Goal: Task Accomplishment & Management: Manage account settings

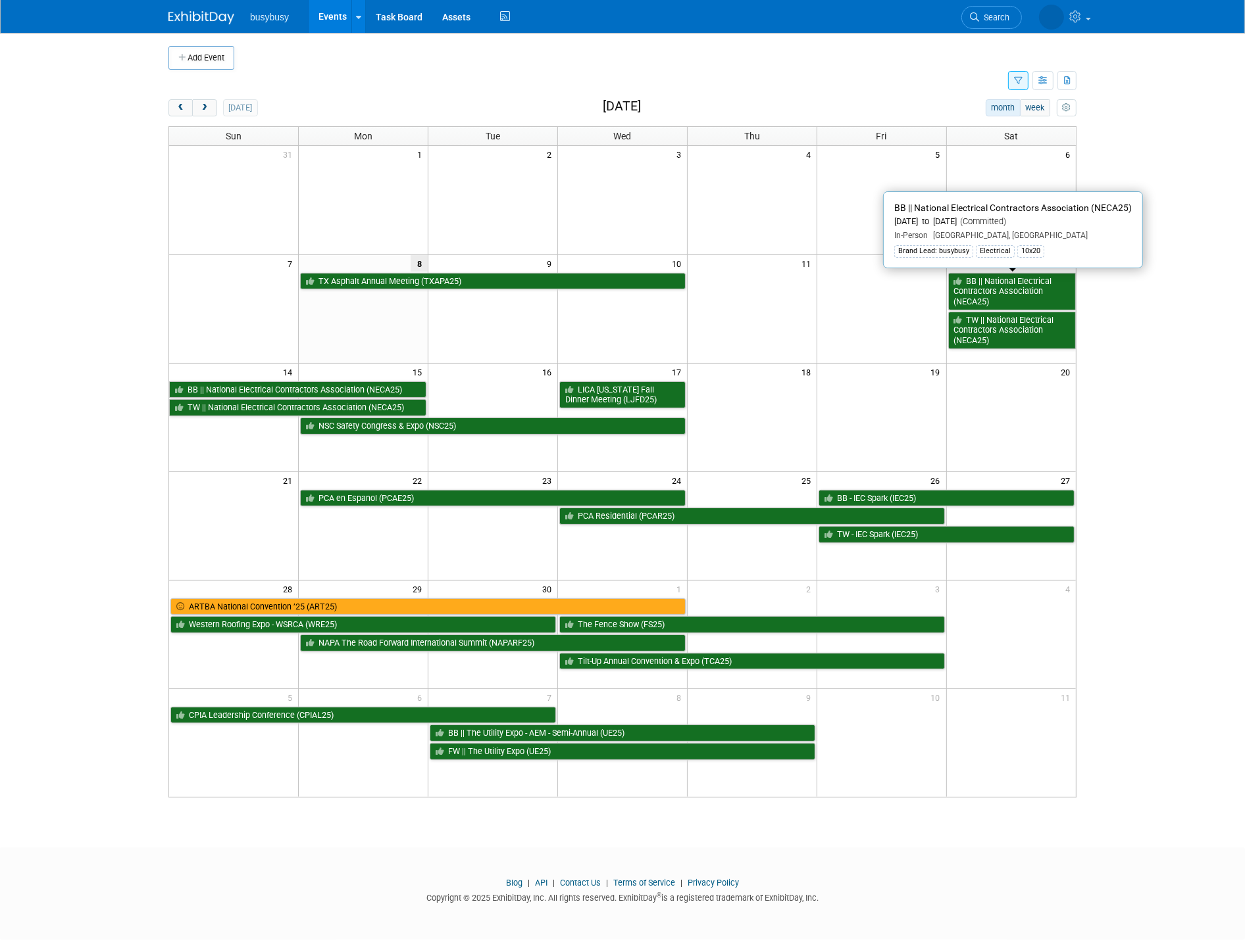
click at [1009, 287] on link "BB || National Electrical Contractors Association (NECA25)" at bounding box center [1012, 291] width 127 height 37
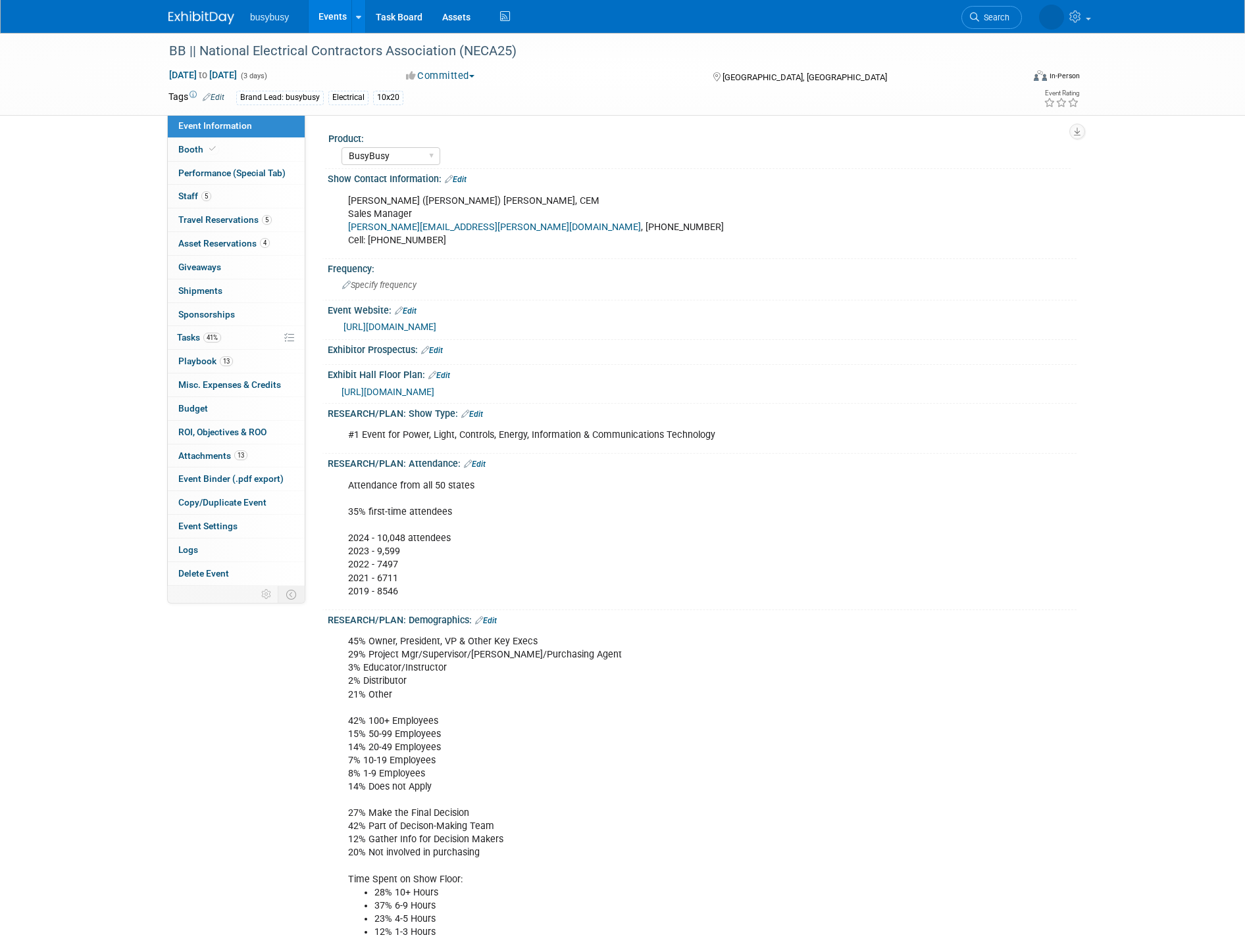
select select "BusyBusy"
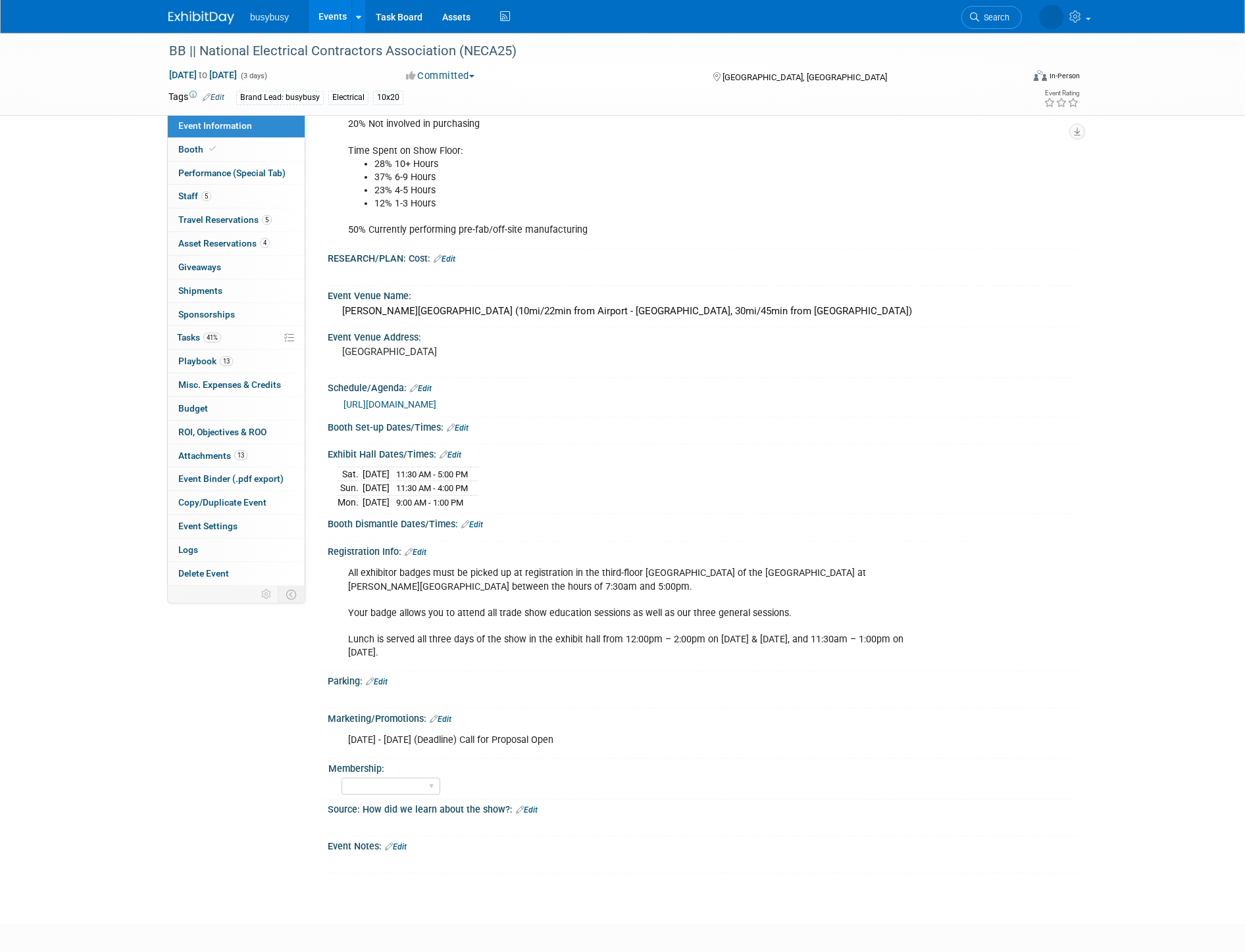
scroll to position [730, 0]
click at [217, 19] on img at bounding box center [202, 17] width 66 height 13
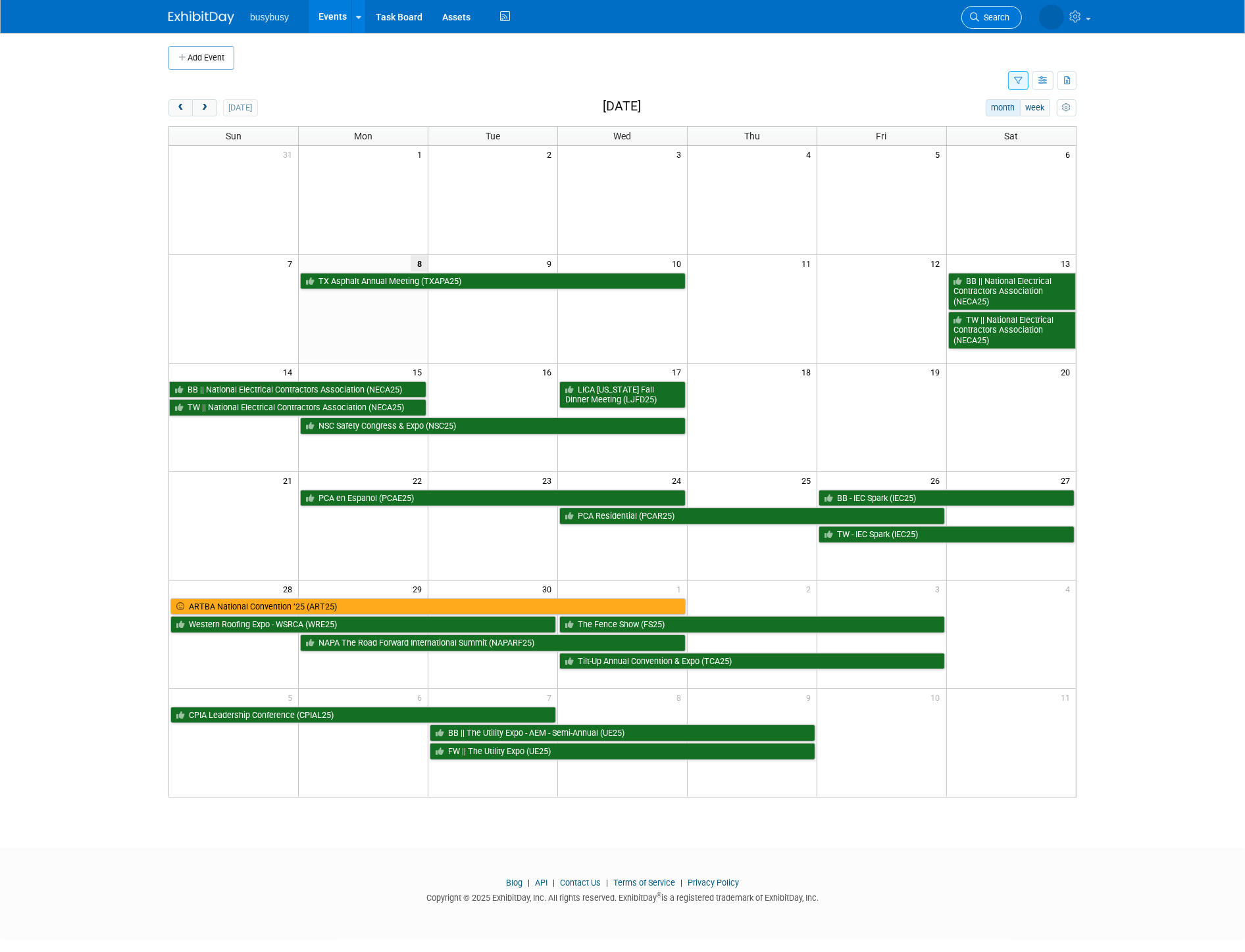
click at [978, 17] on icon at bounding box center [974, 17] width 9 height 9
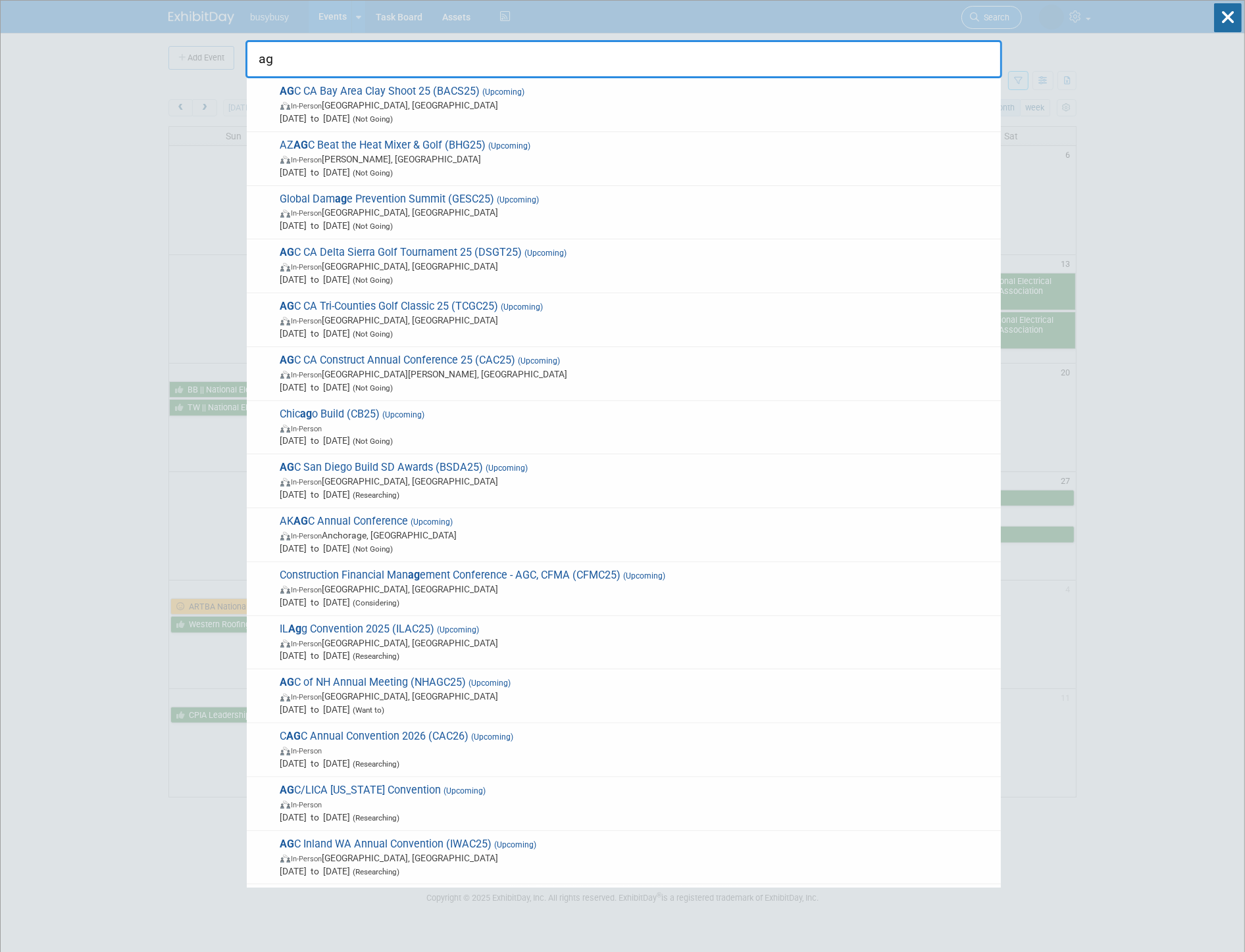
type input "a"
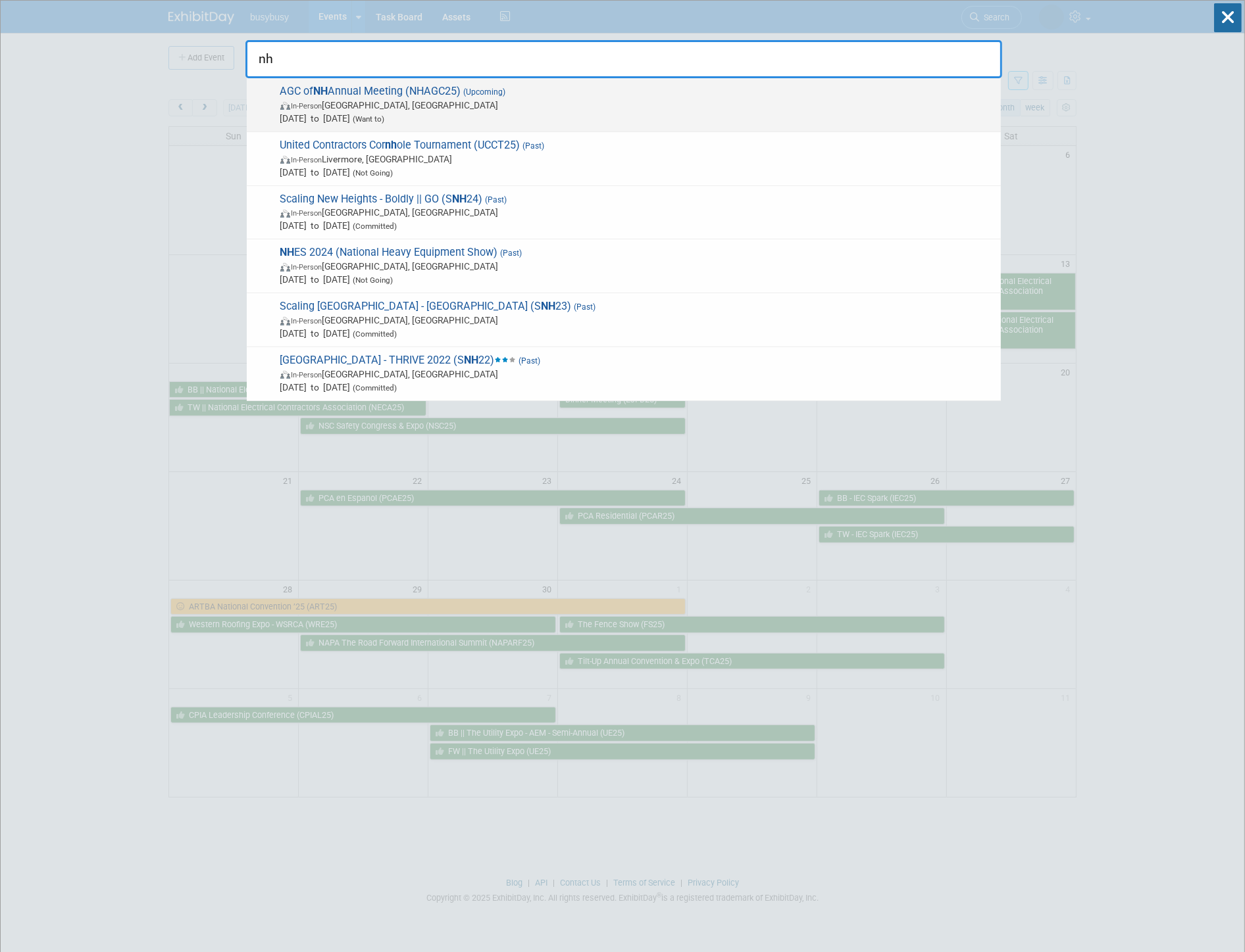
type input "nh"
click at [720, 112] on span "Dec 4, 2025 to Dec 4, 2025 (Want to)" at bounding box center [637, 118] width 714 height 13
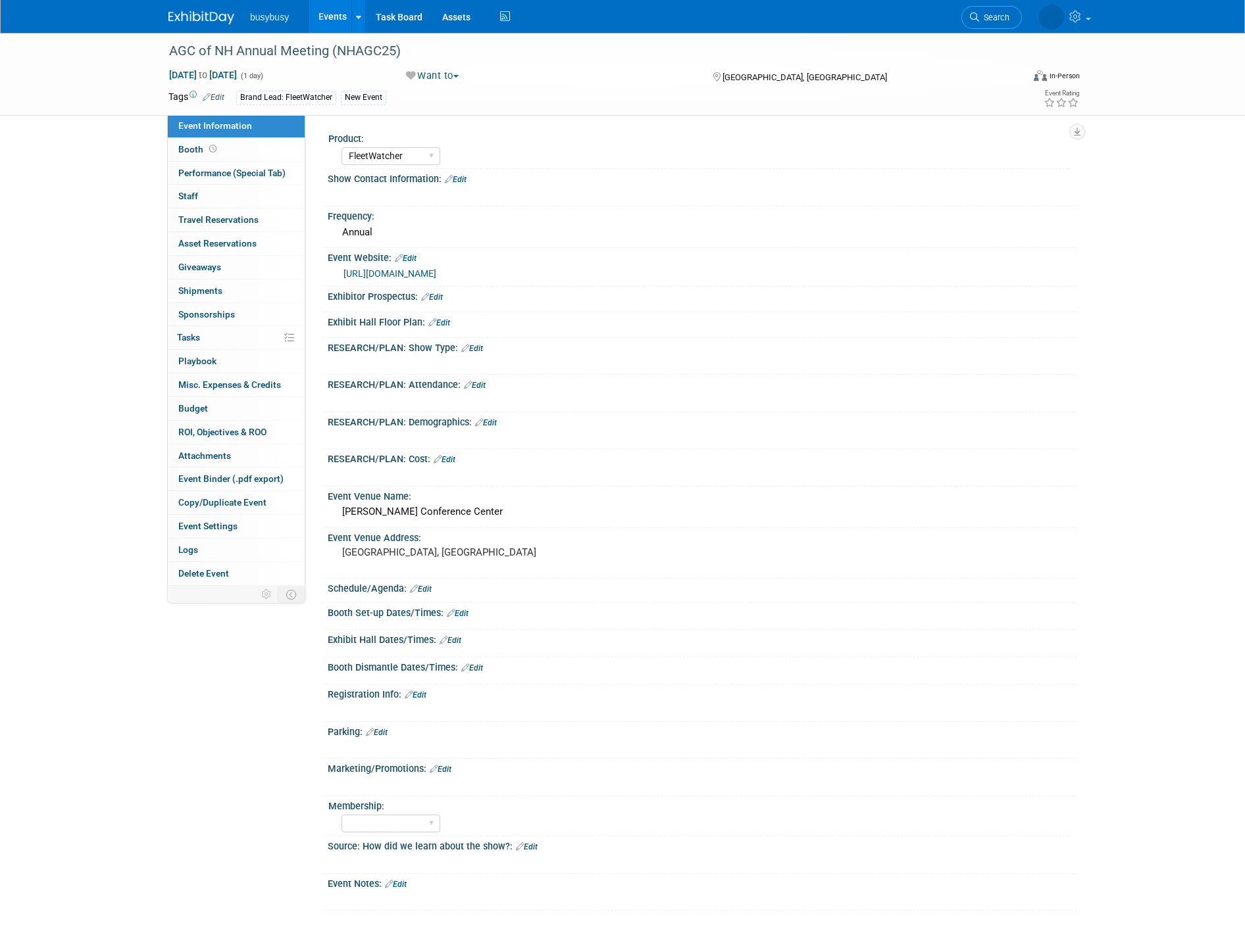
select select "FleetWatcher"
click at [220, 17] on img at bounding box center [202, 17] width 66 height 13
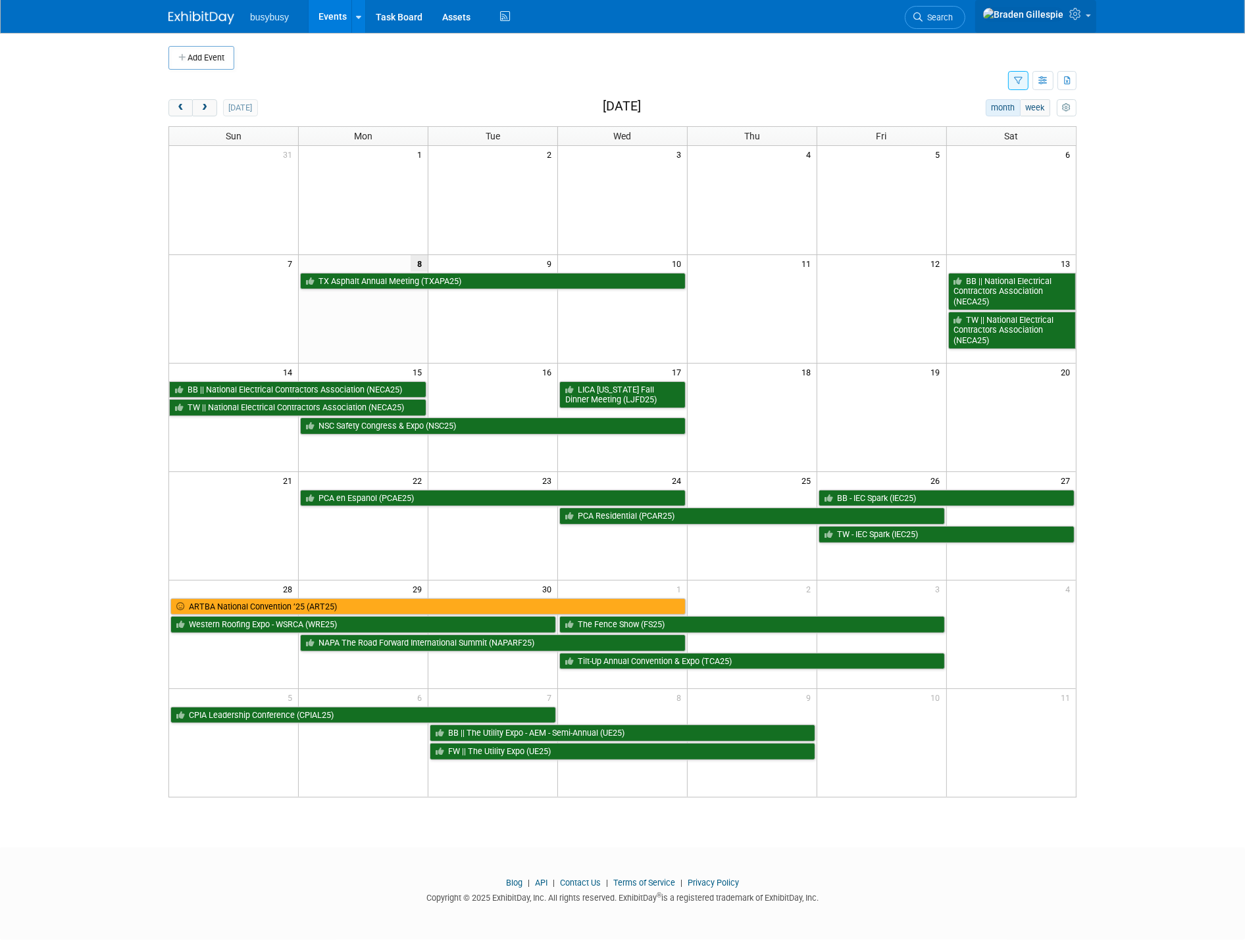
click at [1086, 17] on span at bounding box center [1088, 16] width 6 height 3
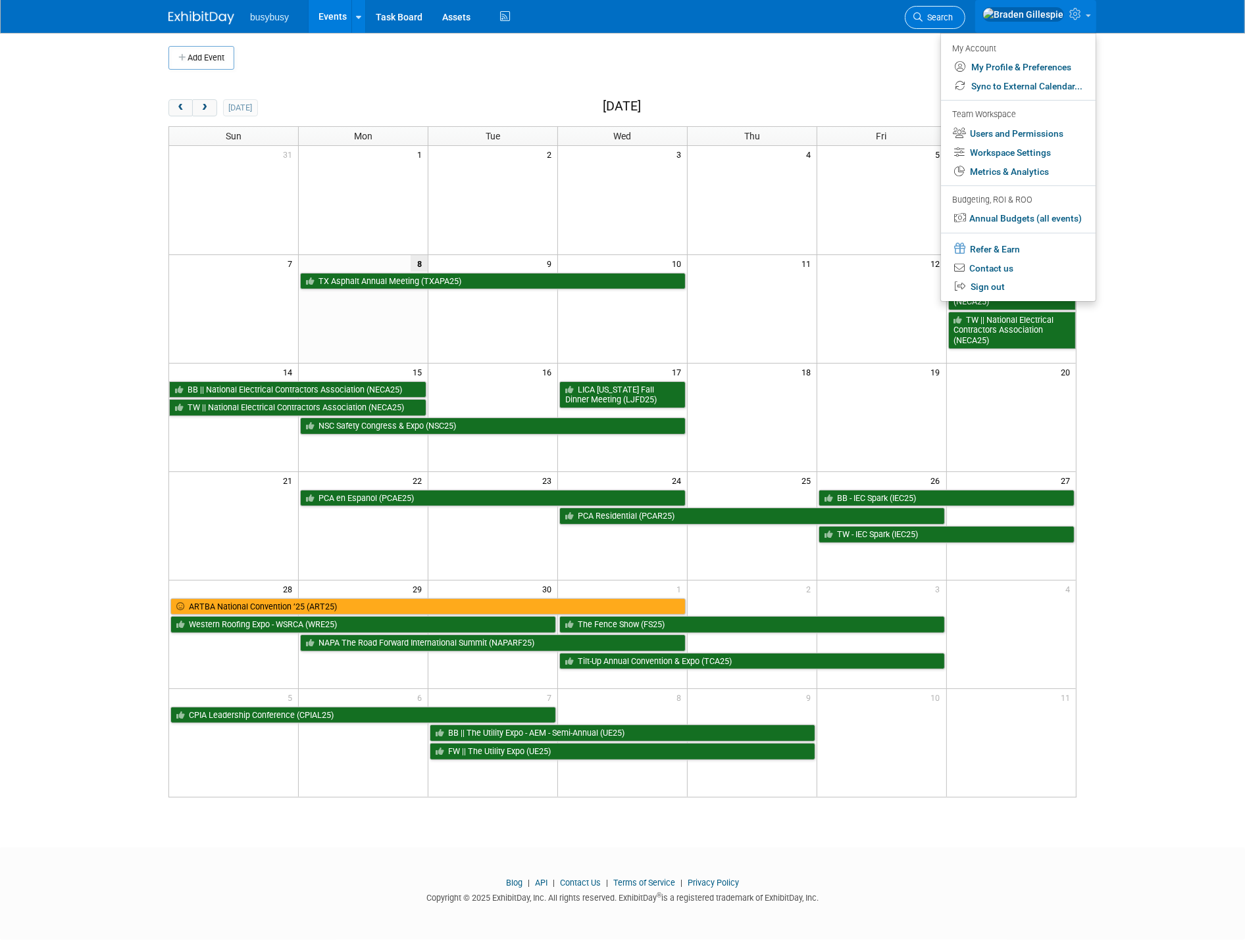
click at [952, 13] on span "Search" at bounding box center [937, 17] width 30 height 10
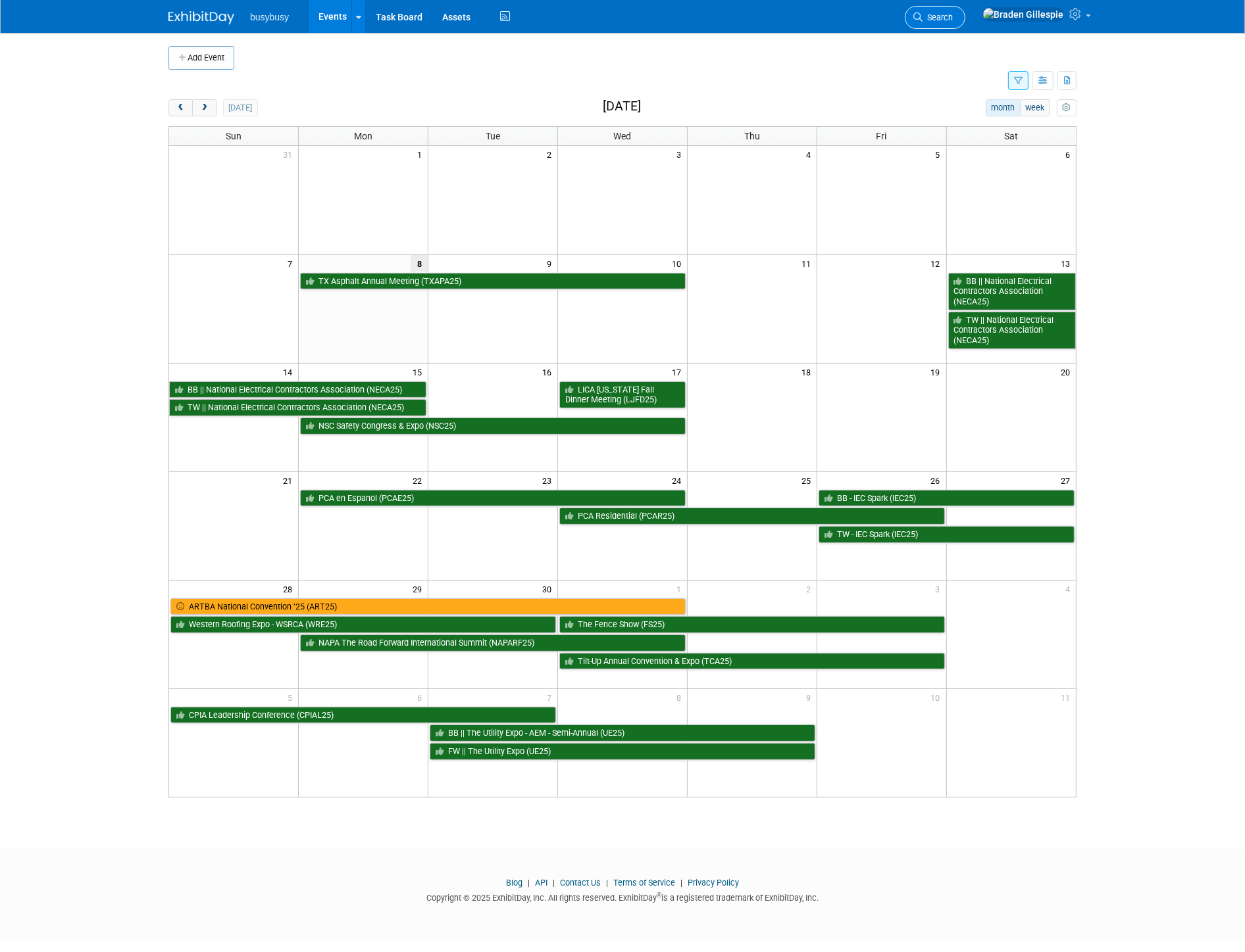
click at [952, 13] on span "Search" at bounding box center [937, 17] width 30 height 10
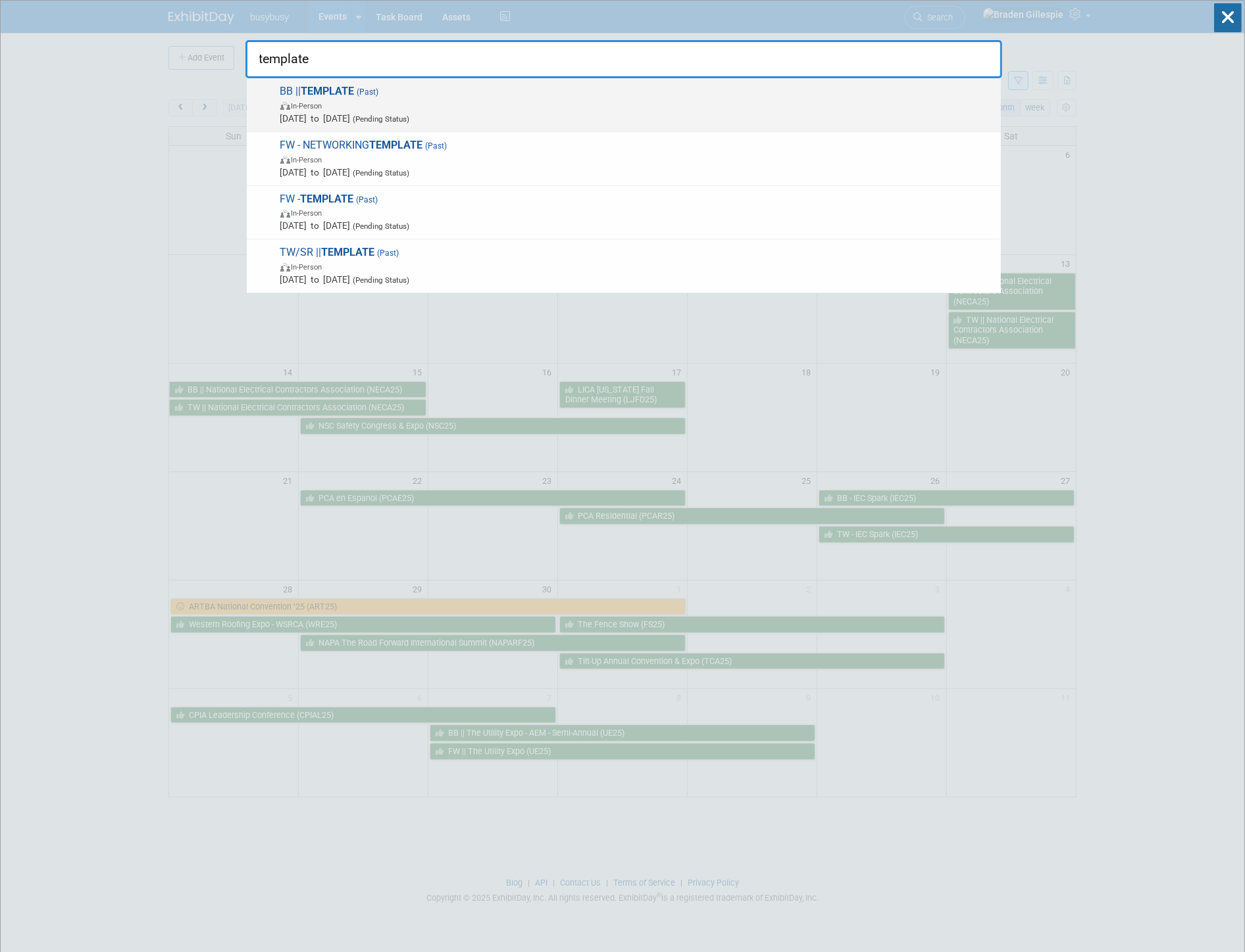
type input "template"
click at [892, 92] on span "BB || TEMPLATE (Past) In-Person Jan 1, 2024 to Jan 1, 2024 (Pending Status)" at bounding box center [635, 105] width 718 height 40
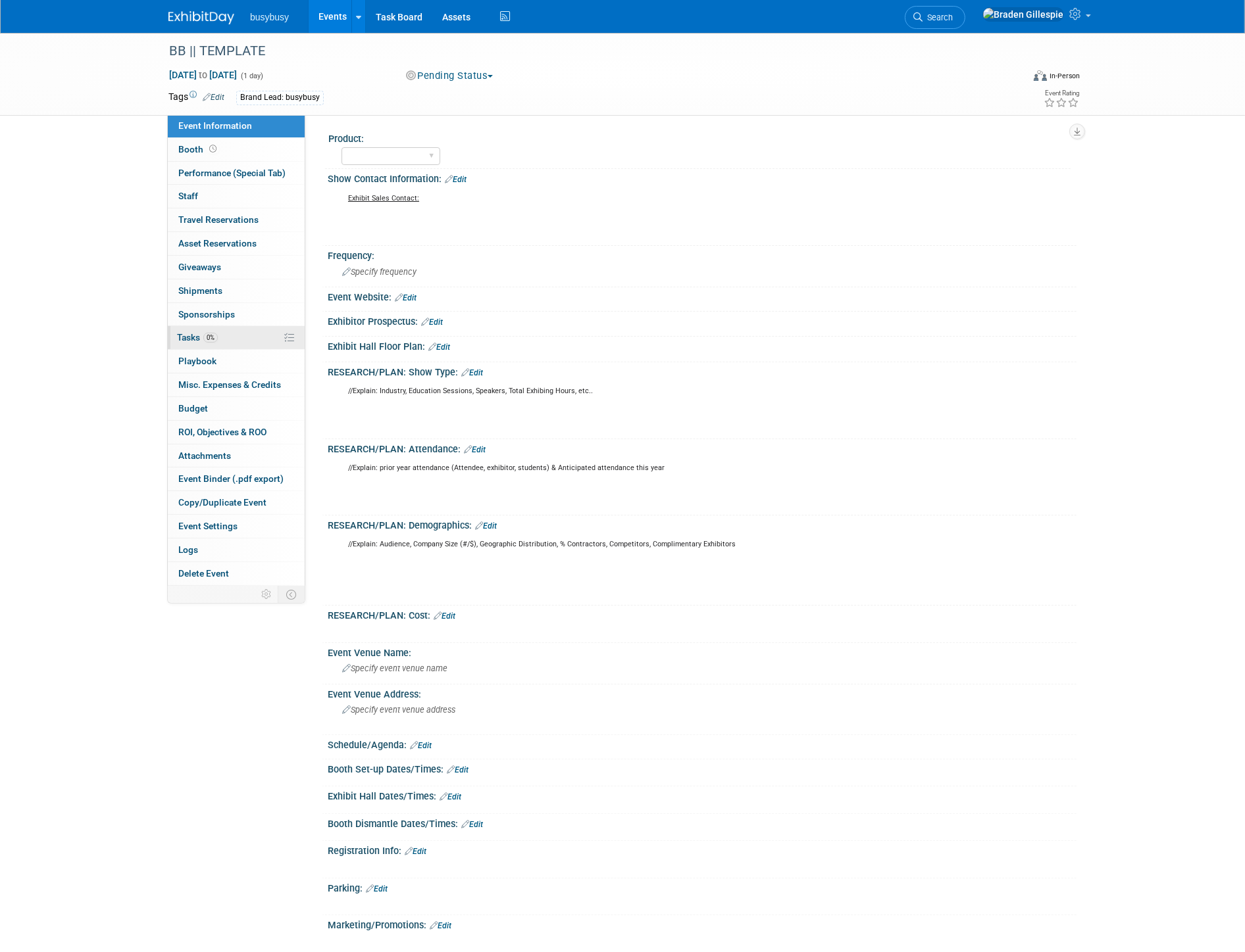
click at [269, 344] on link "0% Tasks 0%" at bounding box center [236, 337] width 137 height 23
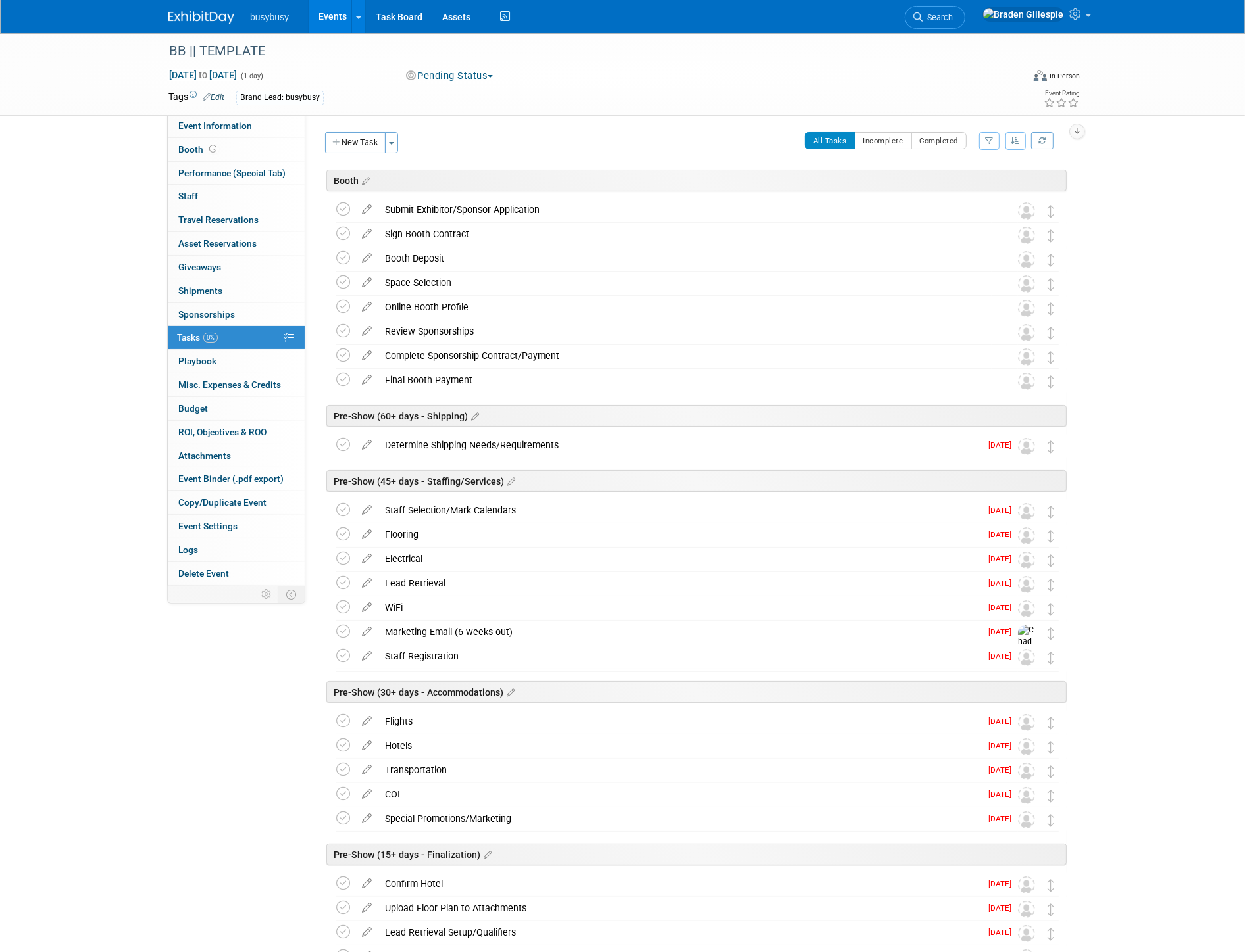
click at [205, 22] on img at bounding box center [202, 17] width 66 height 13
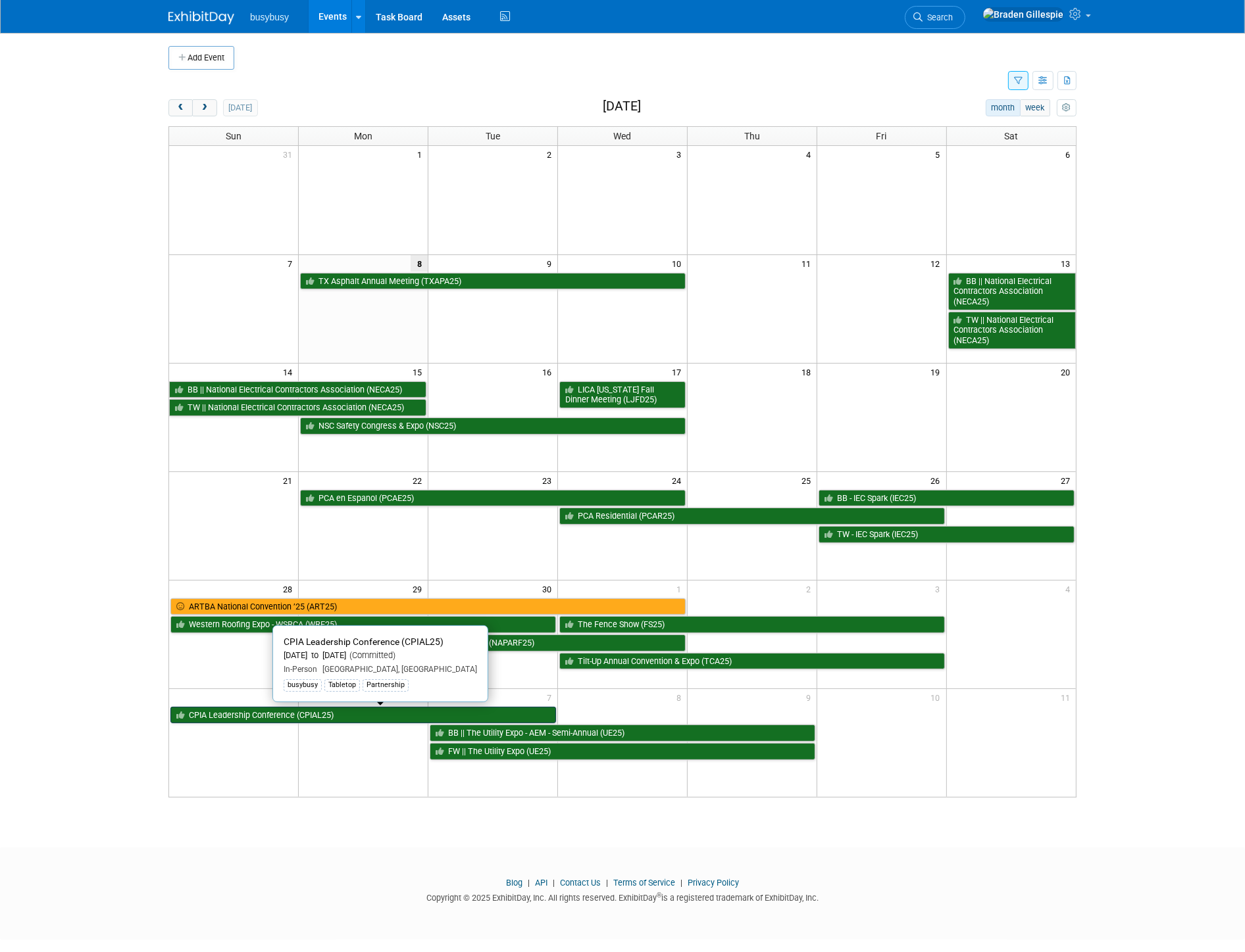
click at [457, 715] on link "CPIA Leadership Conference (CPIAL25)" at bounding box center [363, 715] width 386 height 17
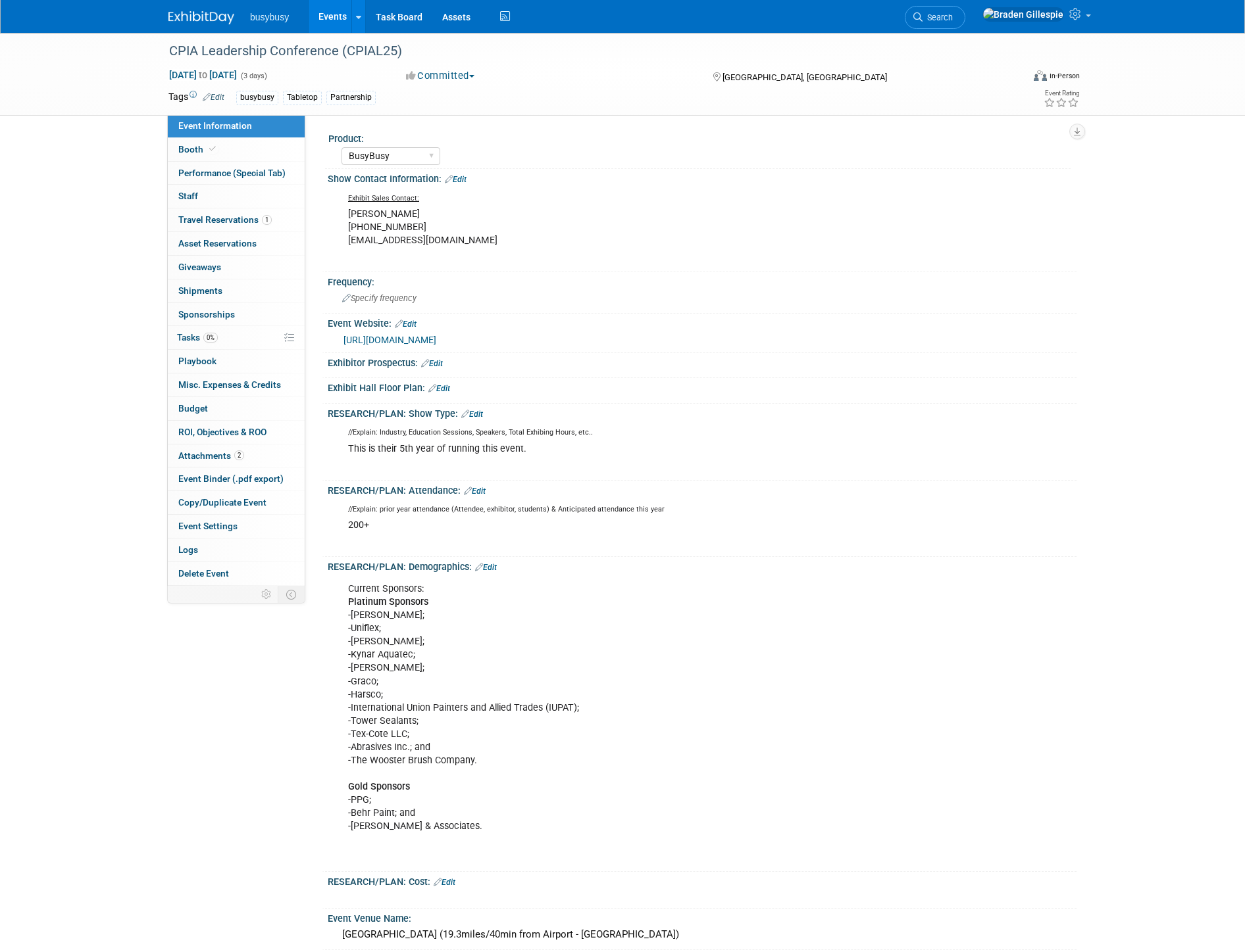
select select "BusyBusy"
click at [263, 198] on link "0 Staff 0" at bounding box center [236, 195] width 137 height 23
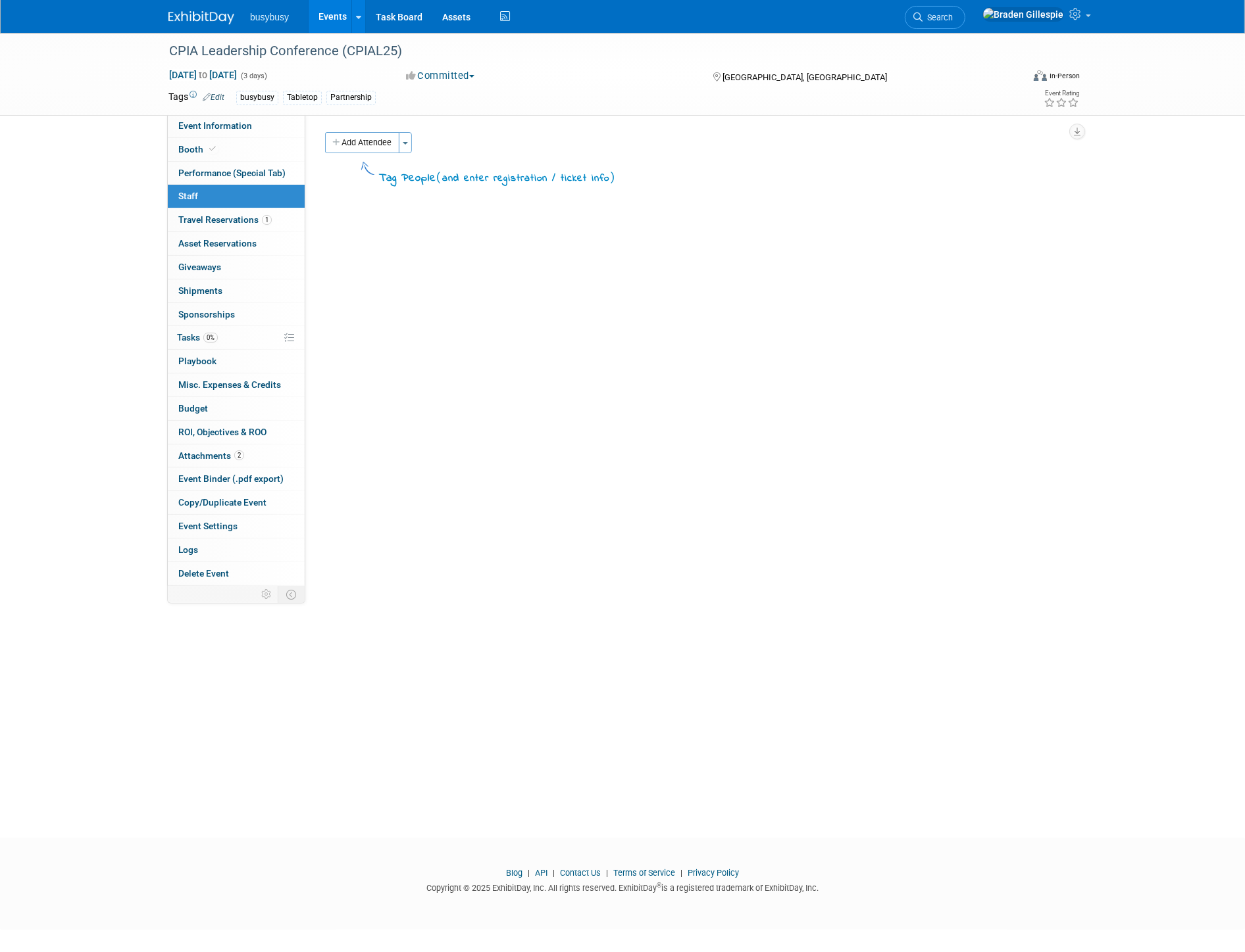
click at [179, 15] on img at bounding box center [202, 17] width 66 height 13
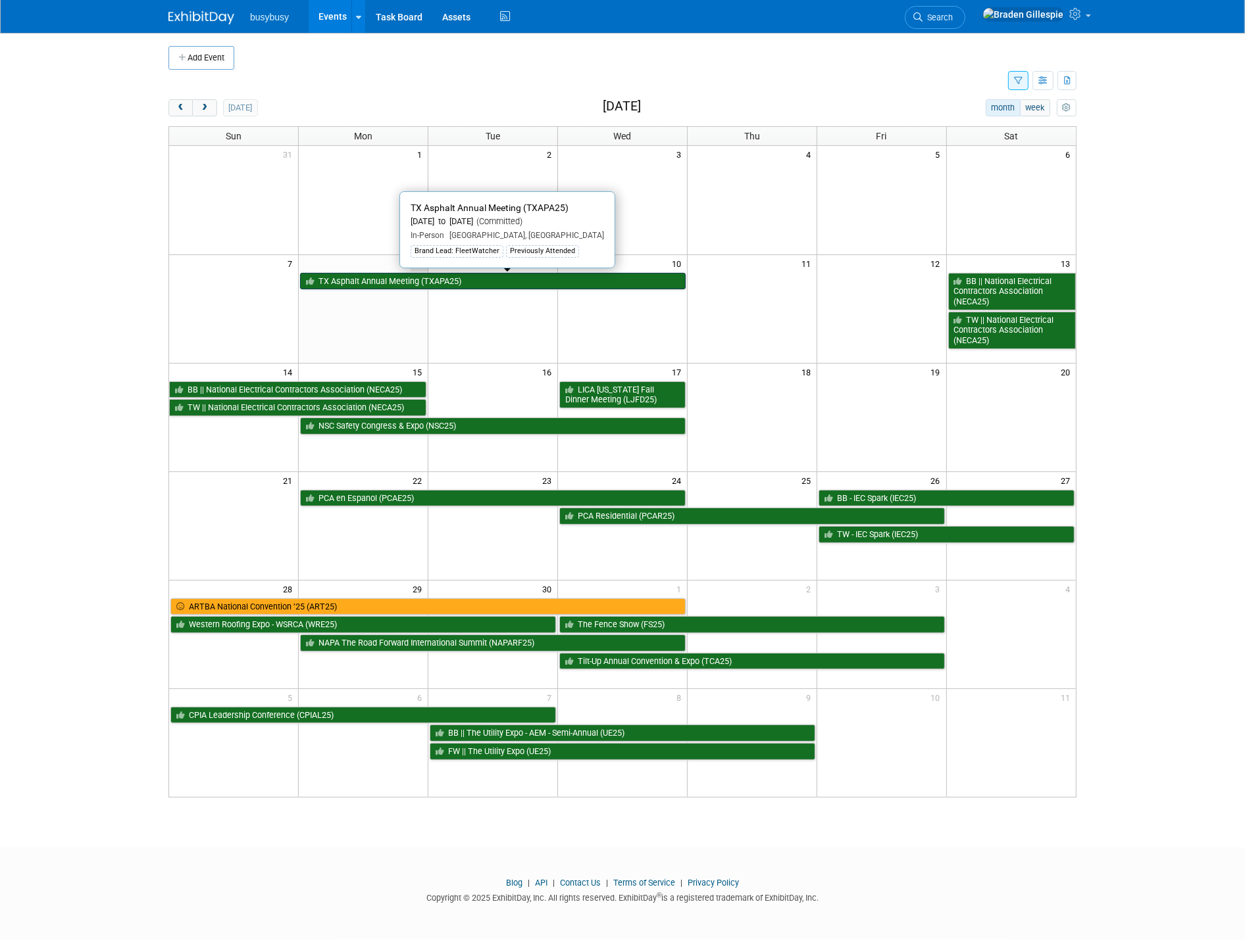
click at [454, 284] on link "TX Asphalt Annual Meeting (TXAPA25)" at bounding box center [493, 281] width 386 height 17
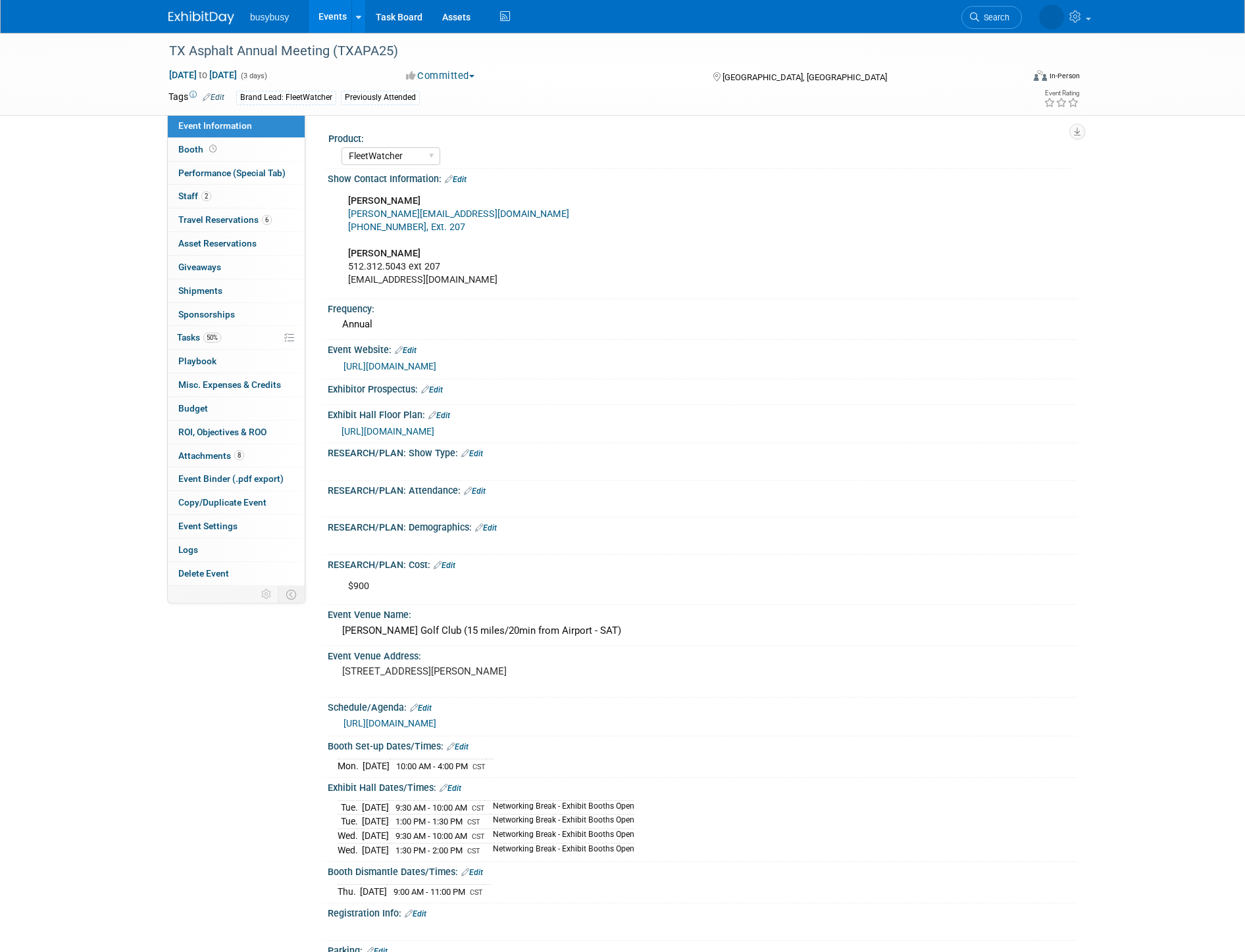
select select "FleetWatcher"
select select "Member"
click at [212, 134] on link "Event Information" at bounding box center [236, 125] width 137 height 23
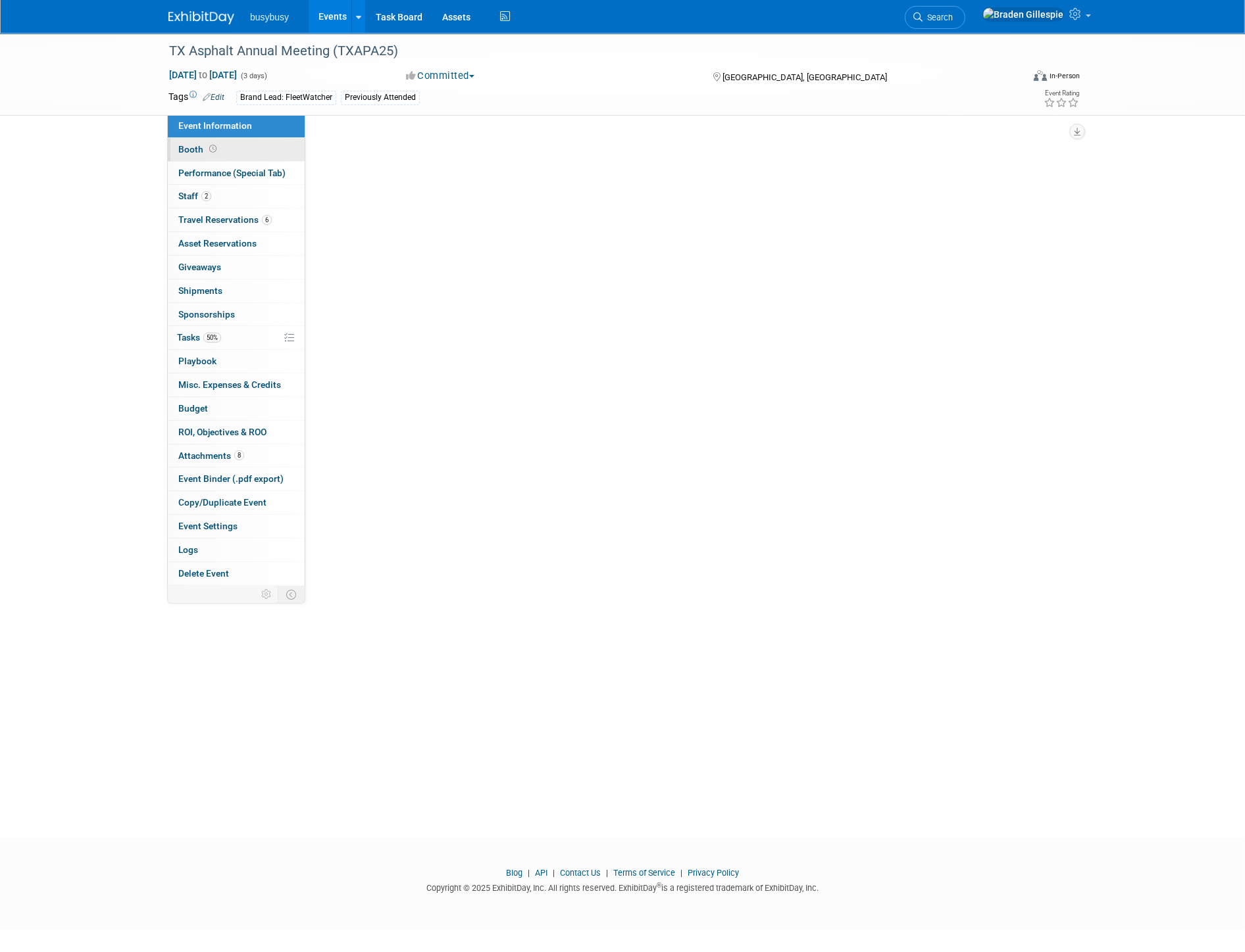
select select "FleetWatcher"
select select "Member"
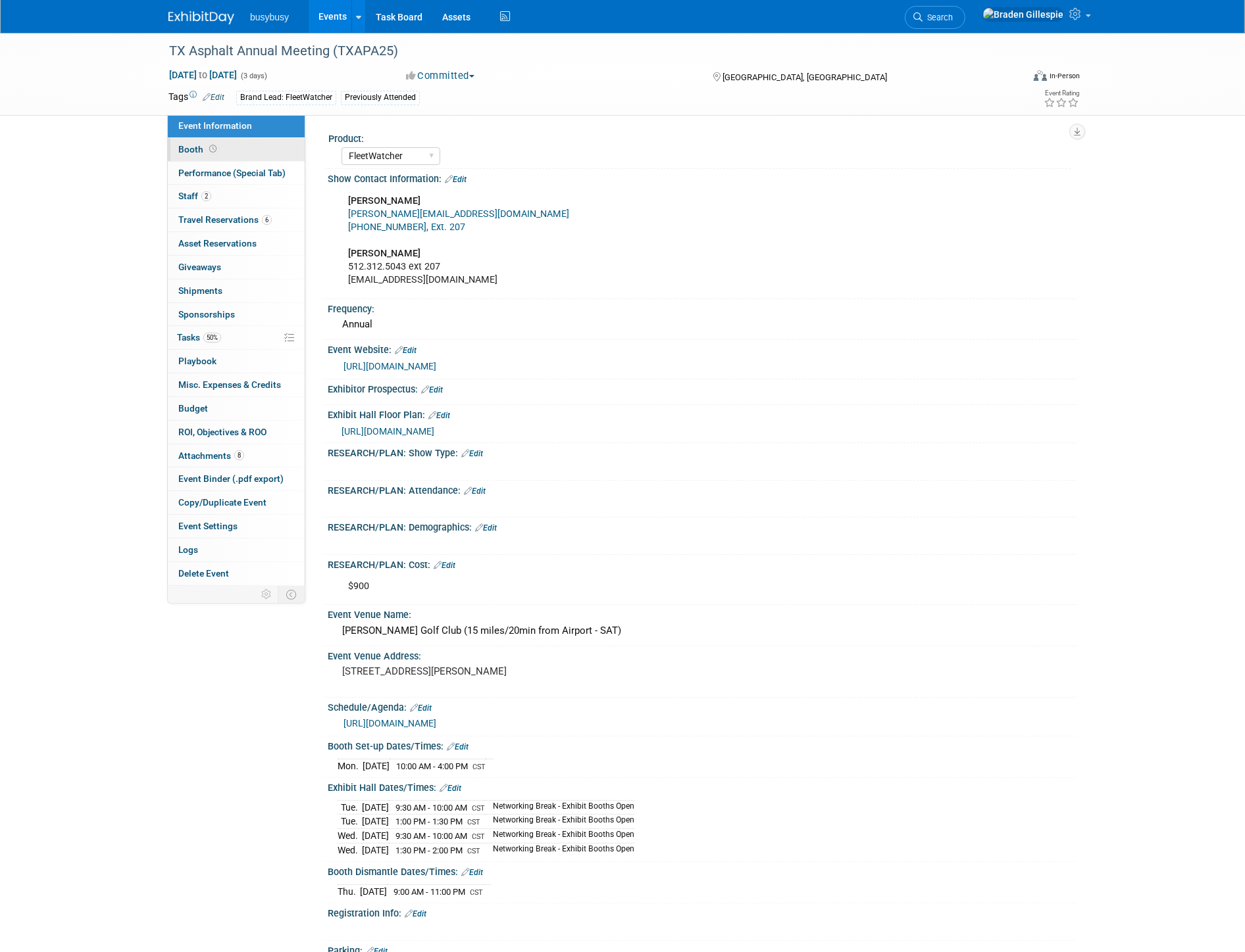
click at [213, 156] on link "Booth" at bounding box center [236, 149] width 137 height 23
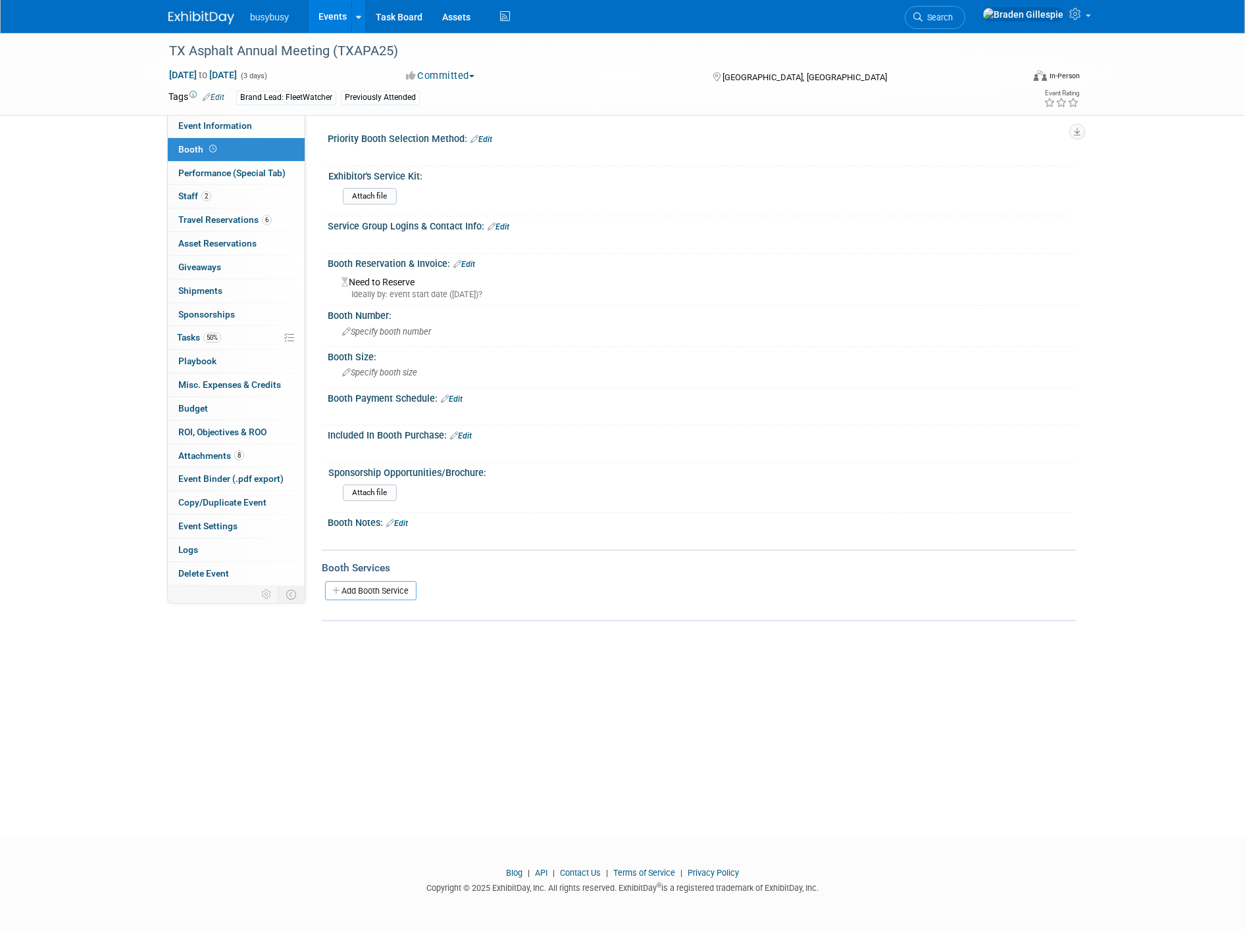
click at [204, 13] on img at bounding box center [202, 17] width 66 height 13
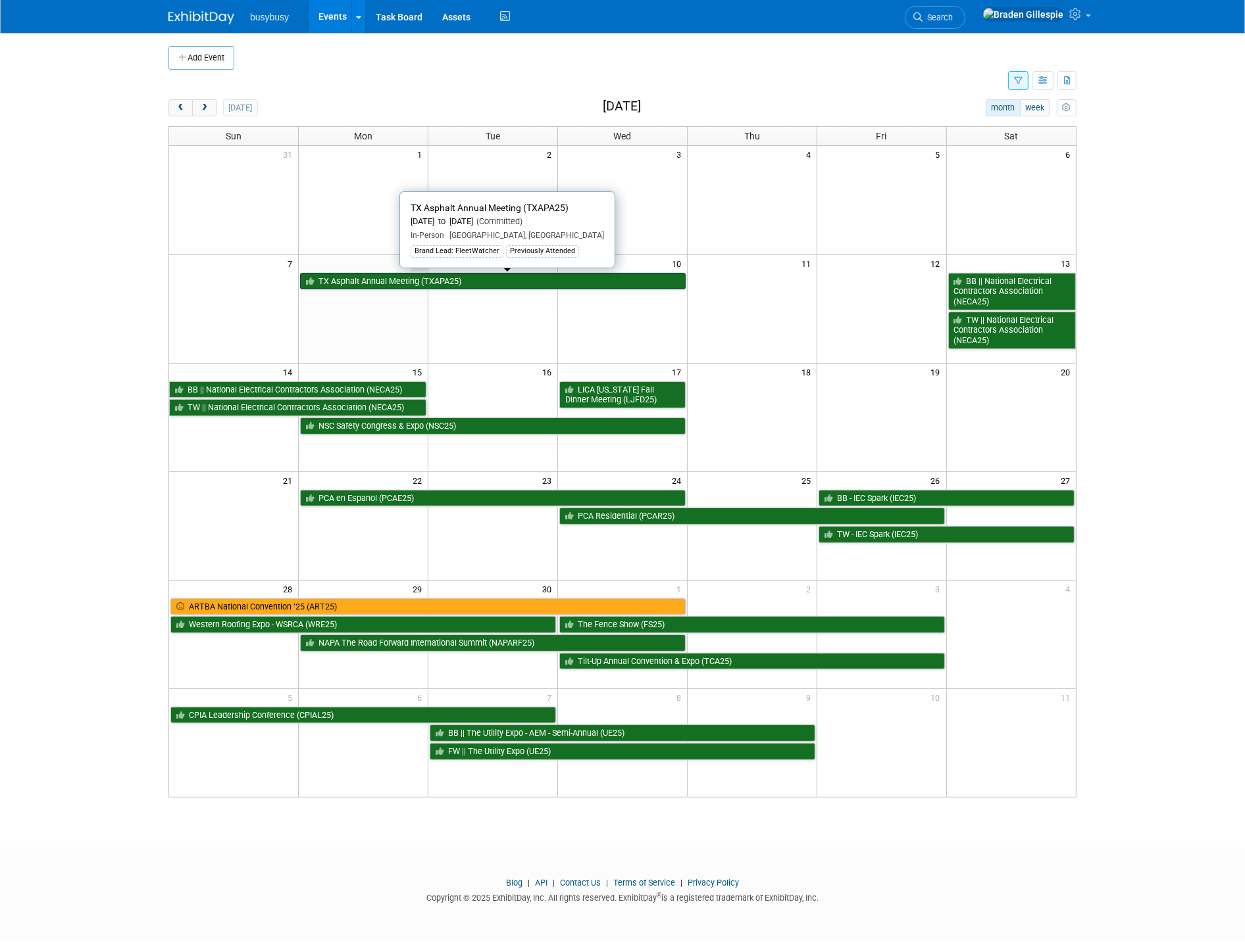
click at [474, 282] on link "TX Asphalt Annual Meeting (TXAPA25)" at bounding box center [493, 281] width 386 height 17
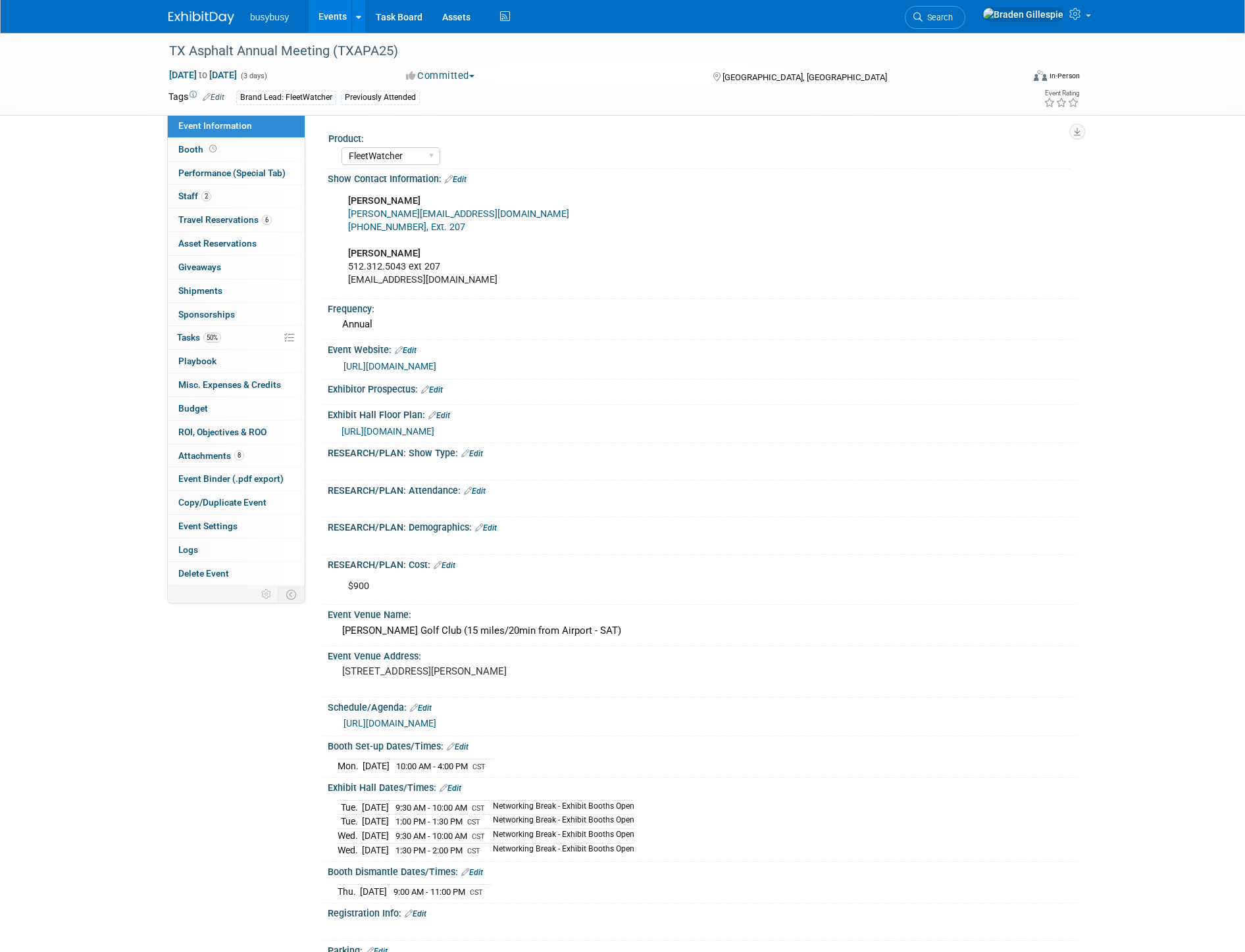
select select "FleetWatcher"
select select "Member"
click at [262, 154] on link "Booth" at bounding box center [236, 149] width 137 height 23
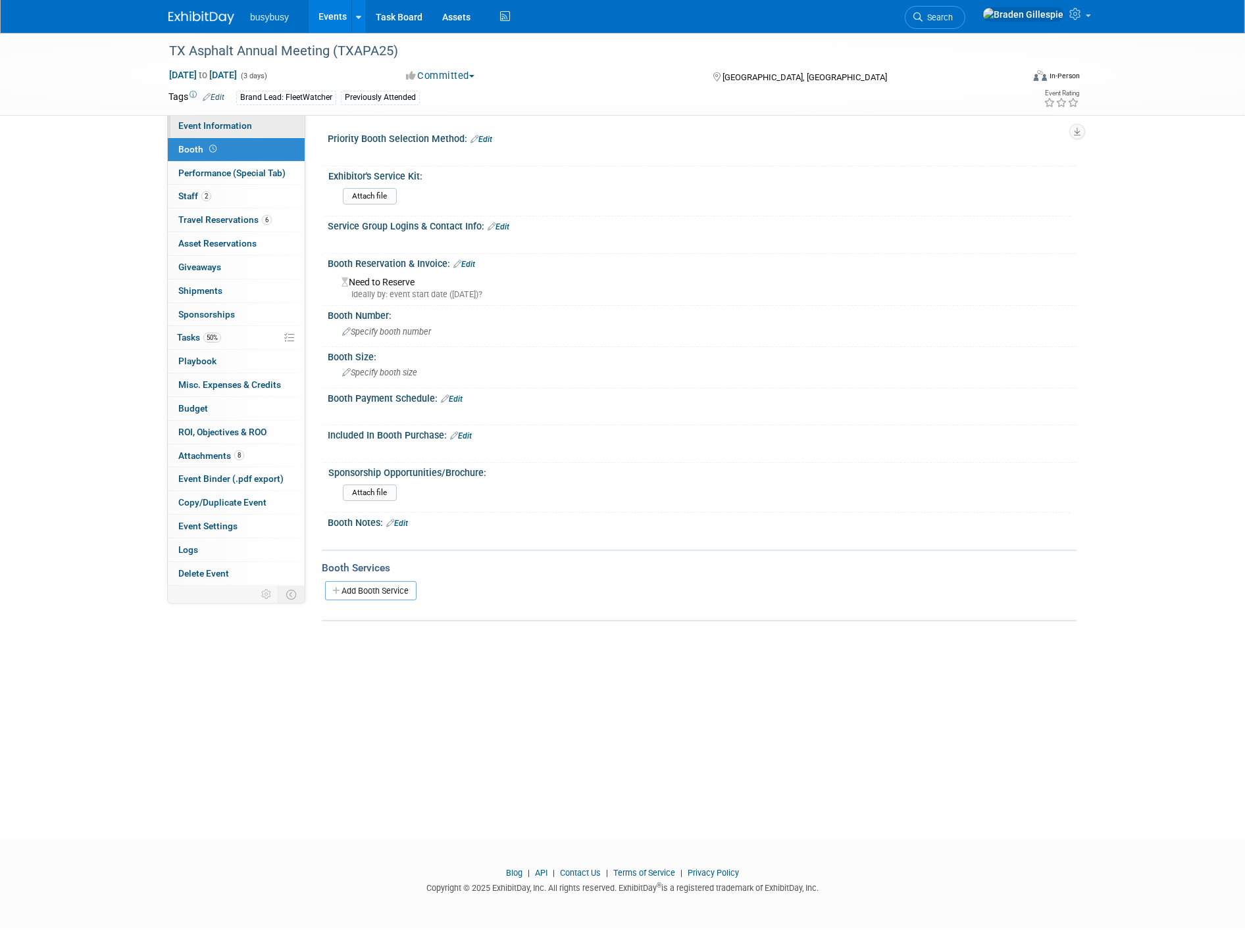
click at [269, 125] on link "Event Information" at bounding box center [236, 125] width 137 height 23
select select "FleetWatcher"
select select "Member"
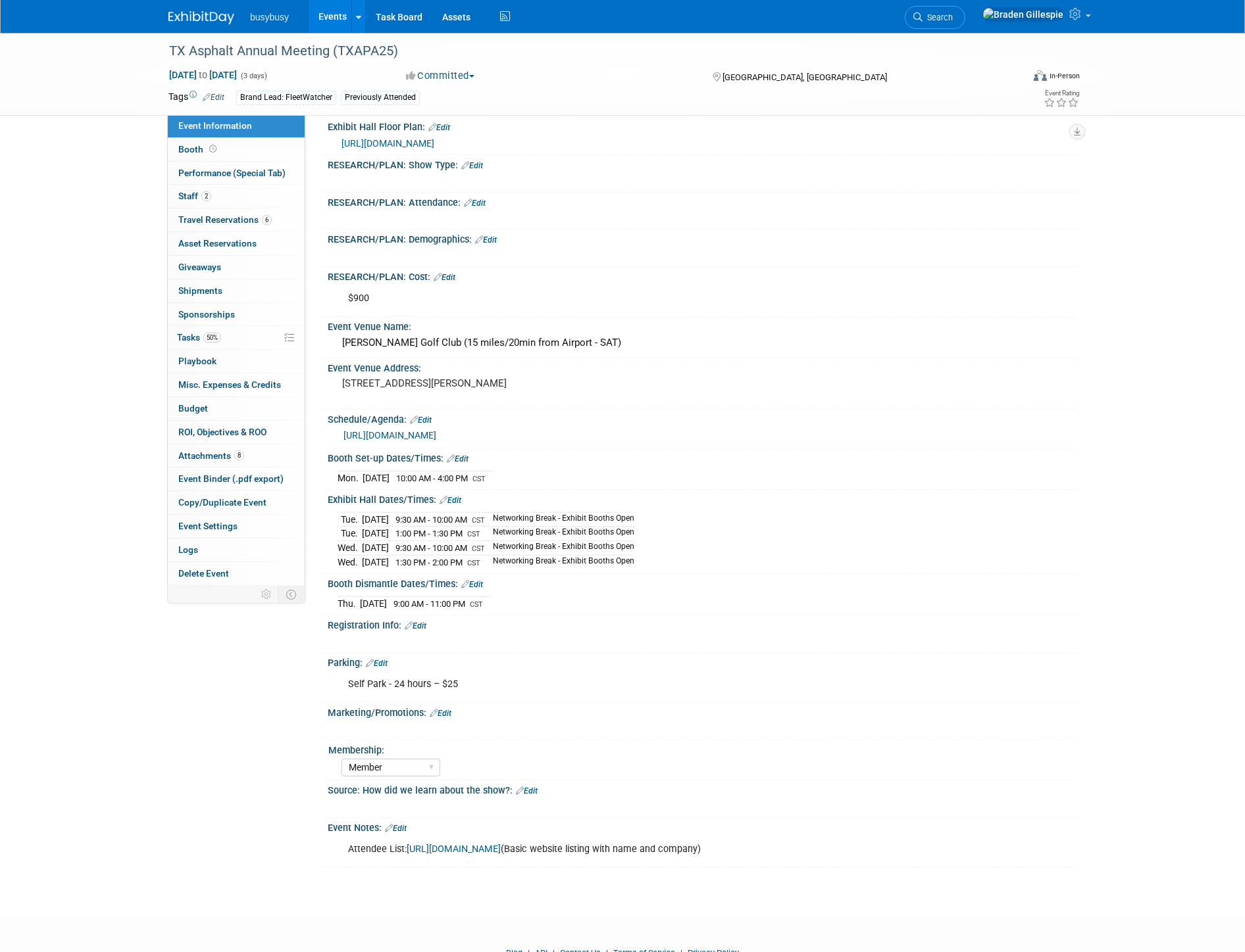
scroll to position [336, 0]
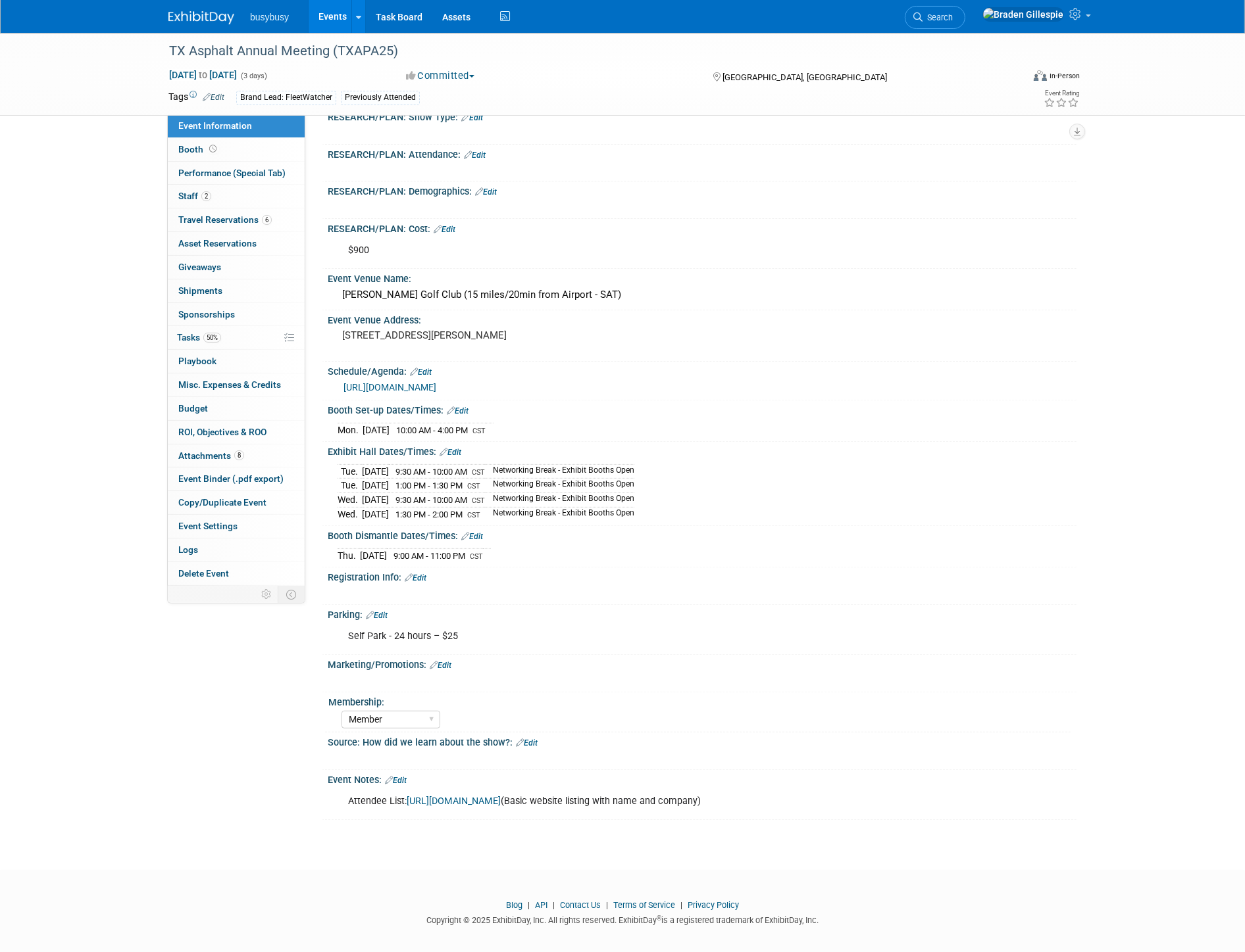
click at [436, 382] on link "https://texasasphalt.swoogo.com/txapa-50th-annual-meeting/agenda" at bounding box center [390, 387] width 93 height 10
click at [198, 21] on img at bounding box center [202, 17] width 66 height 13
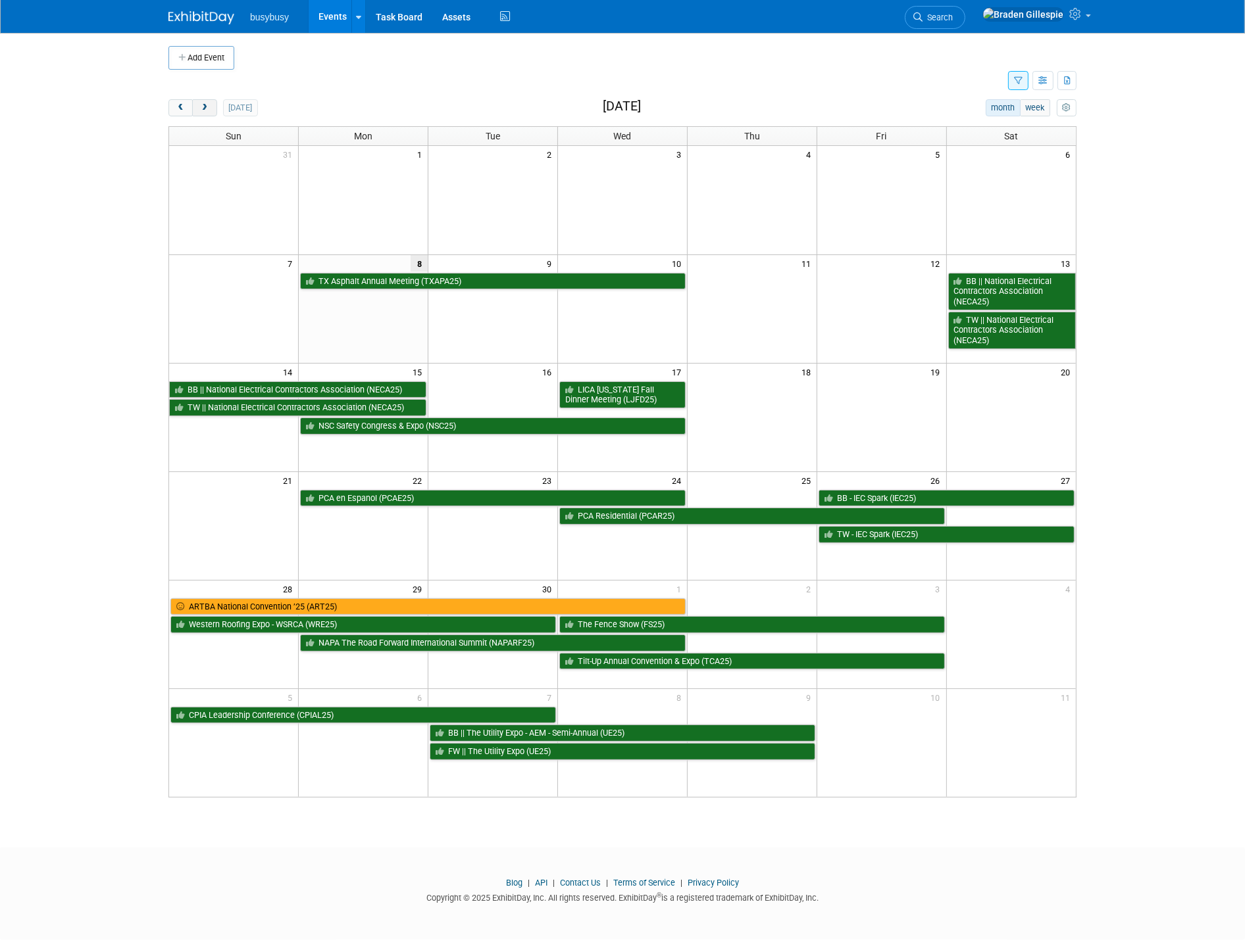
click at [199, 109] on span "next" at bounding box center [204, 108] width 10 height 8
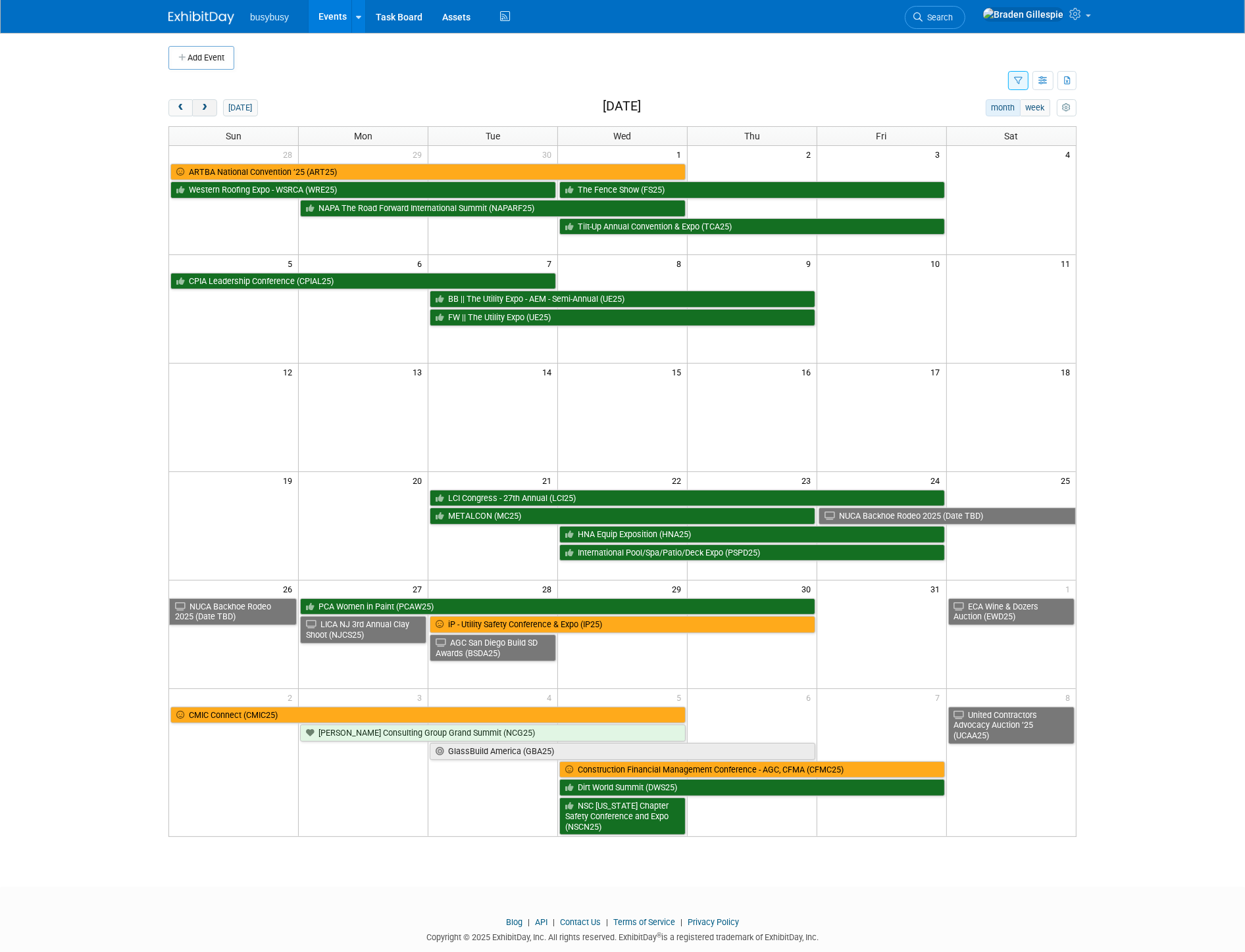
click at [199, 109] on span "next" at bounding box center [204, 108] width 10 height 8
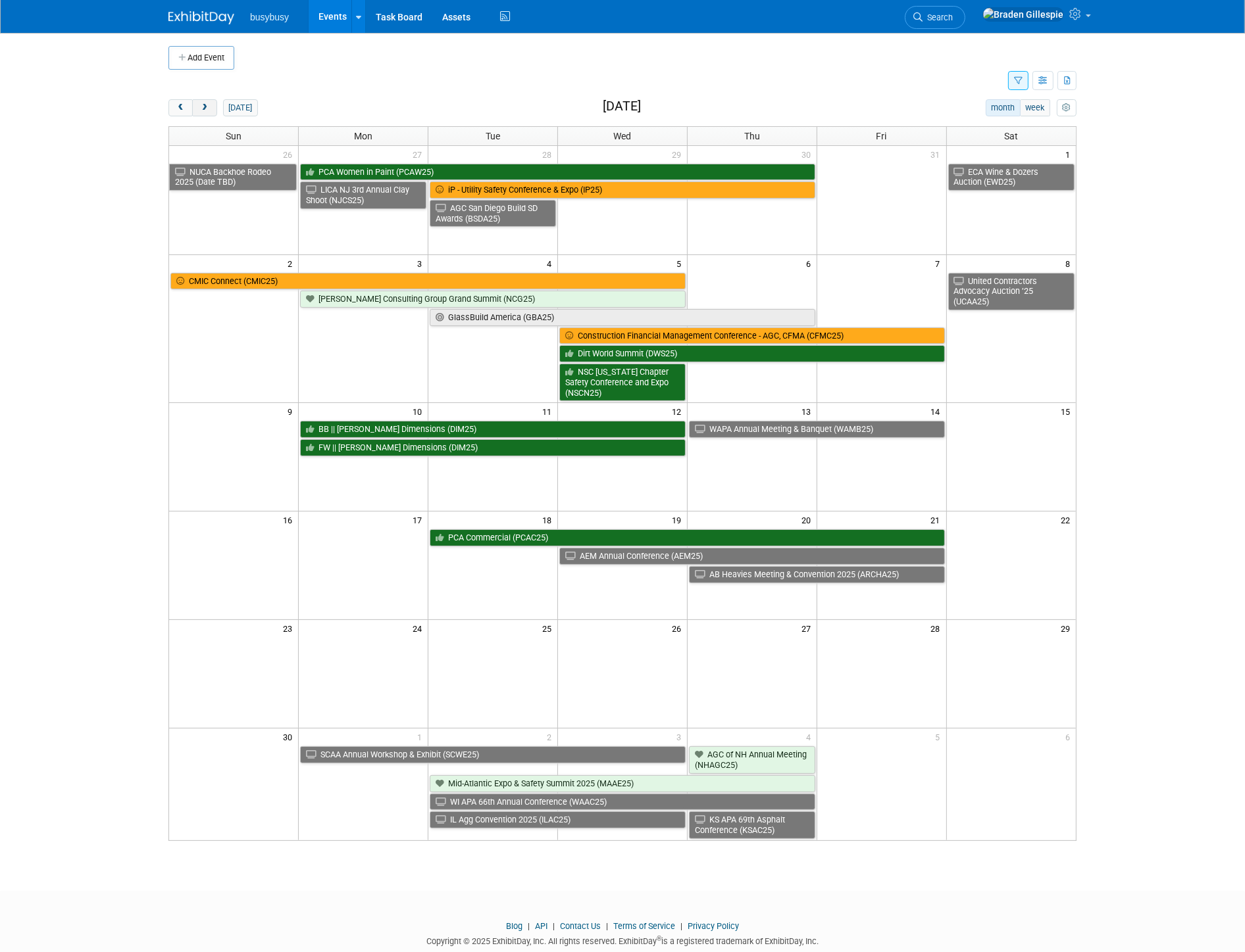
click at [198, 109] on button "next" at bounding box center [204, 107] width 24 height 17
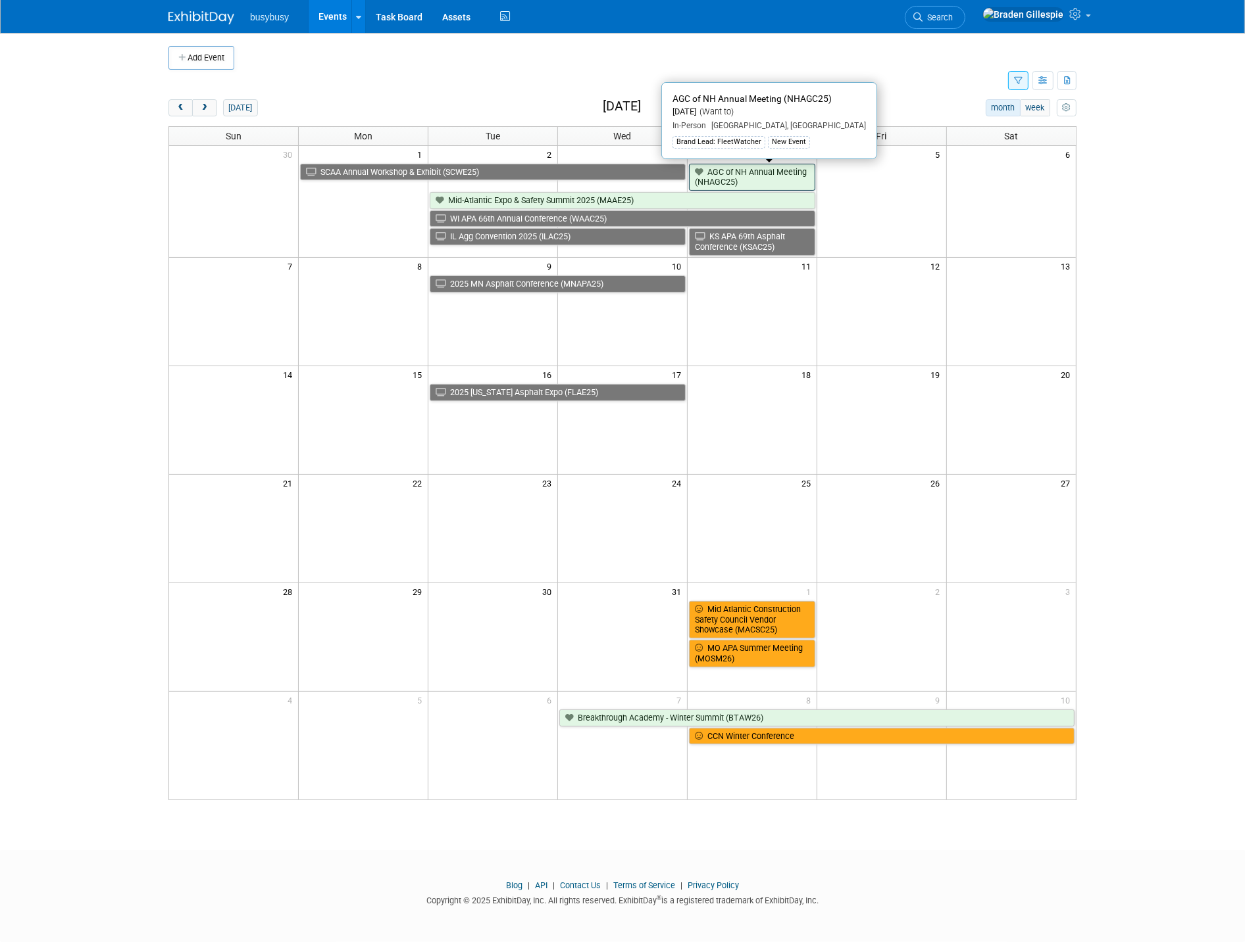
click at [789, 183] on link "AGC of NH Annual Meeting (NHAGC25)" at bounding box center [751, 177] width 126 height 27
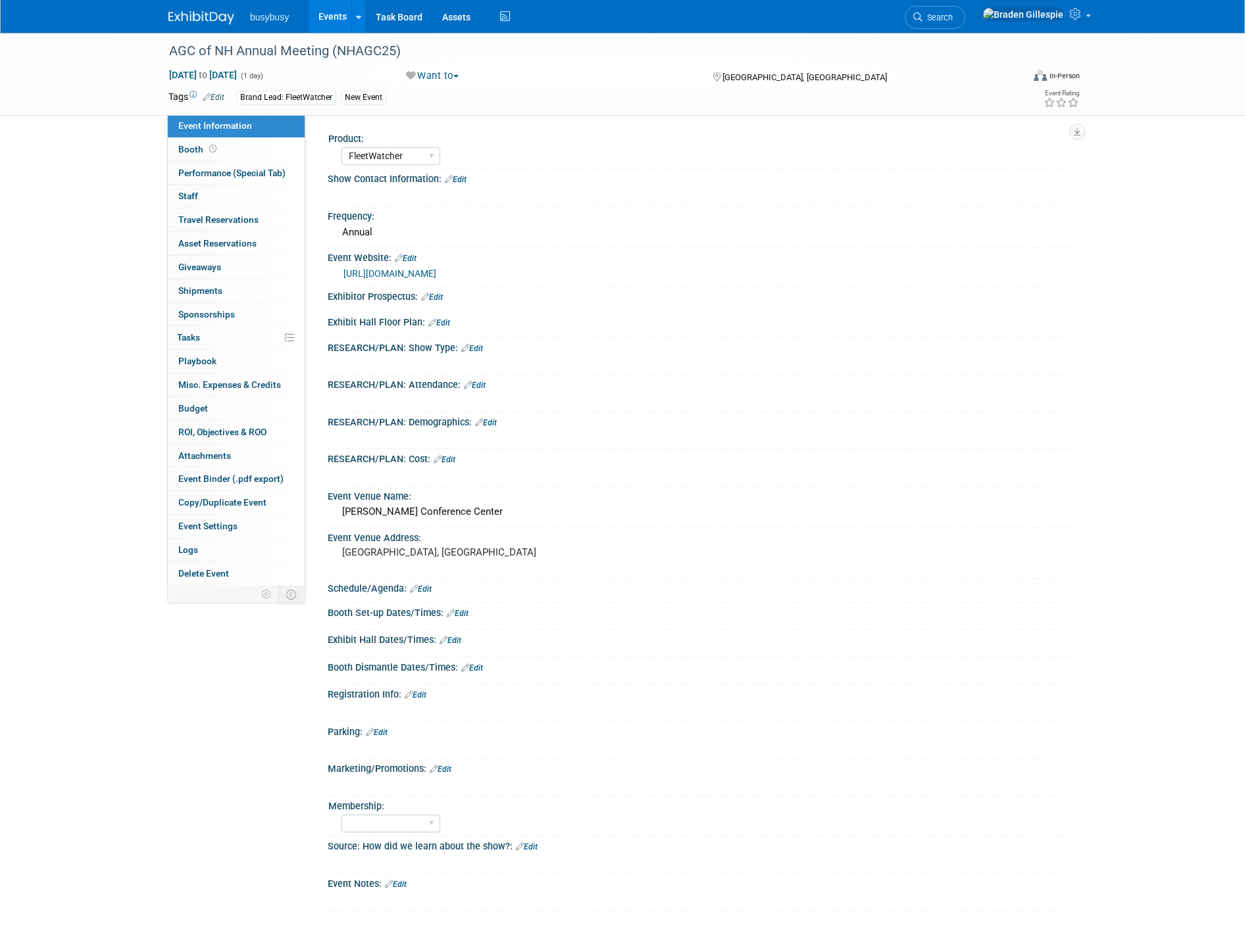
select select "FleetWatcher"
click at [429, 277] on link "https://agcnh.org/events/" at bounding box center [390, 273] width 93 height 10
click at [398, 880] on link "Edit" at bounding box center [396, 884] width 22 height 9
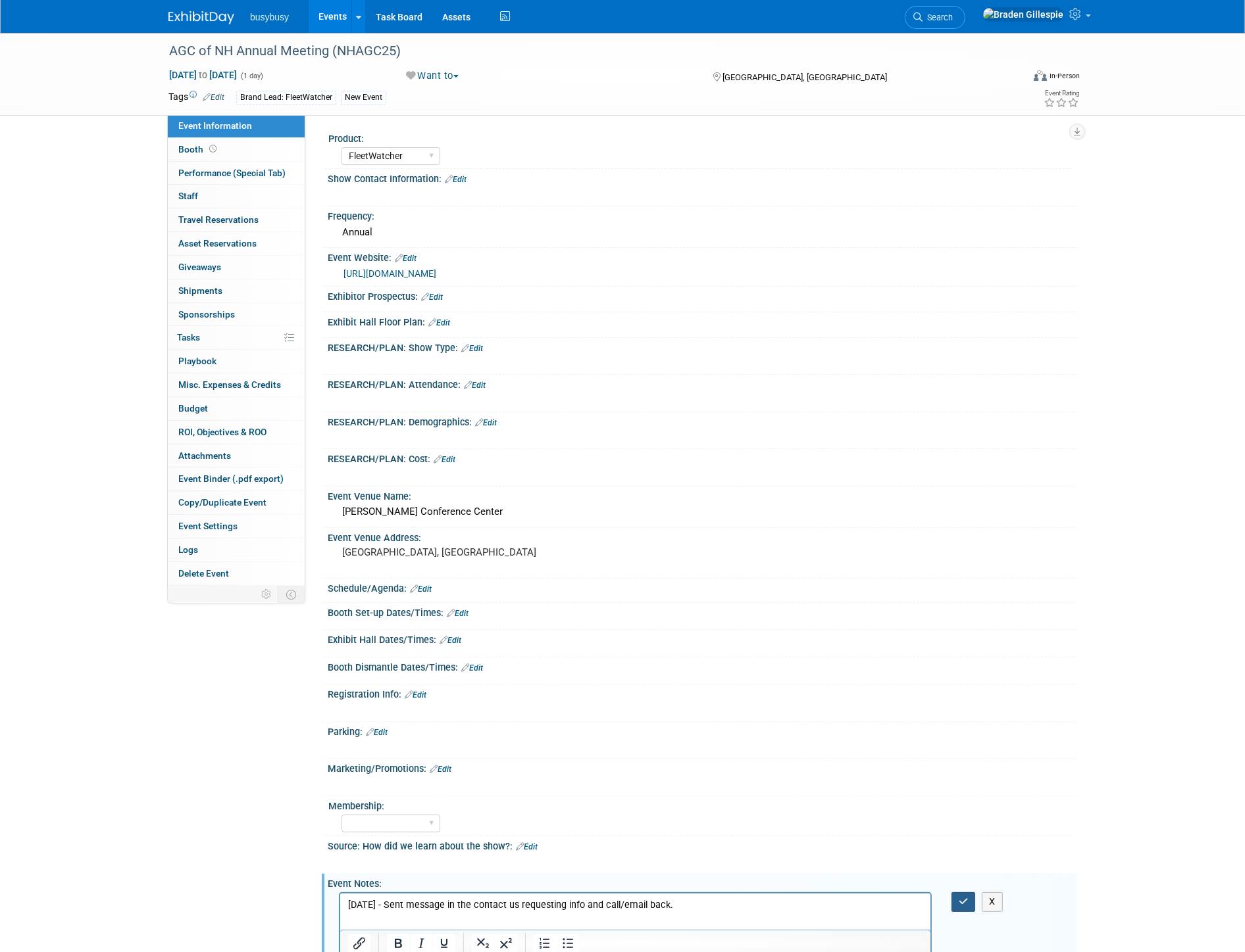
click at [957, 893] on button "button" at bounding box center [963, 902] width 24 height 19
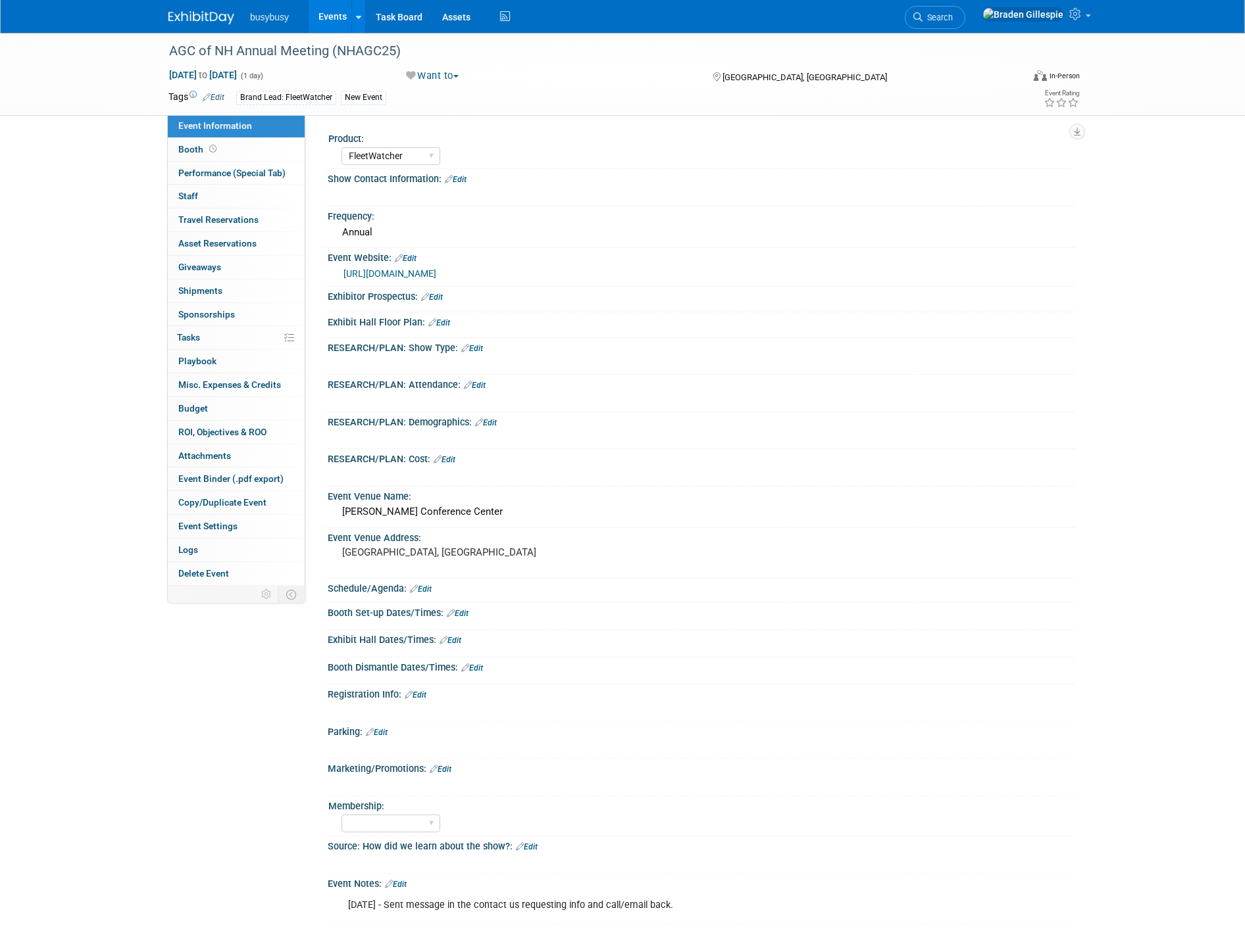
click at [208, 21] on img at bounding box center [202, 17] width 66 height 13
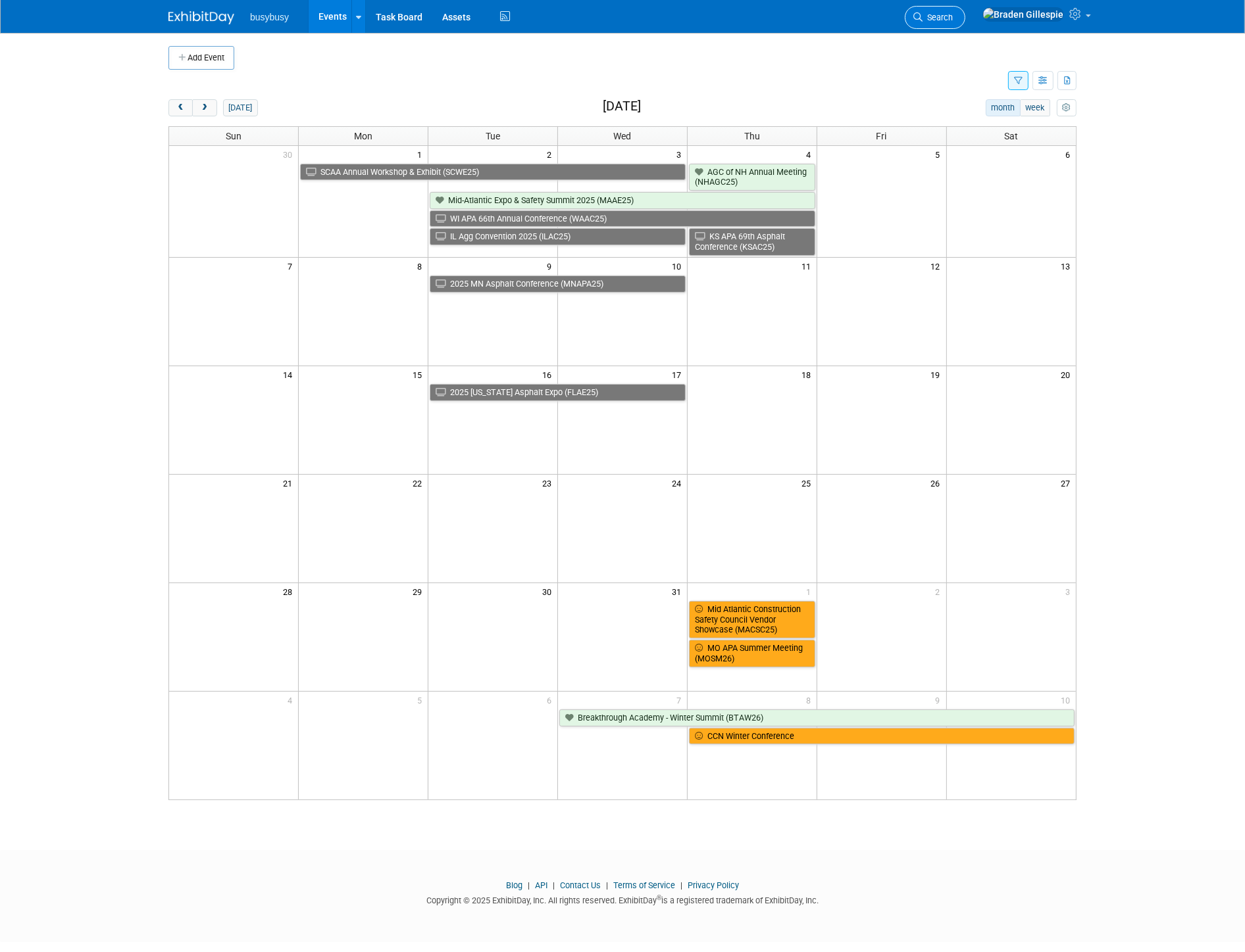
click at [952, 12] on span "Search" at bounding box center [937, 17] width 30 height 10
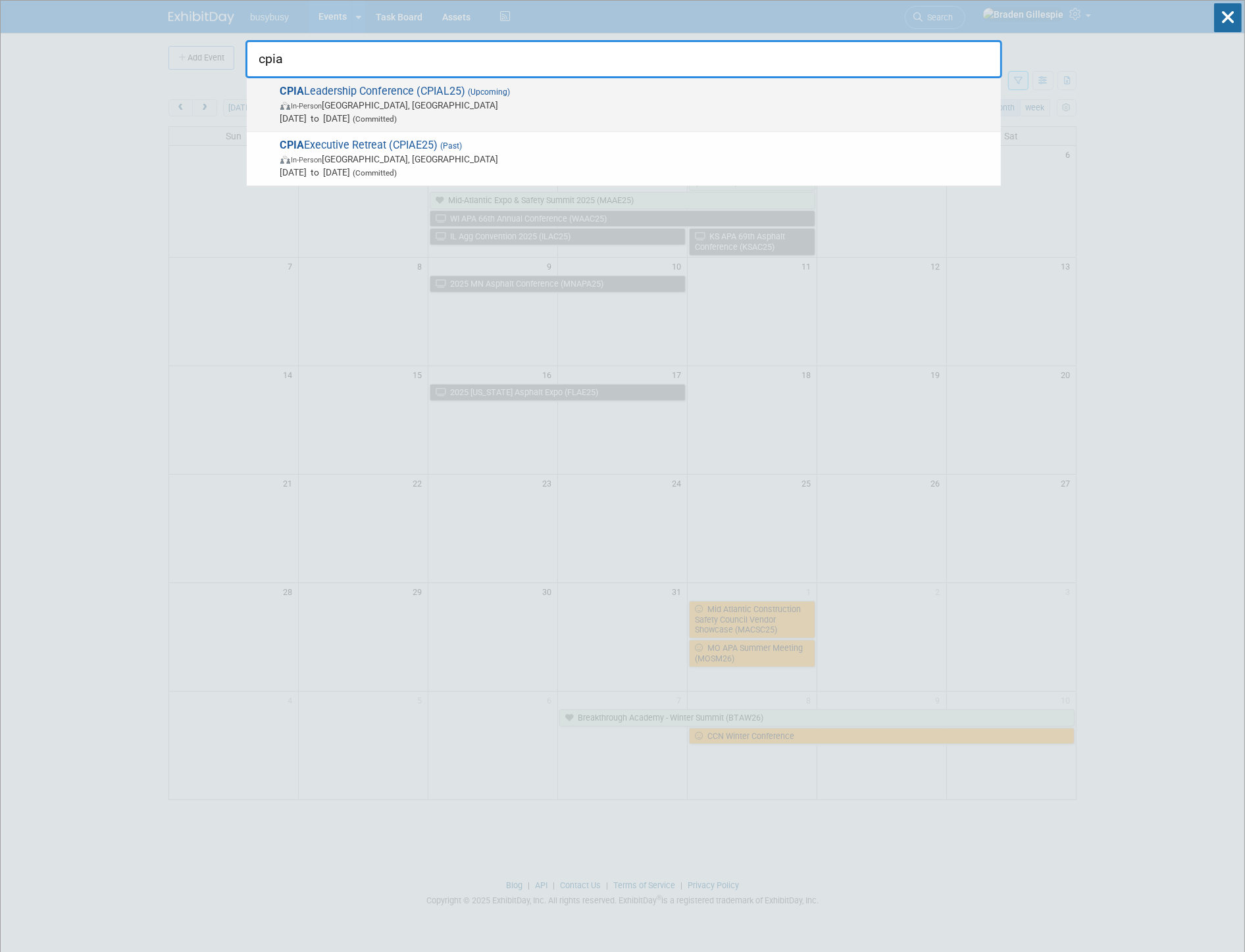
type input "cpia"
click at [737, 98] on span "In-Person [GEOGRAPHIC_DATA], [GEOGRAPHIC_DATA]" at bounding box center [637, 105] width 714 height 13
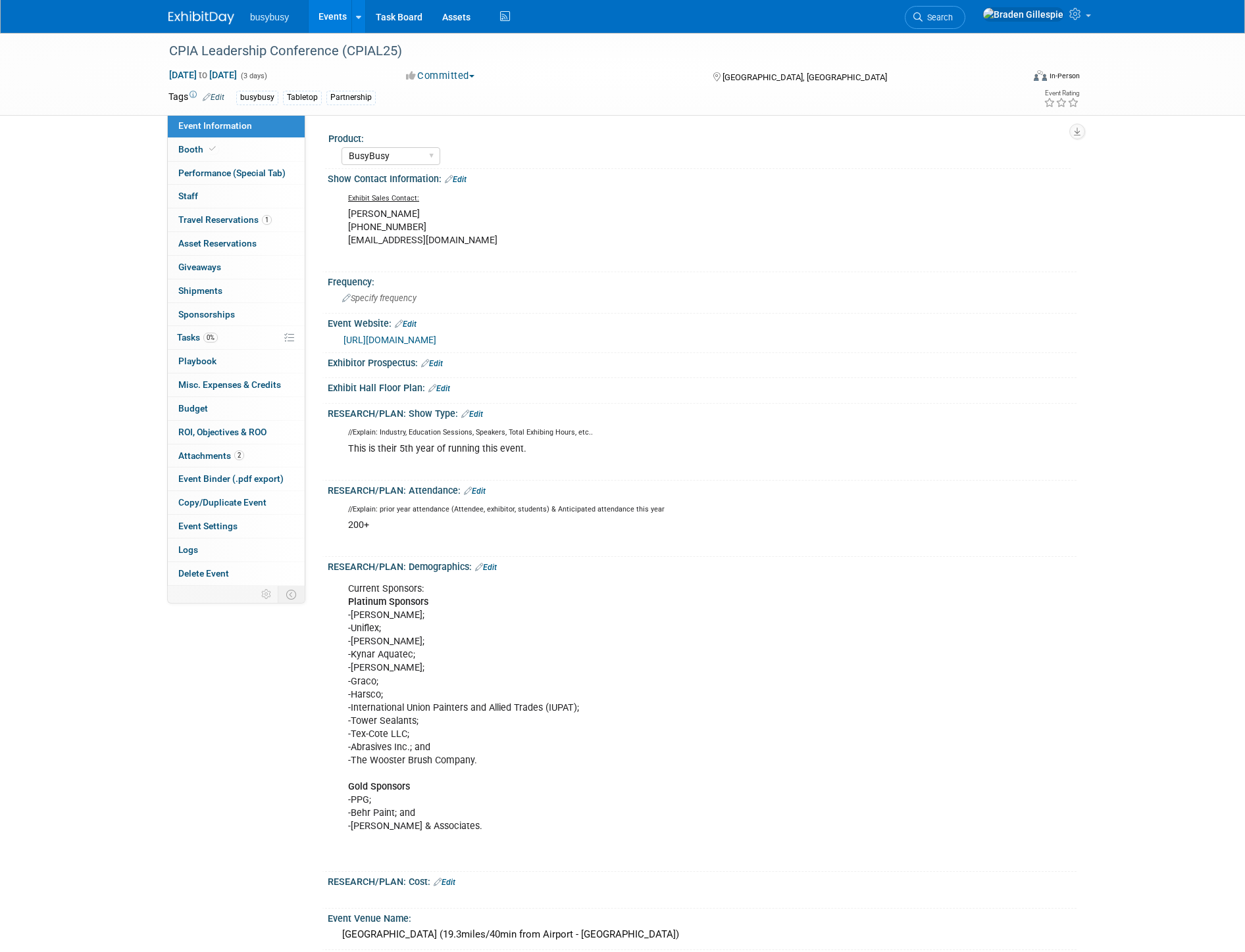
select select "BusyBusy"
click at [411, 321] on link "Edit" at bounding box center [406, 324] width 22 height 9
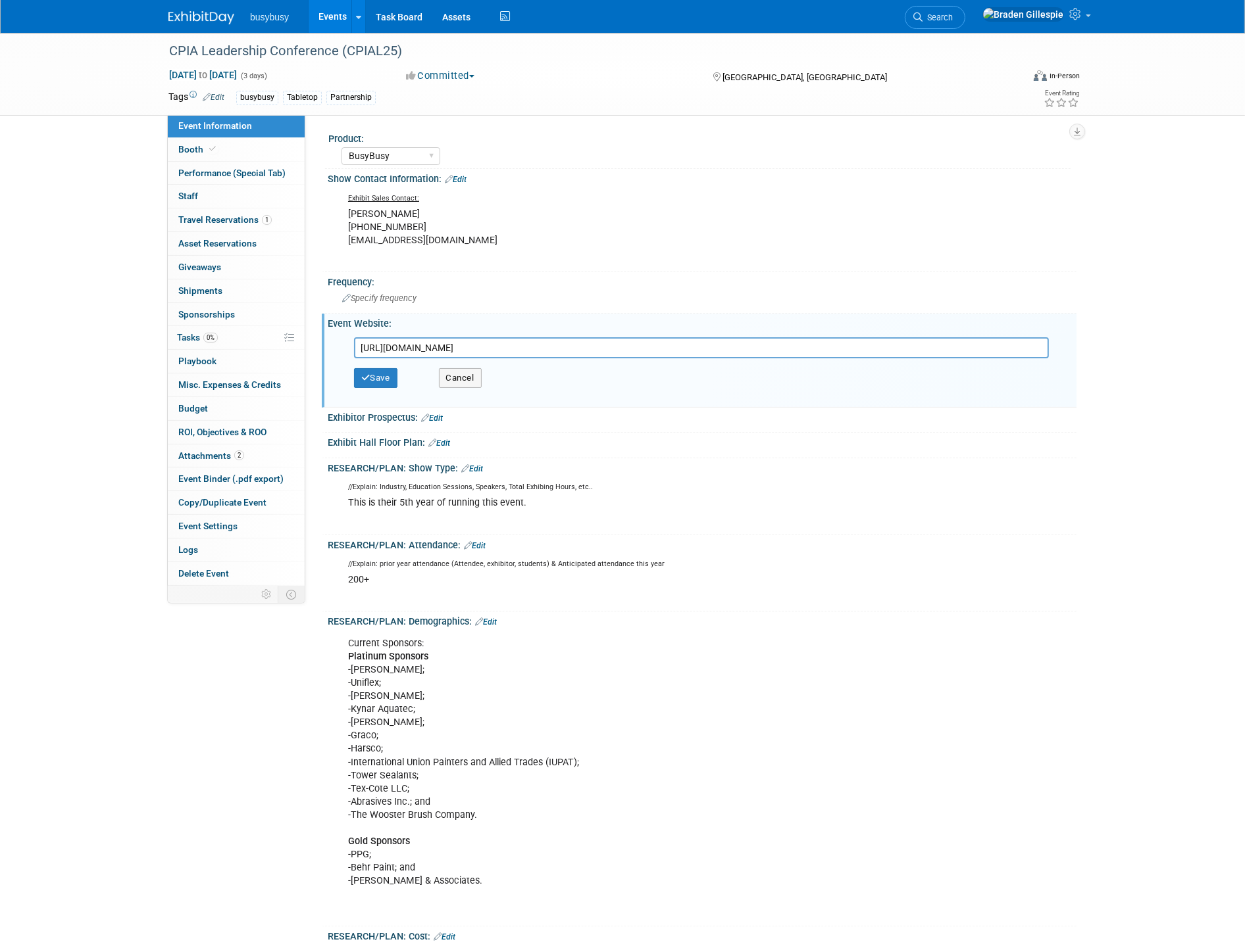
drag, startPoint x: 568, startPoint y: 359, endPoint x: 508, endPoint y: 377, distance: 62.6
click at [332, 387] on div "https://www.thecpia.com/countdown-begins-for-2024-cpia-leadership-conference/ h…" at bounding box center [702, 367] width 749 height 74
drag, startPoint x: 718, startPoint y: 343, endPoint x: 303, endPoint y: 383, distance: 416.9
click at [303, 383] on div "Event Information Event Info Booth Booth Performance (Special Tab) Performance …" at bounding box center [622, 770] width 928 height 1474
paste input "eventsquid.com/event.cfm?id=28285"
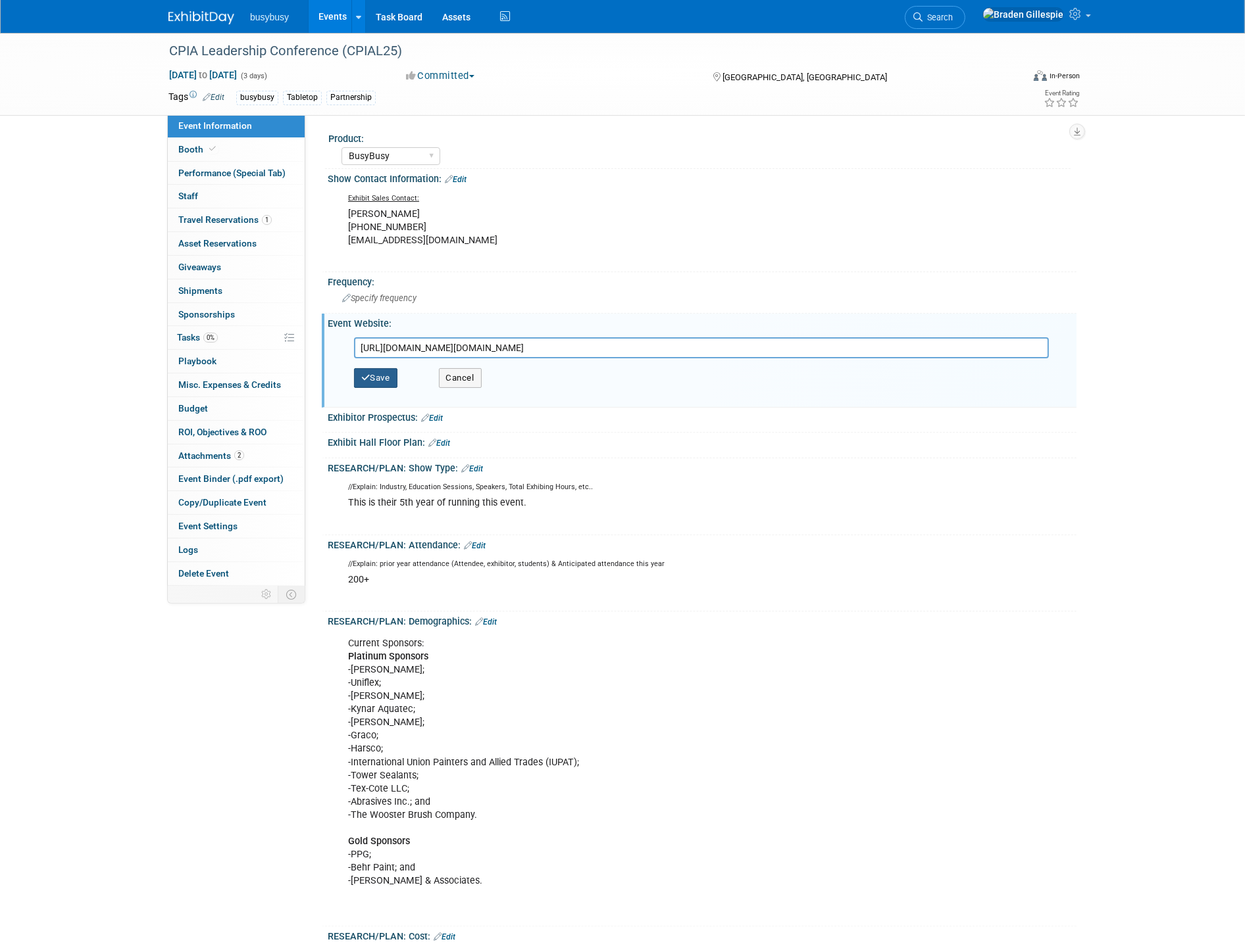
type input "https://www.eventsquid.com/event.cfm?id=28285"
click at [367, 378] on icon "button" at bounding box center [365, 378] width 9 height 8
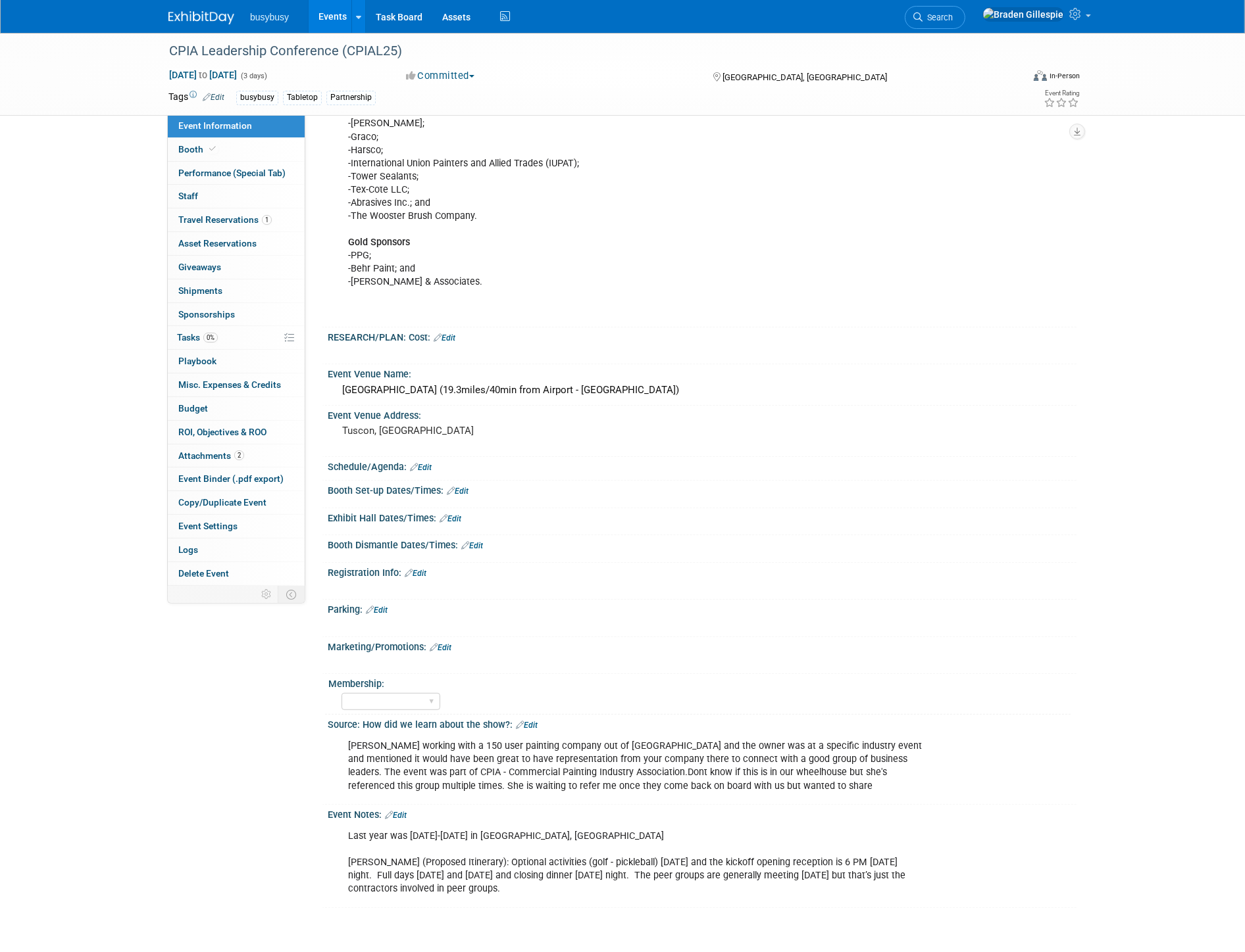
scroll to position [634, 0]
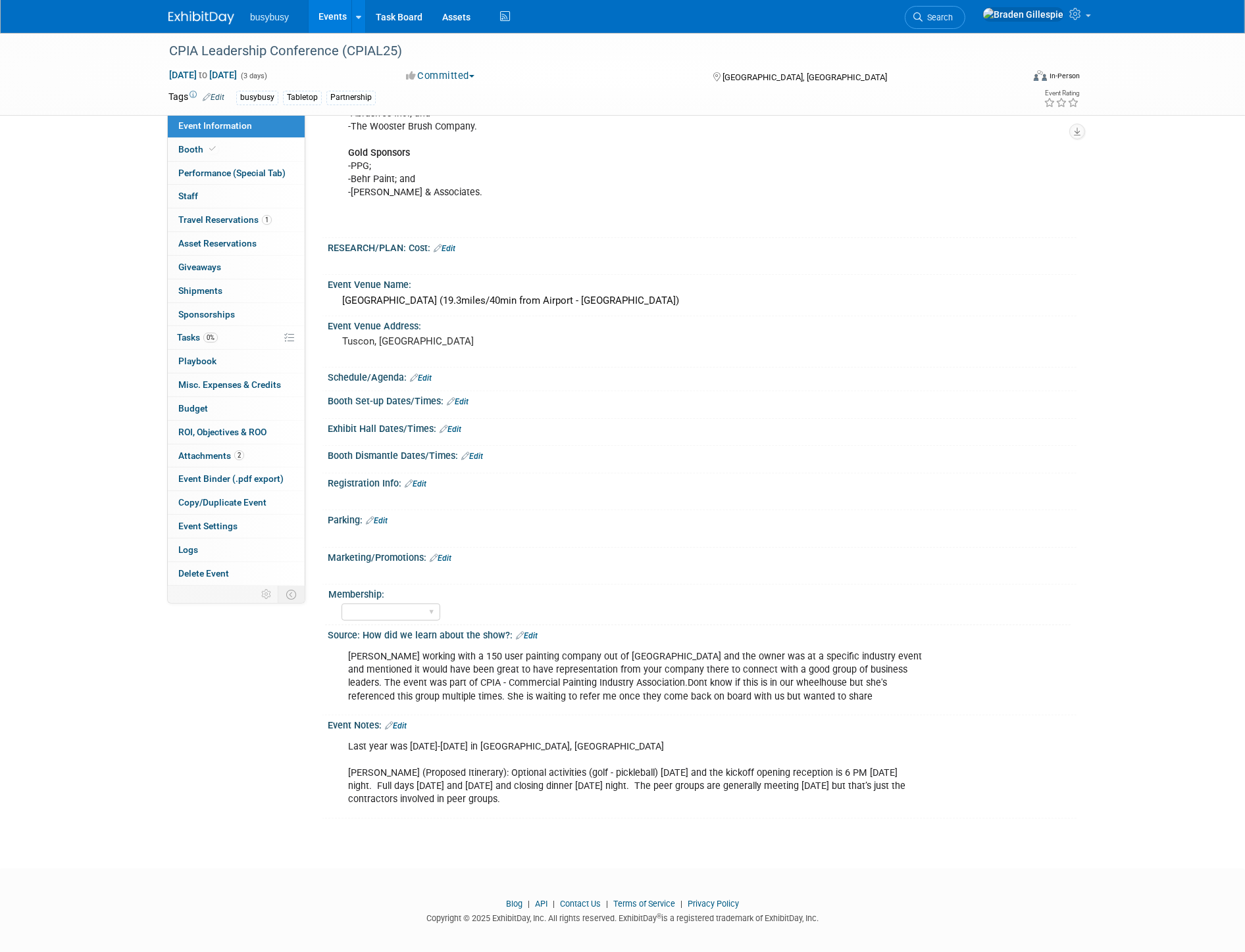
click at [428, 376] on link "Edit" at bounding box center [421, 378] width 22 height 9
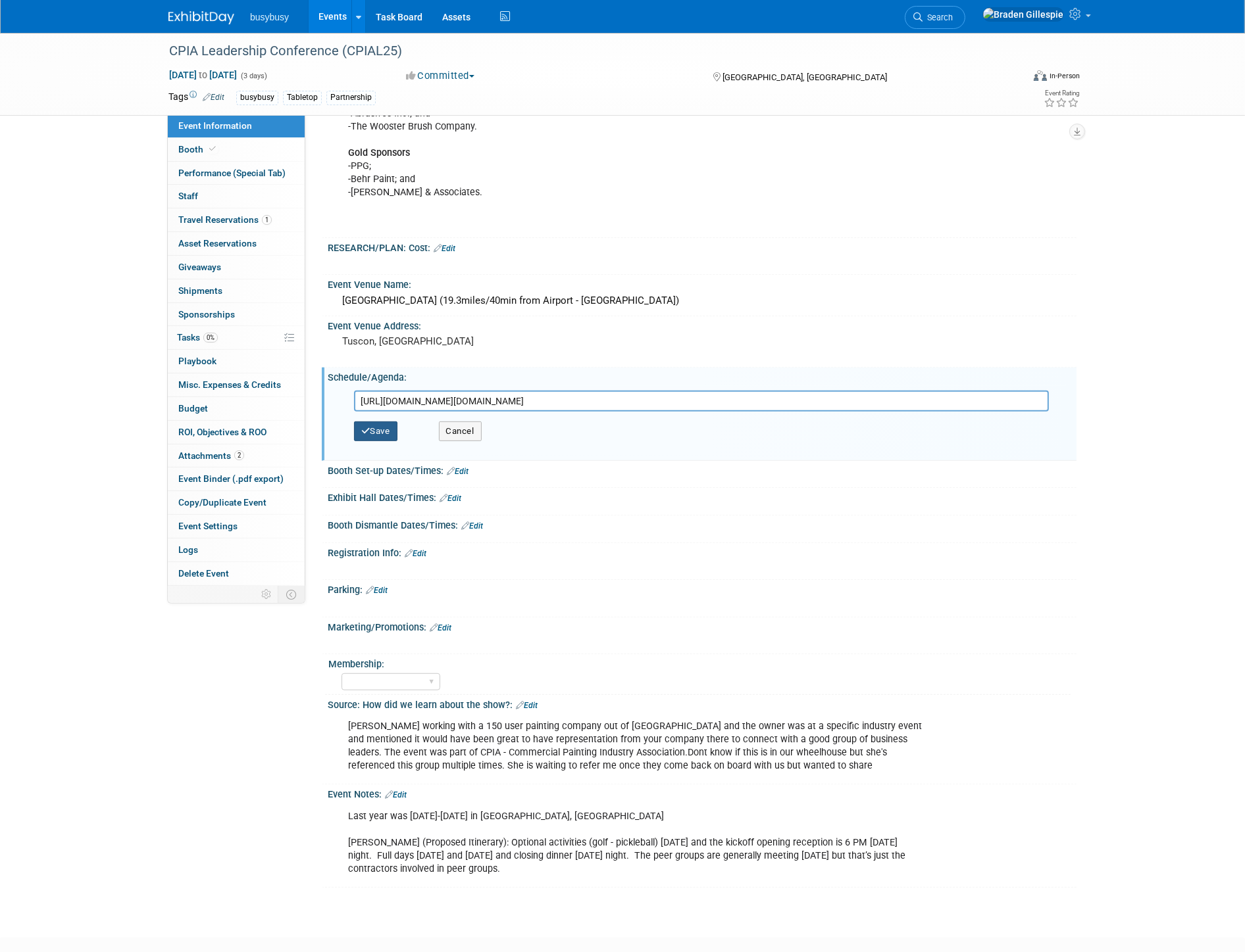
type input "https://www.eventsquid.com/event.cfm?id=28285"
click at [373, 431] on button "Save" at bounding box center [375, 431] width 43 height 20
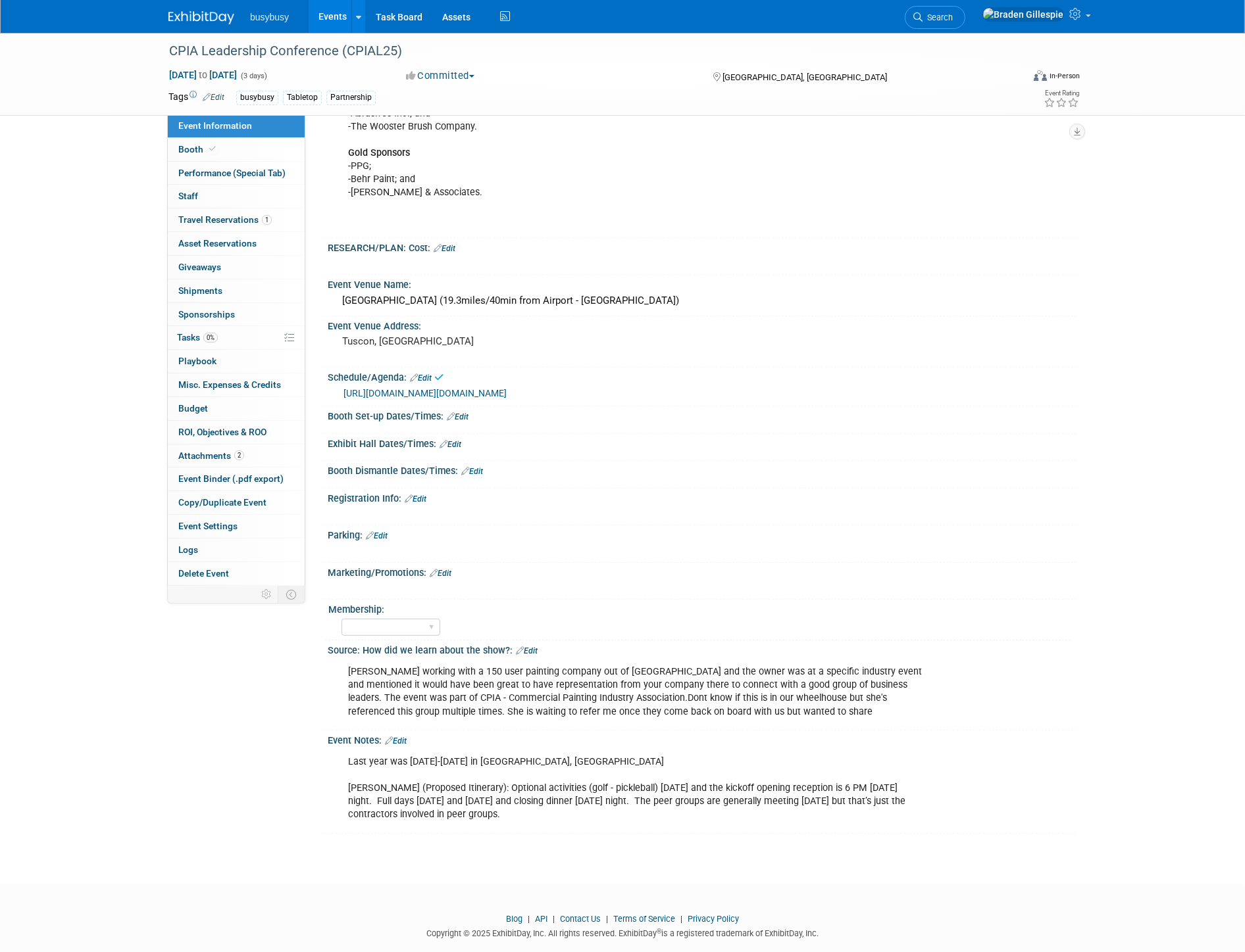
click at [450, 441] on link "Edit" at bounding box center [450, 444] width 22 height 9
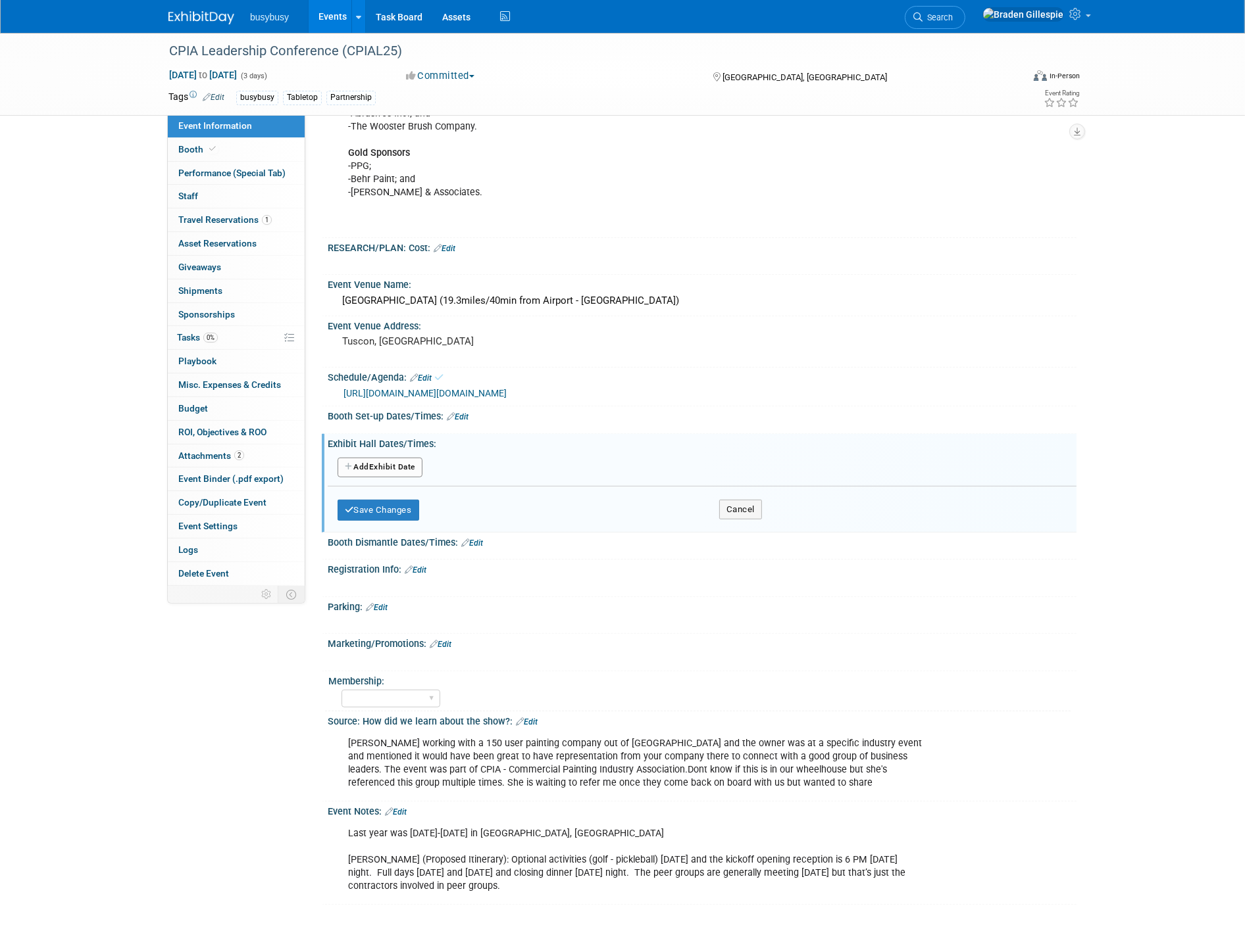
click at [420, 458] on button "Add Another Exhibit Date" at bounding box center [379, 467] width 85 height 20
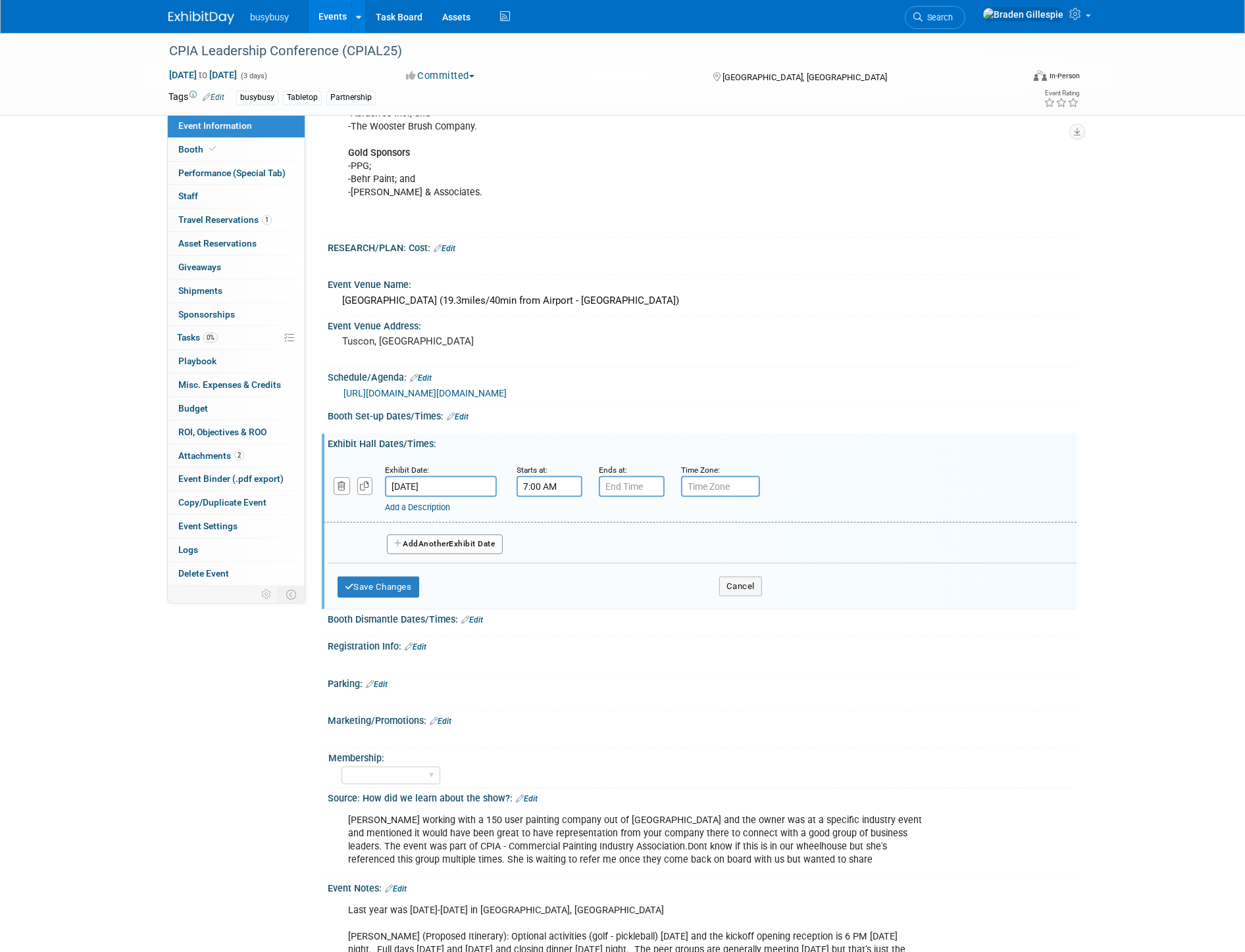
click at [550, 480] on input "7:00 AM" at bounding box center [550, 487] width 66 height 21
click at [465, 406] on div "Booth Set-up Dates/Times: Edit" at bounding box center [702, 414] width 749 height 17
click at [463, 412] on link "Edit" at bounding box center [458, 416] width 22 height 9
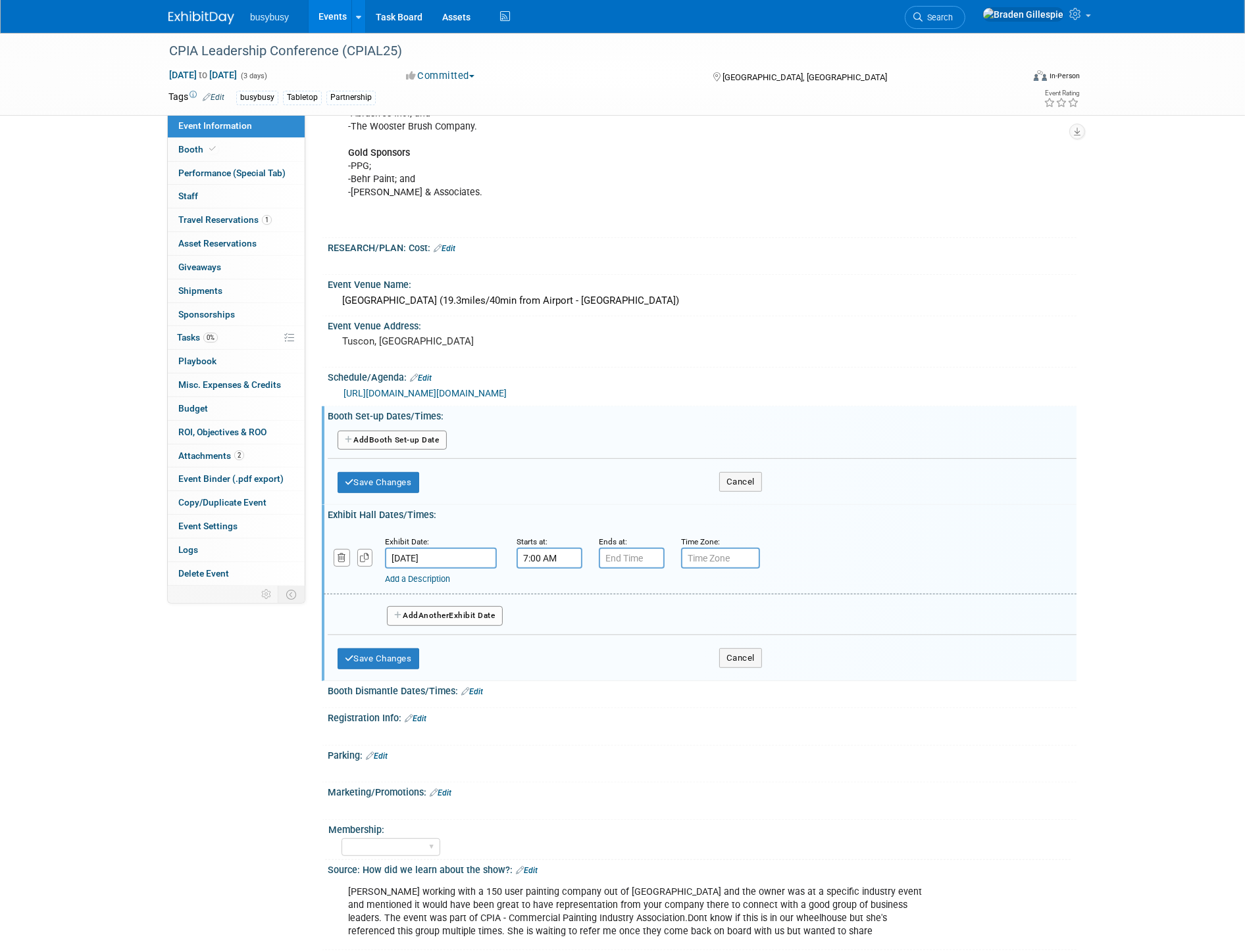
click at [556, 552] on input "7:00 AM" at bounding box center [550, 558] width 66 height 21
click at [544, 580] on span at bounding box center [547, 589] width 23 height 23
click at [544, 579] on span at bounding box center [547, 589] width 23 height 23
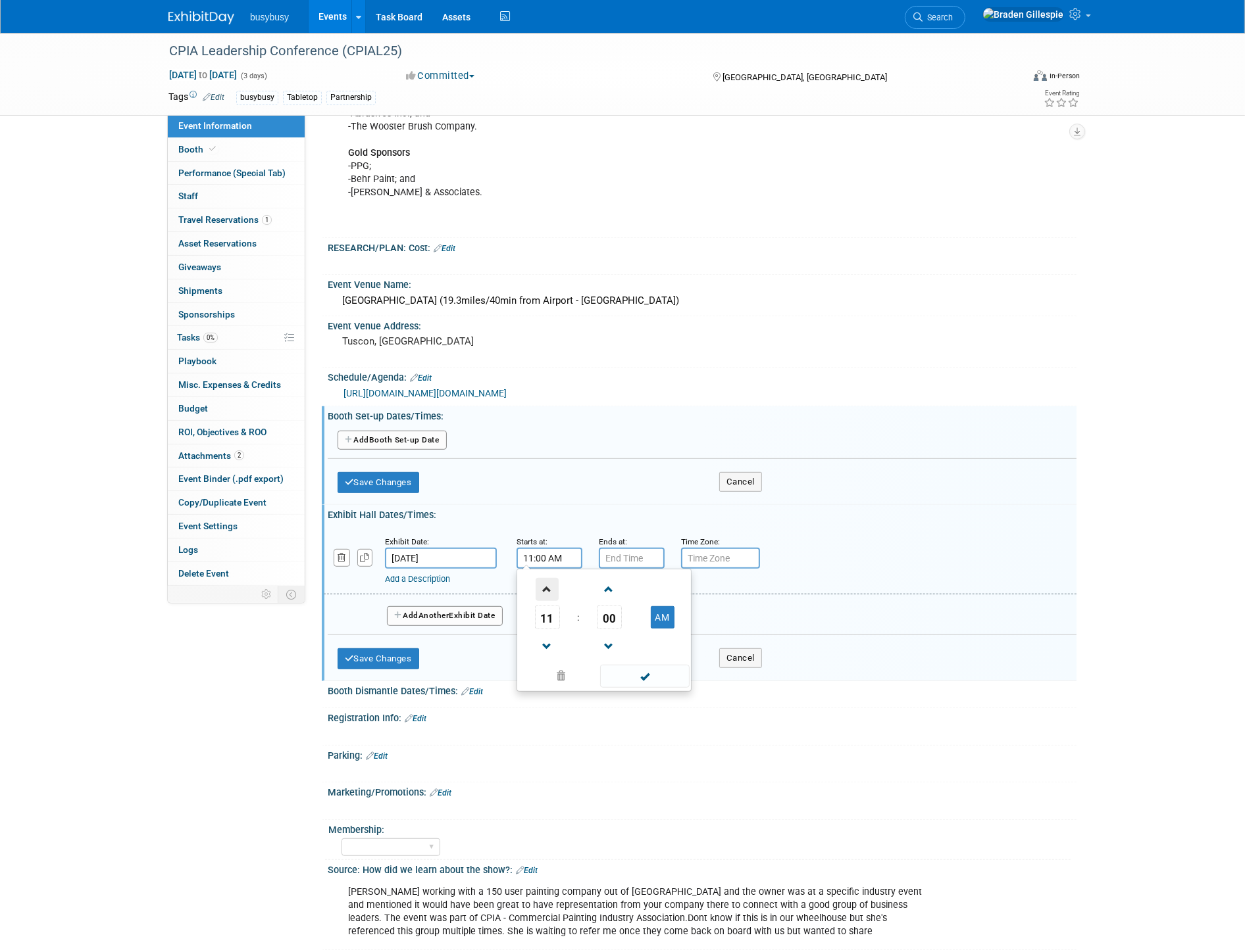
click at [544, 579] on span at bounding box center [547, 589] width 23 height 23
click at [543, 635] on span at bounding box center [547, 646] width 23 height 23
type input "12:00 PM"
drag, startPoint x: 627, startPoint y: 553, endPoint x: 617, endPoint y: 562, distance: 13.5
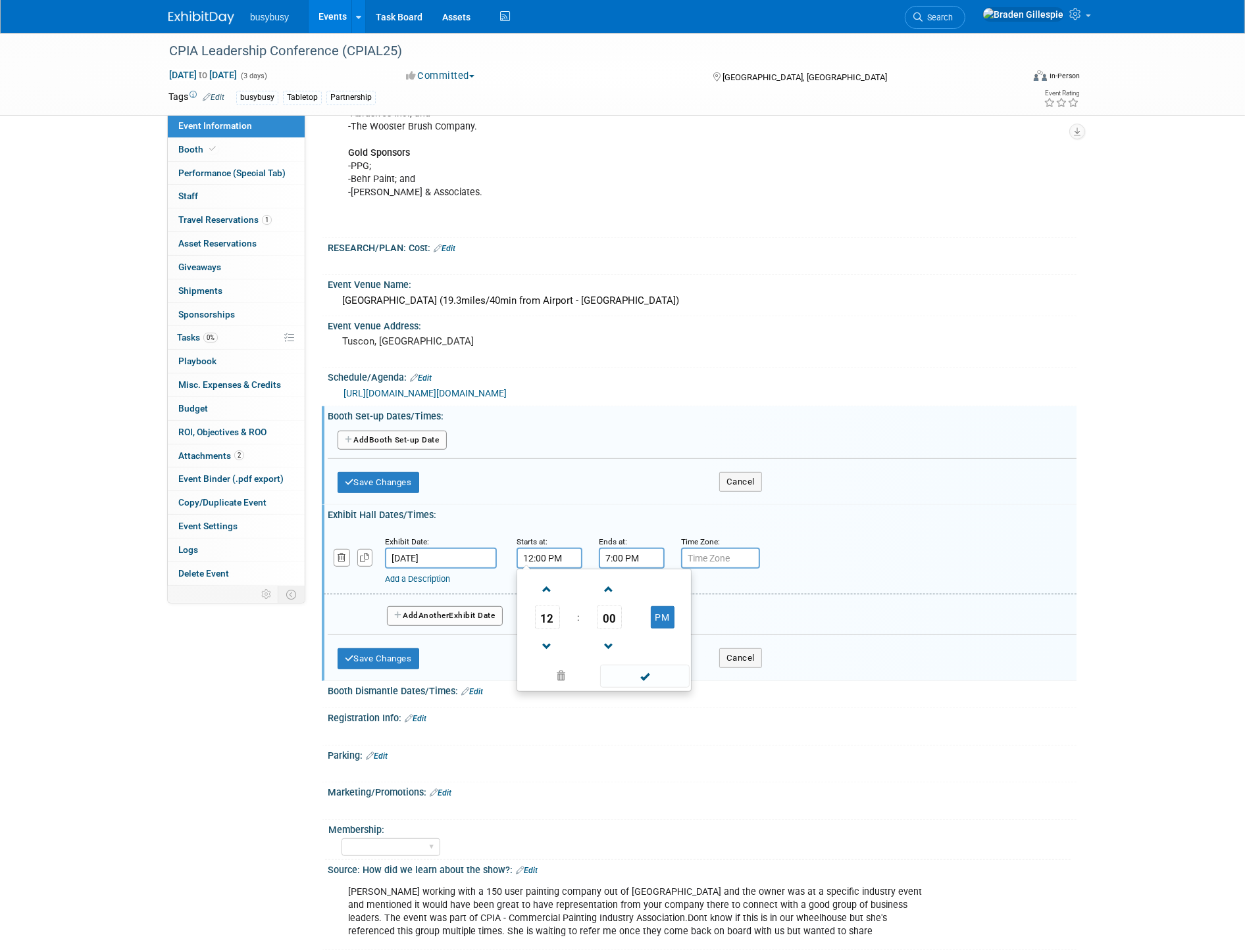
click at [624, 553] on input "7:00 PM" at bounding box center [631, 558] width 66 height 21
click at [625, 646] on span at bounding box center [629, 646] width 23 height 23
type input "5:00 PM"
click at [687, 670] on span at bounding box center [726, 676] width 89 height 23
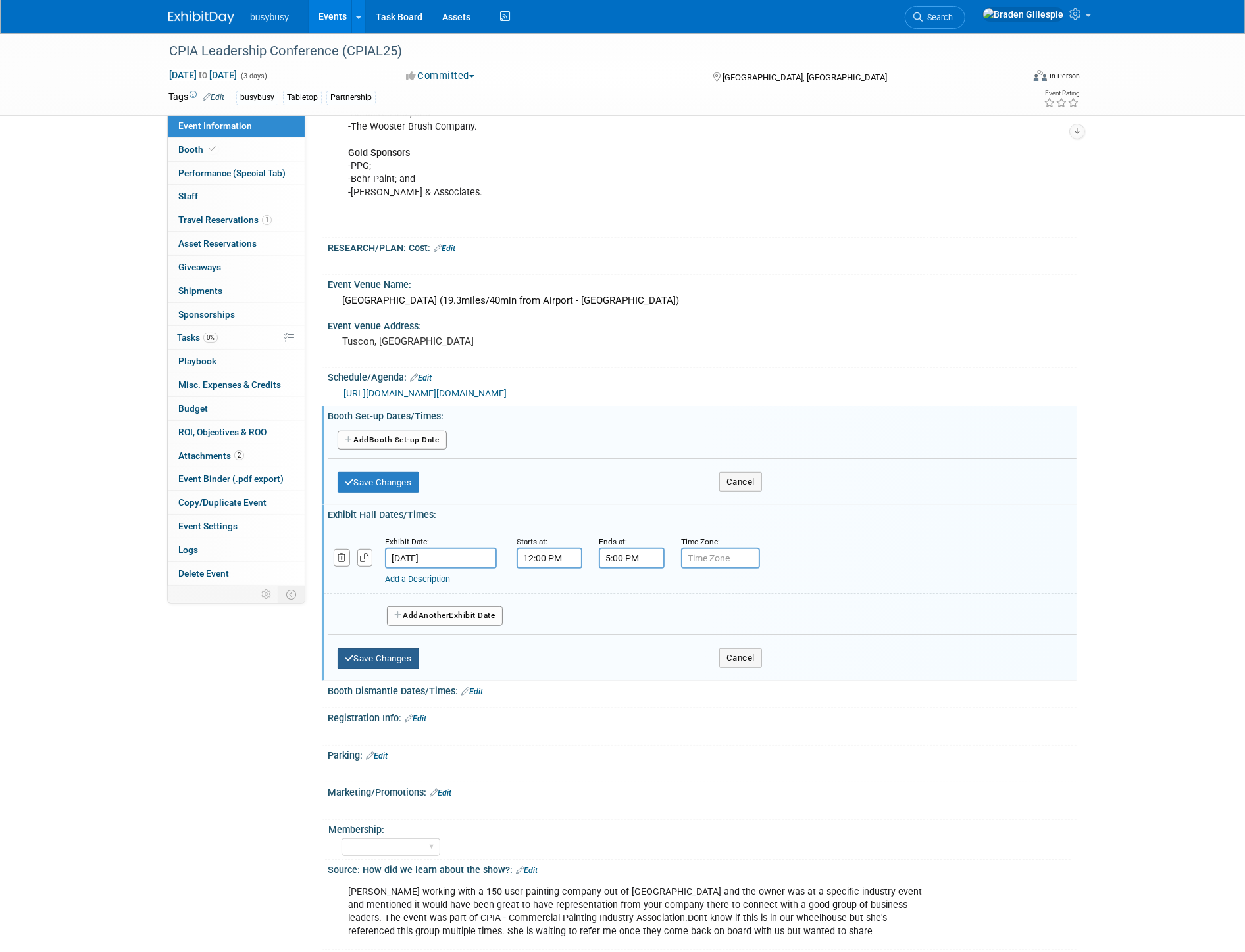
click at [393, 662] on button "Save Changes" at bounding box center [378, 659] width 81 height 21
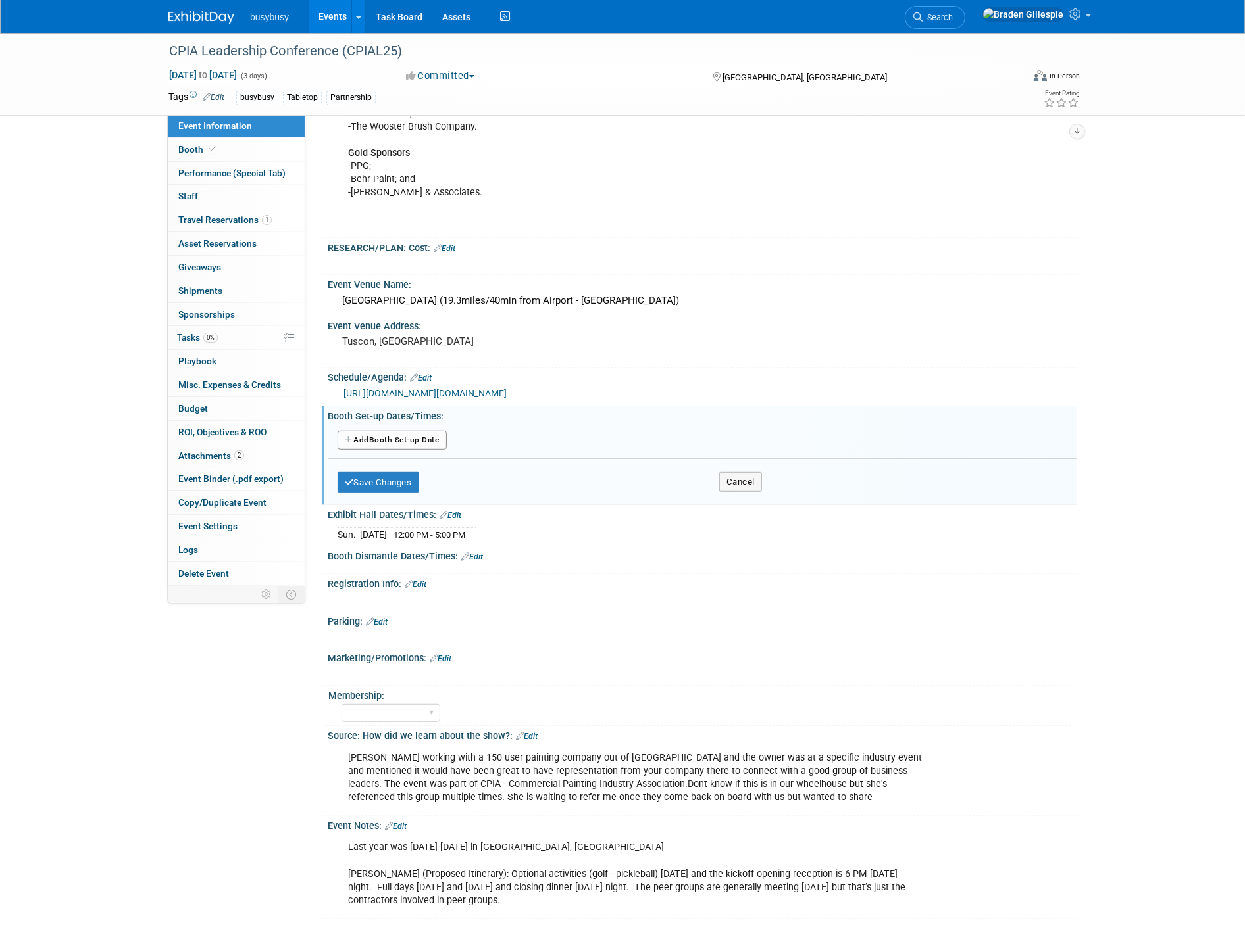
click at [456, 514] on link "Edit" at bounding box center [450, 515] width 22 height 9
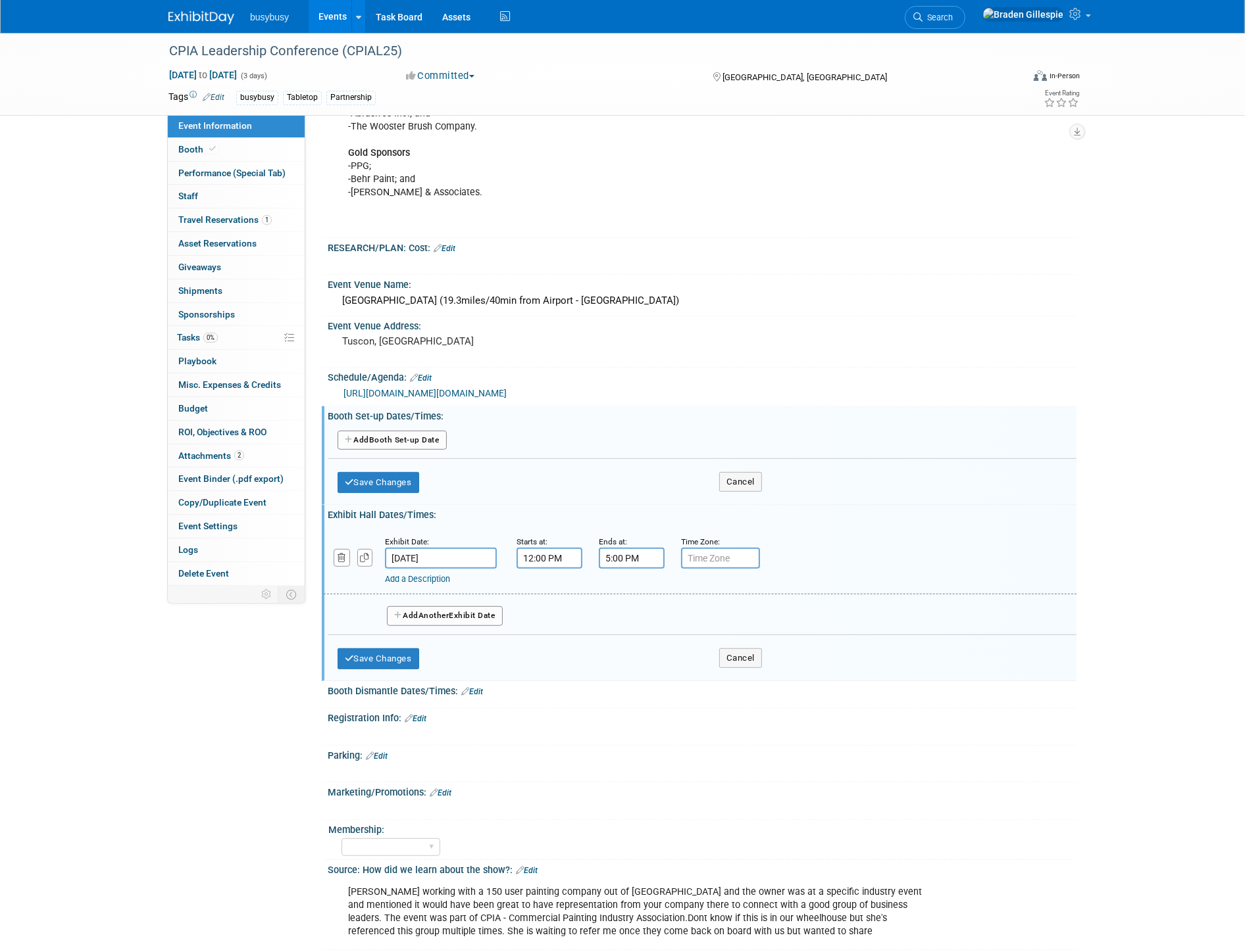
click at [622, 556] on input "5:00 PM" at bounding box center [631, 558] width 66 height 21
click at [629, 582] on span at bounding box center [629, 589] width 23 height 23
type input "6:00 PM"
click at [763, 679] on span at bounding box center [726, 676] width 89 height 23
click at [397, 654] on button "Save Changes" at bounding box center [378, 659] width 81 height 21
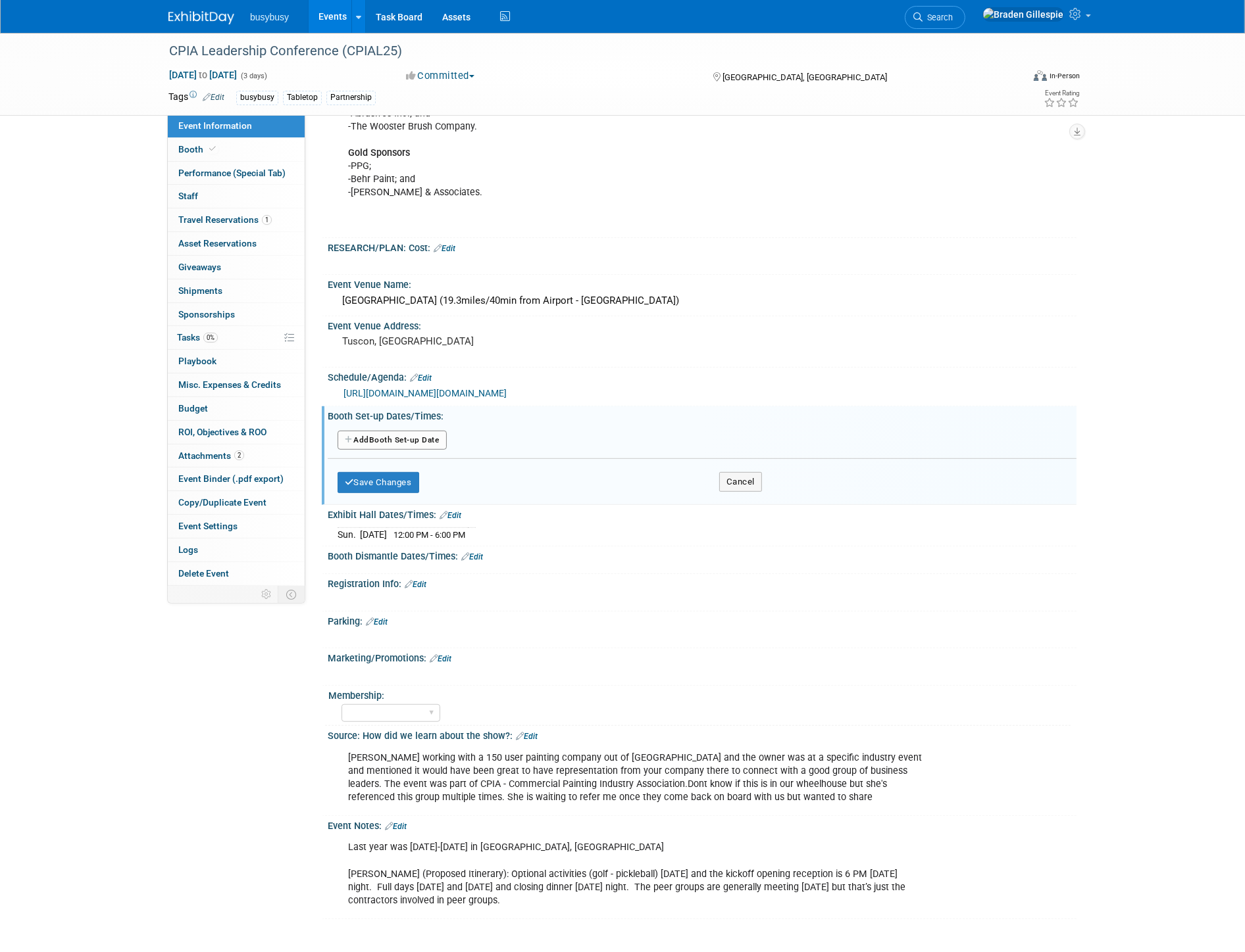
click at [452, 511] on link "Edit" at bounding box center [450, 515] width 22 height 9
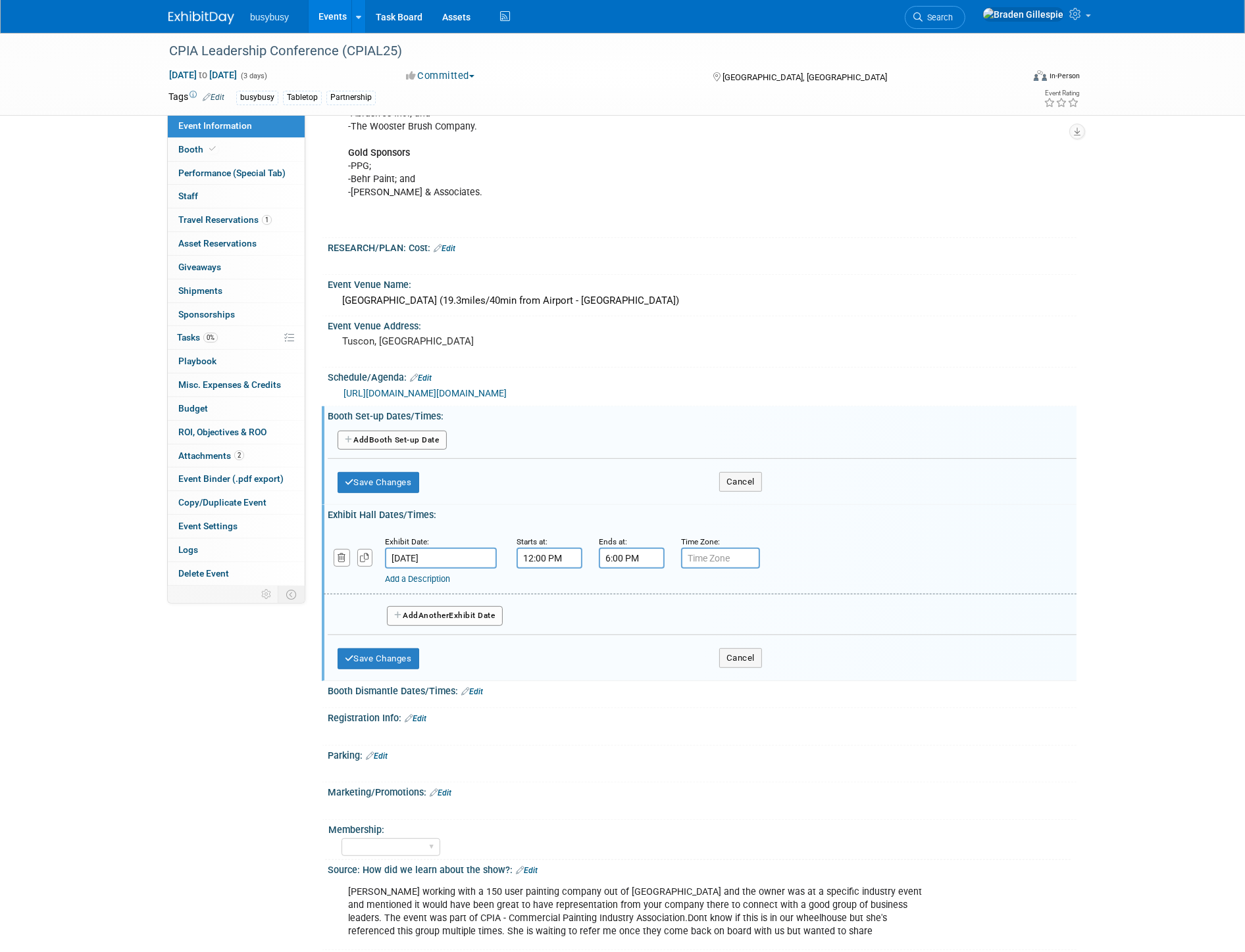
click at [441, 437] on button "Add Another Booth Set-up Date" at bounding box center [392, 441] width 109 height 20
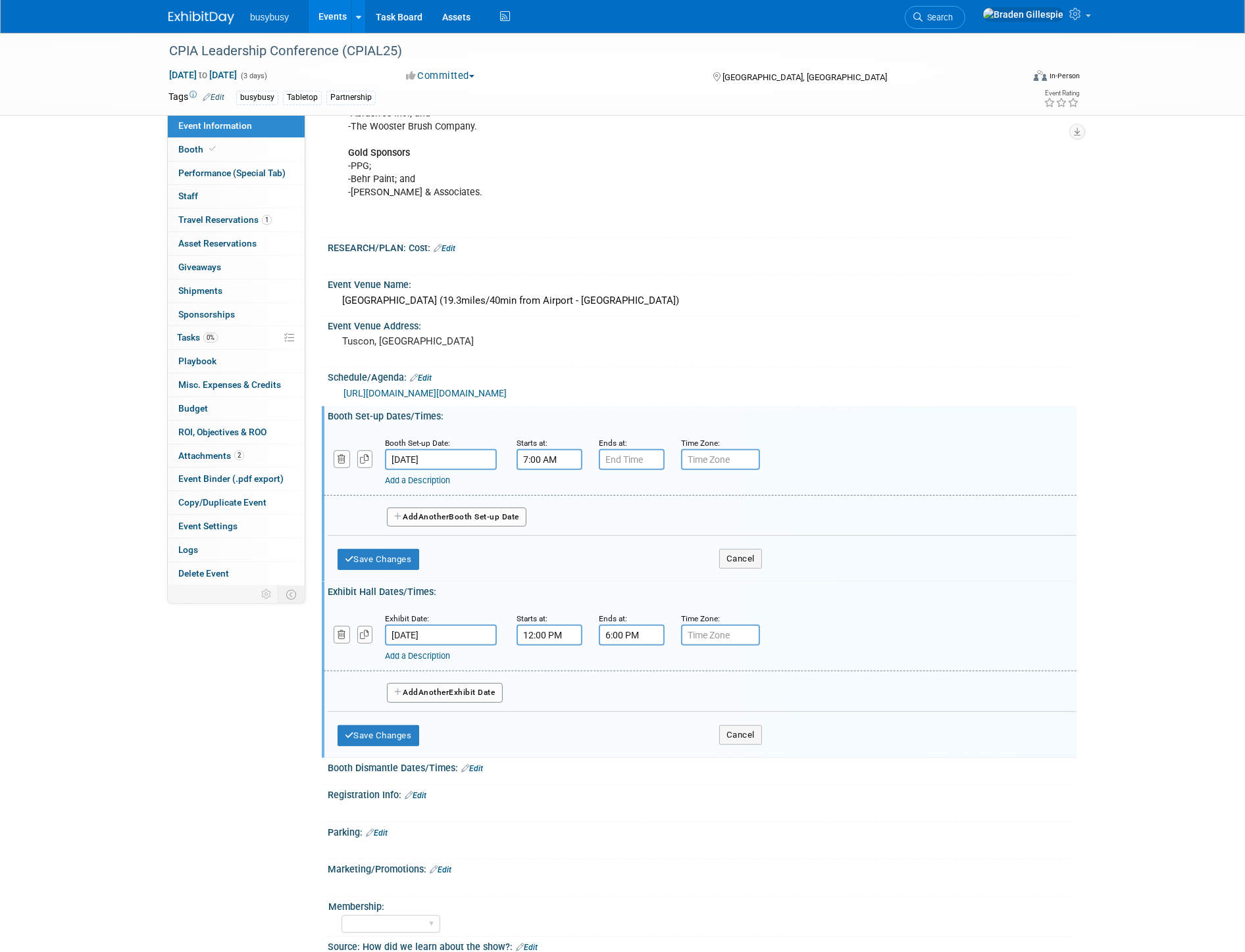
click at [560, 456] on input "7:00 AM" at bounding box center [550, 460] width 66 height 21
click at [555, 492] on span at bounding box center [547, 490] width 23 height 23
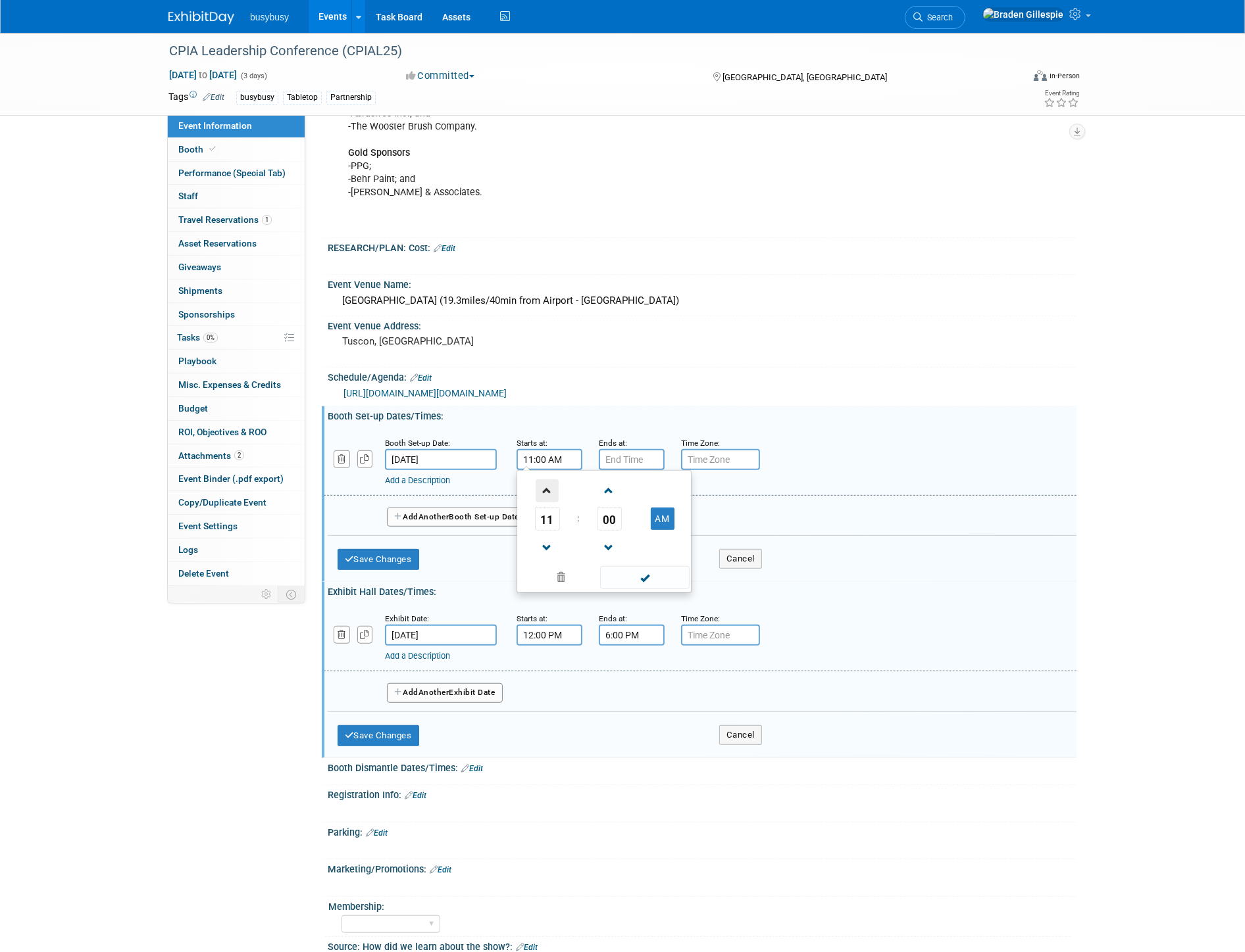
click at [552, 492] on span at bounding box center [547, 490] width 23 height 23
type input "12:00 PM"
click at [621, 452] on input "7:00 PM" at bounding box center [631, 460] width 66 height 21
click at [627, 540] on span at bounding box center [629, 548] width 23 height 23
type input "6:00 PM"
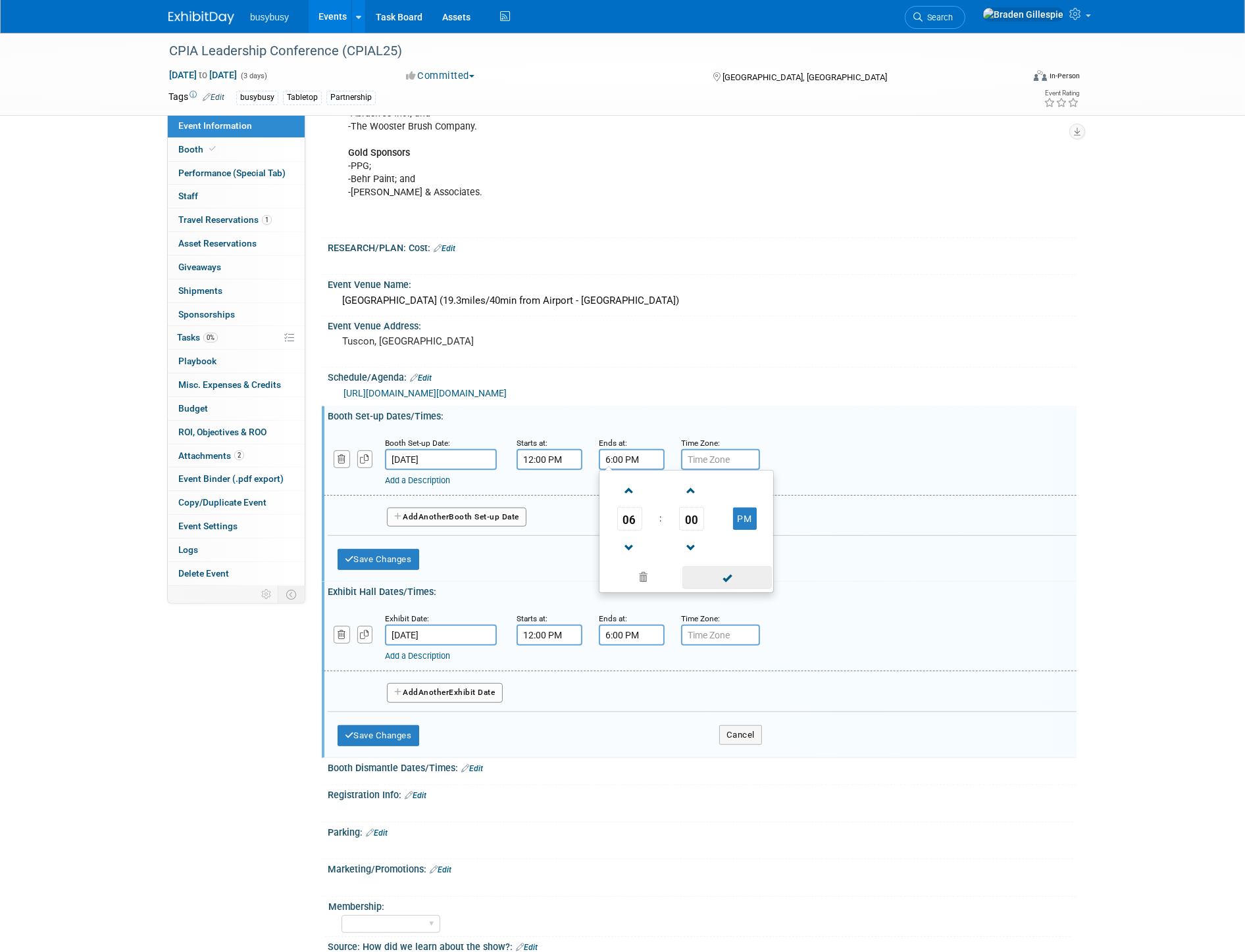
click at [752, 578] on span at bounding box center [726, 578] width 89 height 23
click at [567, 626] on input "12:00 PM" at bounding box center [550, 635] width 66 height 21
click at [544, 666] on span at bounding box center [547, 666] width 23 height 23
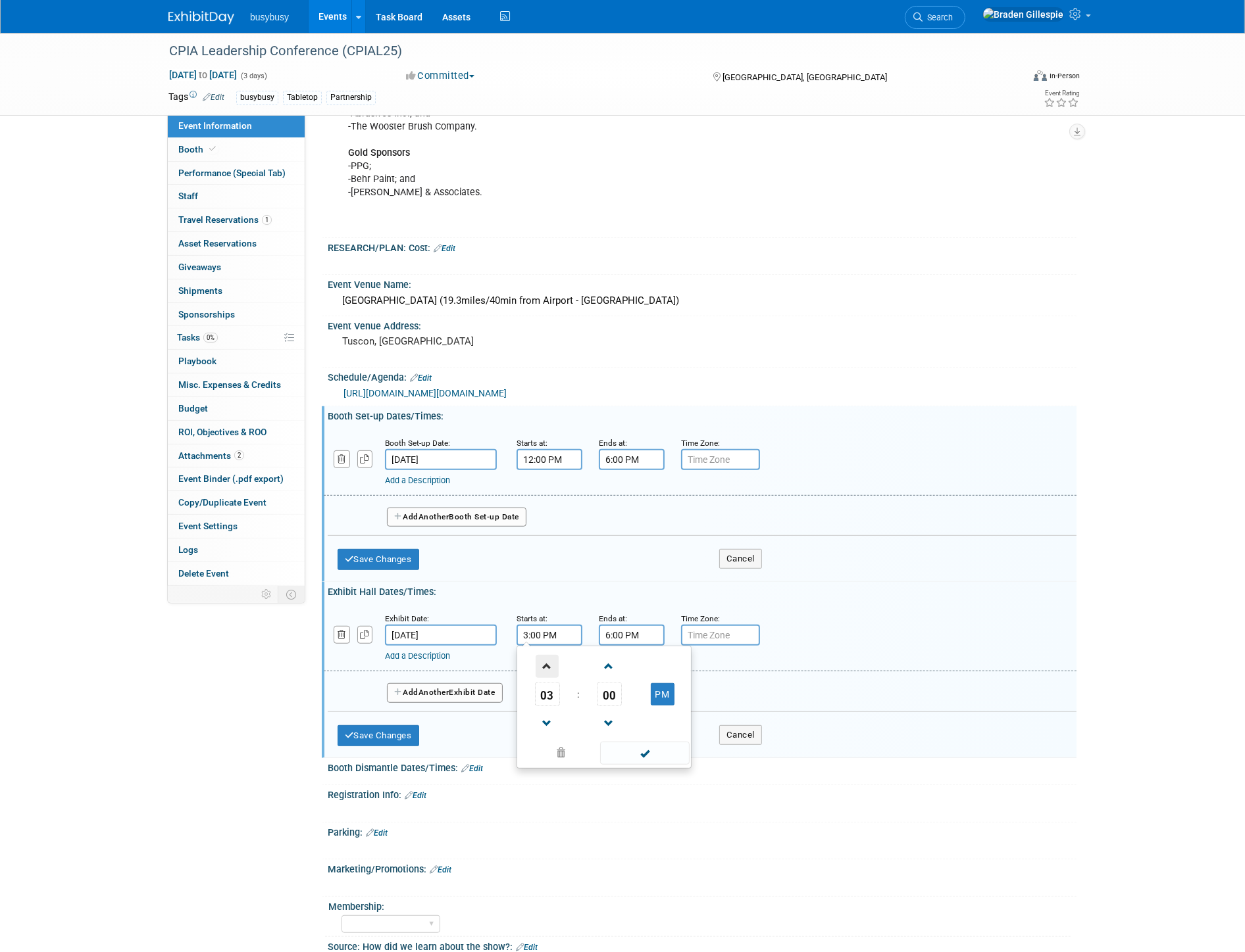
click at [536, 664] on link at bounding box center [547, 666] width 25 height 34
click at [536, 664] on td at bounding box center [547, 666] width 54 height 34
click at [542, 664] on span at bounding box center [547, 666] width 23 height 23
click at [544, 664] on span at bounding box center [547, 666] width 23 height 23
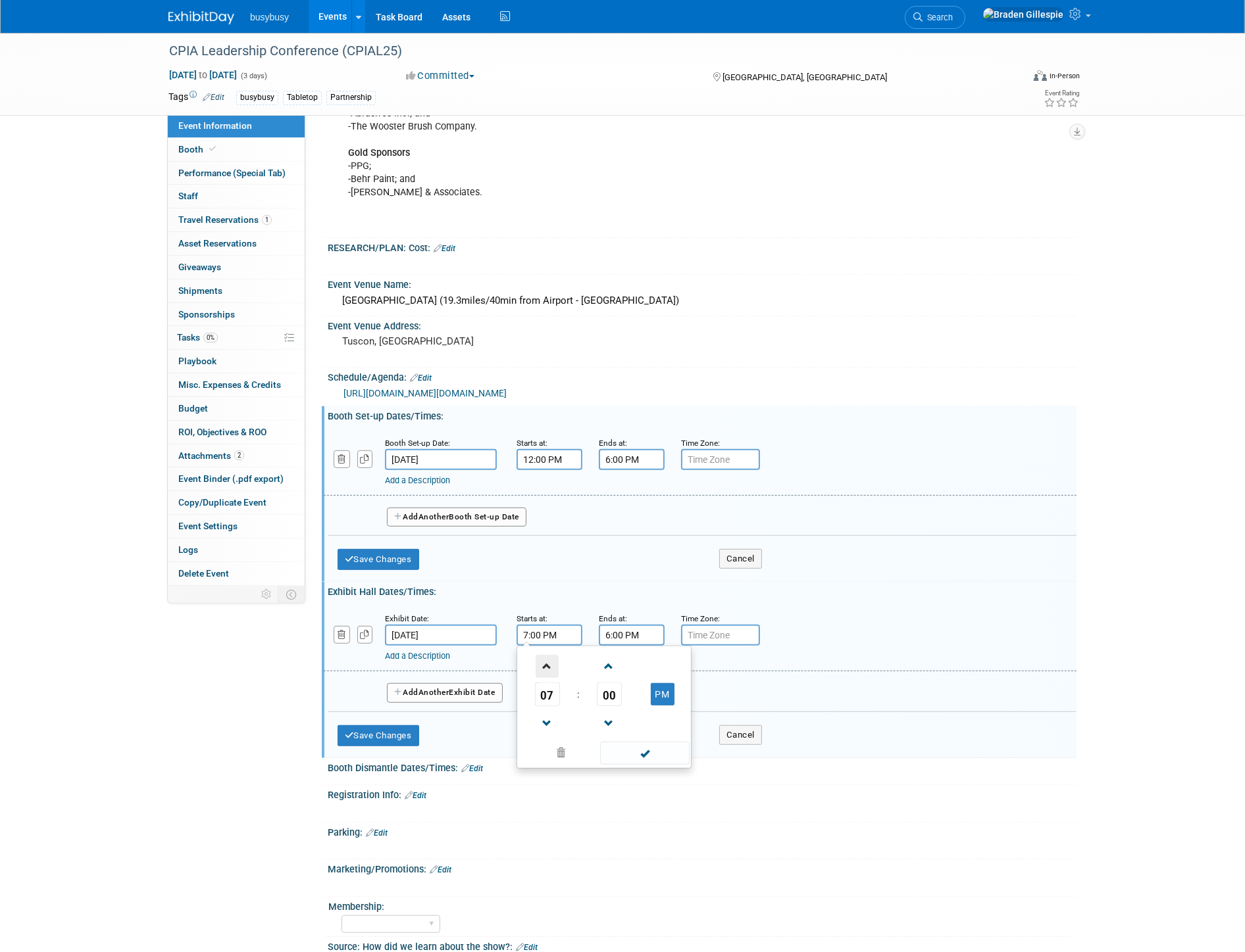
click at [545, 665] on span at bounding box center [547, 666] width 23 height 23
click at [543, 706] on link at bounding box center [547, 723] width 25 height 34
drag, startPoint x: 543, startPoint y: 715, endPoint x: 549, endPoint y: 709, distance: 8.5
click at [543, 714] on span at bounding box center [547, 723] width 23 height 23
type input "6:00 PM"
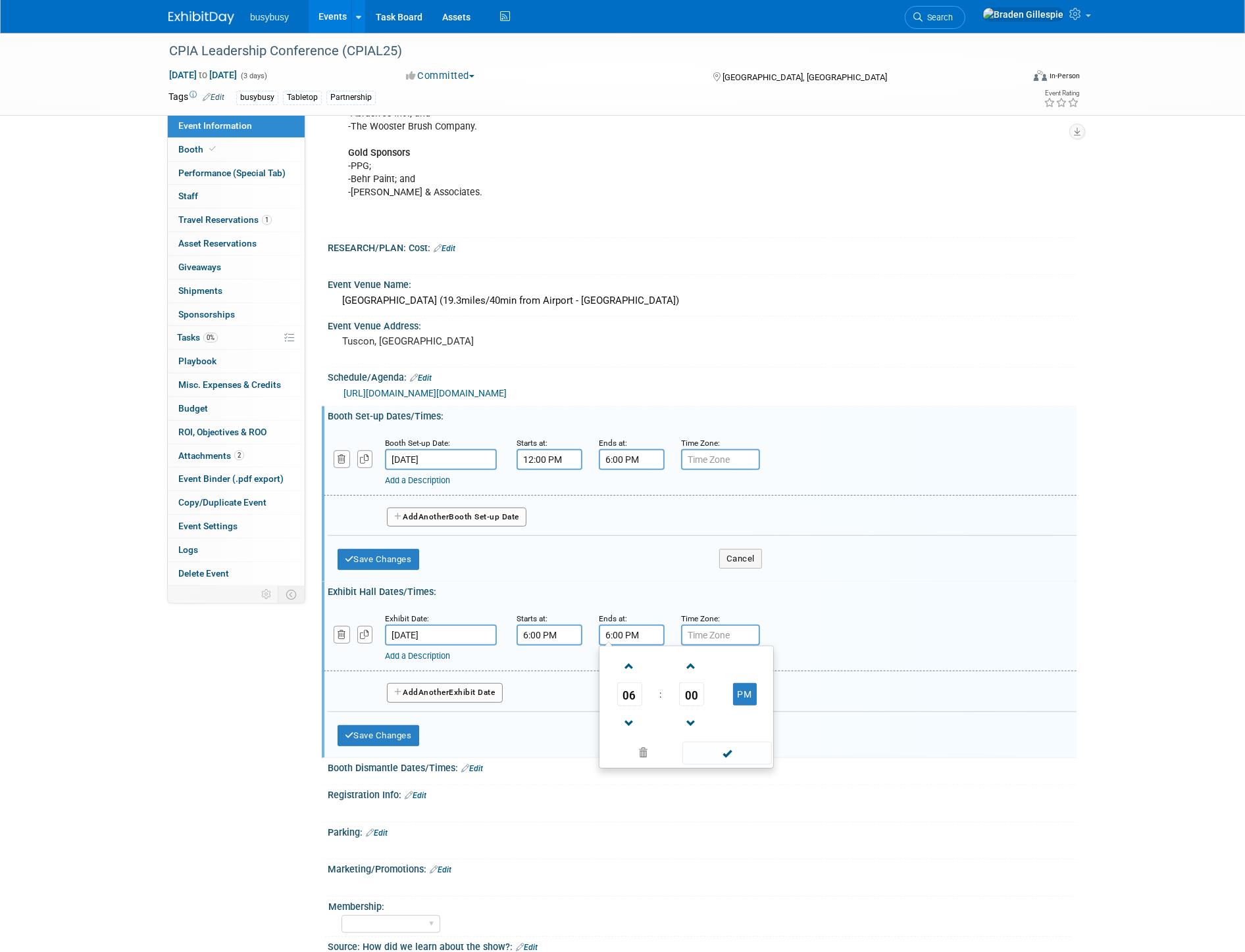
click at [627, 633] on input "6:00 PM" at bounding box center [631, 635] width 66 height 21
click at [621, 659] on span at bounding box center [629, 666] width 23 height 23
click at [625, 659] on span at bounding box center [629, 666] width 23 height 23
click at [685, 692] on td "00" at bounding box center [691, 695] width 54 height 23
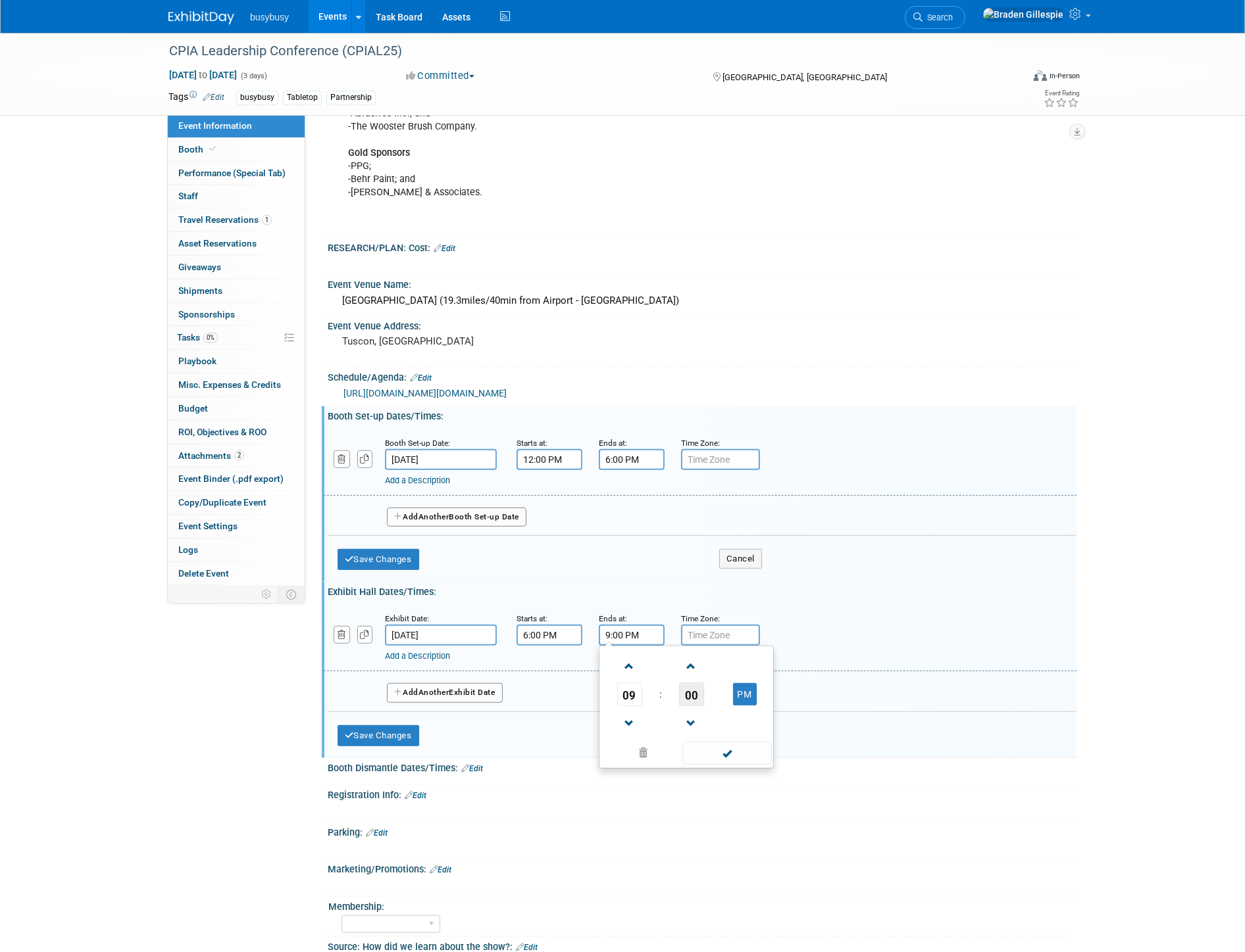
click at [685, 692] on span "00" at bounding box center [691, 695] width 25 height 23
click at [709, 692] on td "30" at bounding box center [707, 703] width 42 height 36
type input "9:30 PM"
click at [746, 754] on span at bounding box center [726, 753] width 89 height 23
click at [485, 655] on div "Add a Description" at bounding box center [666, 656] width 563 height 12
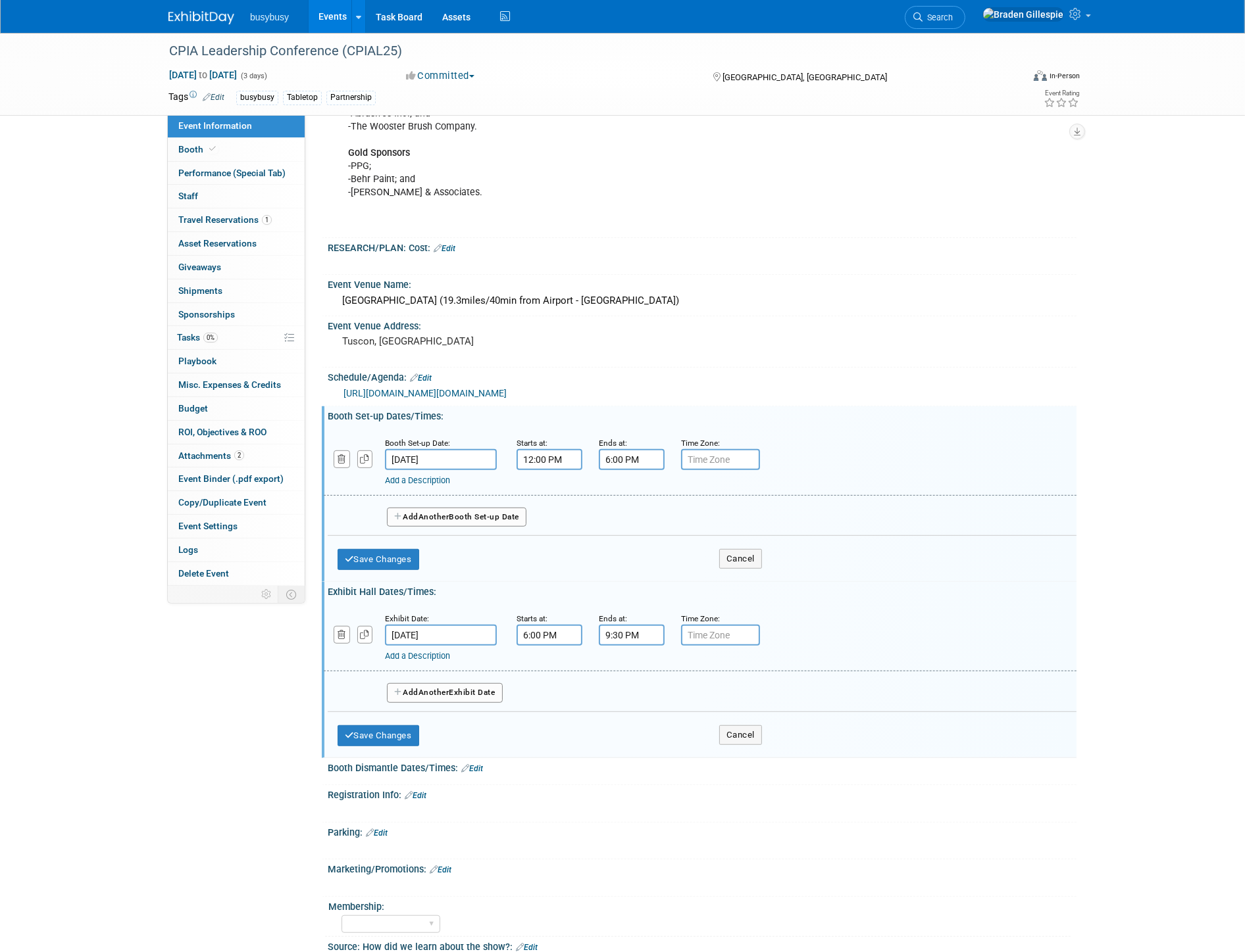
click at [450, 652] on link "Add a Description" at bounding box center [417, 656] width 65 height 10
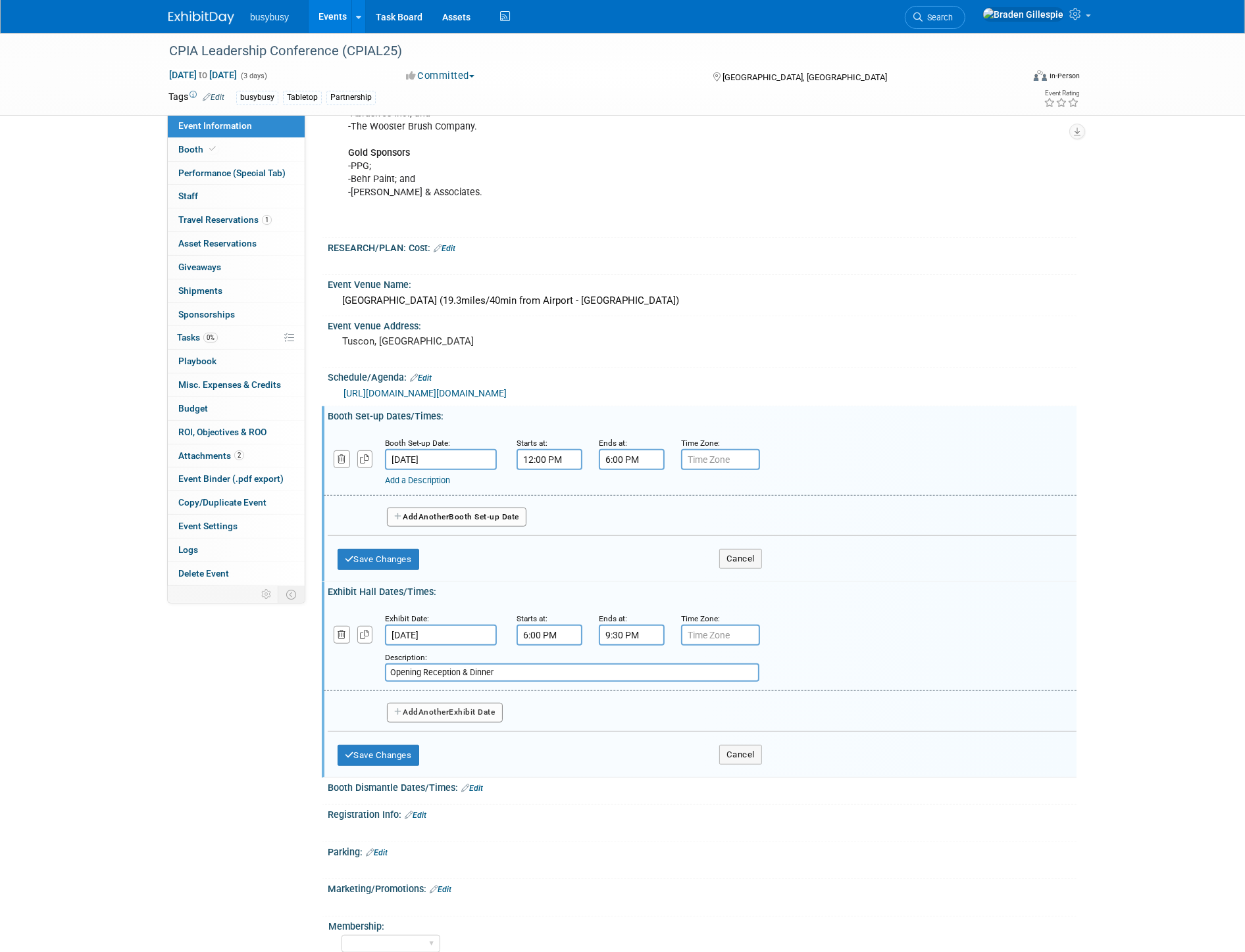
type input "Opening Reception & Dinner"
click at [468, 704] on button "Add Another Exhibit Date" at bounding box center [445, 712] width 116 height 20
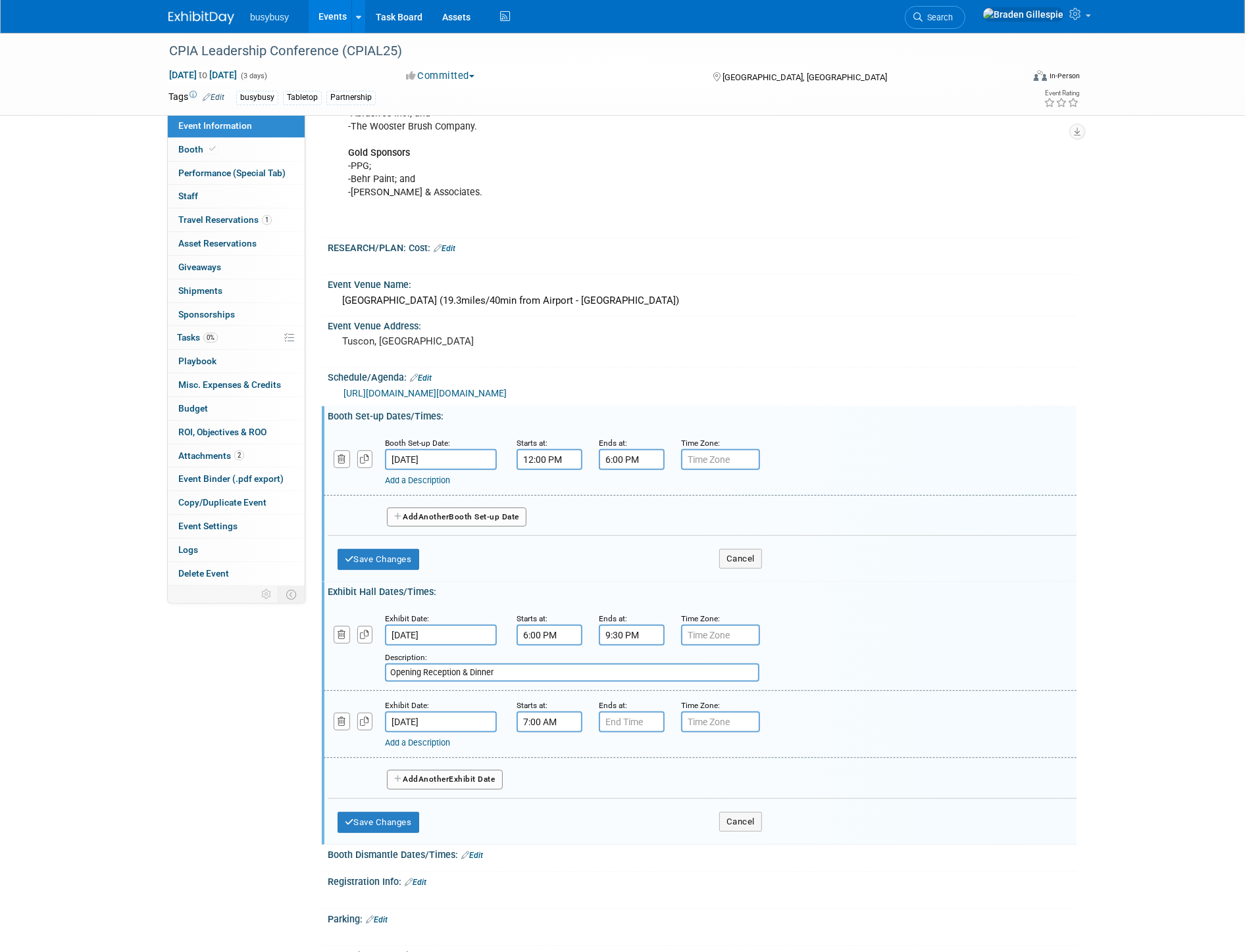
click at [567, 719] on input "7:00 AM" at bounding box center [550, 722] width 66 height 21
click at [550, 751] on span at bounding box center [547, 753] width 23 height 23
drag, startPoint x: 570, startPoint y: 711, endPoint x: 423, endPoint y: 729, distance: 148.1
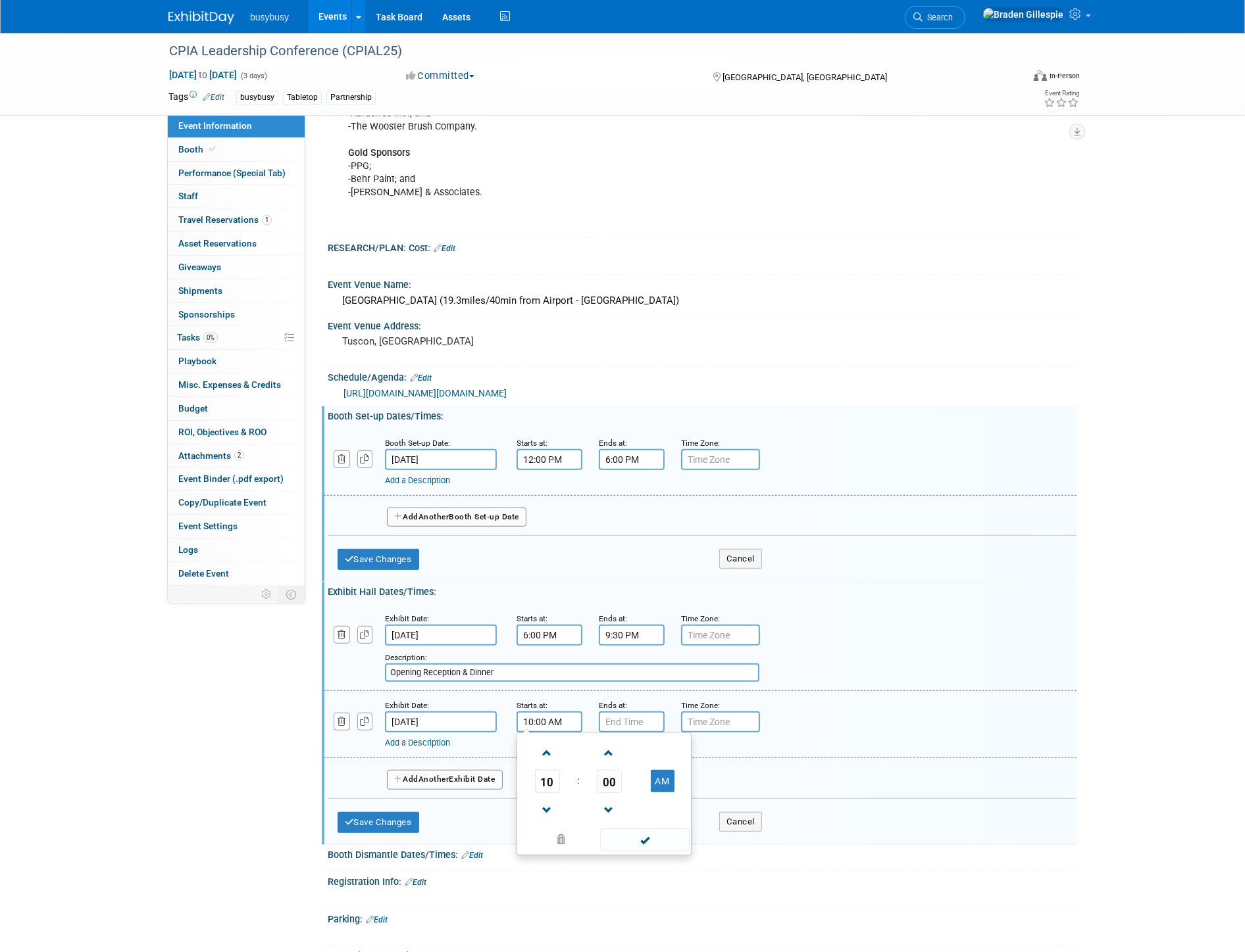
click at [423, 728] on div "Exhibit Date: Oct 6, 2025 Starts at: 10:00 AM 10 : 00 AM 12 01 02 03 04 05 06 0…" at bounding box center [700, 724] width 753 height 67
type input "11:30 AM"
drag, startPoint x: 583, startPoint y: 713, endPoint x: 576, endPoint y: 714, distance: 7.1
click at [570, 713] on div "Exhibit Date: Oct 6, 2025 Starts at: 11:30 AM Ends at: 7:00 PM 07 : 00 PM 12 01…" at bounding box center [700, 724] width 753 height 67
type input "1:00 PM"
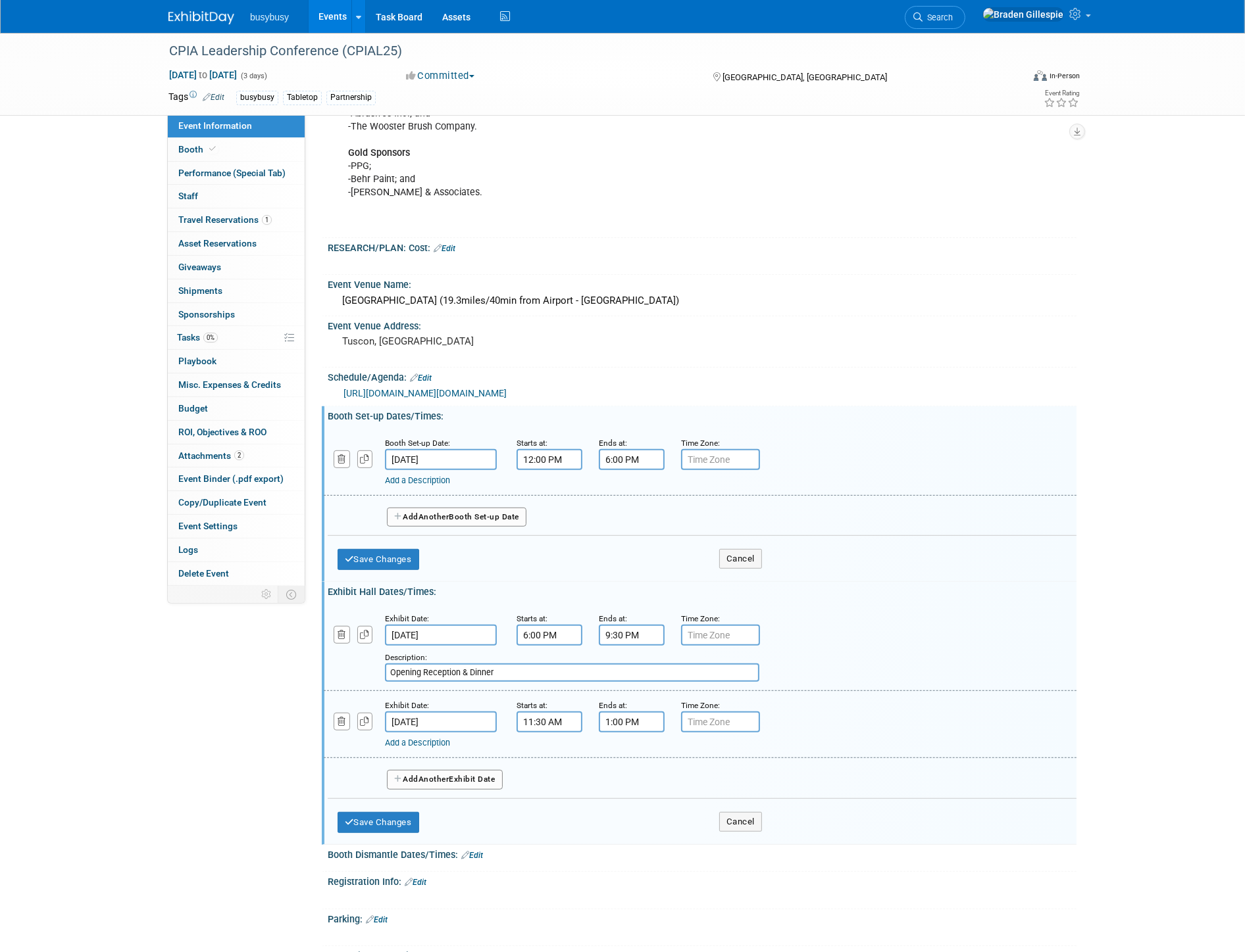
click at [488, 770] on button "Add Another Exhibit Date" at bounding box center [445, 780] width 116 height 20
select select "9"
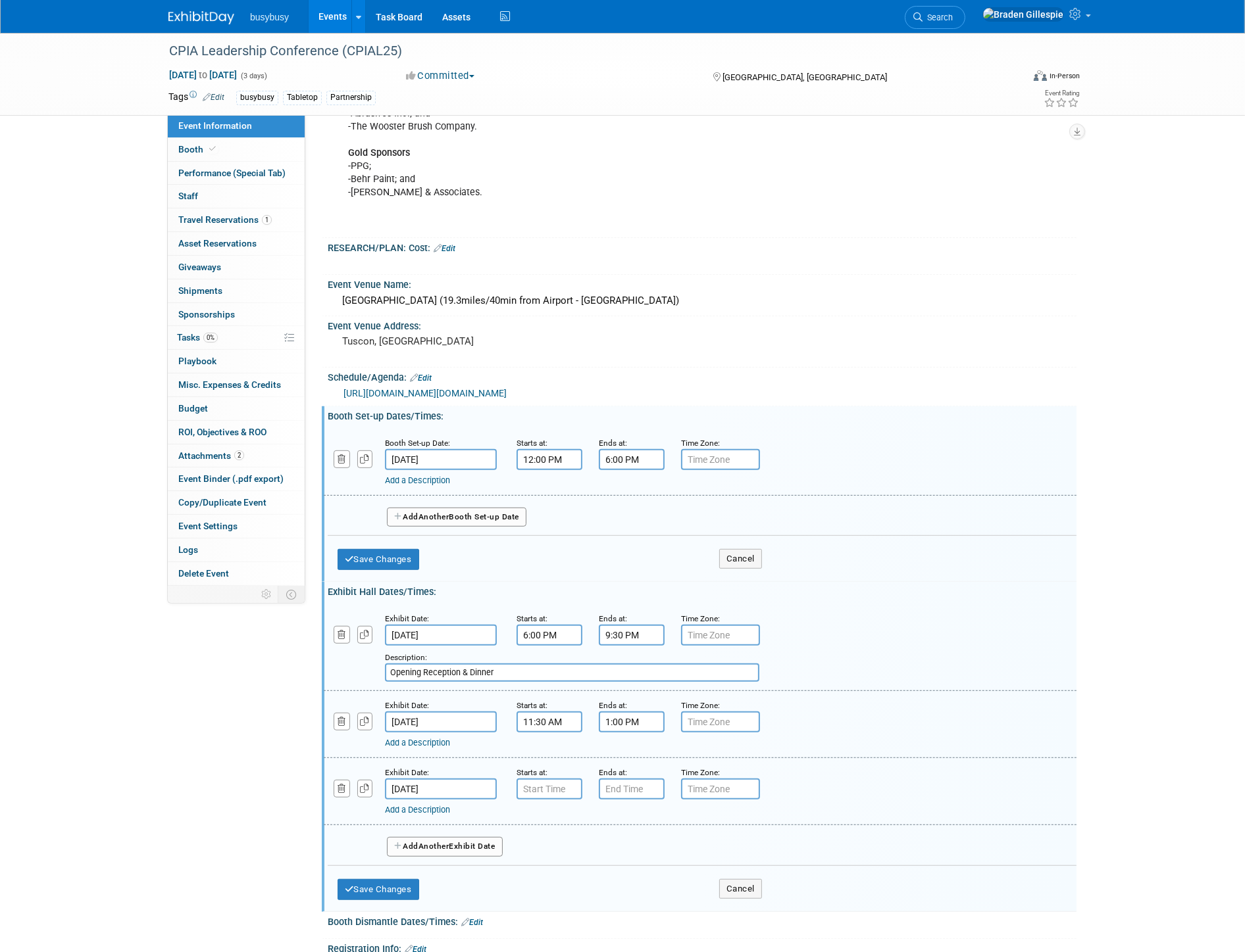
click at [445, 779] on input "Oct 7, 2025" at bounding box center [441, 789] width 112 height 21
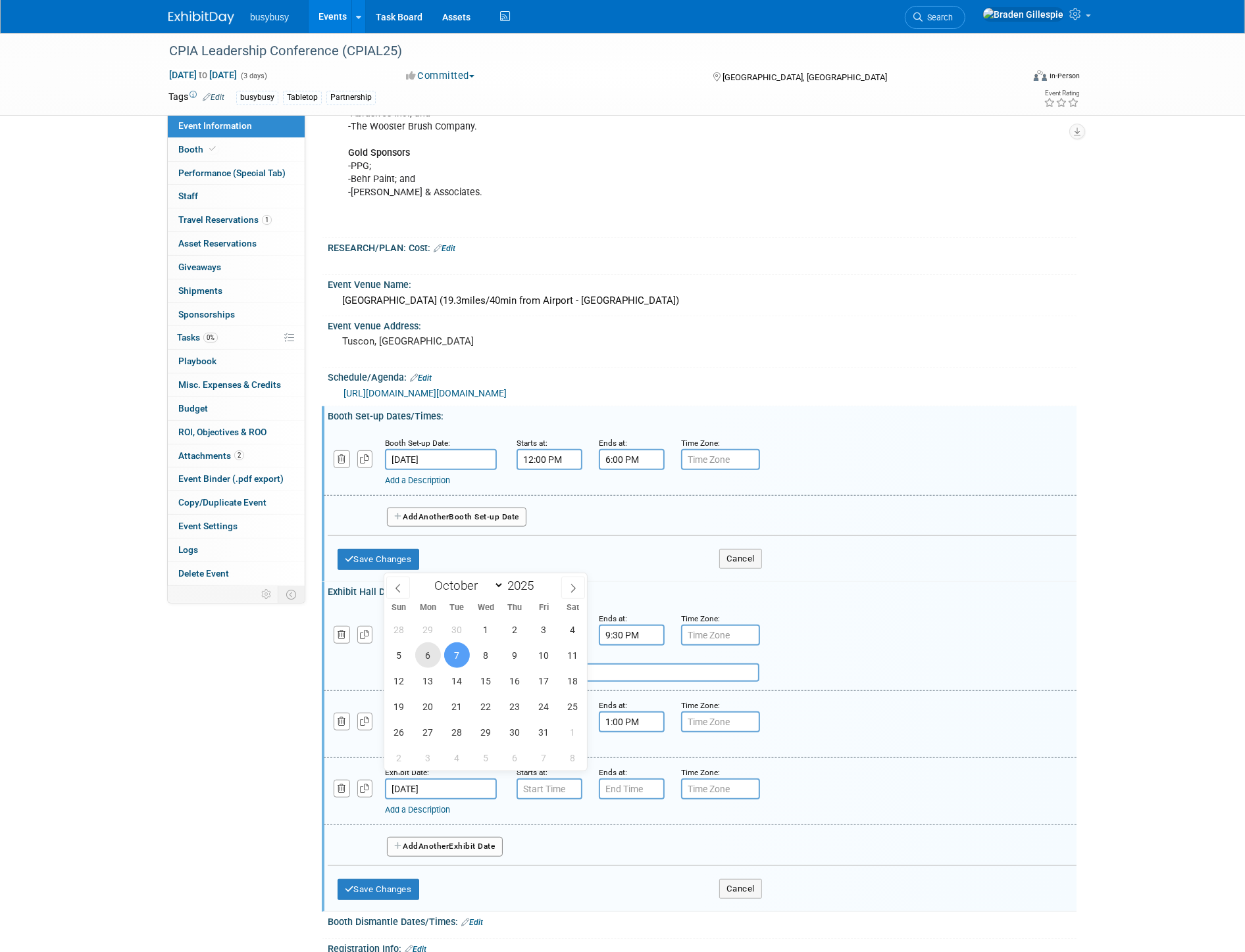
click at [435, 651] on span "6" at bounding box center [428, 655] width 25 height 25
type input "Oct 6, 2025"
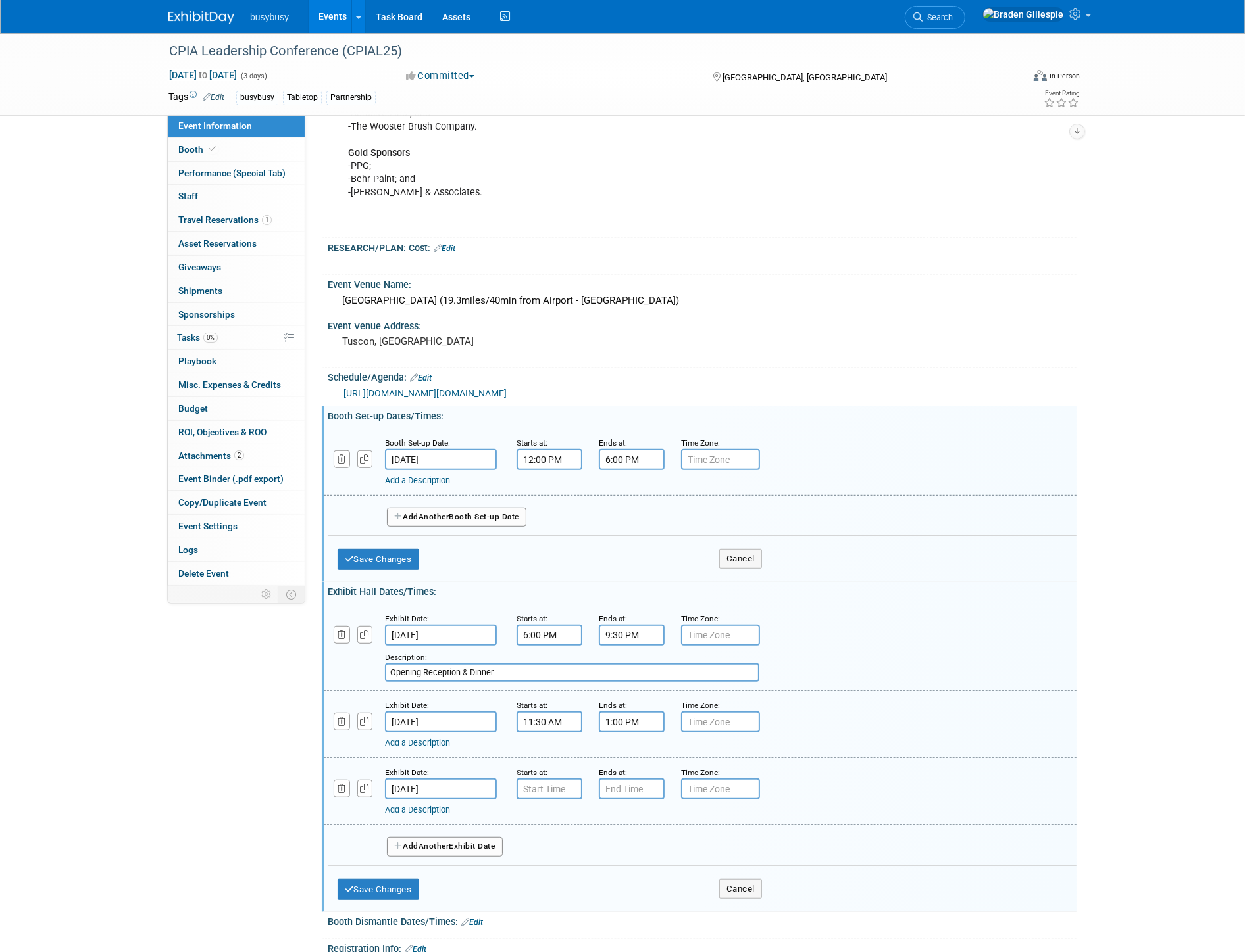
click at [450, 738] on link "Add a Description" at bounding box center [417, 743] width 65 height 10
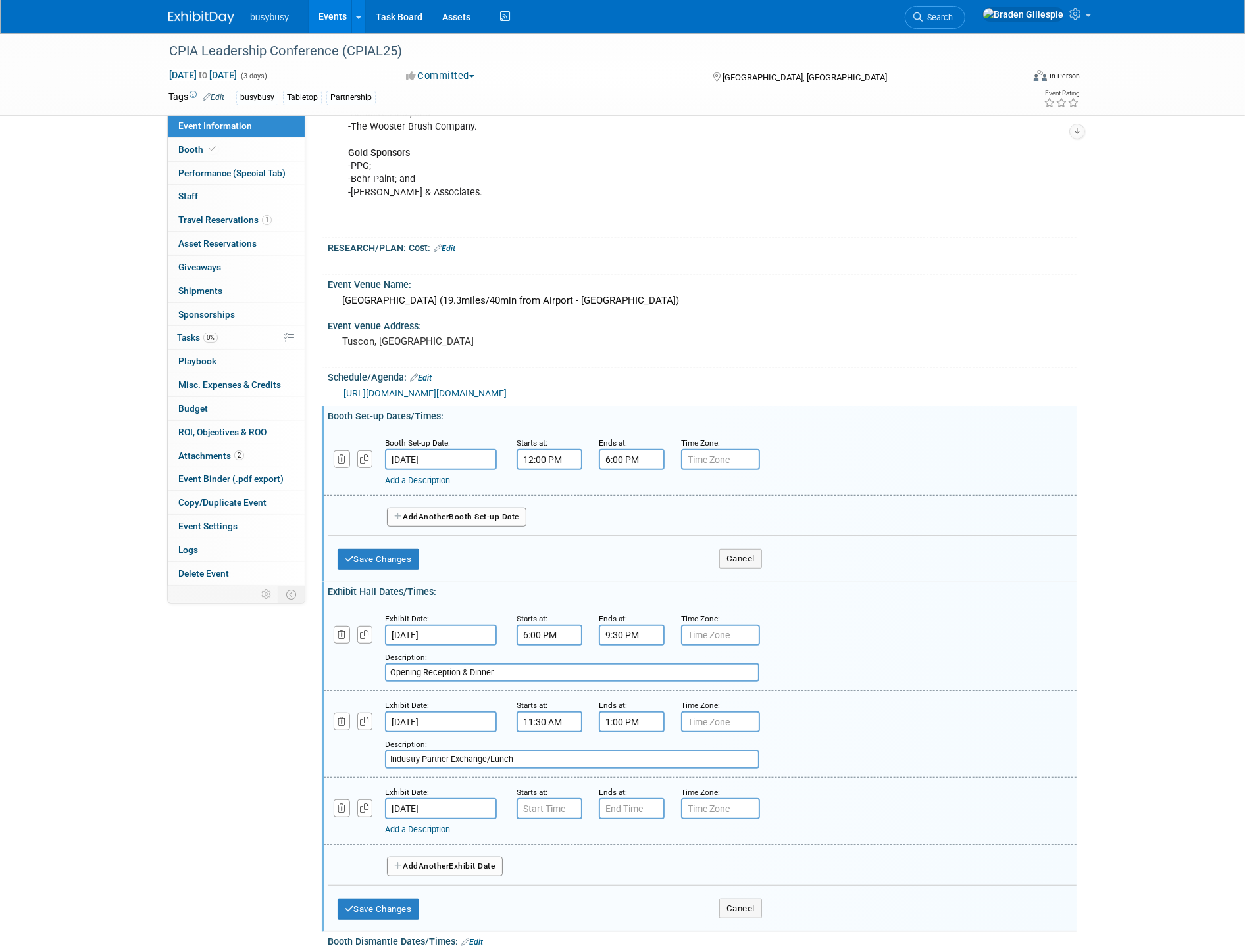
drag, startPoint x: 607, startPoint y: 748, endPoint x: 373, endPoint y: 745, distance: 234.0
click at [373, 745] on div "Add a Description Description: Industry Partner Exchange/Lunch" at bounding box center [700, 734] width 773 height 70
type input "Industry Partner Exchange/Lunch"
click at [472, 800] on input "Oct 6, 2025" at bounding box center [441, 809] width 112 height 21
click at [557, 803] on input "7:00 AM" at bounding box center [550, 809] width 66 height 21
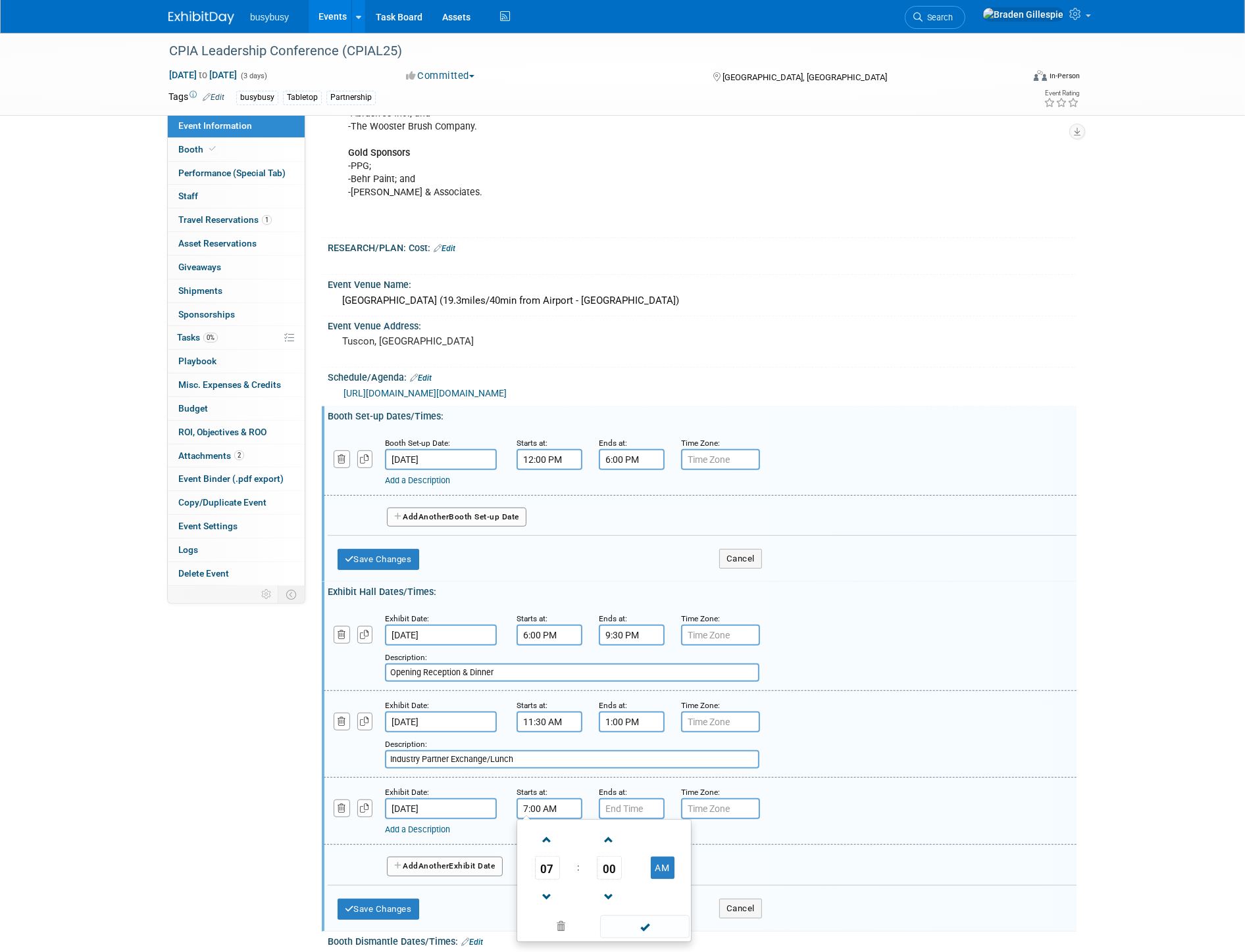
drag, startPoint x: 561, startPoint y: 796, endPoint x: 452, endPoint y: 798, distance: 109.0
click at [458, 798] on div "Exhibit Date: Oct 6, 2025 Starts at: 7:00 AM 07 : 00 AM 12 01 02 03 04 05 06 07…" at bounding box center [700, 811] width 753 height 67
type input "3:00 pm"
type input "7:00 PM"
type input "3:00 PM"
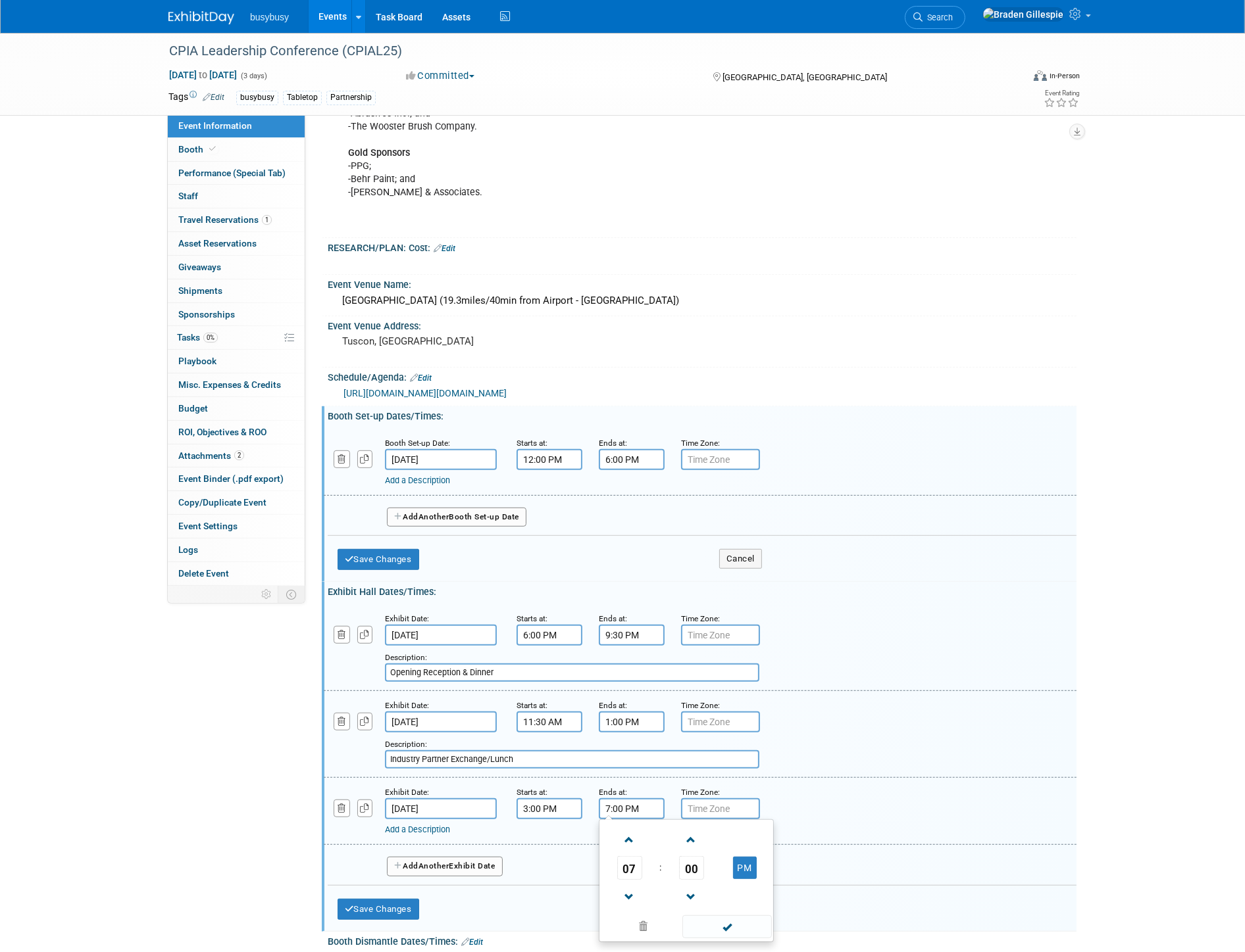
drag, startPoint x: 656, startPoint y: 803, endPoint x: 583, endPoint y: 805, distance: 73.0
click at [585, 803] on div "Exhibit Date: Oct 6, 2025 Starts at: 3:00 PM Ends at: 7:00 PM 07 : 00 PM 12 01 …" at bounding box center [700, 811] width 753 height 67
type input "3:30 PM"
click at [450, 825] on link "Add a Description" at bounding box center [417, 829] width 65 height 10
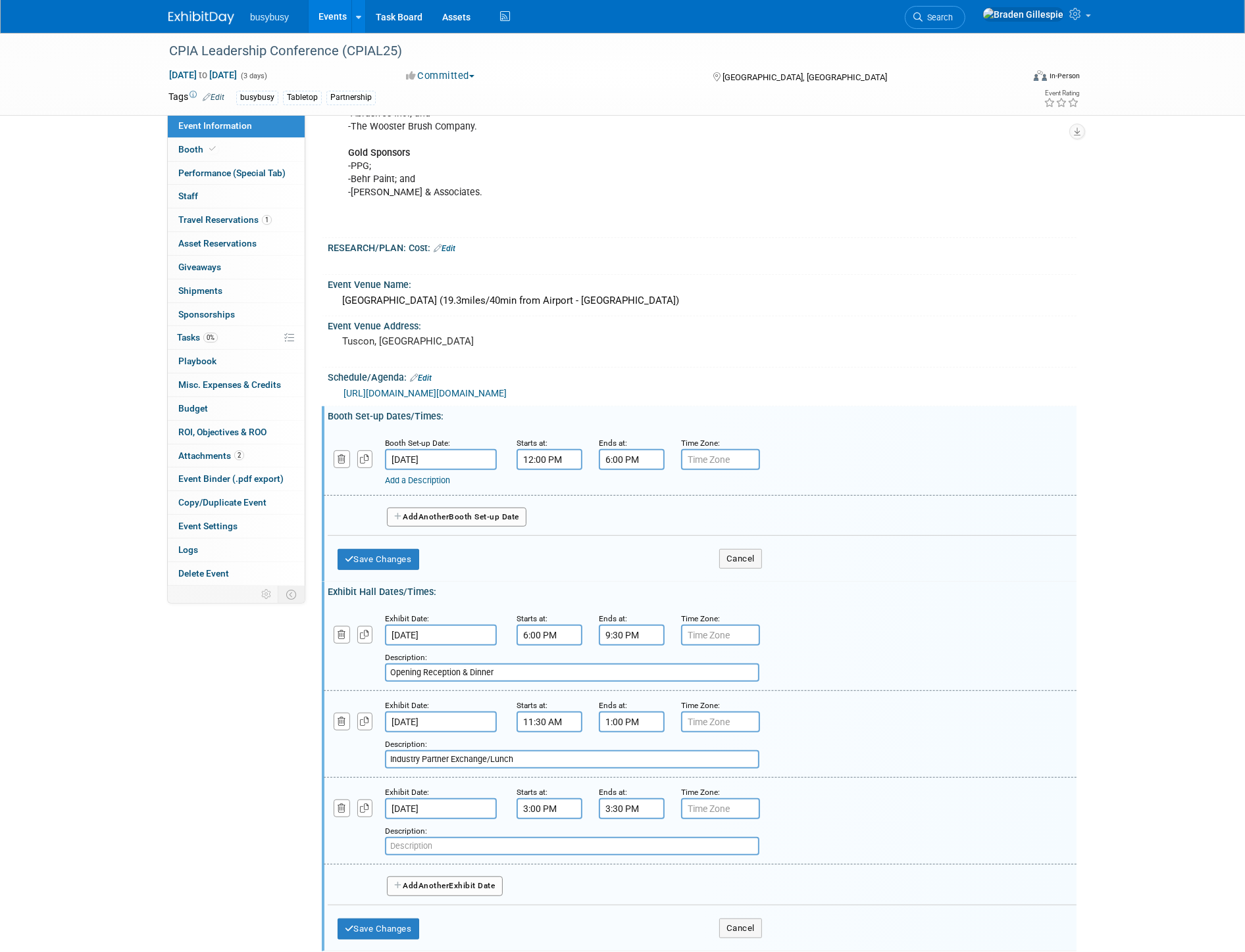
click at [523, 838] on input "text" at bounding box center [572, 846] width 375 height 19
paste input "Industry Partner Exchange/Lunch"
type input "Industry Partner Exchange"
click at [465, 876] on button "Add Another Exhibit Date" at bounding box center [445, 886] width 116 height 20
select select "9"
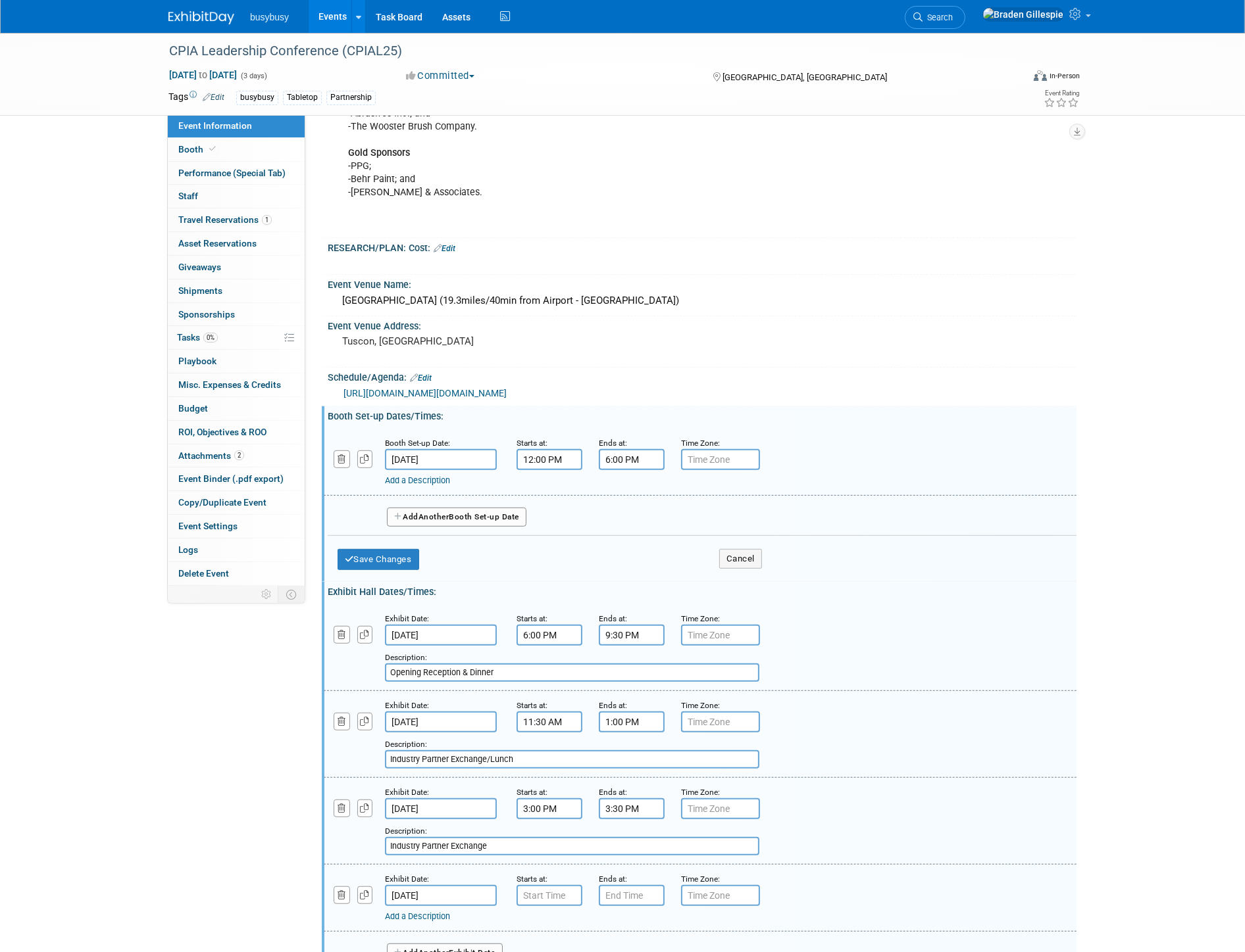
click at [472, 885] on input "Oct 7, 2025" at bounding box center [441, 896] width 112 height 21
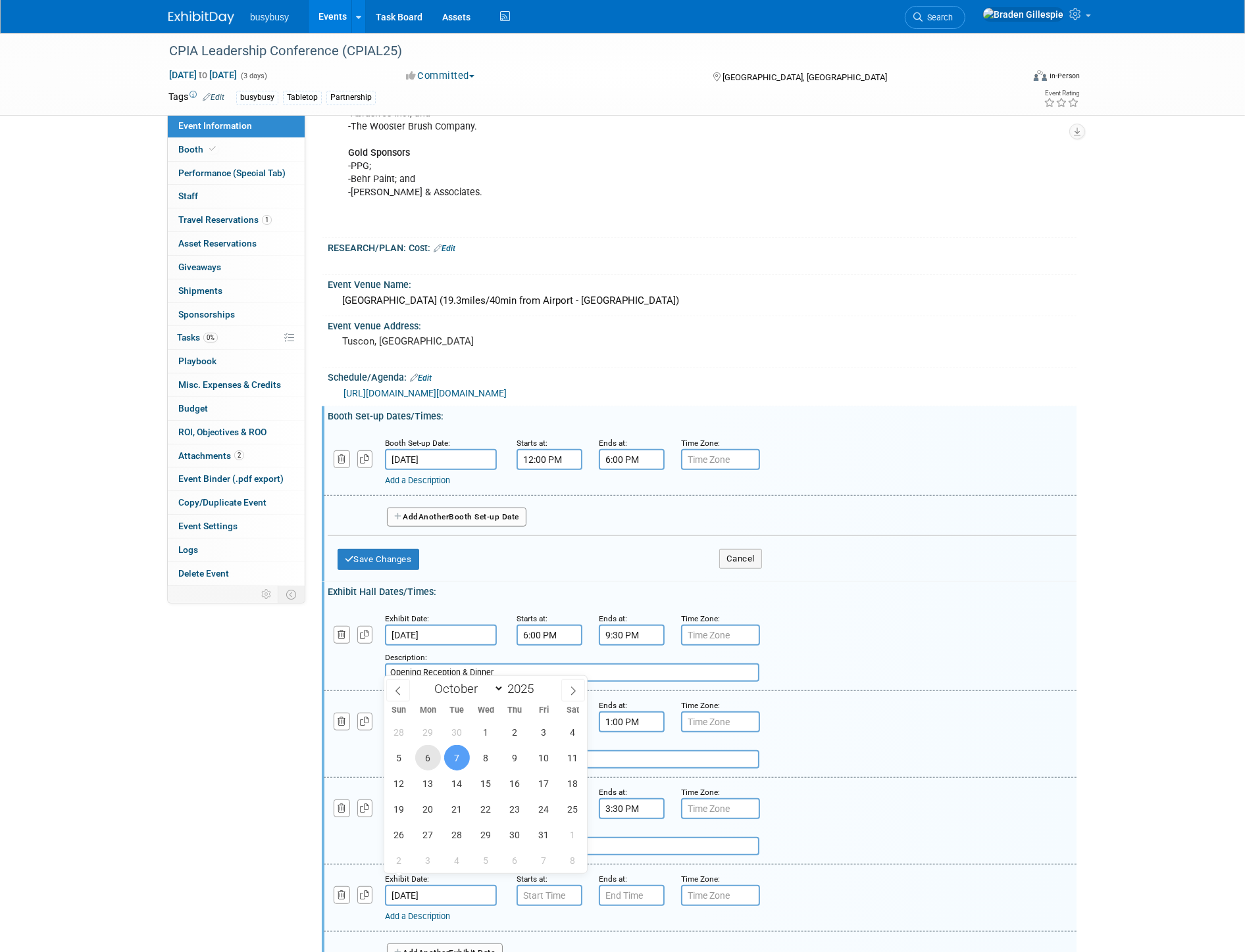
click at [430, 760] on span "6" at bounding box center [428, 757] width 25 height 25
type input "Oct 6, 2025"
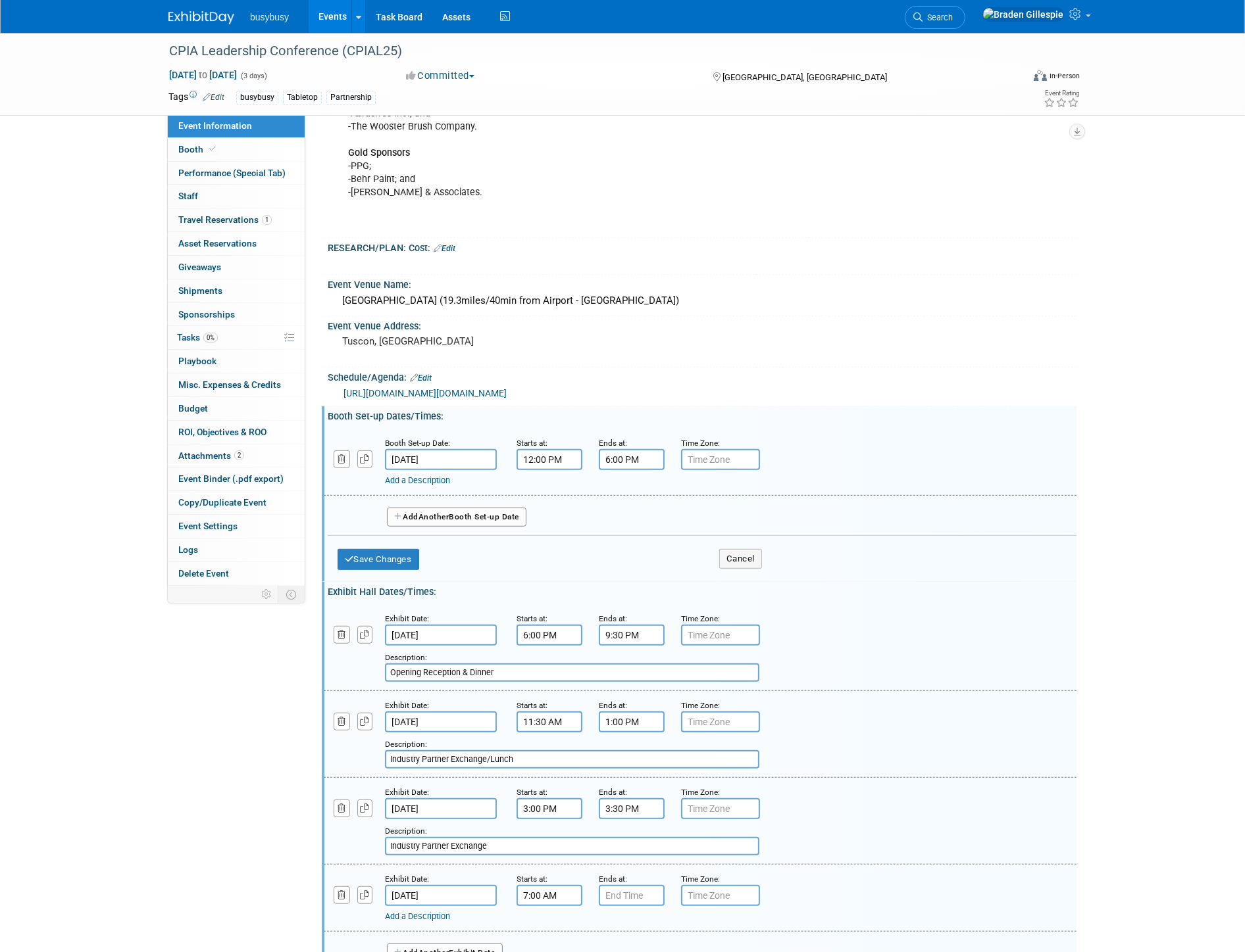
click at [548, 885] on input "7:00 AM" at bounding box center [550, 896] width 66 height 21
drag, startPoint x: 561, startPoint y: 884, endPoint x: 490, endPoint y: 885, distance: 71.0
click at [490, 885] on div "Exhibit Date: Oct 6, 2025 Starts at: 7:00 AM 07 : 00 AM 12 01 02 03 04 05 06 07…" at bounding box center [700, 898] width 753 height 67
type input "6:00 PM"
click at [629, 916] on span at bounding box center [629, 927] width 23 height 23
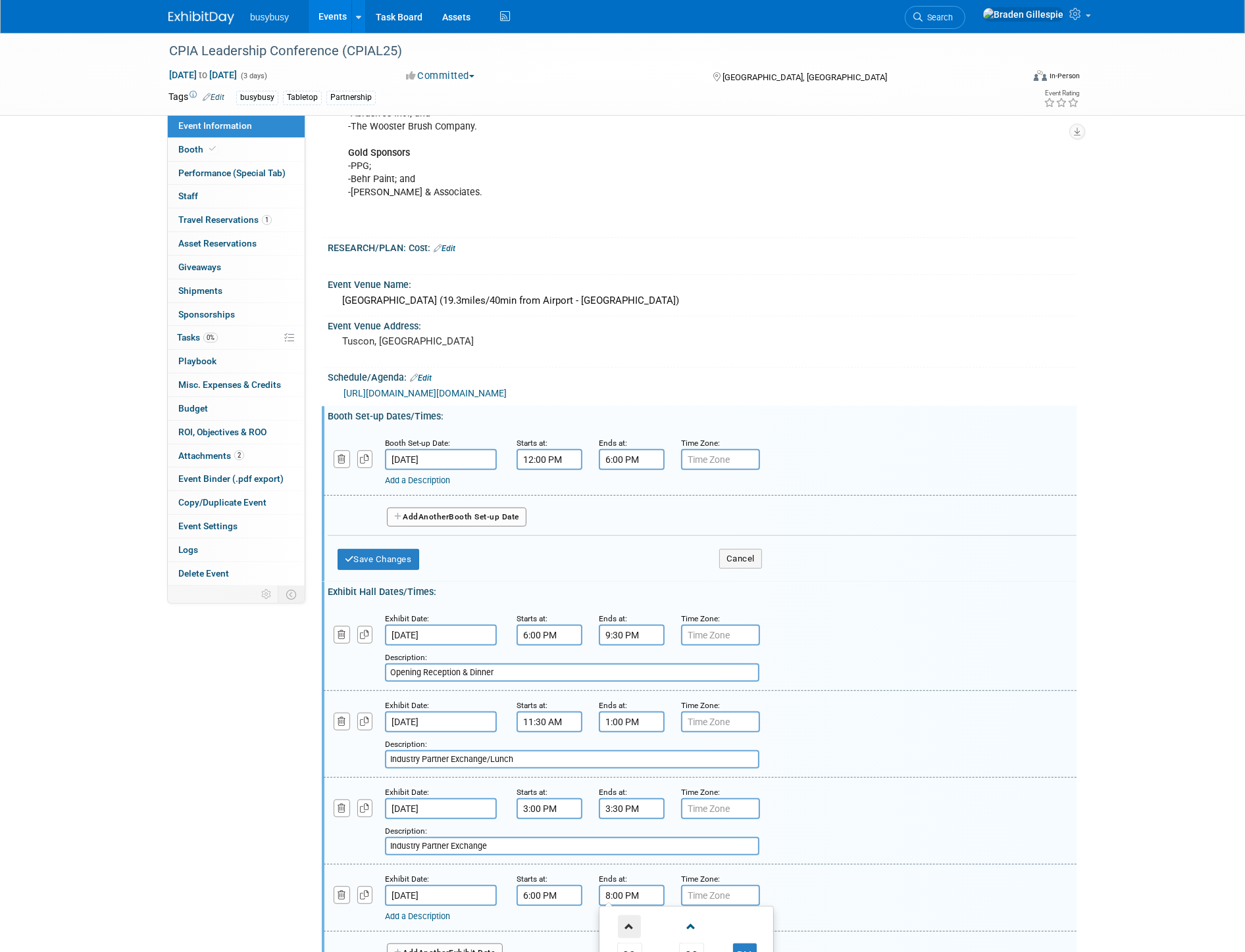
click at [629, 916] on span at bounding box center [629, 927] width 23 height 23
type input "10:00 PM"
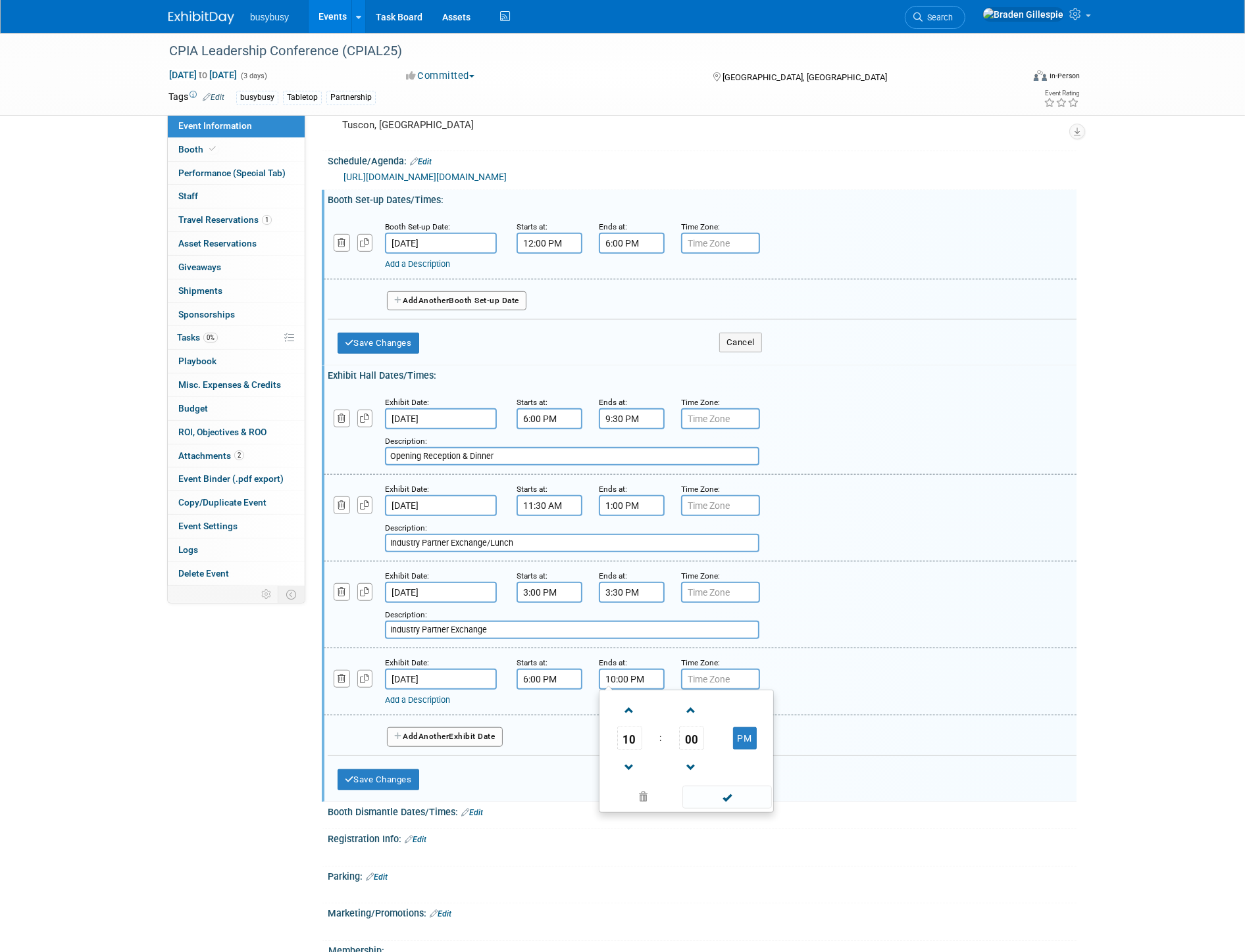
scroll to position [853, 0]
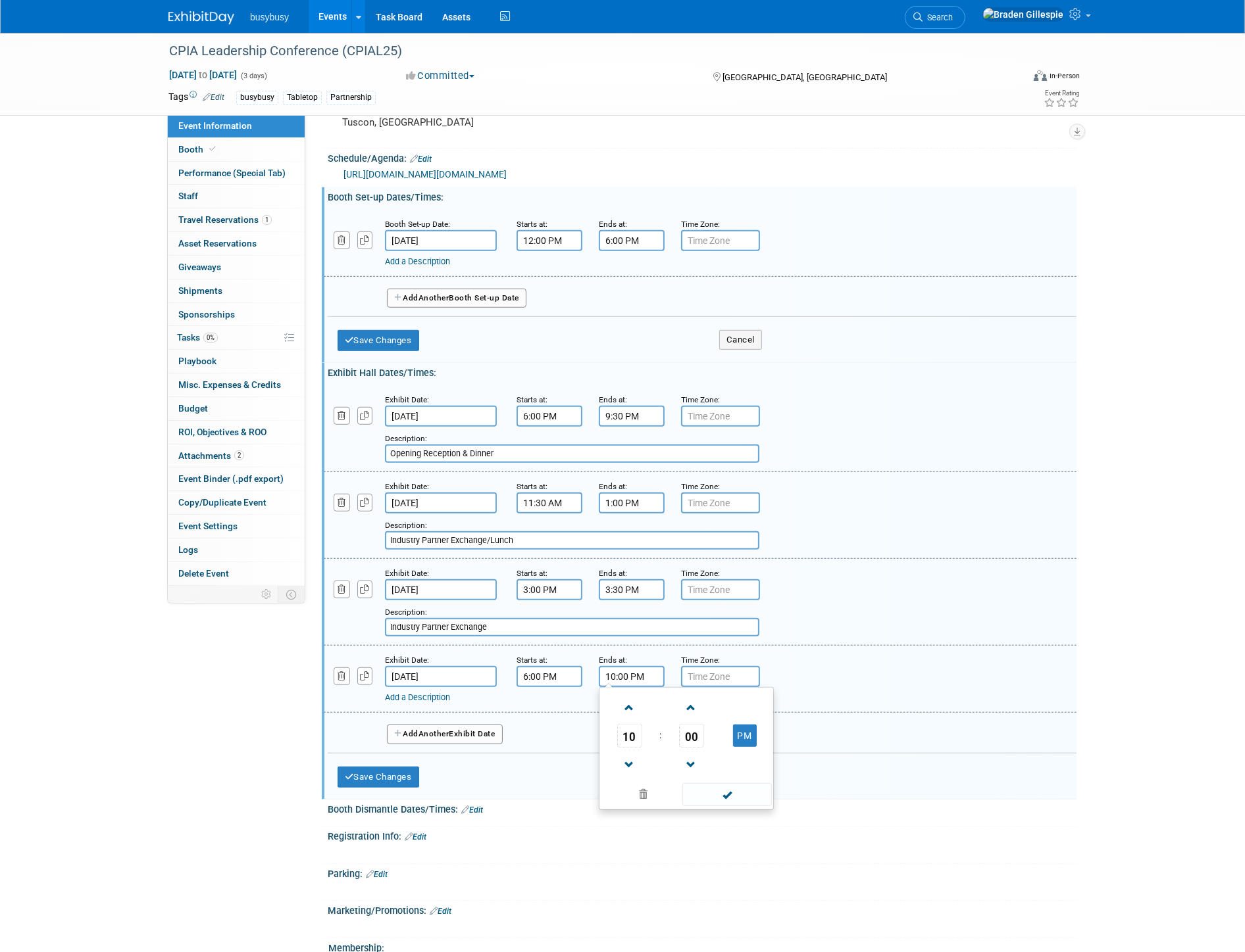
click at [470, 713] on div "Add Another Exhibit Date" at bounding box center [702, 730] width 749 height 35
click at [450, 692] on link "Add a Description" at bounding box center [417, 697] width 65 height 10
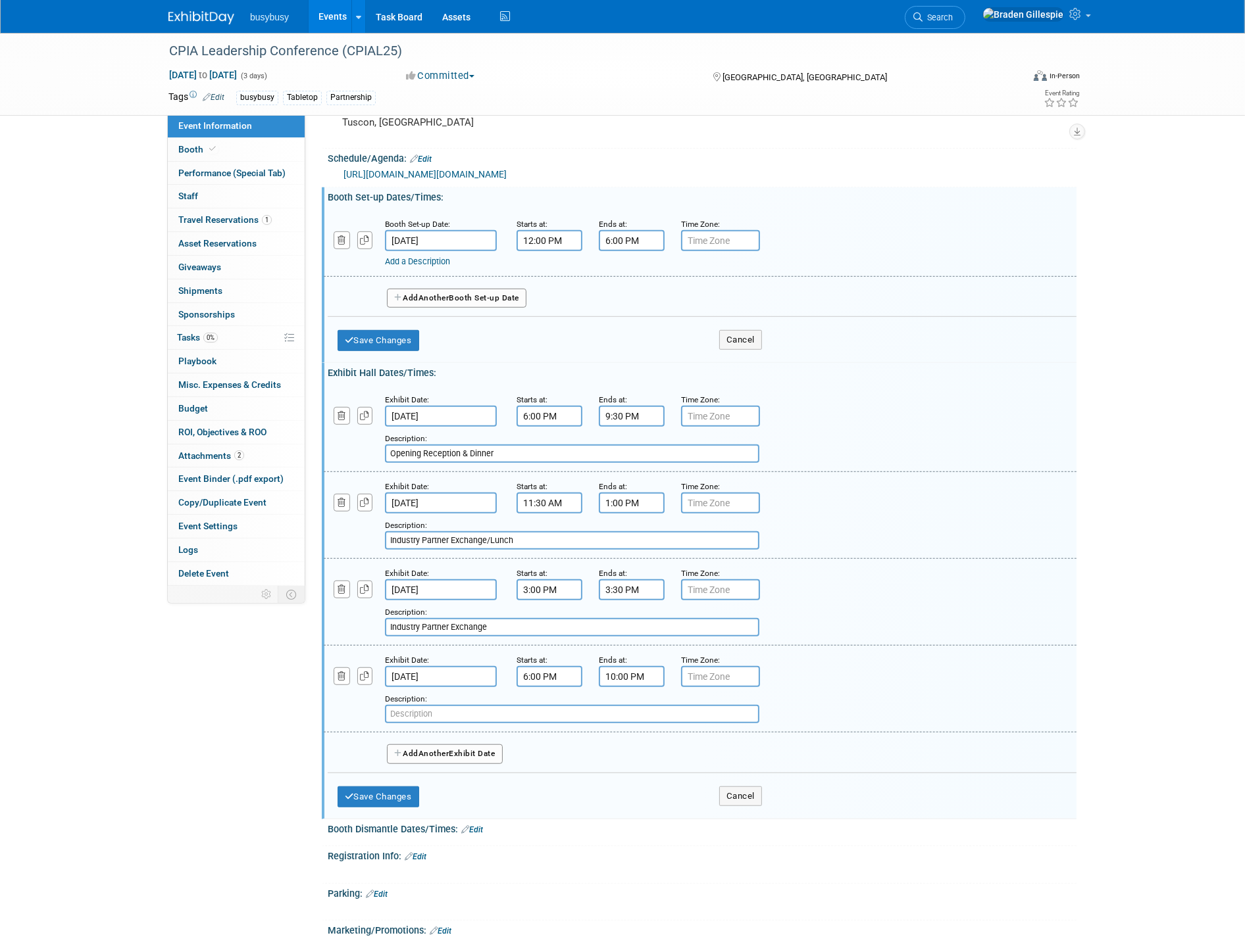
click at [552, 705] on input "text" at bounding box center [572, 714] width 375 height 19
type input "Reception & Dinner"
click at [485, 744] on button "Add Another Exhibit Date" at bounding box center [445, 754] width 116 height 20
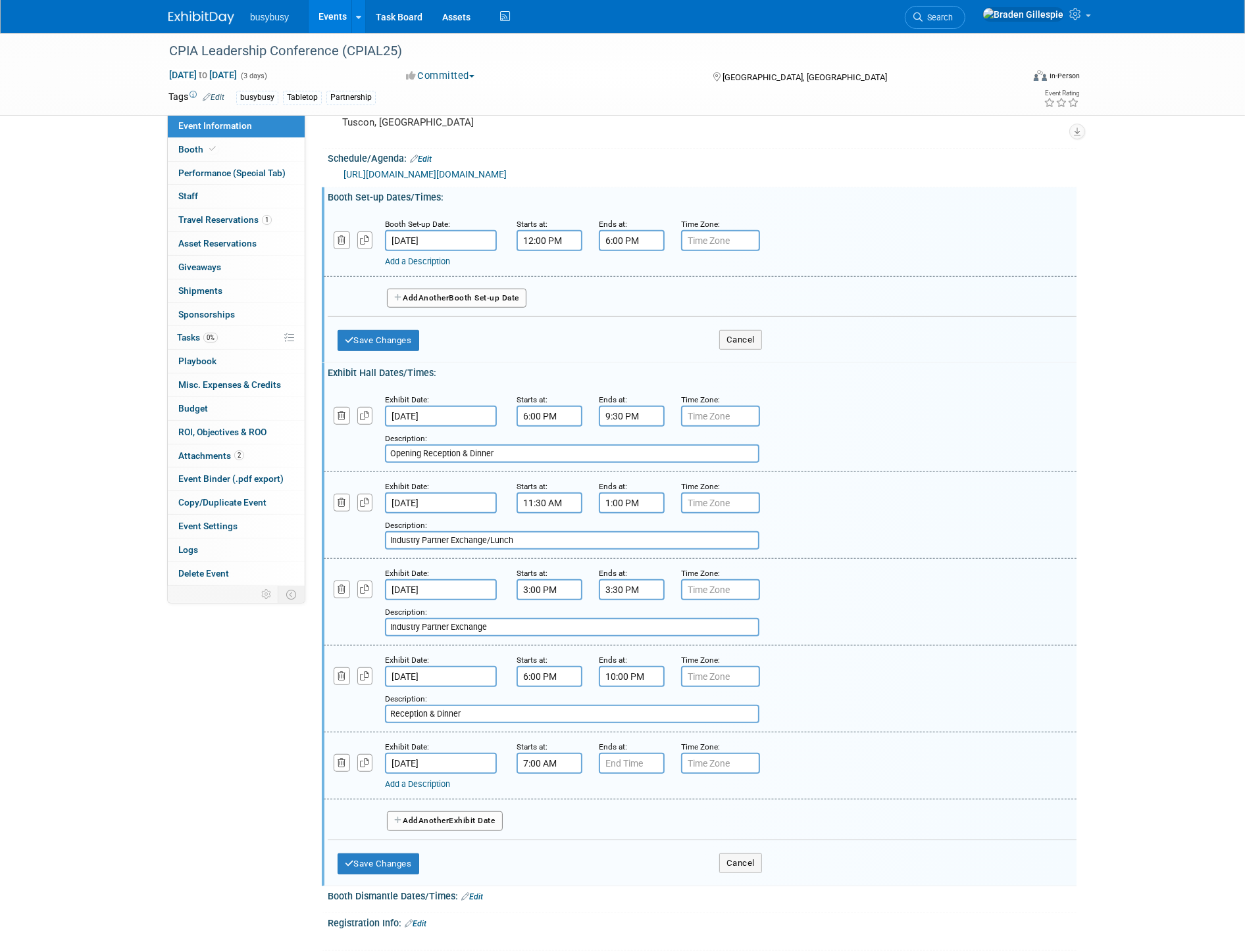
click at [552, 753] on input "7:00 AM" at bounding box center [550, 763] width 66 height 21
drag, startPoint x: 564, startPoint y: 746, endPoint x: 492, endPoint y: 754, distance: 72.4
click at [492, 752] on div "Exhibit Date: Oct 7, 2025 Starts at: 7:00 AM 07 : 00 AM 12 01 02 03 04 05 06 07…" at bounding box center [700, 765] width 753 height 67
type input "12:00 PM"
drag, startPoint x: 550, startPoint y: 753, endPoint x: 528, endPoint y: 755, distance: 22.1
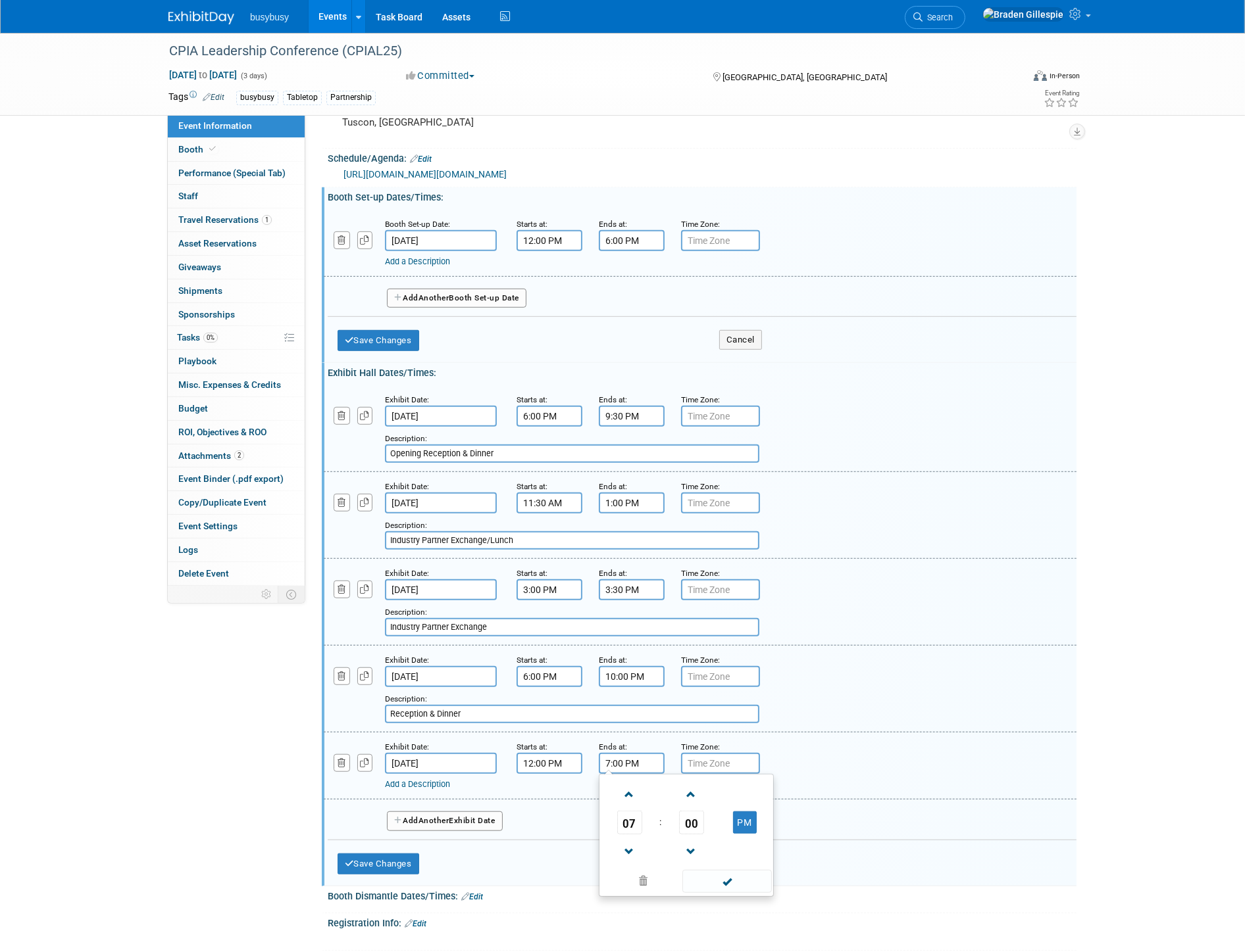
click at [528, 754] on div "Exhibit Date: Oct 7, 2025 Starts at: 12:00 PM Ends at: 7:00 PM 07 : 00 PM 12 01…" at bounding box center [700, 765] width 753 height 67
type input "1:30 PM"
click at [450, 779] on link "Add a Description" at bounding box center [417, 784] width 65 height 10
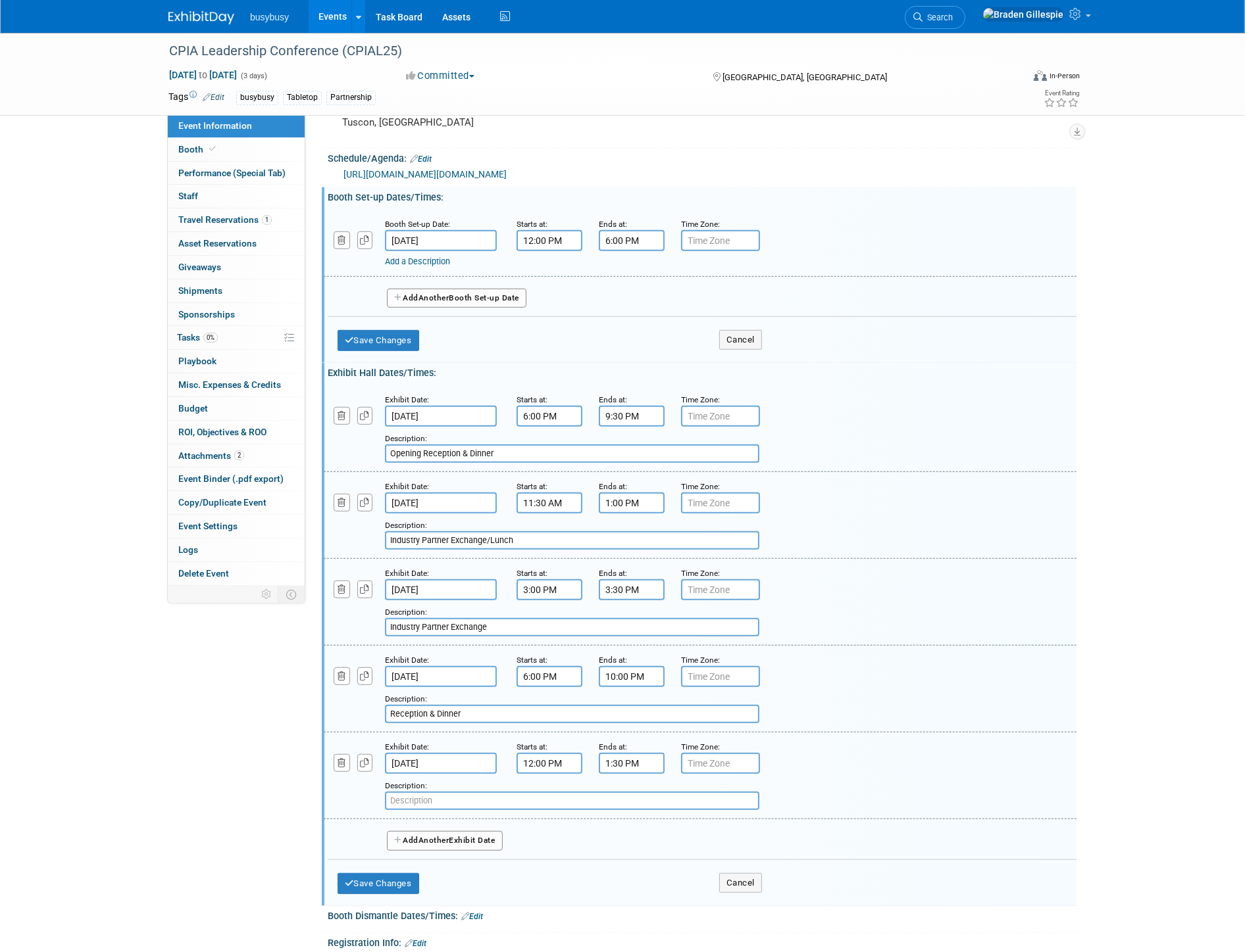
paste input "Industry Partner Exchange/Lunch"
drag, startPoint x: 569, startPoint y: 781, endPoint x: 553, endPoint y: 783, distance: 16.1
click at [553, 792] on input "Industry Partner Exchange/Lunch" at bounding box center [572, 801] width 375 height 19
type input "Industry Partner Exchange"
click at [490, 832] on button "Add Another Exhibit Date" at bounding box center [445, 841] width 116 height 20
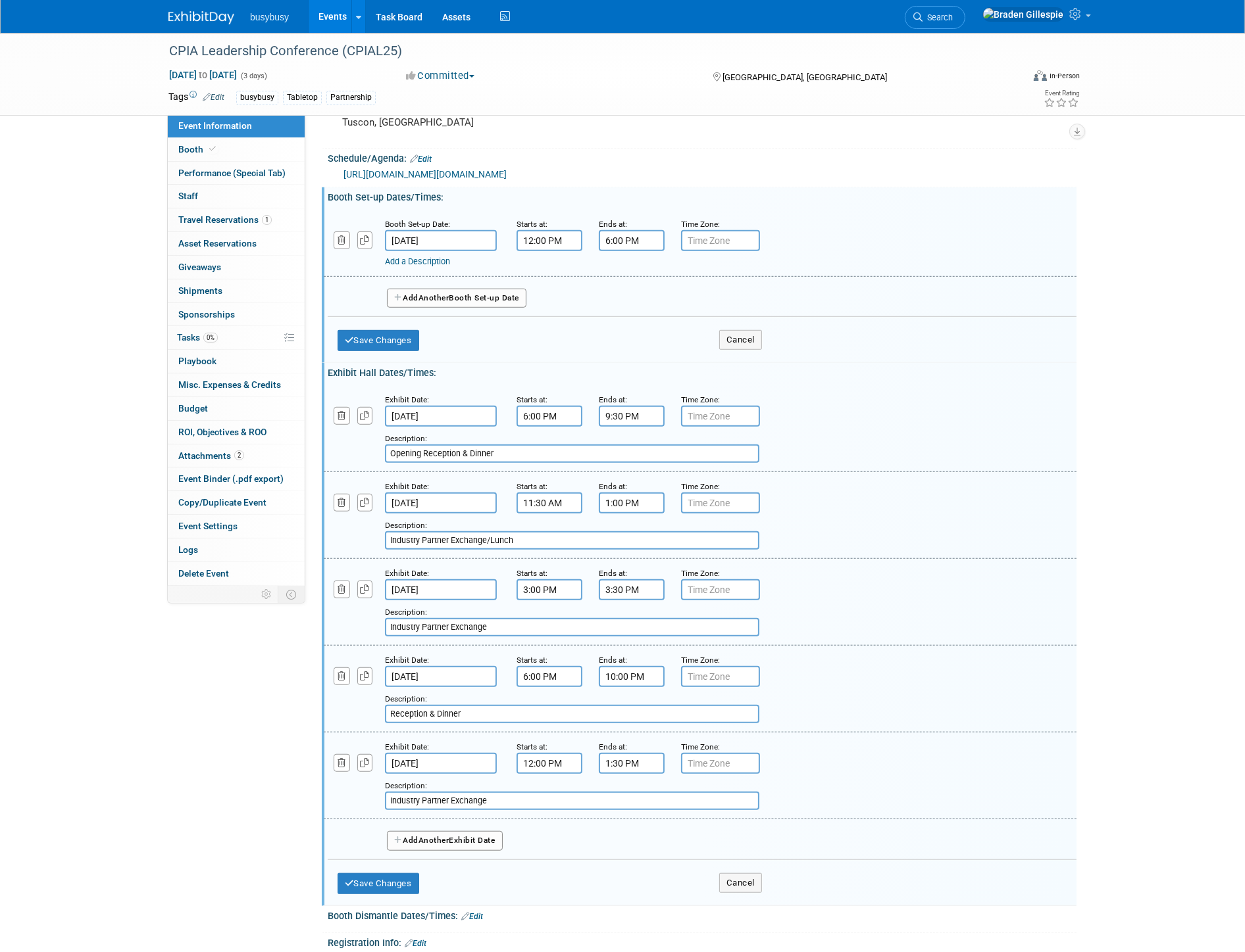
select select "9"
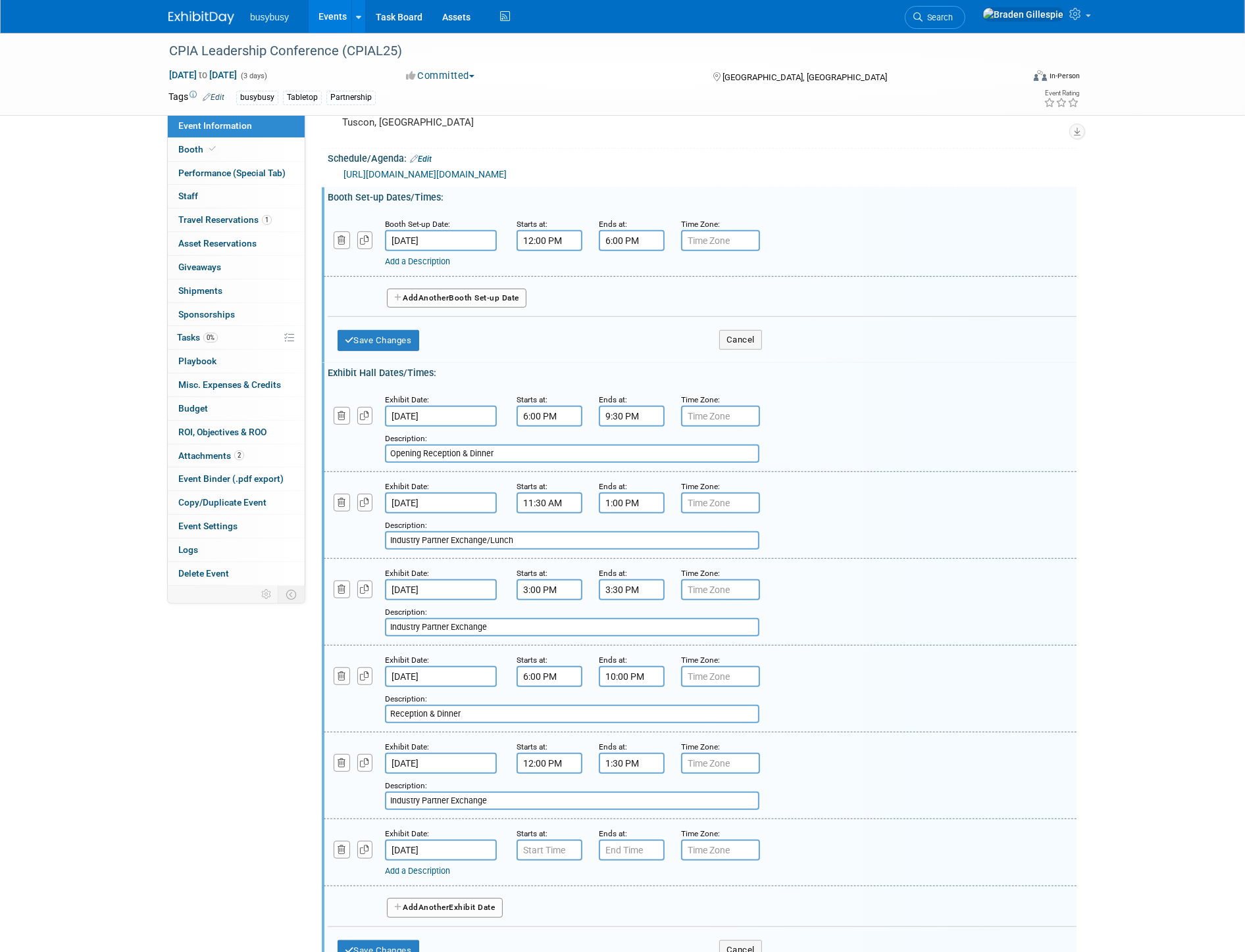
click at [488, 840] on input "Oct 8, 2025" at bounding box center [441, 850] width 112 height 21
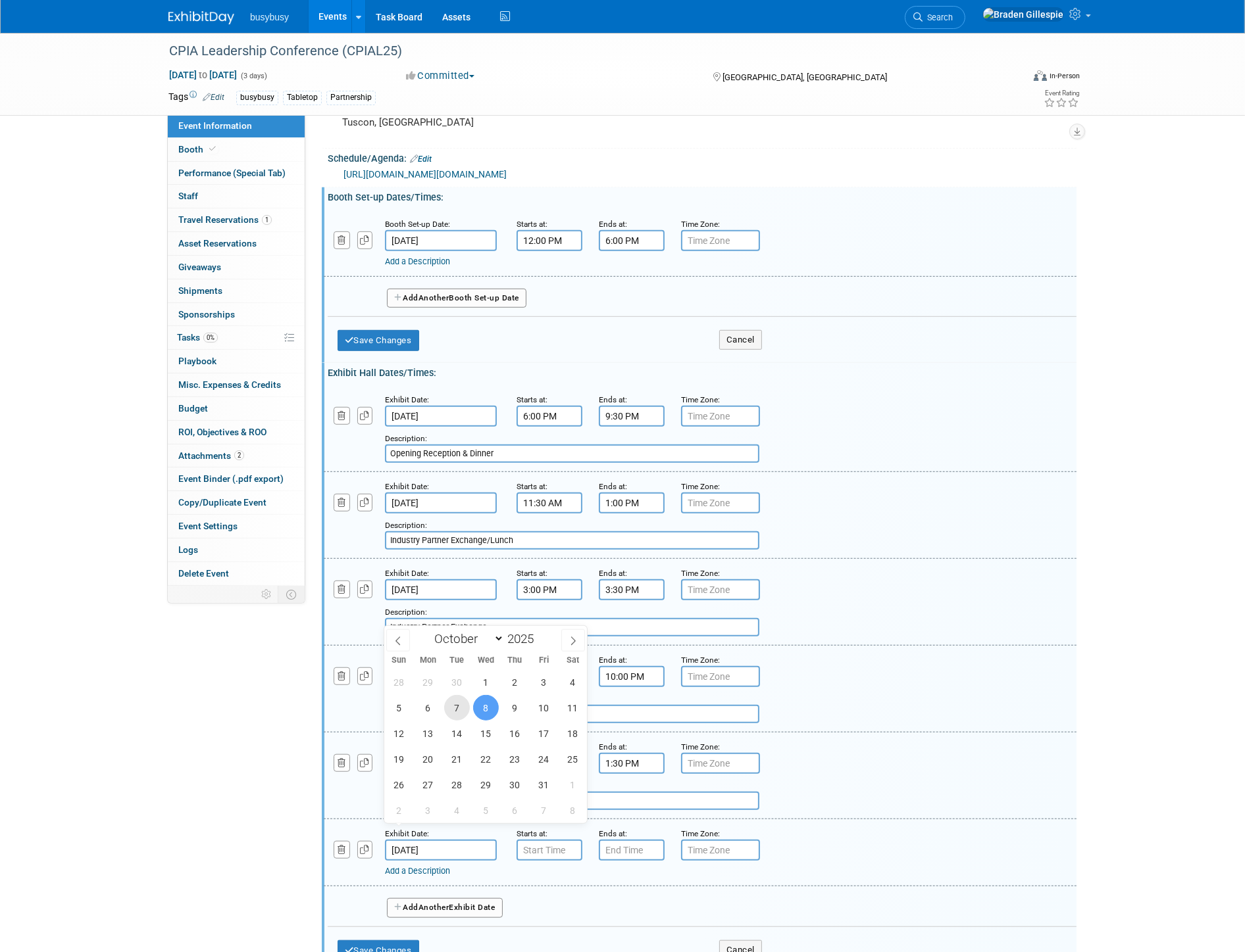
click at [450, 712] on span "7" at bounding box center [457, 708] width 25 height 25
type input "Oct 7, 2025"
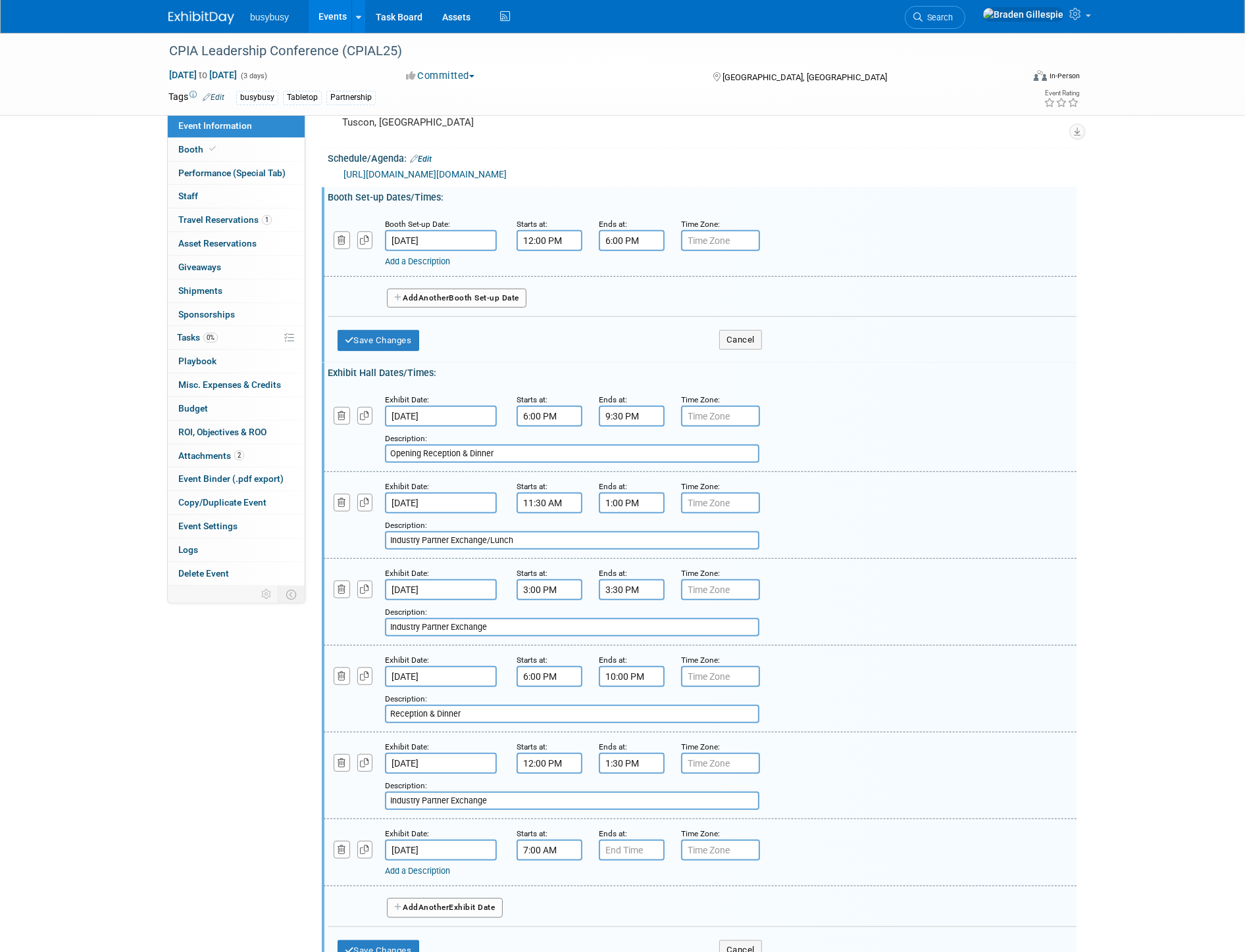
click at [552, 840] on input "7:00 AM" at bounding box center [550, 850] width 66 height 21
drag, startPoint x: 566, startPoint y: 833, endPoint x: 507, endPoint y: 832, distance: 59.0
click at [507, 832] on div "Starts at: 7:00 AM 07 : 00 AM 12 01 02 03 04 05 06 07 08 09 10 11 00 05 10 15 2…" at bounding box center [547, 844] width 82 height 34
type input "3:30 pm"
type input "7:00 PM"
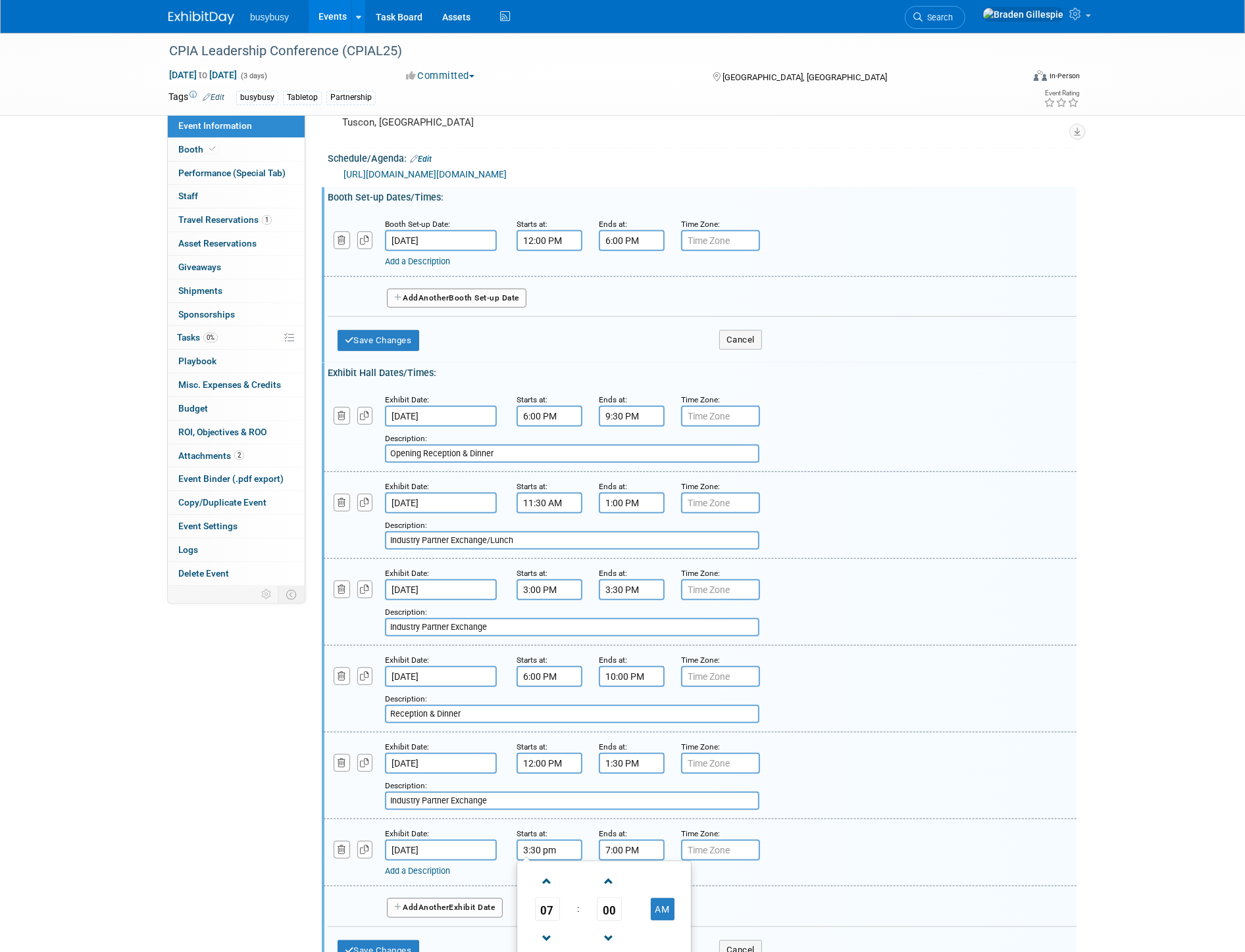
type input "3:30 PM"
click at [627, 927] on span at bounding box center [629, 938] width 23 height 23
type input "4:00 PM"
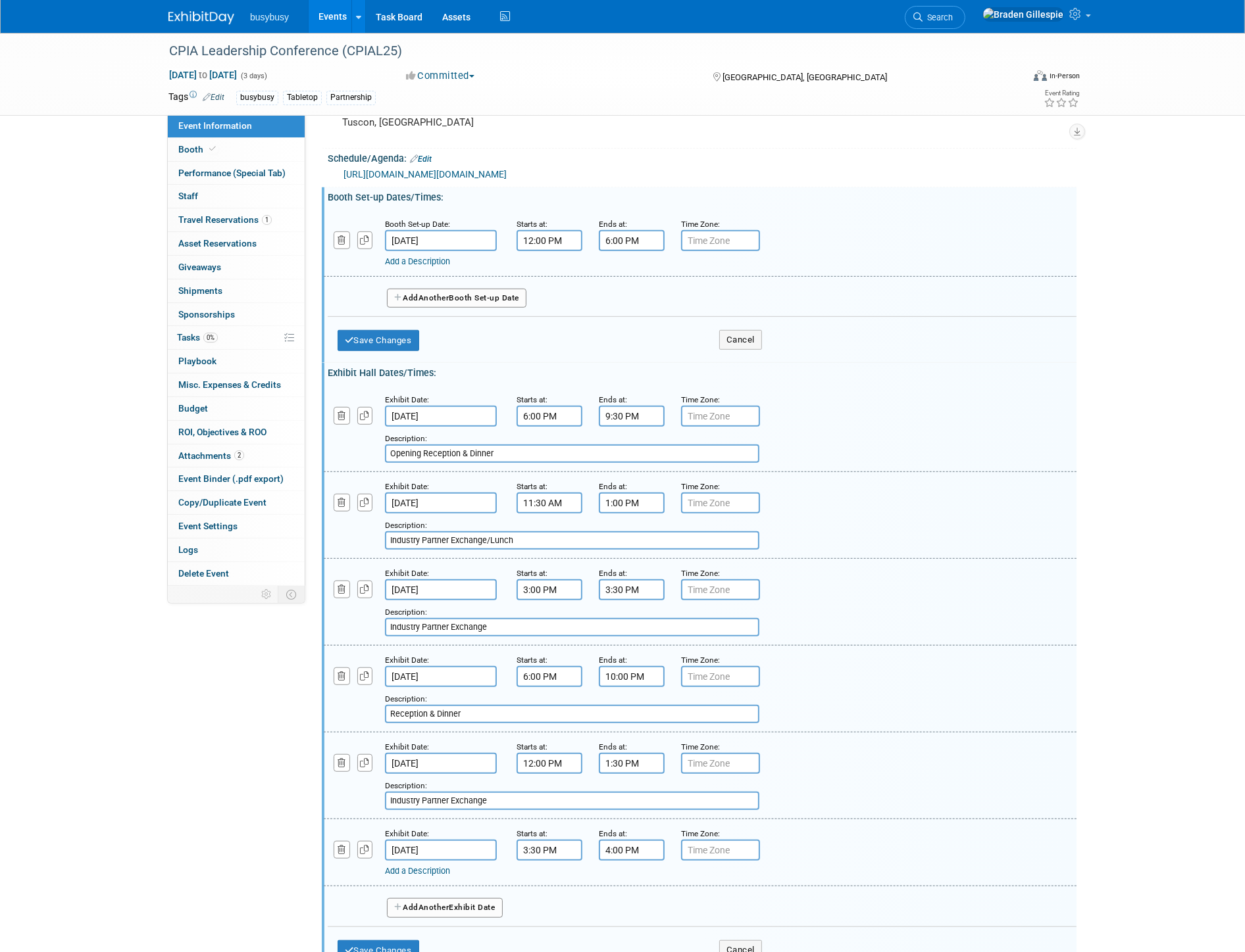
click at [450, 866] on link "Add a Description" at bounding box center [417, 871] width 65 height 10
click at [519, 878] on input "text" at bounding box center [572, 887] width 375 height 19
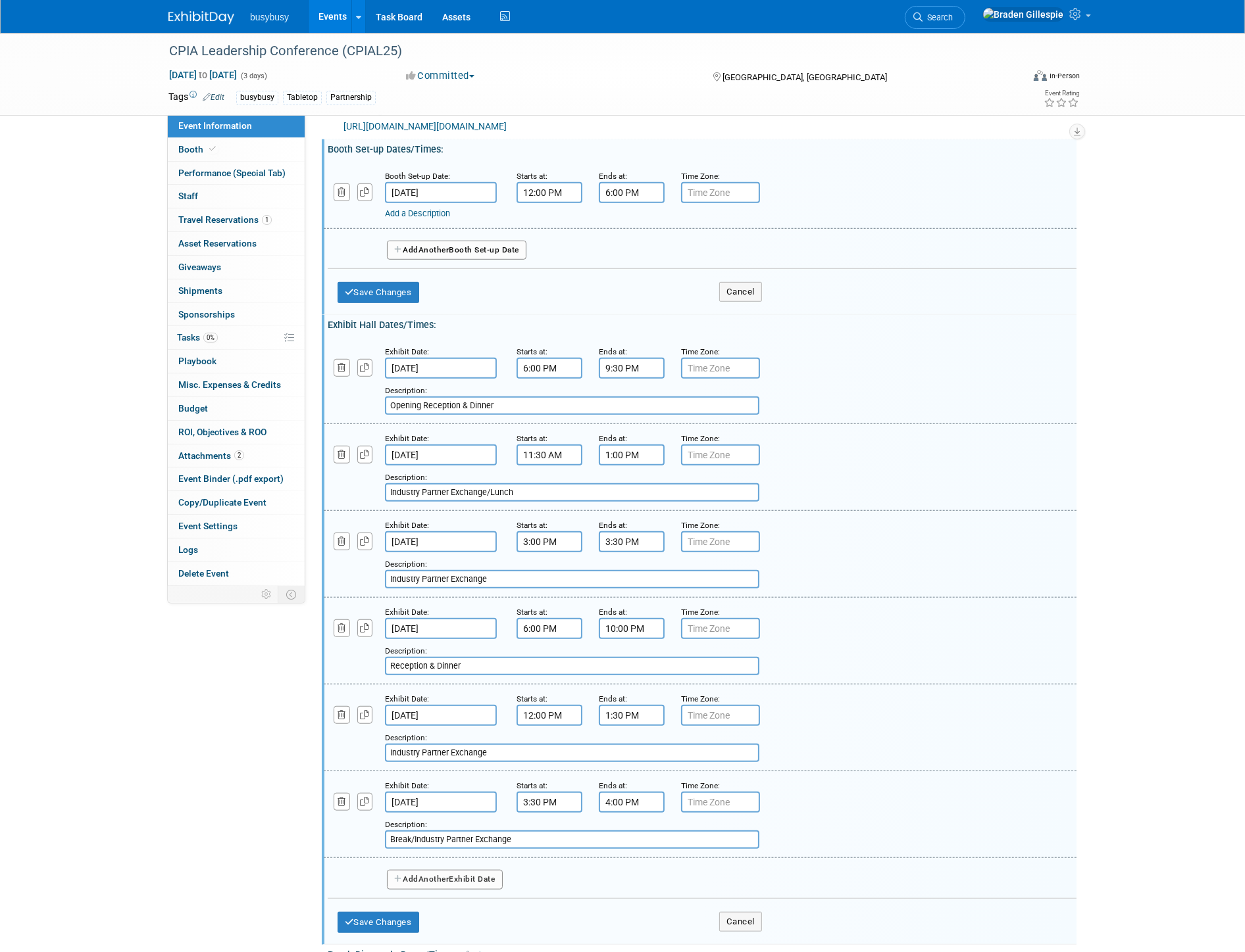
scroll to position [926, 0]
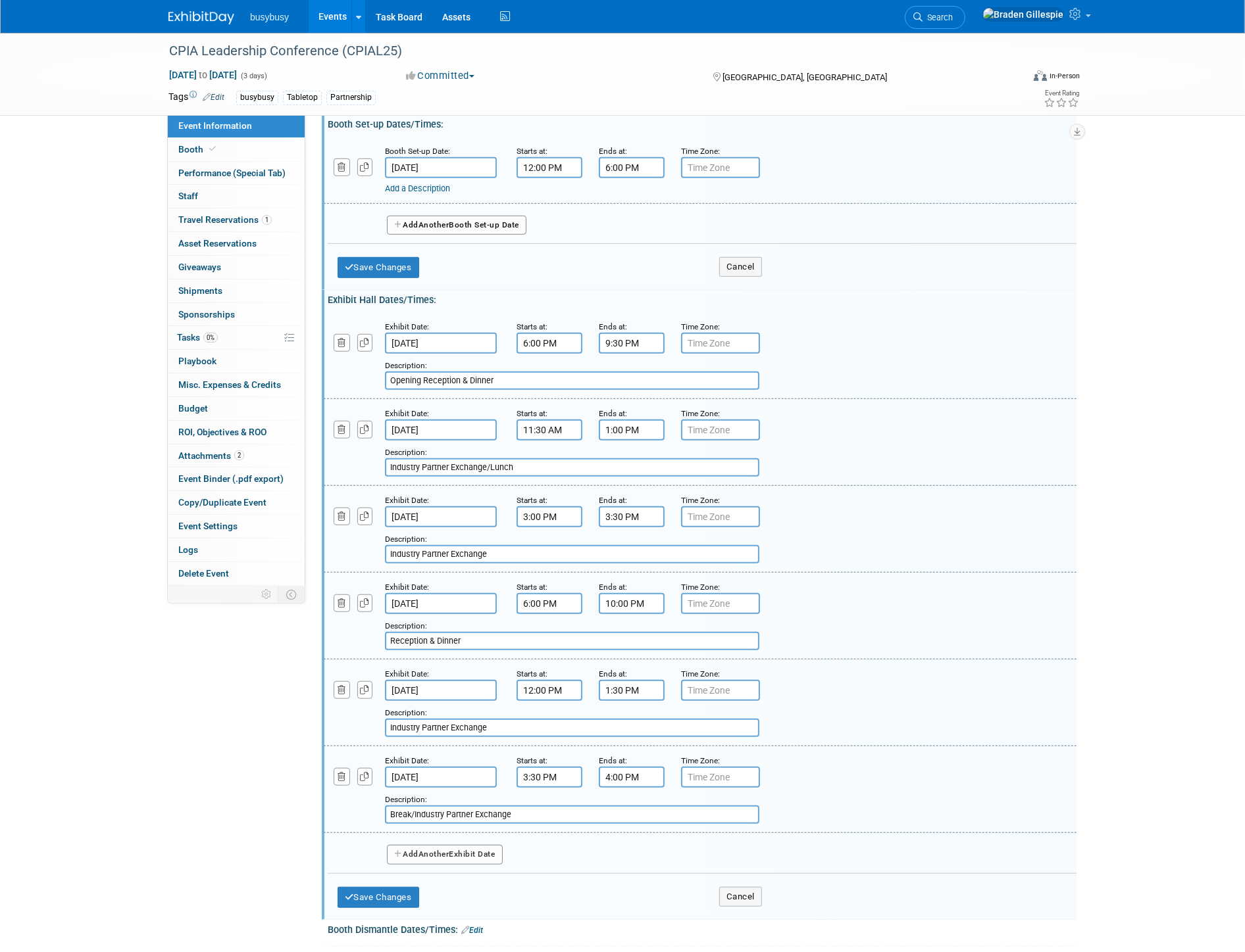
type input "Break/Industry Partner Exchange"
click at [470, 845] on button "Add Another Exhibit Date" at bounding box center [445, 855] width 116 height 20
select select "9"
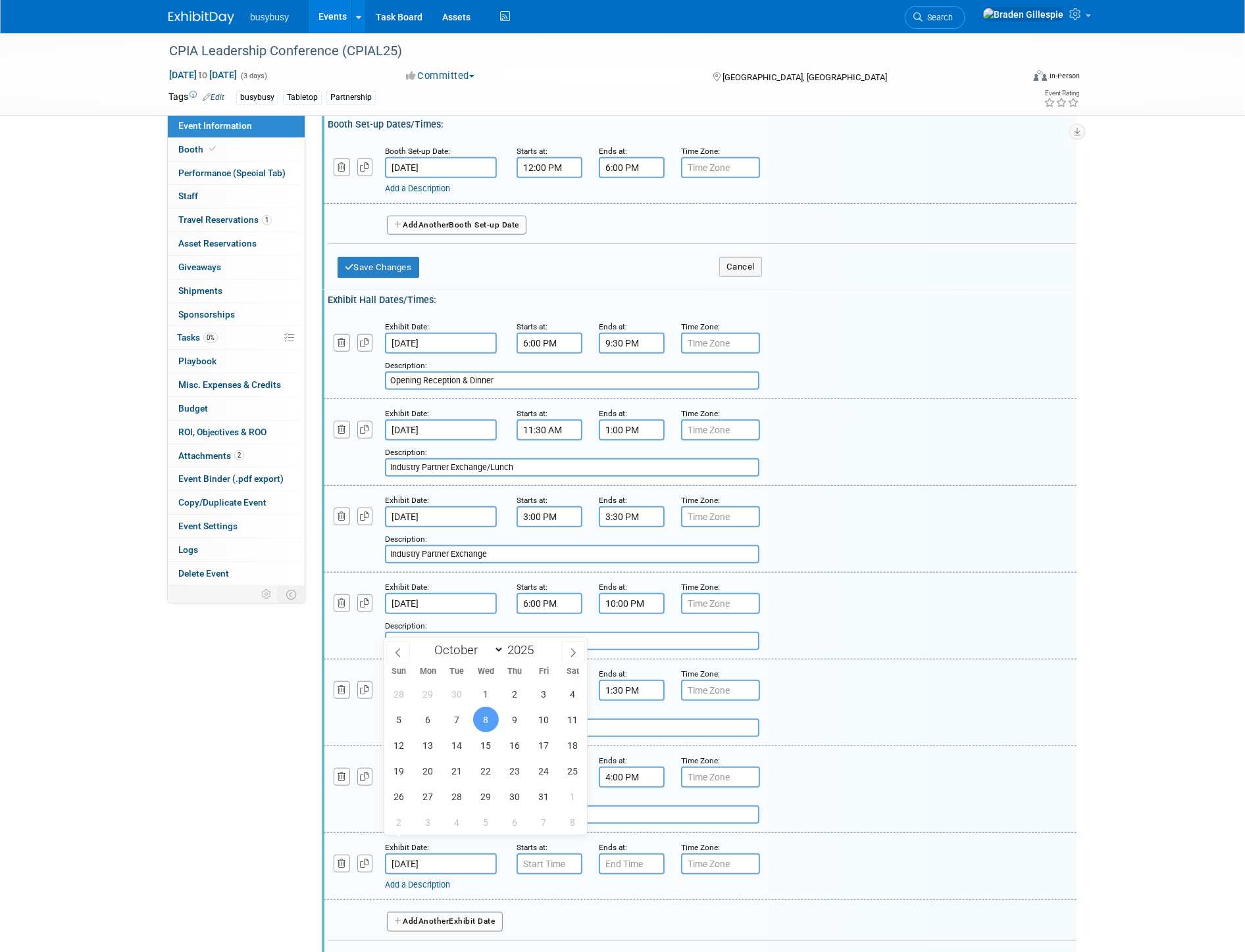
click at [482, 854] on input "Oct 8, 2025" at bounding box center [441, 864] width 112 height 21
click at [454, 720] on span "7" at bounding box center [457, 719] width 25 height 25
type input "Oct 7, 2025"
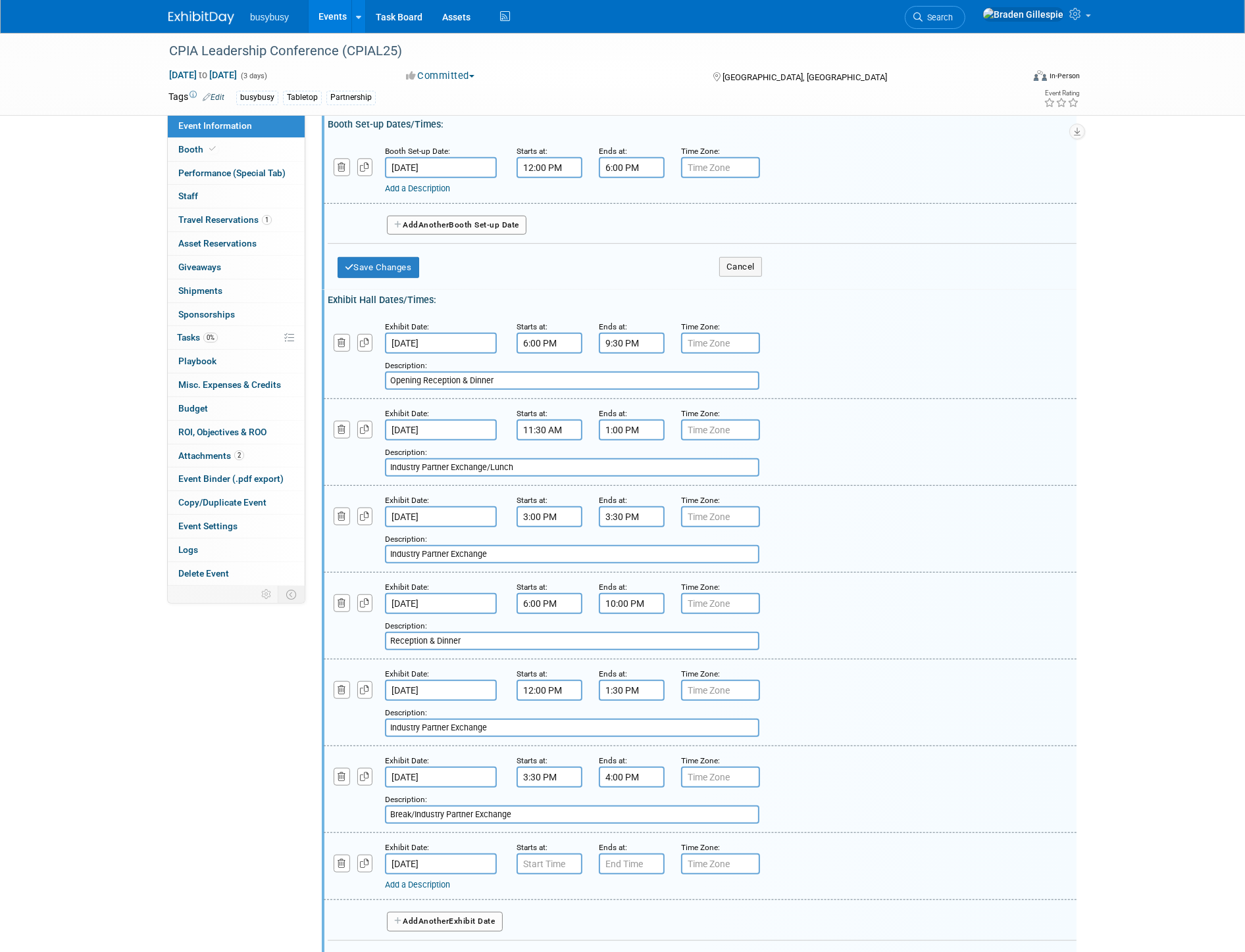
click at [540, 852] on div "Exhibit Date: Oct 7, 2025 Starts at: Ends at: Time Zone: Apply to all Add a Des…" at bounding box center [700, 866] width 753 height 67
click at [543, 854] on input "7:00 AM" at bounding box center [550, 864] width 66 height 21
drag, startPoint x: 529, startPoint y: 844, endPoint x: 501, endPoint y: 844, distance: 28.0
click at [501, 844] on div "Exhibit Date: Oct 7, 2025 Starts at: 7:00 AM 07 : 00 AM 12 01 02 03 04 05 06 07…" at bounding box center [700, 866] width 753 height 67
type input "6:00 pm"
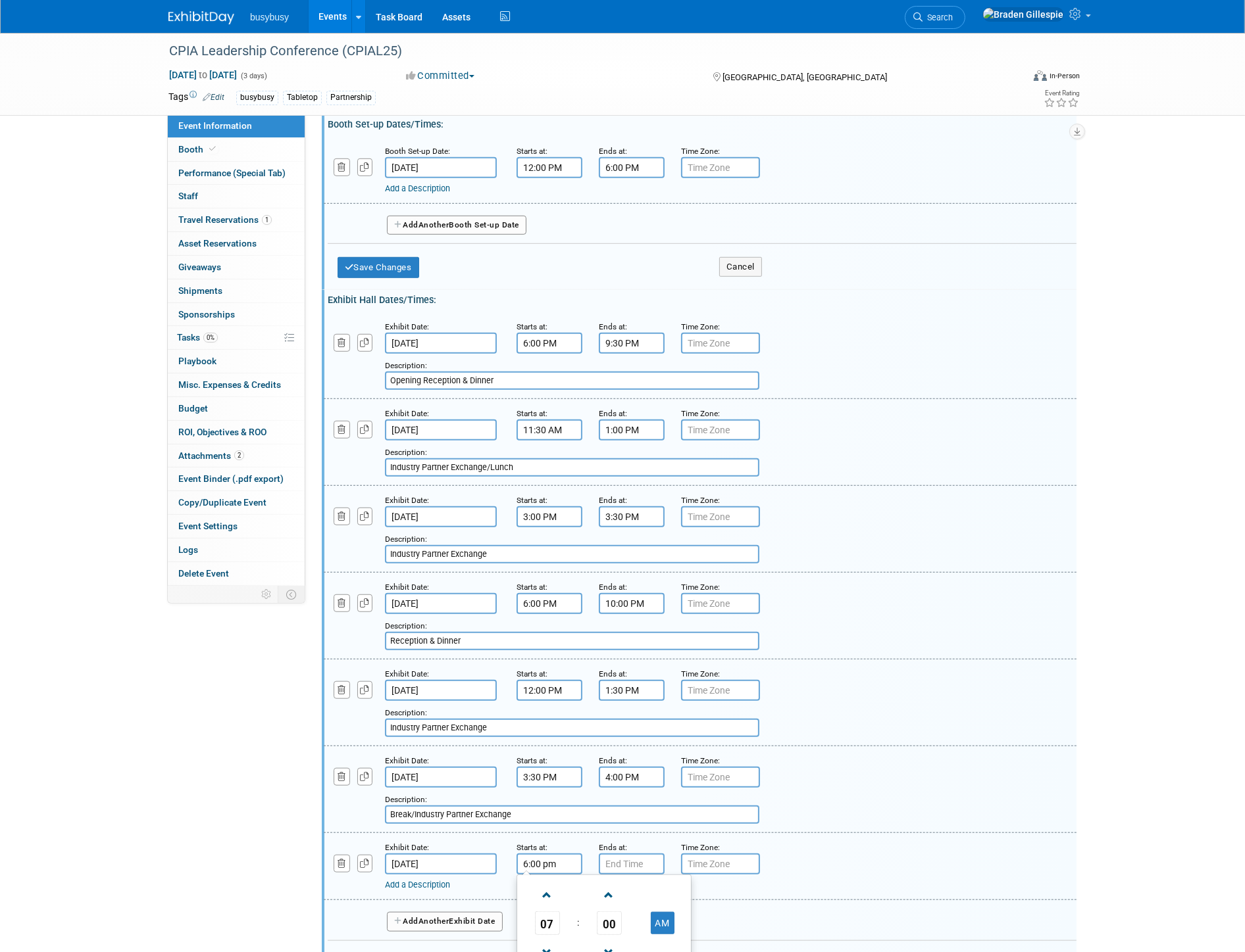
type input "7:00 PM"
type input "6:00 PM"
click at [634, 884] on span at bounding box center [629, 895] width 23 height 23
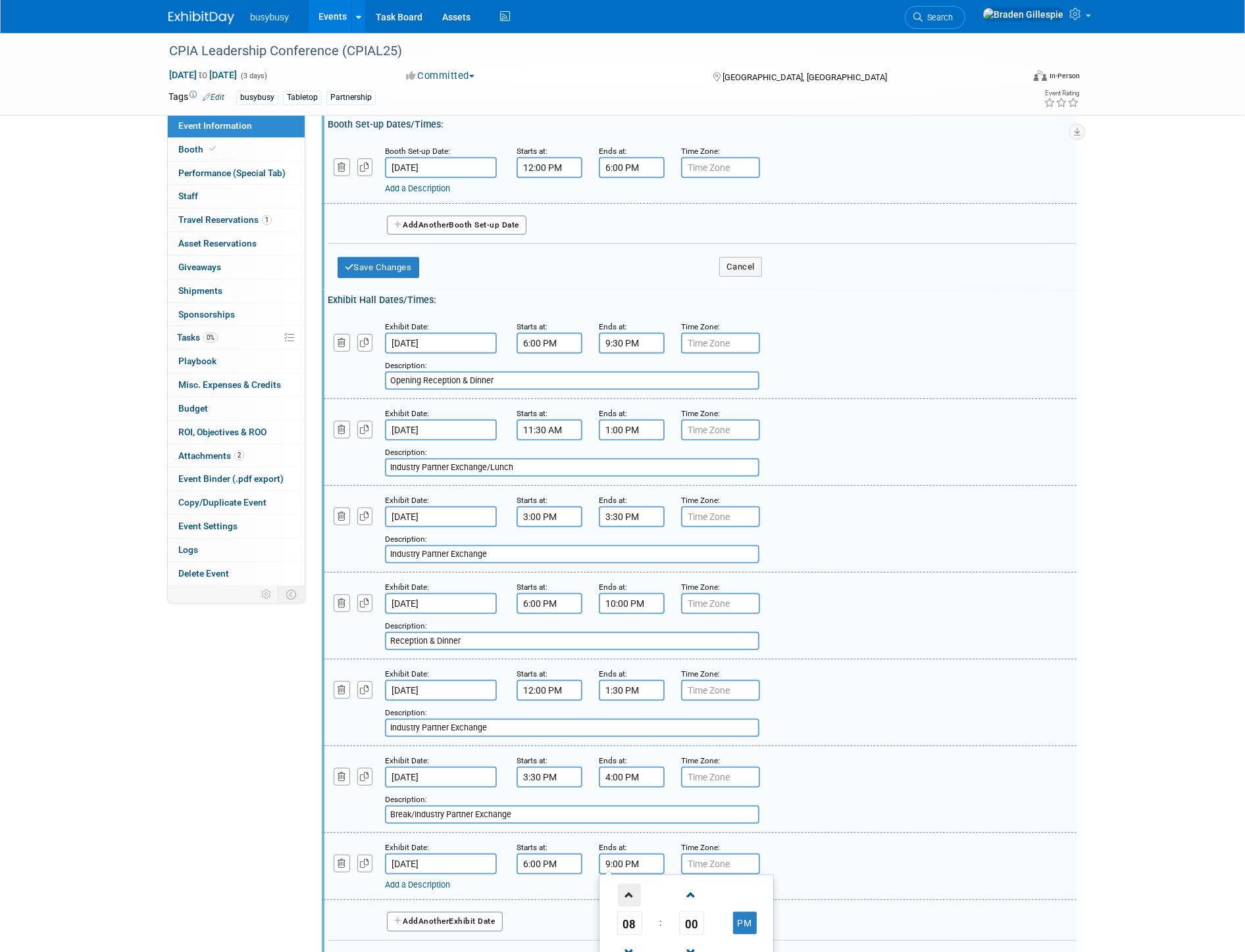
type input "10:00 PM"
click at [450, 880] on link "Add a Description" at bounding box center [417, 885] width 65 height 10
click at [518, 892] on input "text" at bounding box center [572, 901] width 375 height 19
type input "Reception & Dinner"
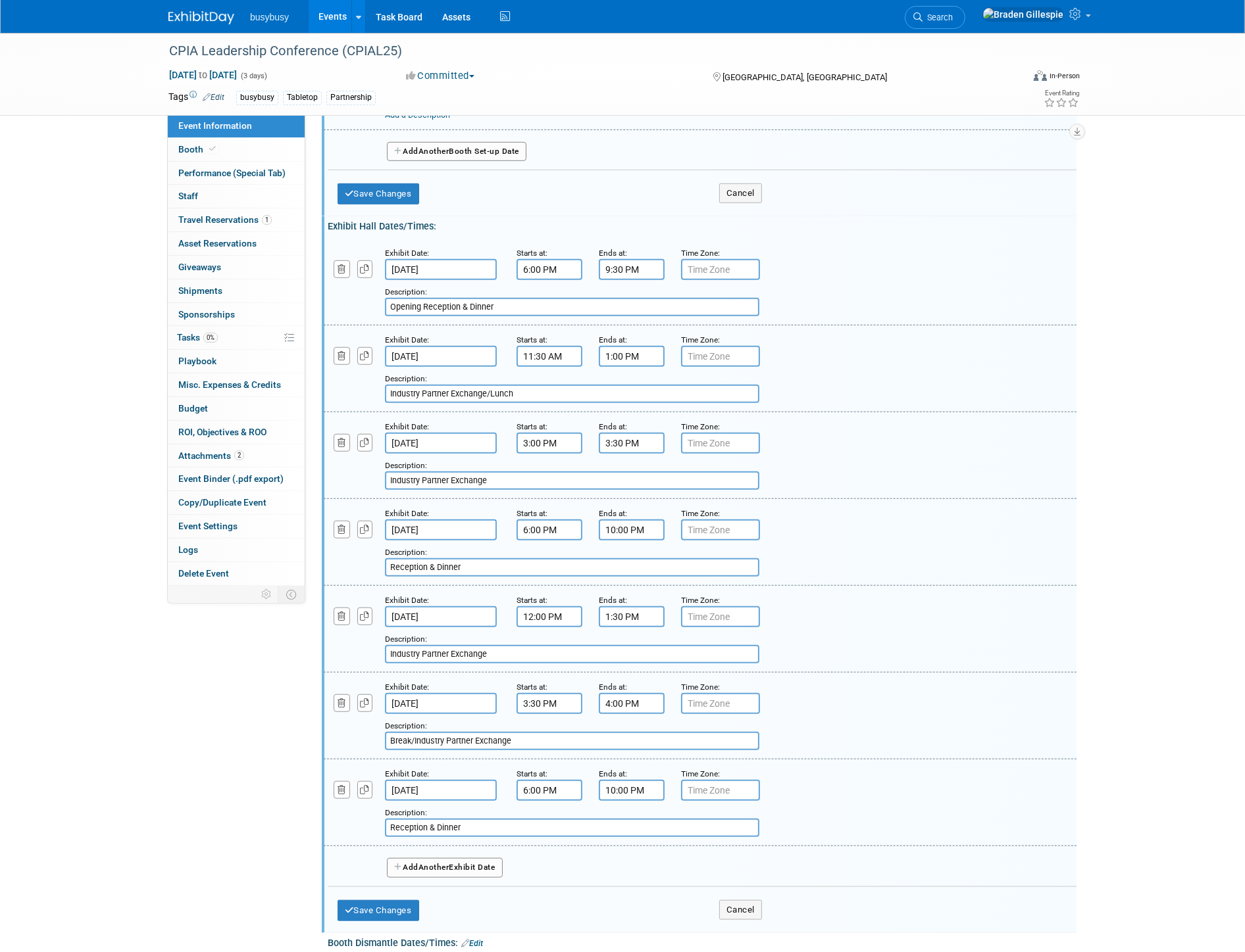
scroll to position [1218, 0]
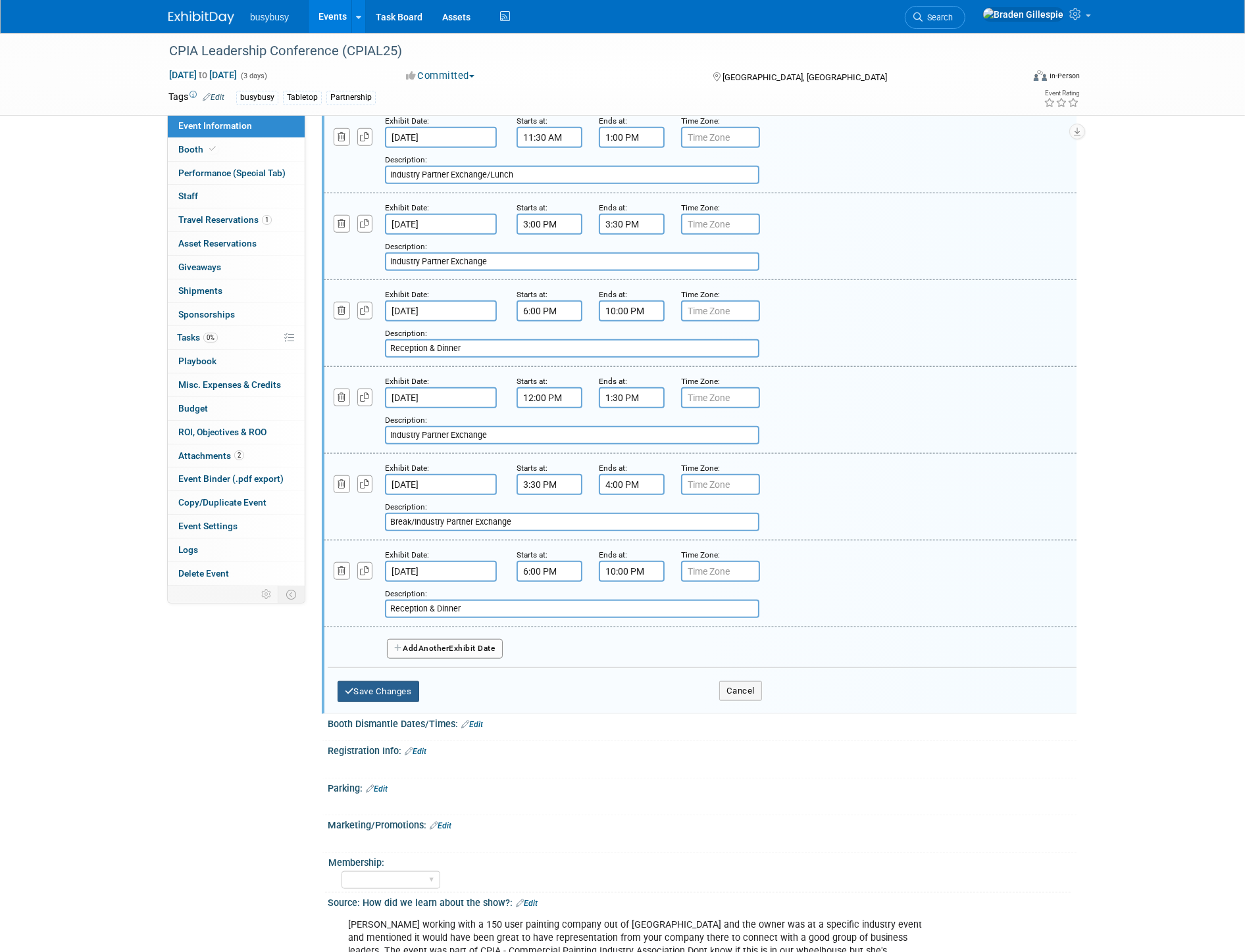
click at [401, 681] on button "Save Changes" at bounding box center [378, 692] width 81 height 21
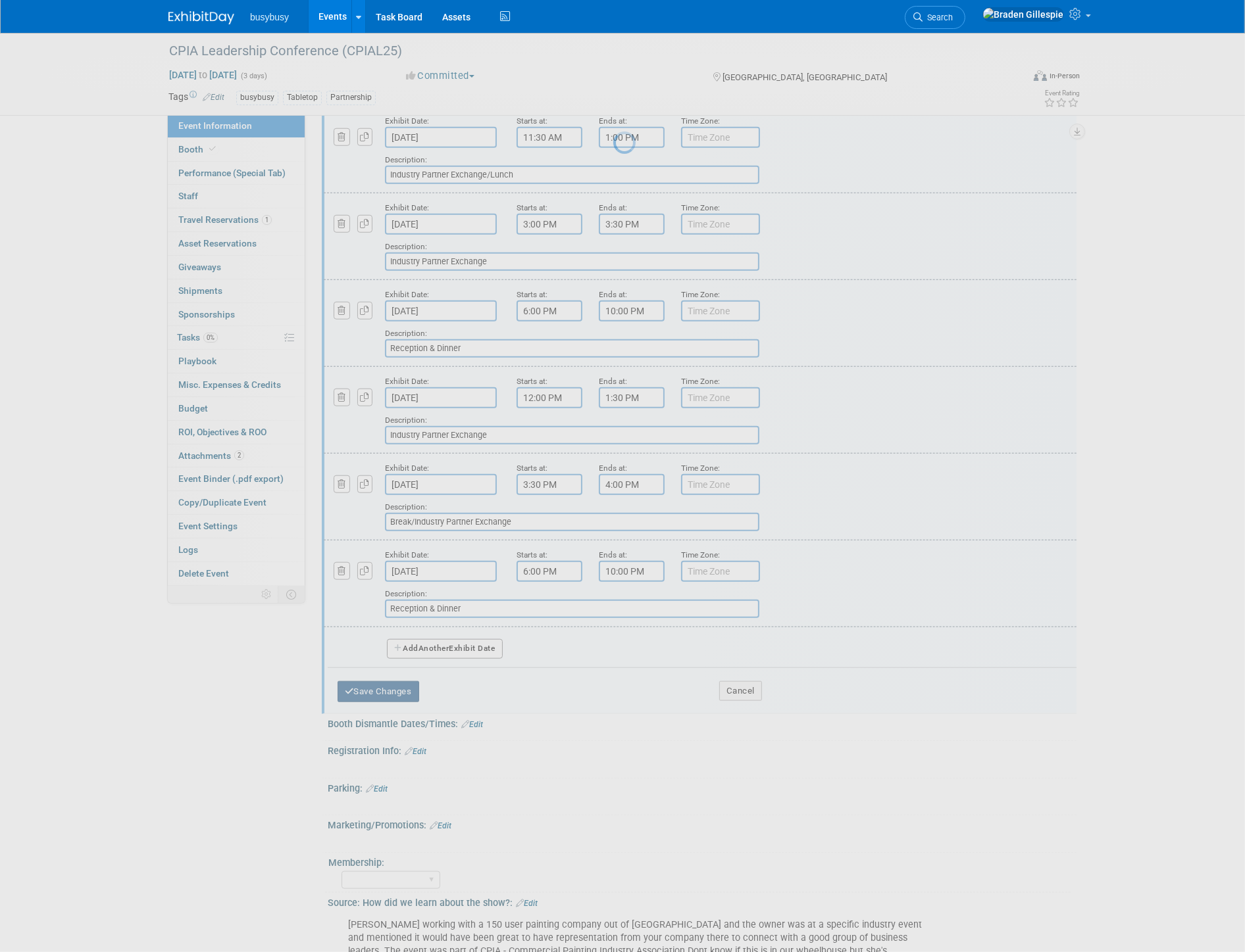
scroll to position [793, 0]
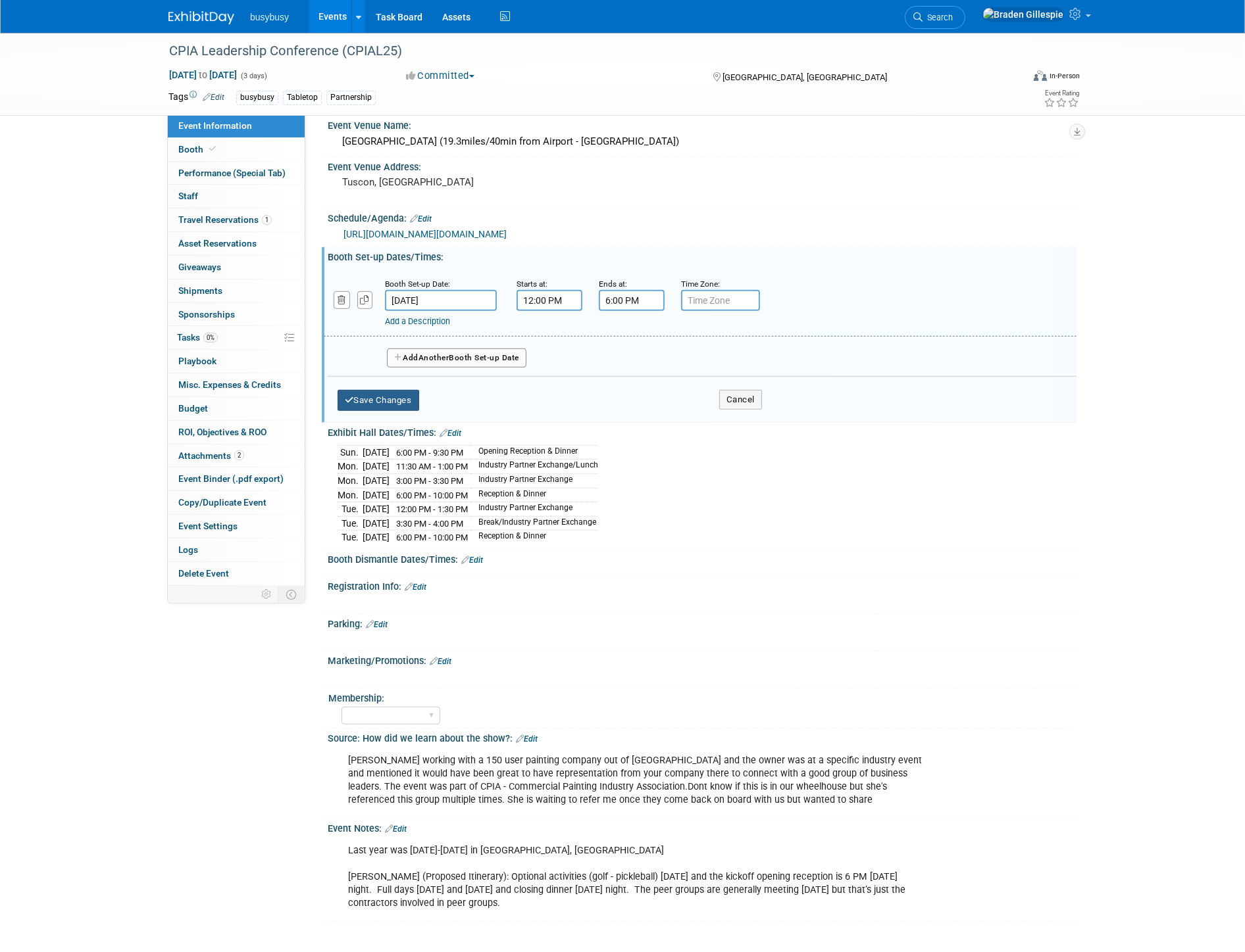
click at [401, 400] on button "Save Changes" at bounding box center [378, 401] width 81 height 21
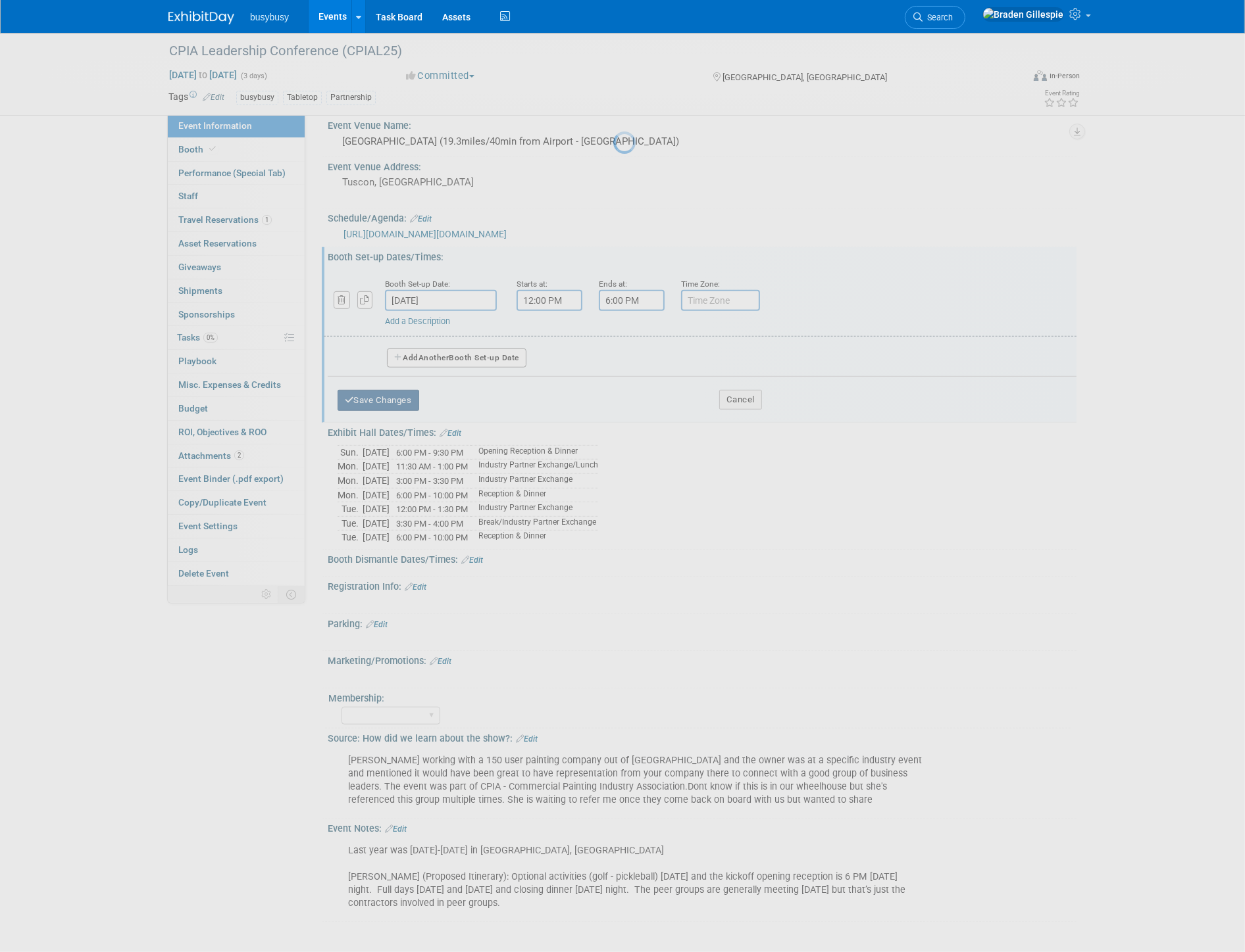
scroll to position [743, 0]
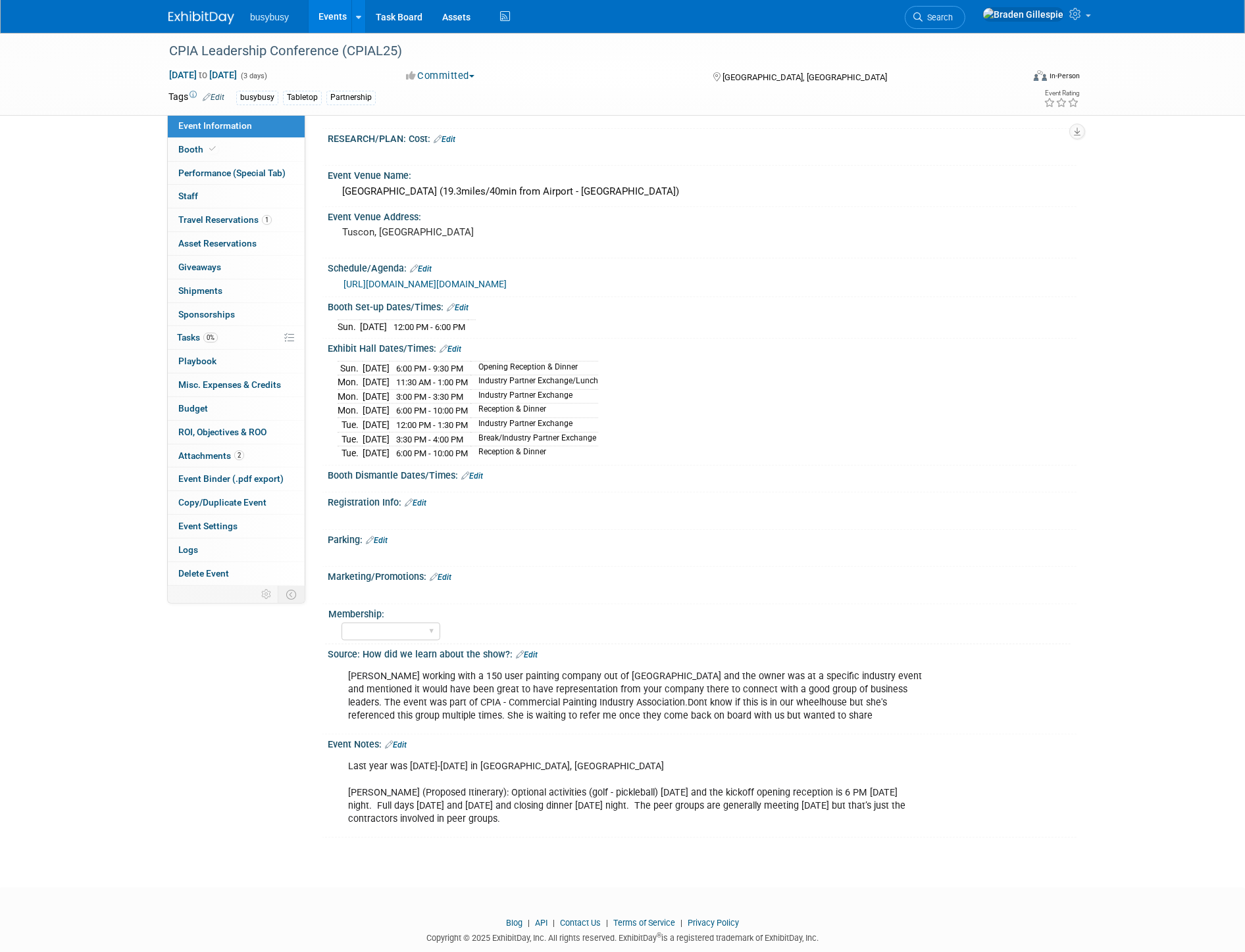
click at [212, 17] on img at bounding box center [202, 17] width 66 height 13
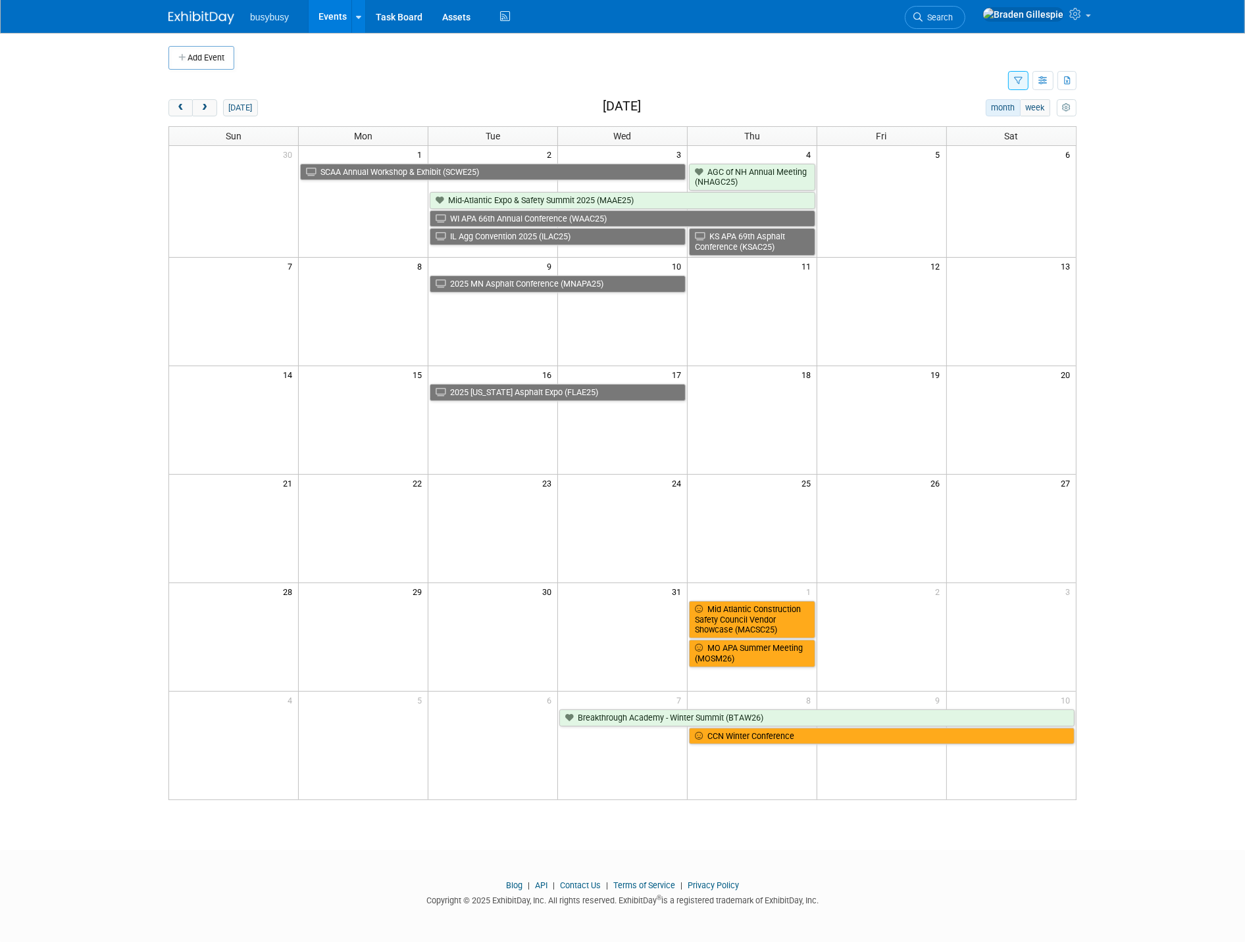
click at [212, 20] on img at bounding box center [202, 17] width 66 height 13
click at [244, 113] on button "[DATE]" at bounding box center [240, 107] width 35 height 17
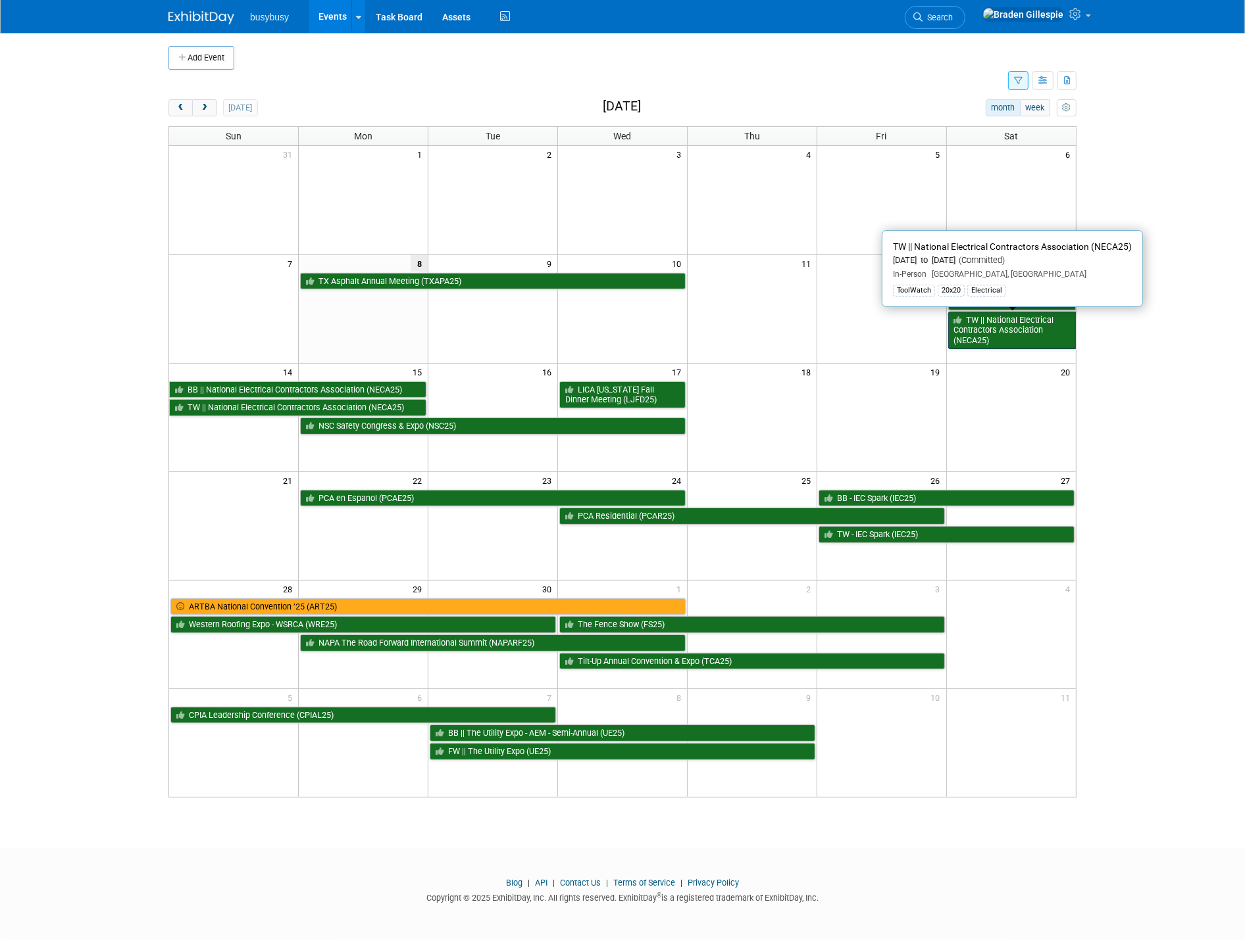
click at [979, 326] on link "TW || National Electrical Contractors Association (NECA25)" at bounding box center [1012, 330] width 127 height 37
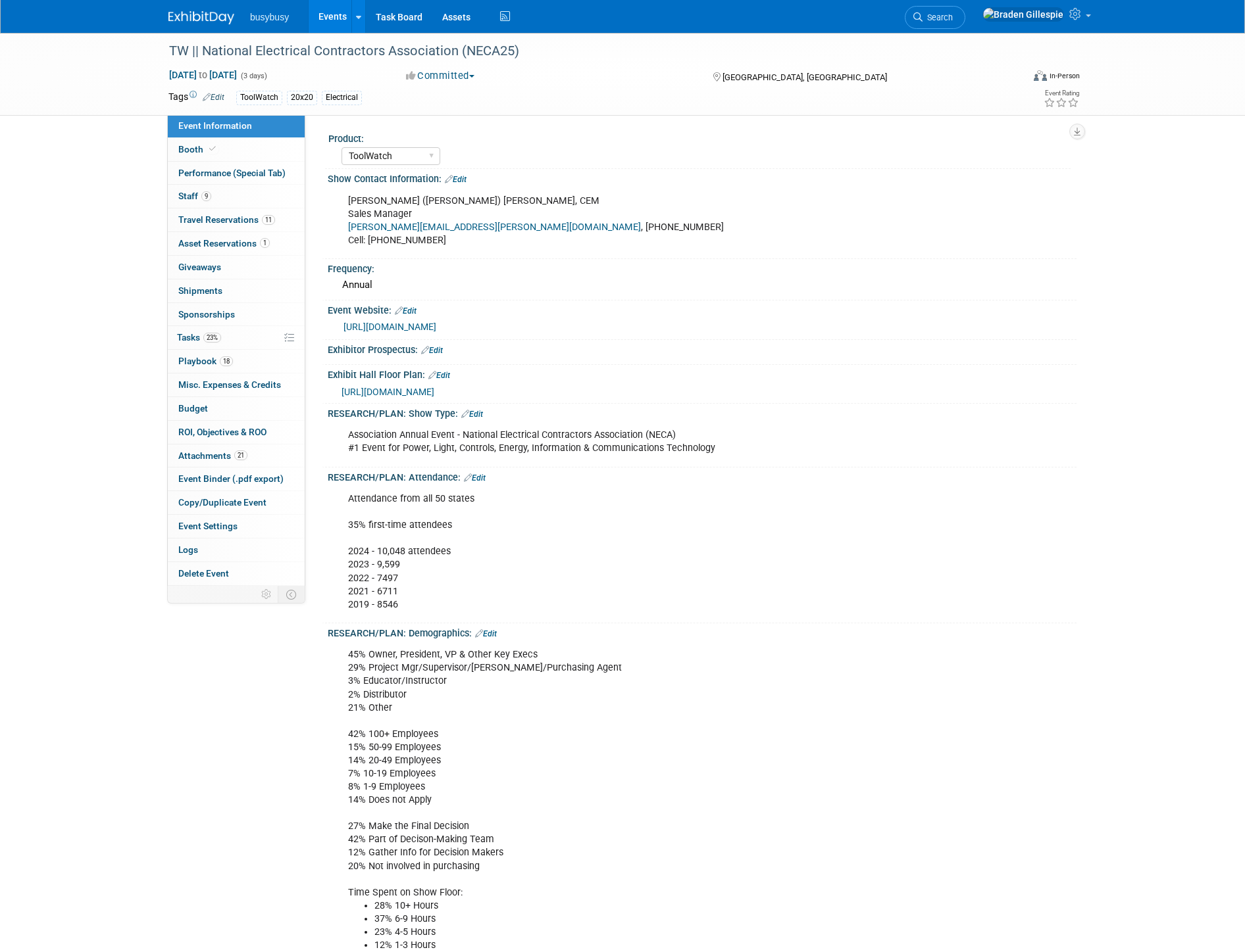
select select "ToolWatch"
click at [228, 199] on link "9 Staff 9" at bounding box center [236, 195] width 137 height 23
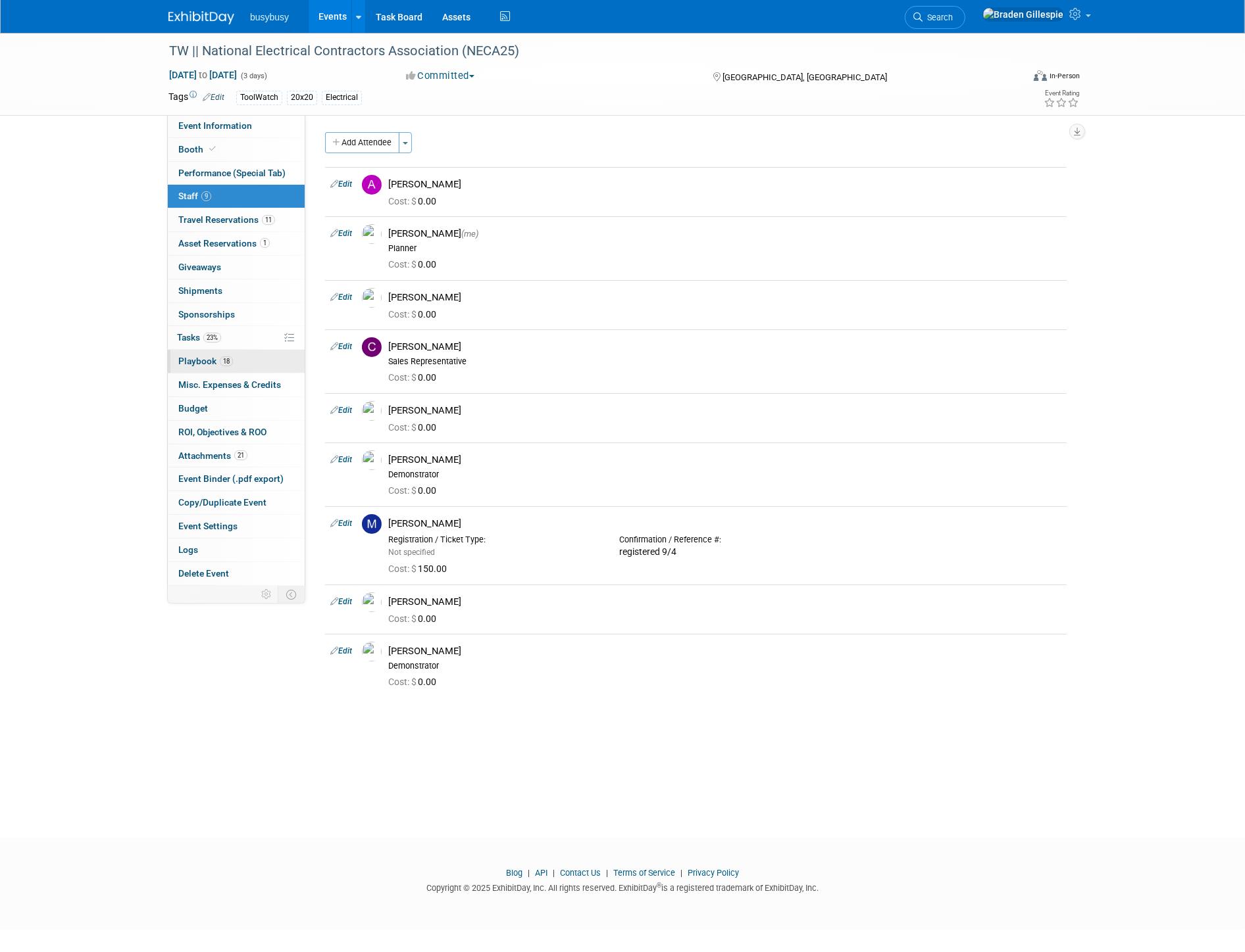
click at [247, 357] on link "18 Playbook 18" at bounding box center [236, 361] width 137 height 23
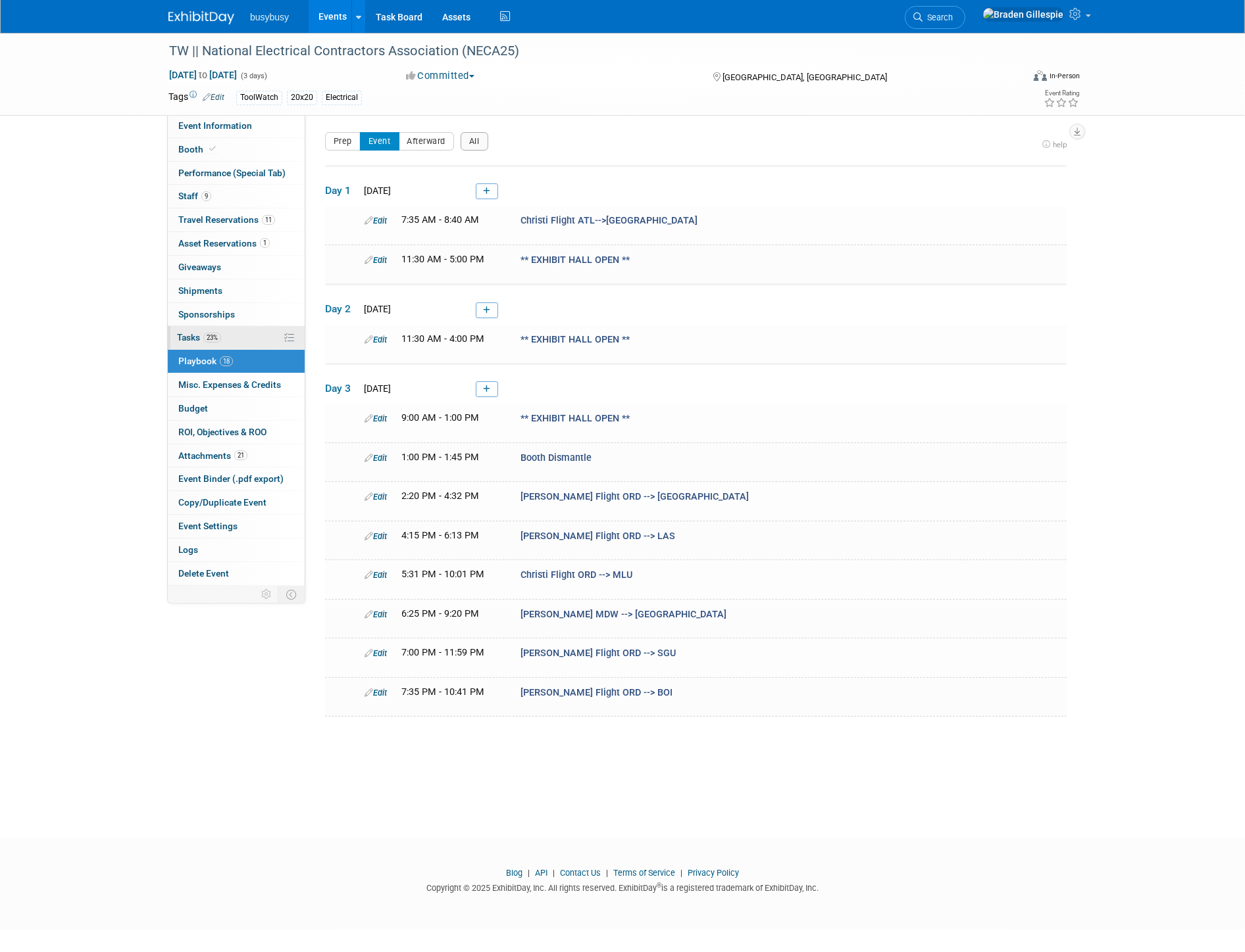
click at [241, 340] on link "23% Tasks 23%" at bounding box center [236, 337] width 137 height 23
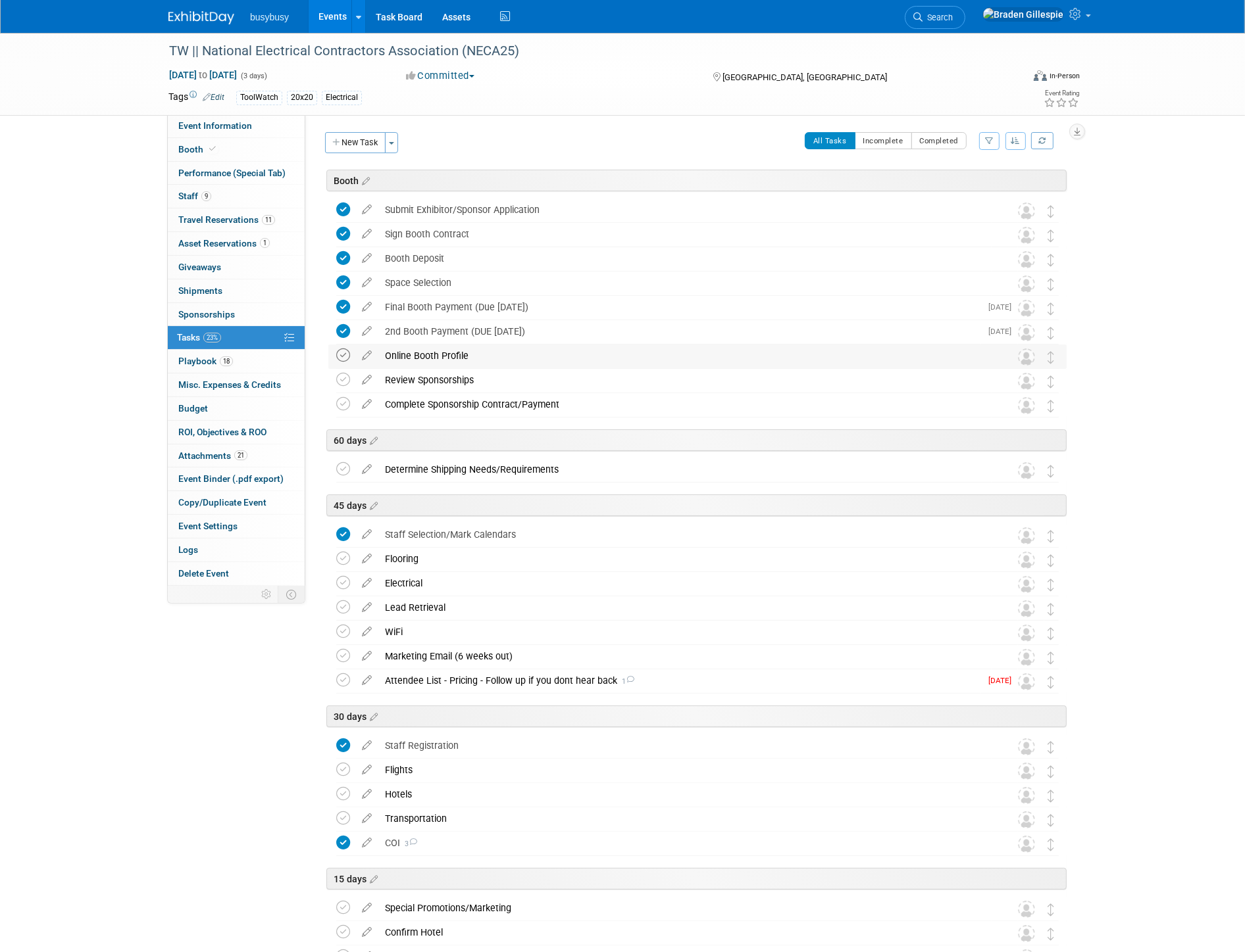
click at [337, 358] on icon at bounding box center [343, 355] width 14 height 14
click at [337, 377] on icon at bounding box center [343, 380] width 14 height 14
click at [339, 397] on icon at bounding box center [343, 404] width 14 height 14
click at [342, 476] on icon at bounding box center [343, 469] width 14 height 14
click at [341, 558] on icon at bounding box center [343, 559] width 14 height 14
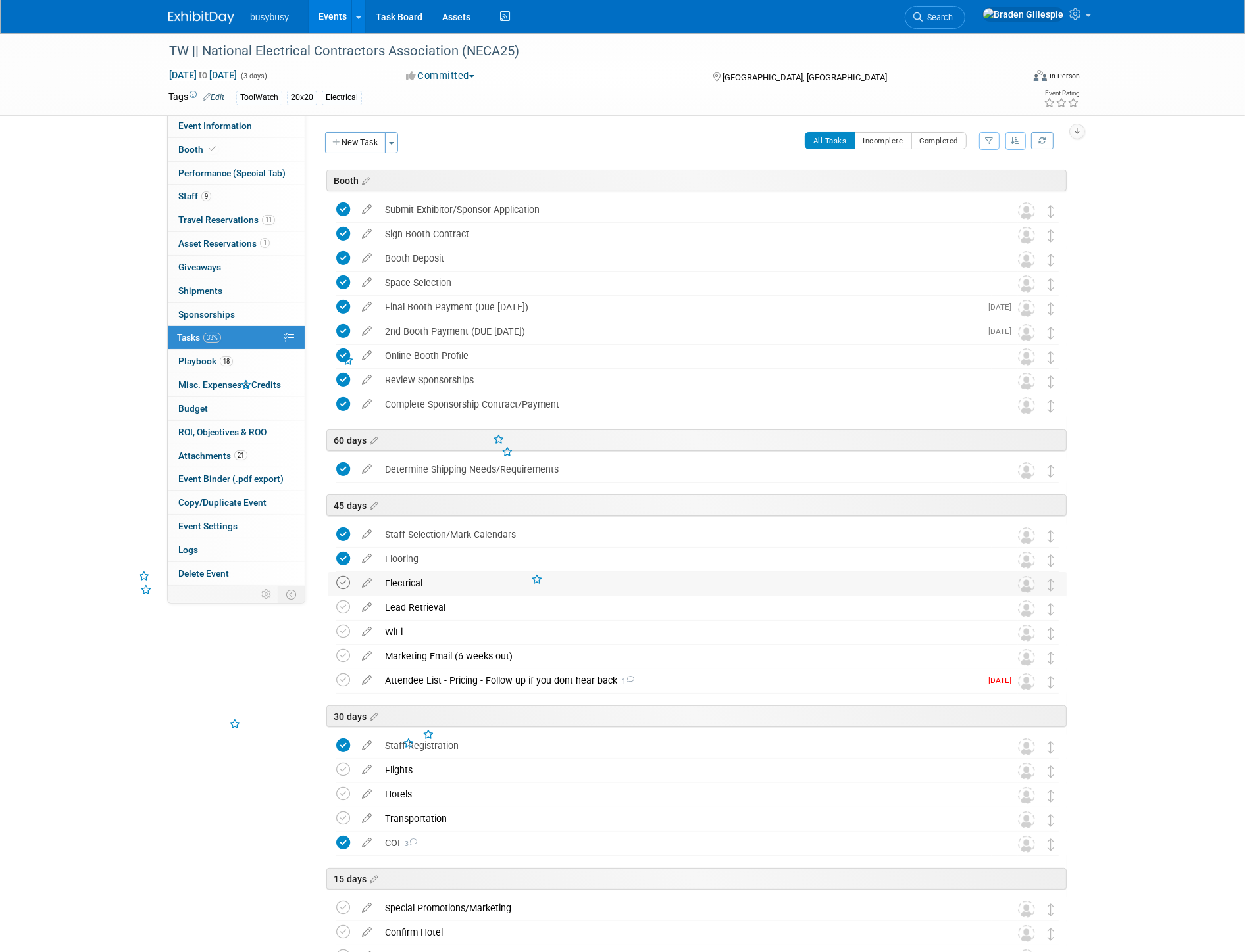
click at [341, 578] on icon at bounding box center [343, 583] width 14 height 14
click at [231, 149] on link "Booth" at bounding box center [236, 149] width 137 height 23
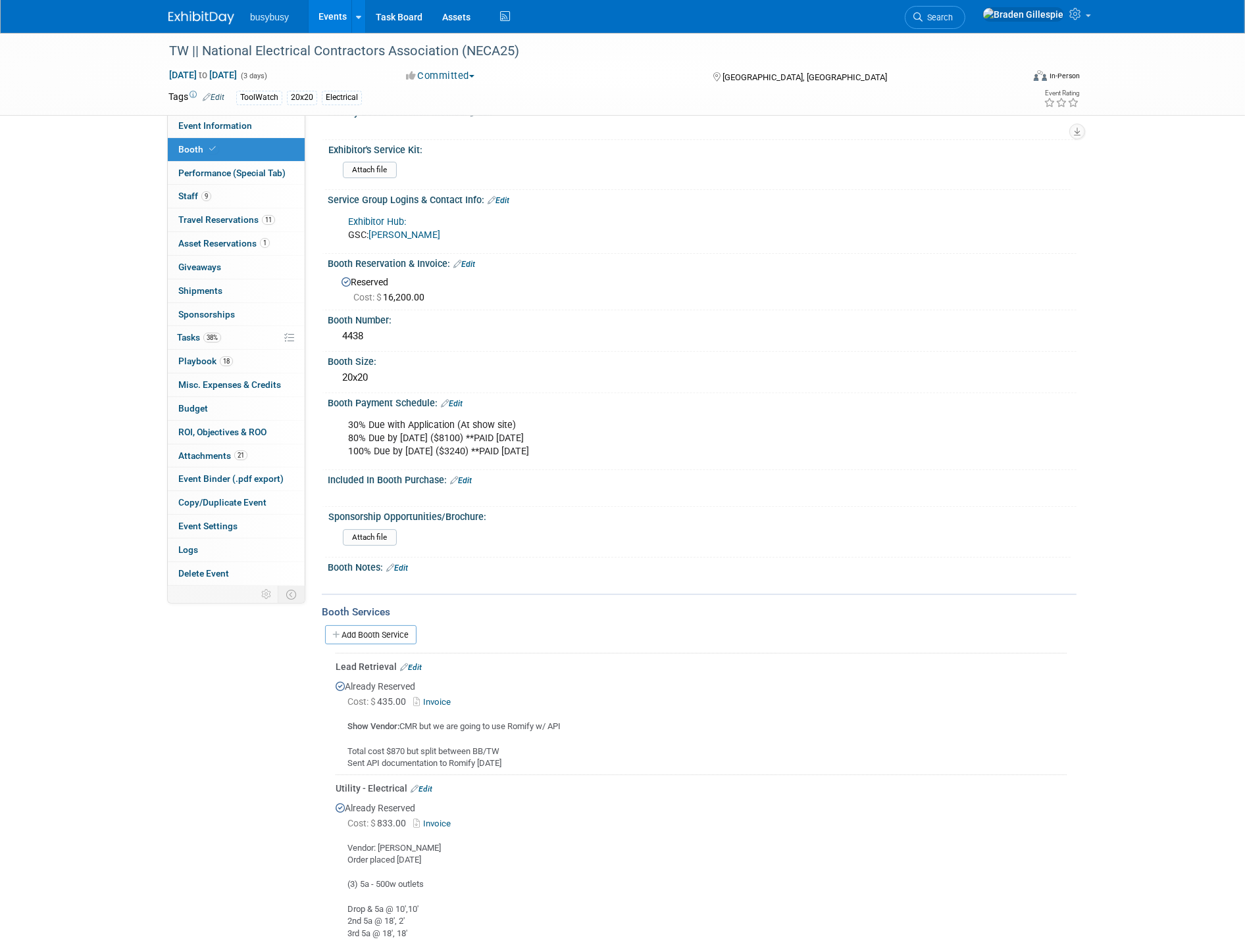
scroll to position [47, 0]
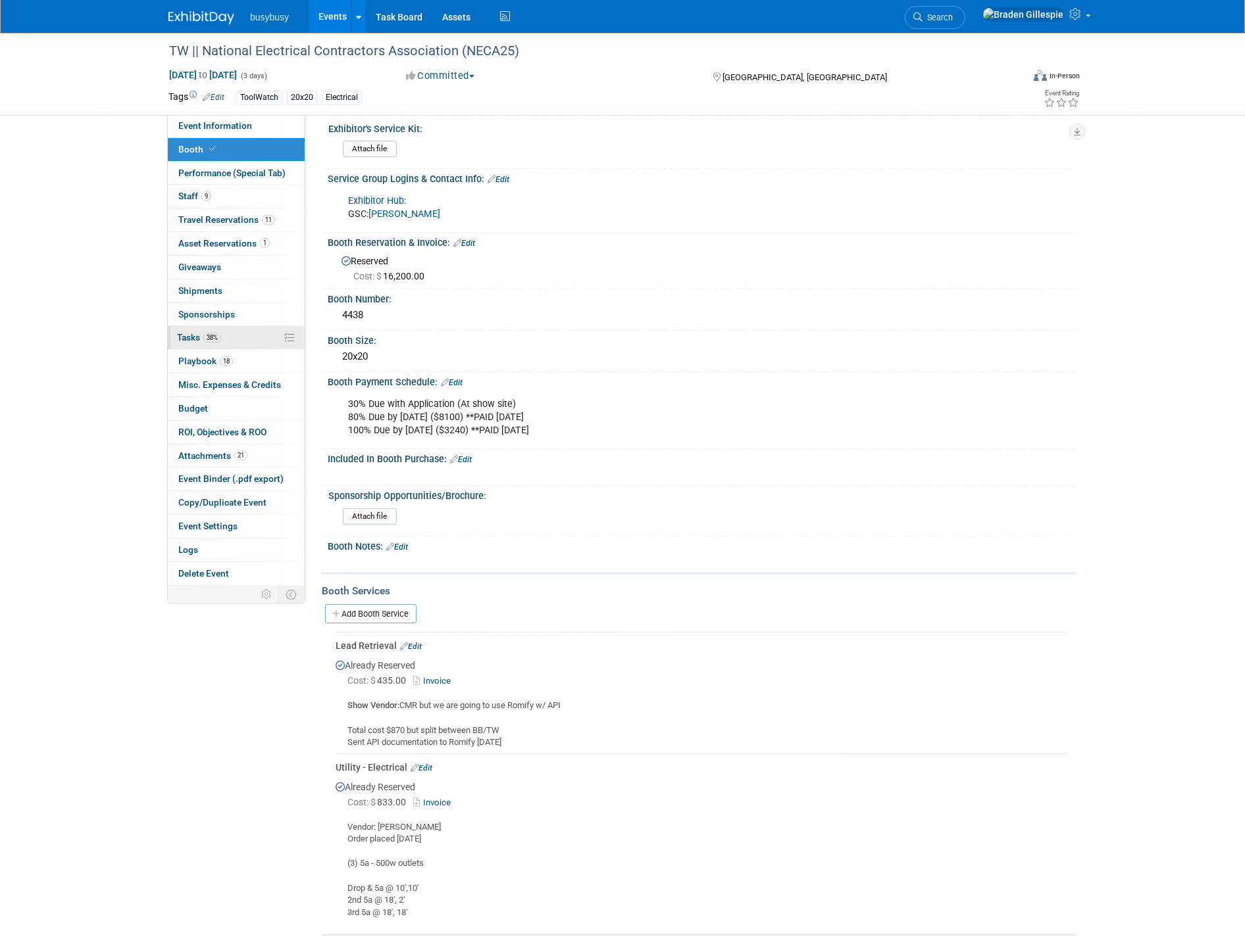
click at [244, 339] on link "38% Tasks 38%" at bounding box center [236, 337] width 137 height 23
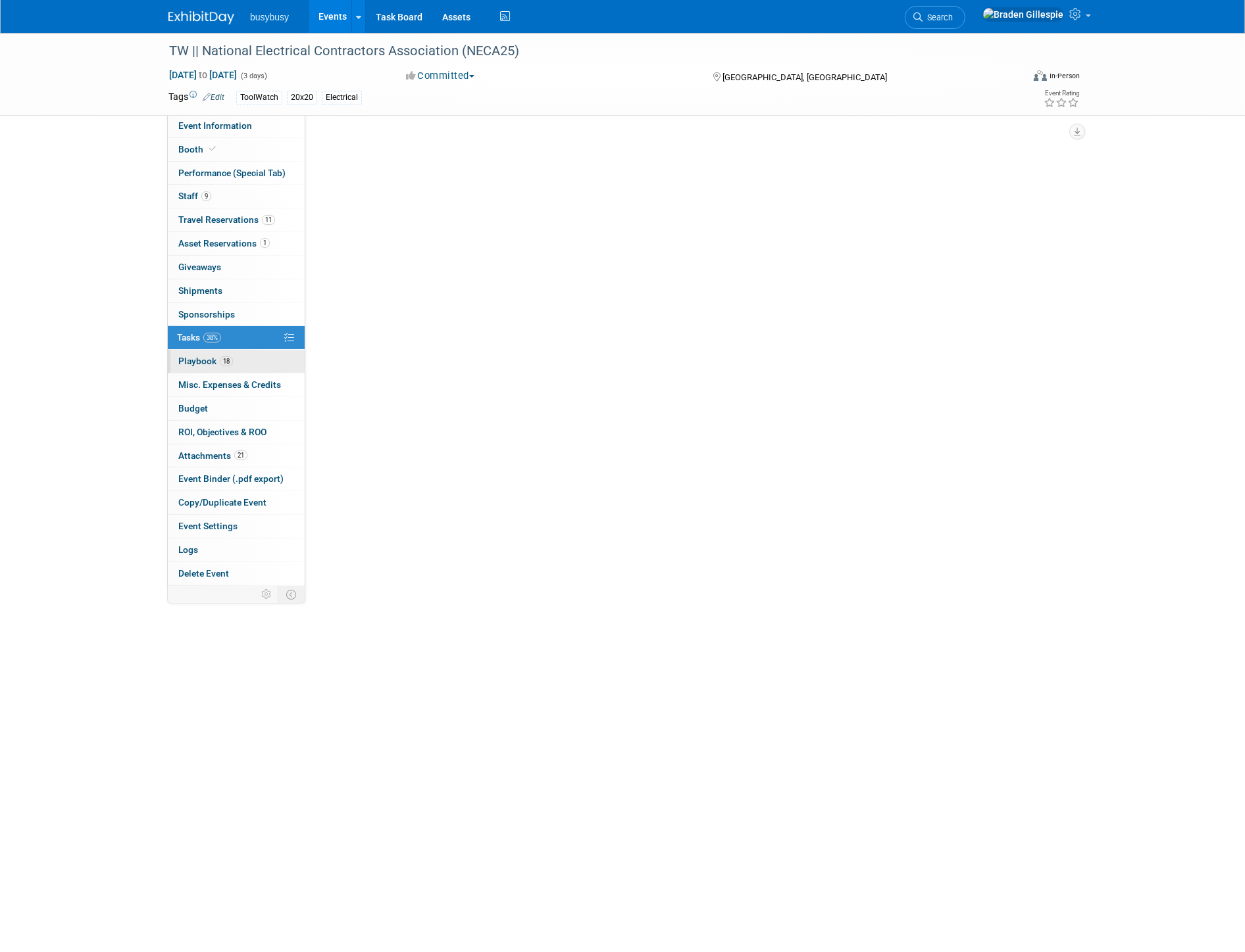
scroll to position [0, 0]
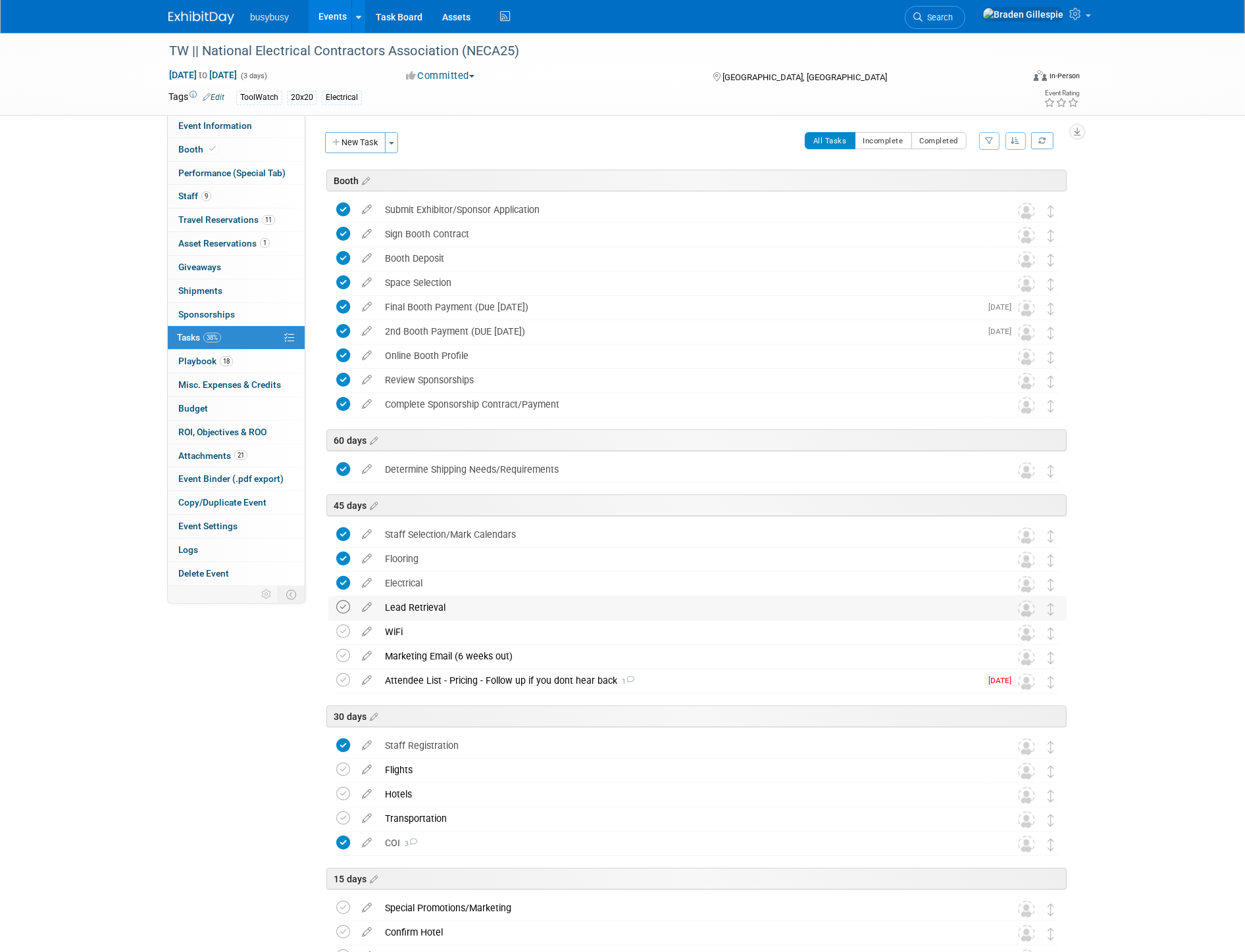
click at [344, 606] on icon at bounding box center [343, 607] width 14 height 14
click at [344, 634] on icon at bounding box center [343, 632] width 14 height 14
click at [344, 659] on icon at bounding box center [343, 656] width 14 height 14
click at [340, 677] on icon at bounding box center [343, 680] width 14 height 14
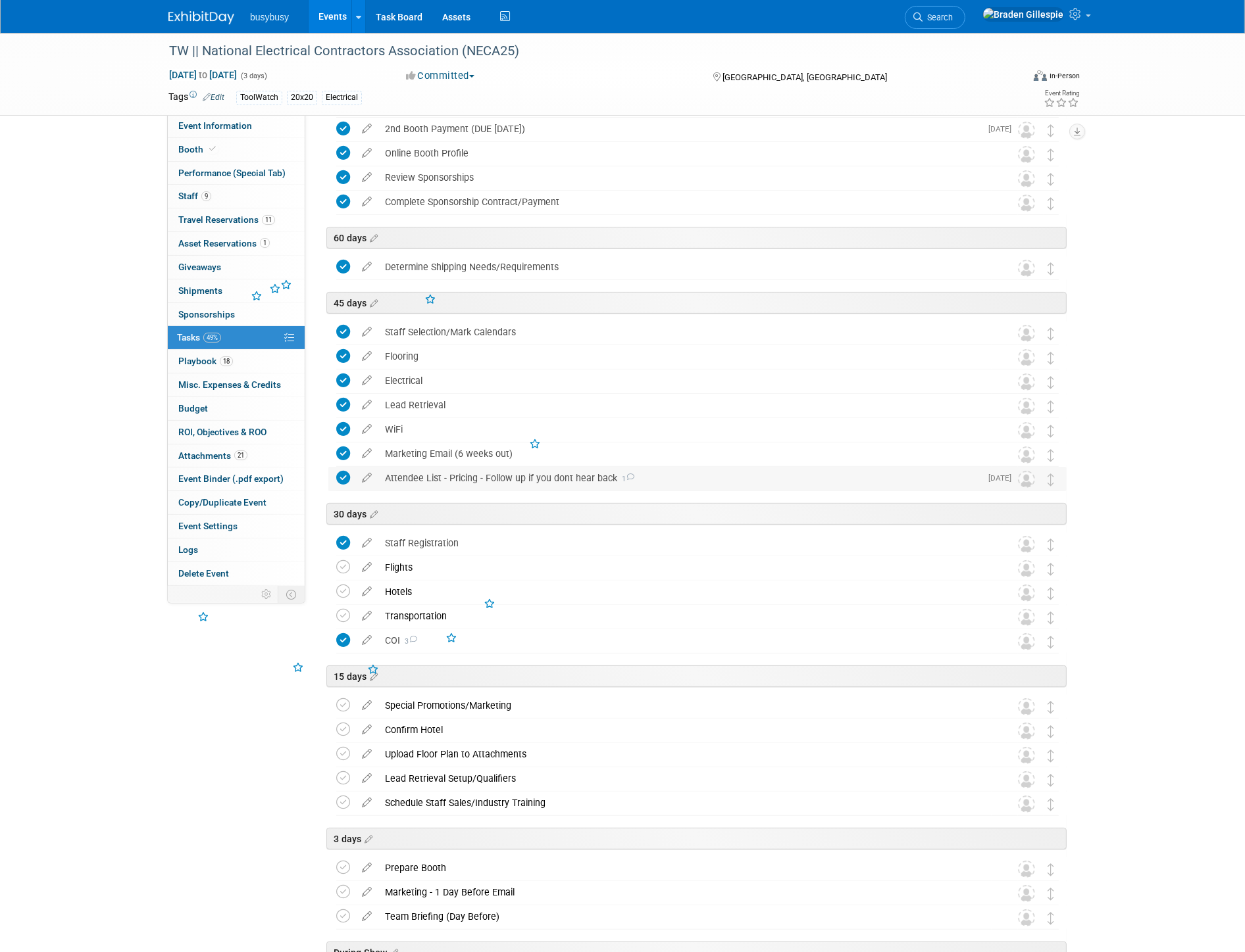
scroll to position [219, 0]
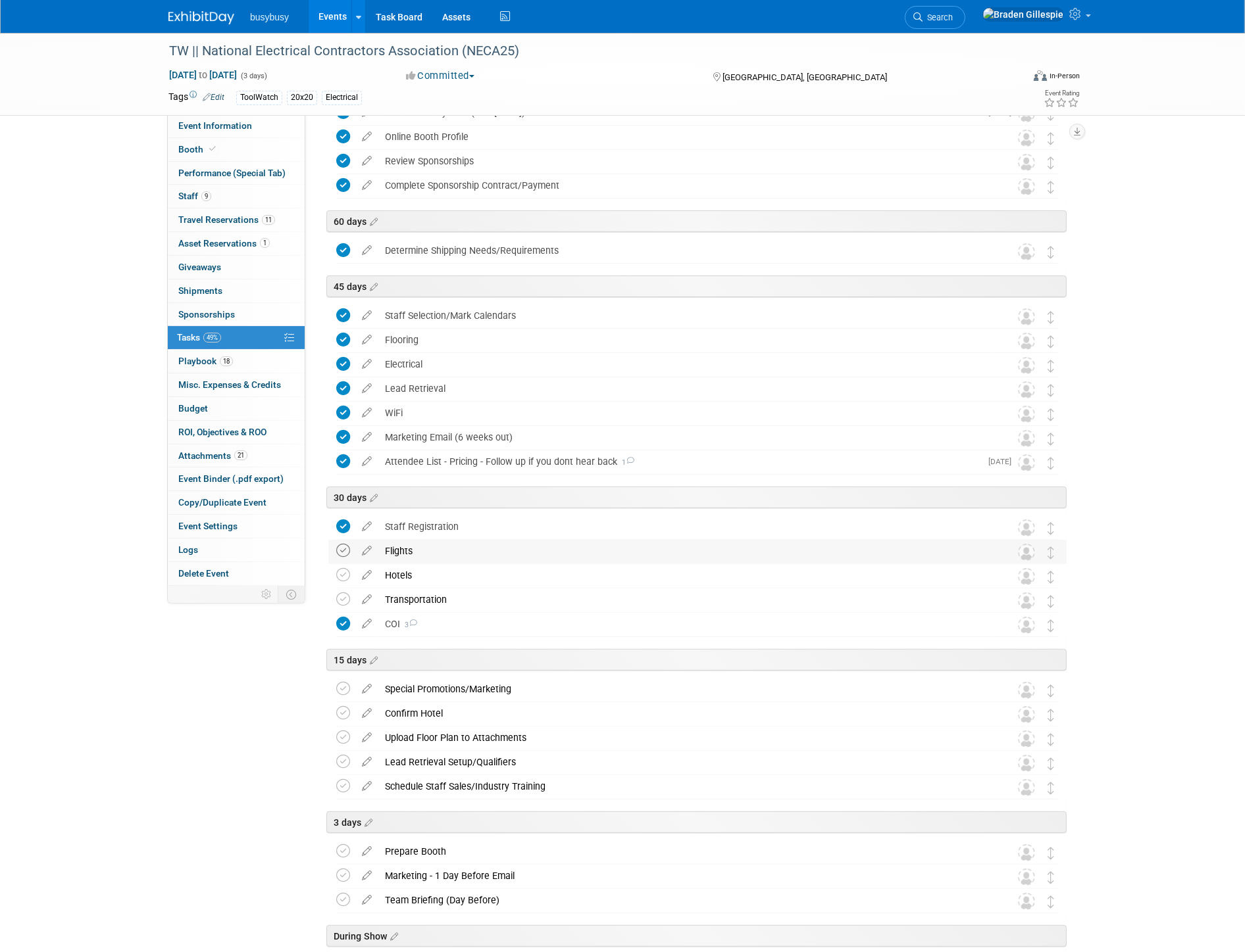
click at [348, 551] on icon at bounding box center [343, 551] width 14 height 14
click at [346, 580] on icon at bounding box center [343, 575] width 14 height 14
click at [346, 600] on icon at bounding box center [343, 600] width 14 height 14
click at [250, 134] on link "Event Information" at bounding box center [236, 125] width 137 height 23
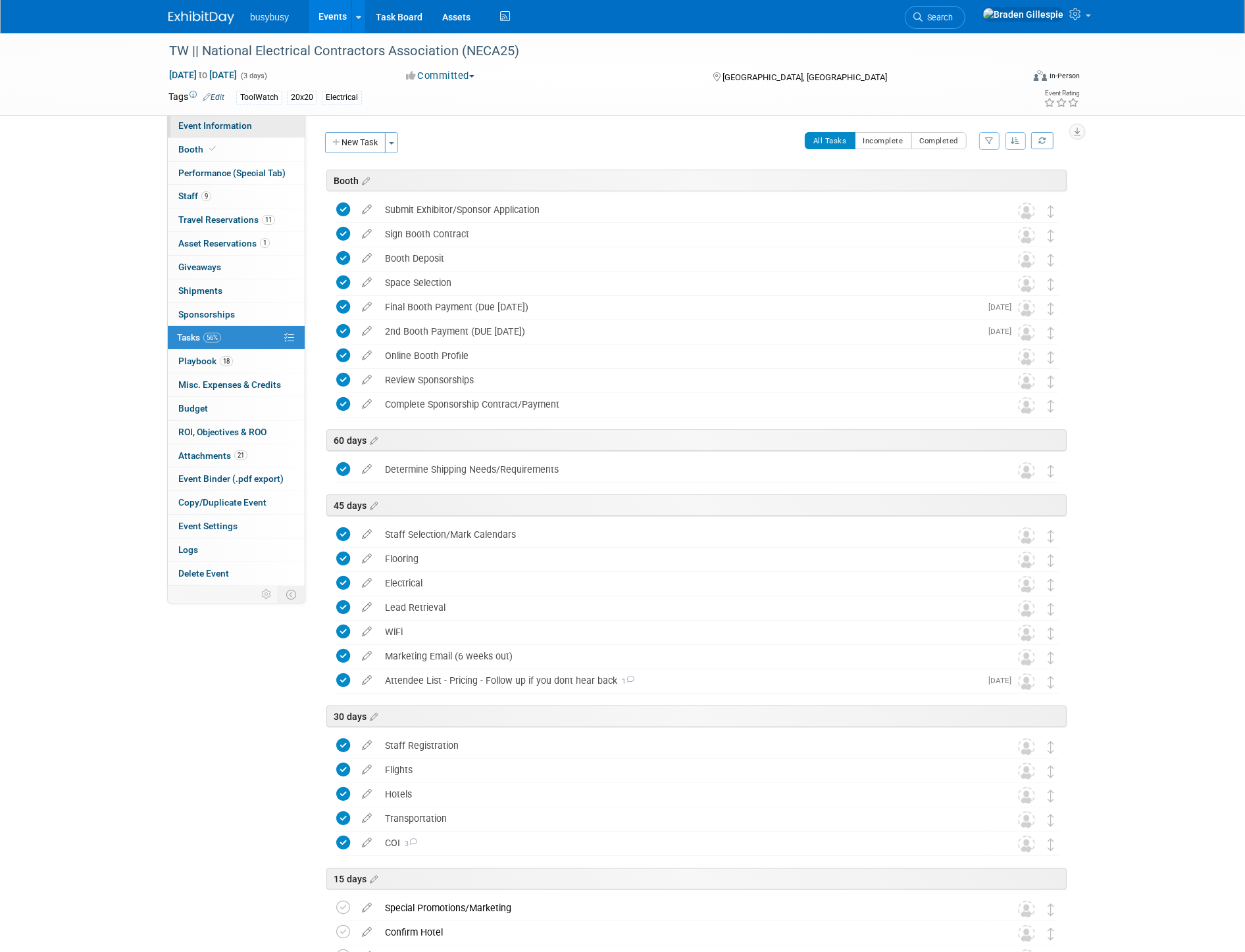
select select "ToolWatch"
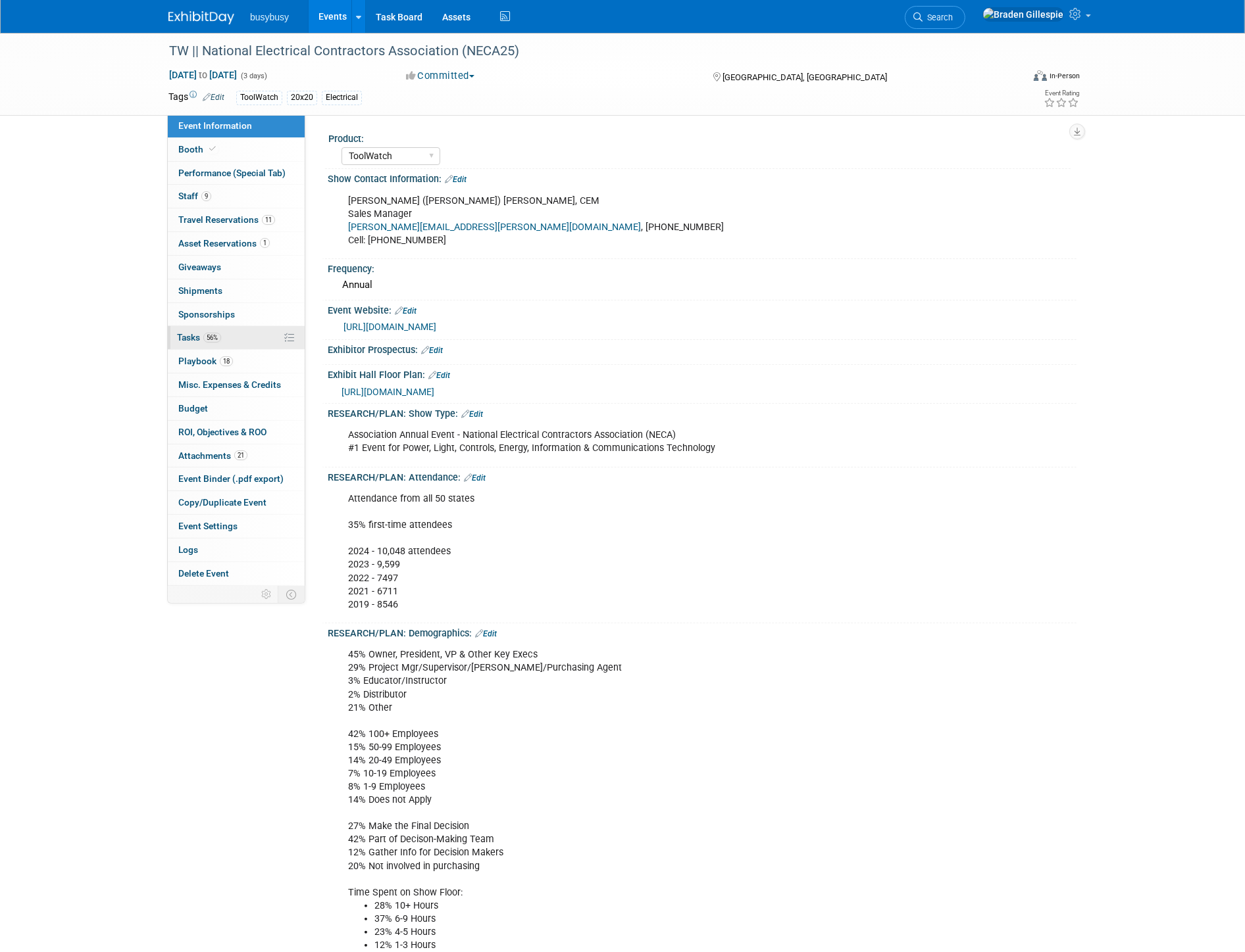
click at [217, 337] on span "56%" at bounding box center [212, 337] width 18 height 10
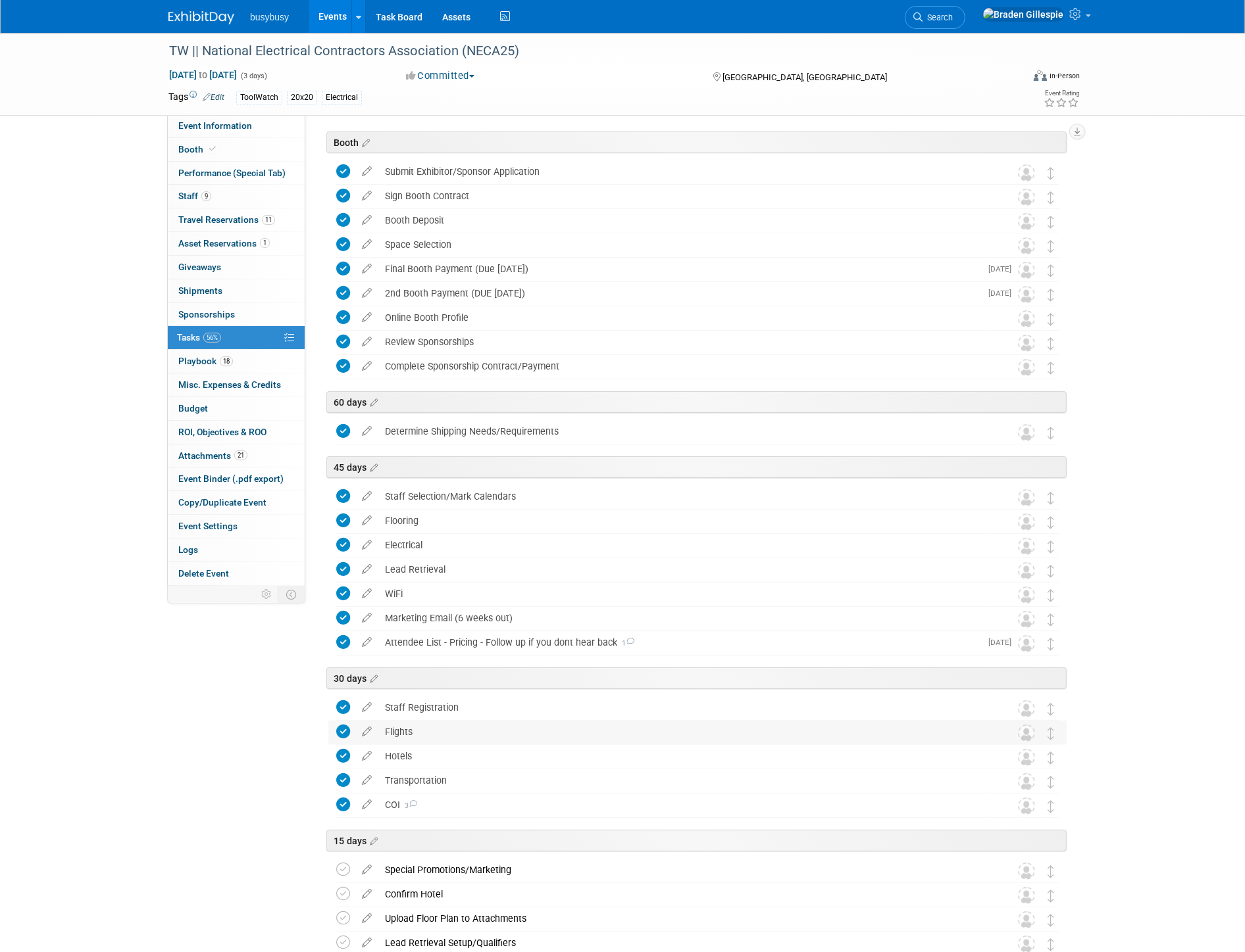
scroll to position [73, 0]
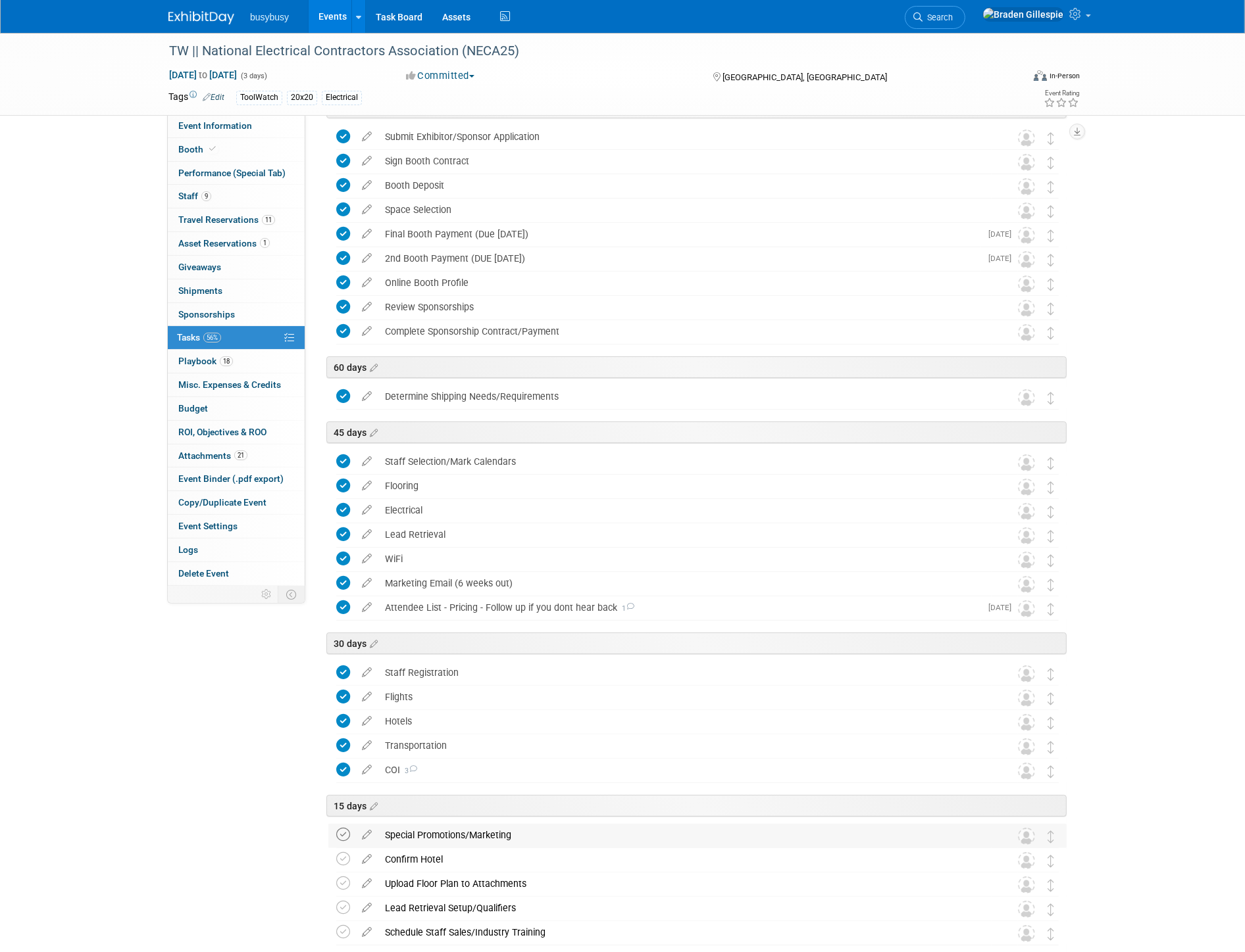
click at [344, 836] on icon at bounding box center [343, 835] width 14 height 14
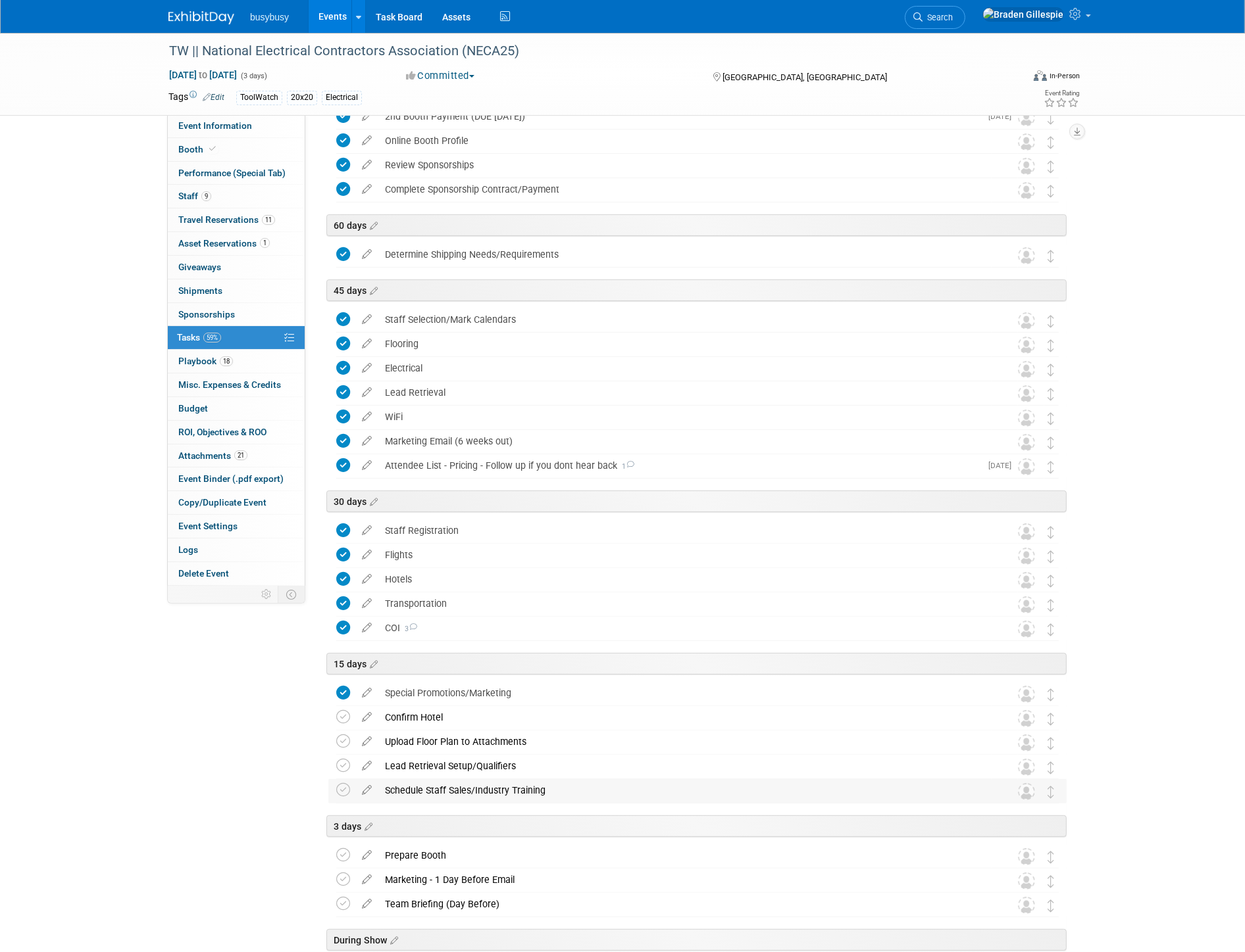
scroll to position [219, 0]
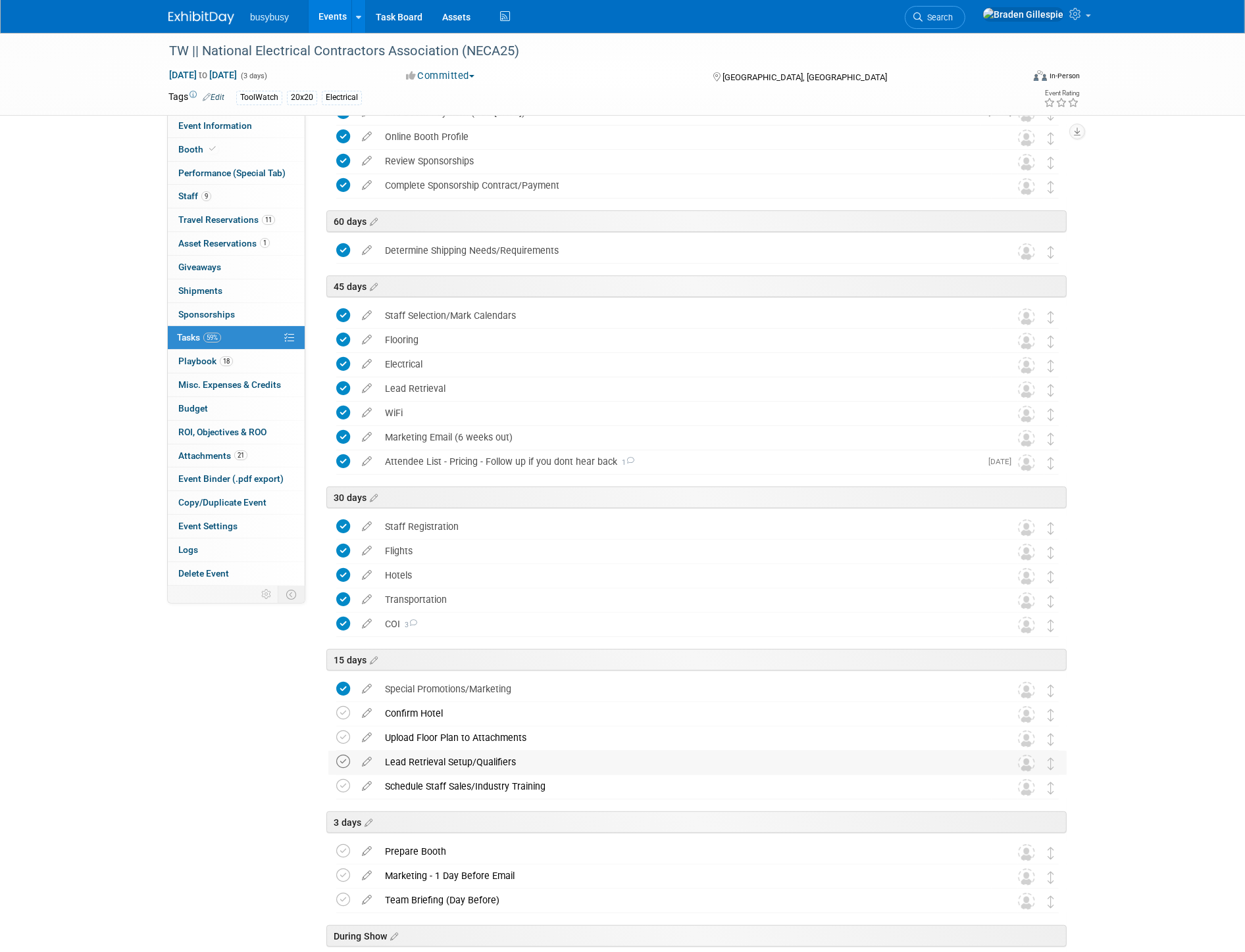
click at [344, 763] on icon at bounding box center [343, 762] width 14 height 14
click at [251, 194] on link "9 Staff 9" at bounding box center [236, 195] width 137 height 23
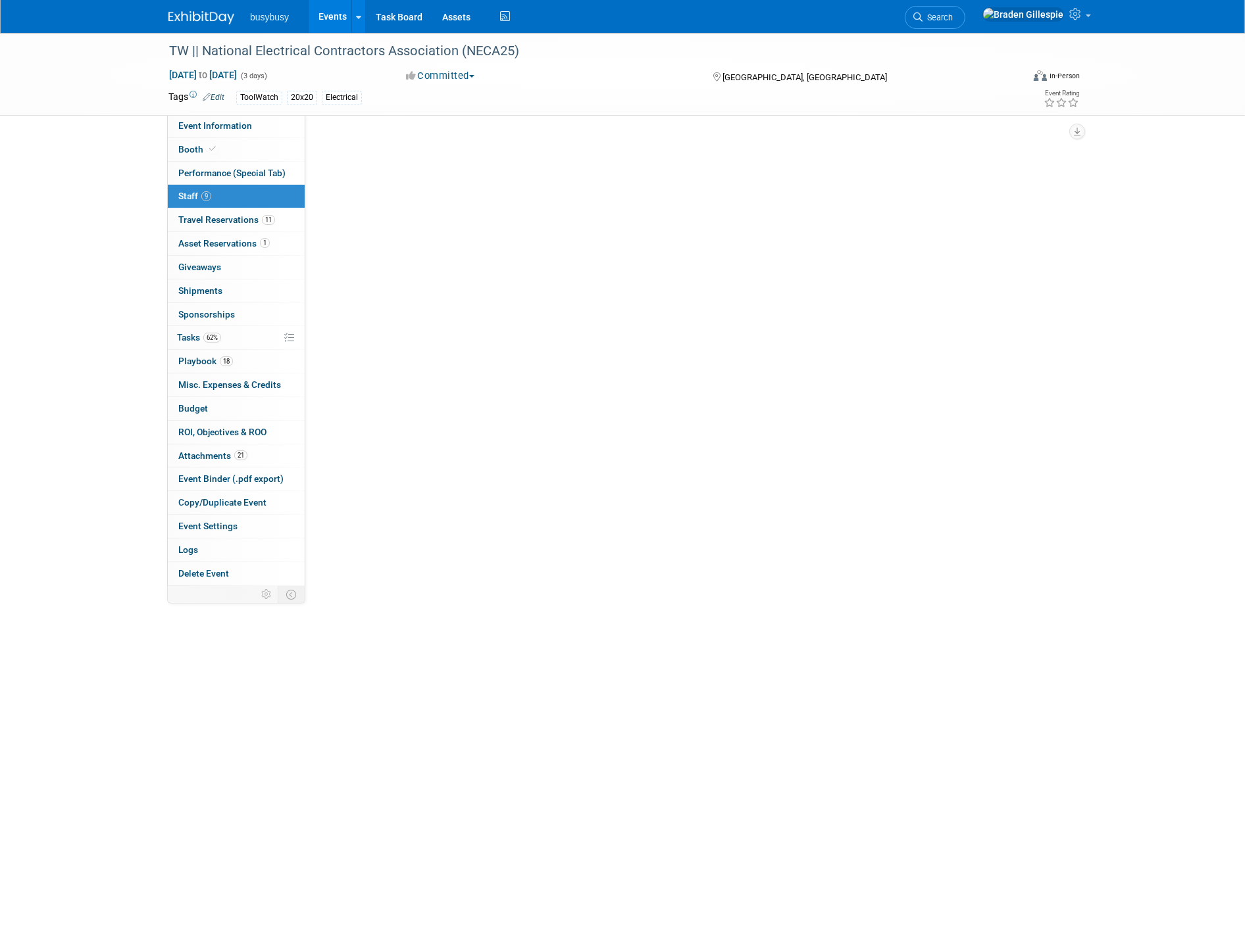
scroll to position [0, 0]
